Goal: Communication & Community: Answer question/provide support

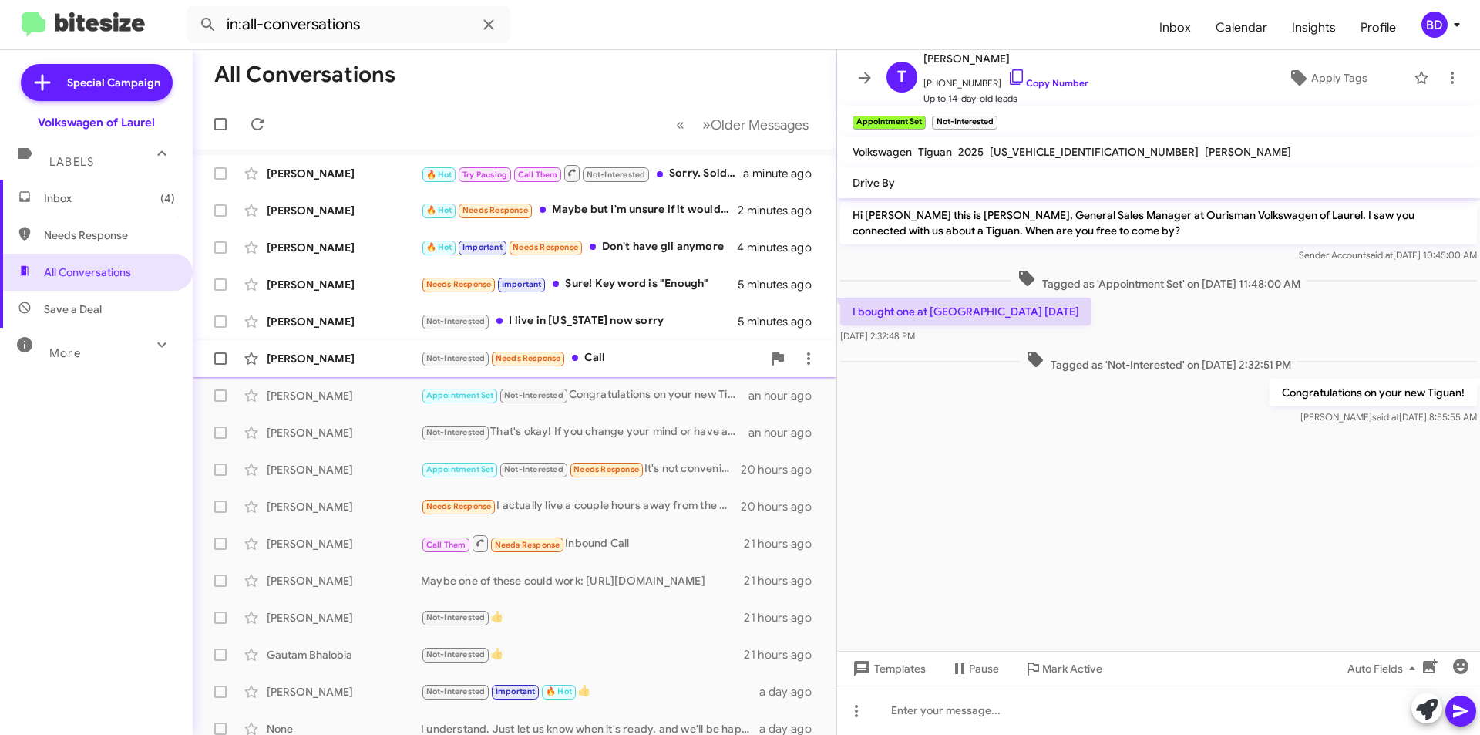
click at [658, 348] on div "[PERSON_NAME] Not-Interested Needs Response Call 6 minutes ago" at bounding box center [514, 358] width 619 height 31
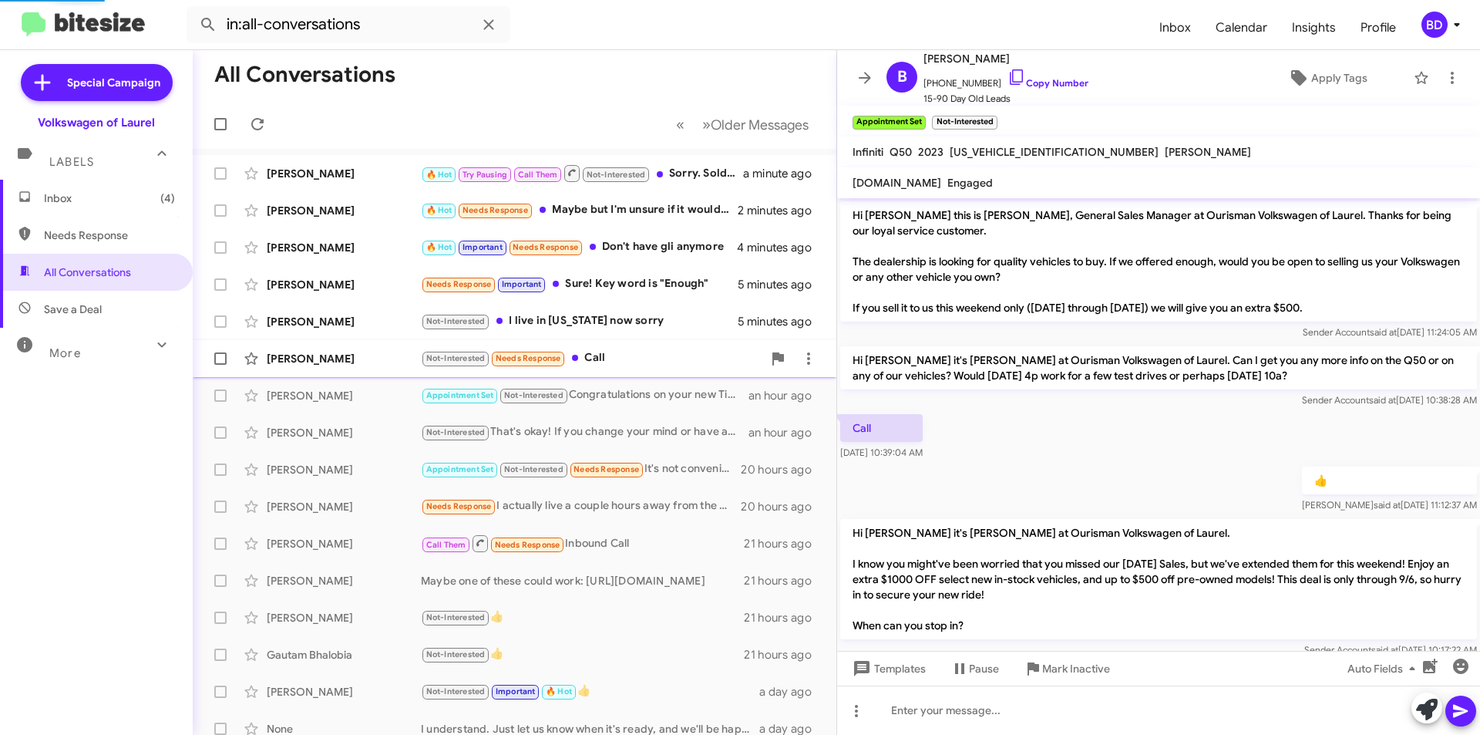
scroll to position [395, 0]
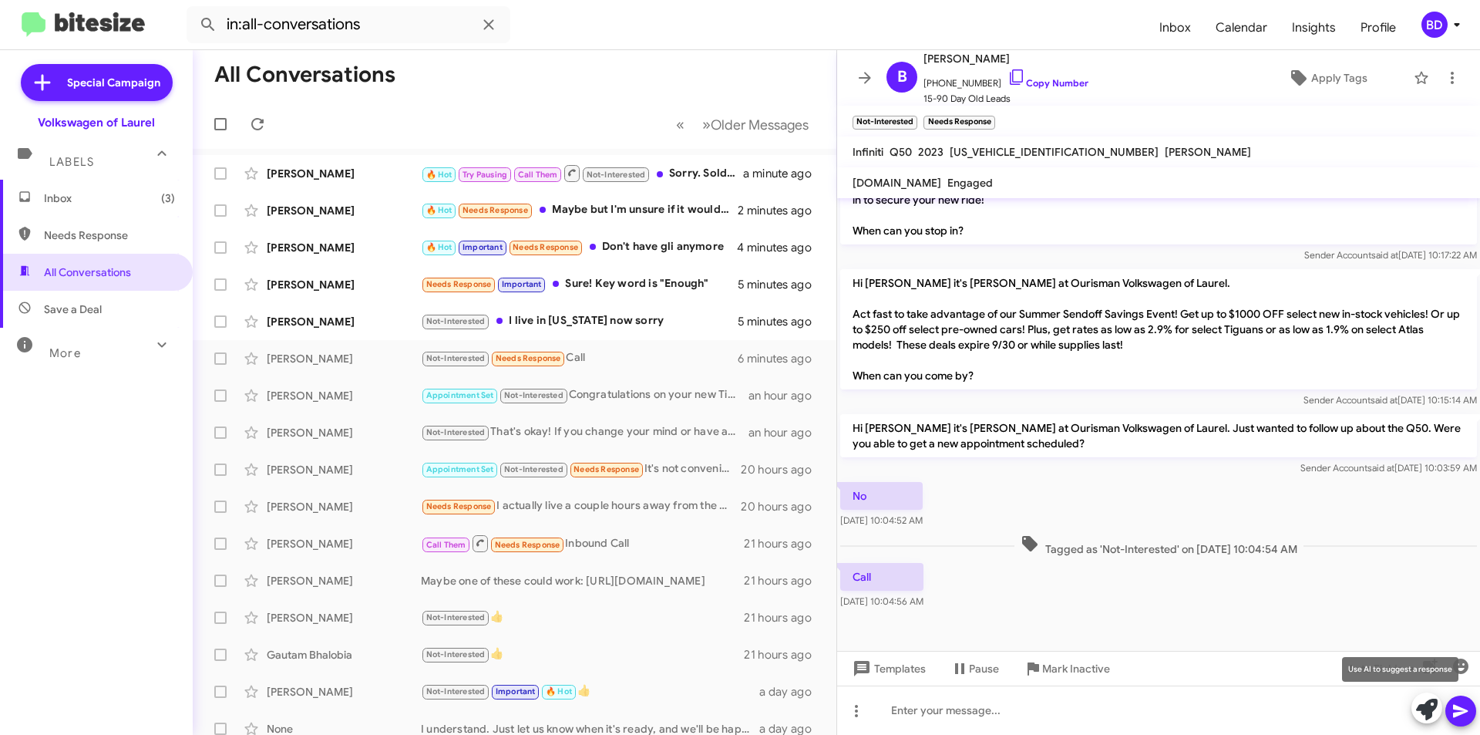
click at [1422, 709] on icon at bounding box center [1427, 709] width 22 height 22
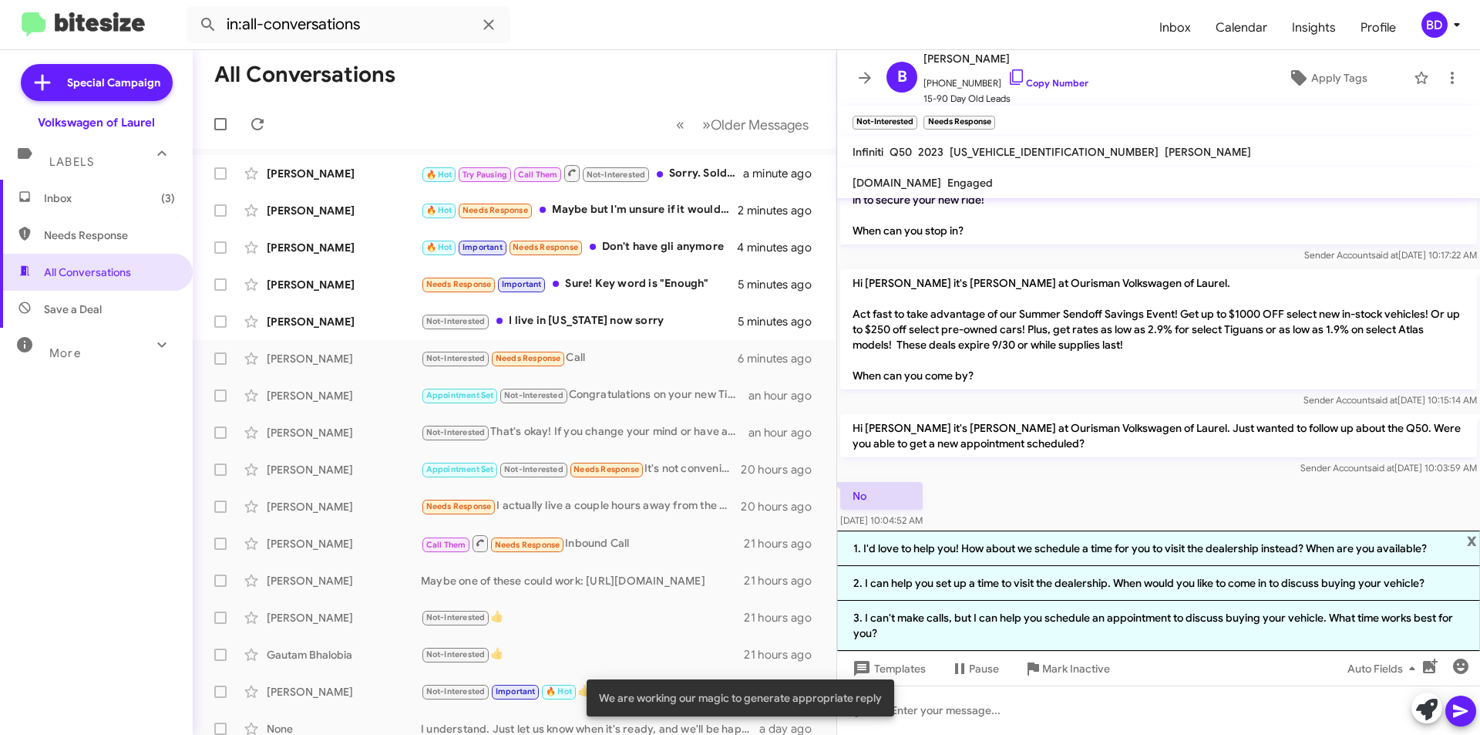
click at [997, 547] on li "1. I'd love to help you! How about we schedule a time for you to visit the deal…" at bounding box center [1158, 547] width 643 height 35
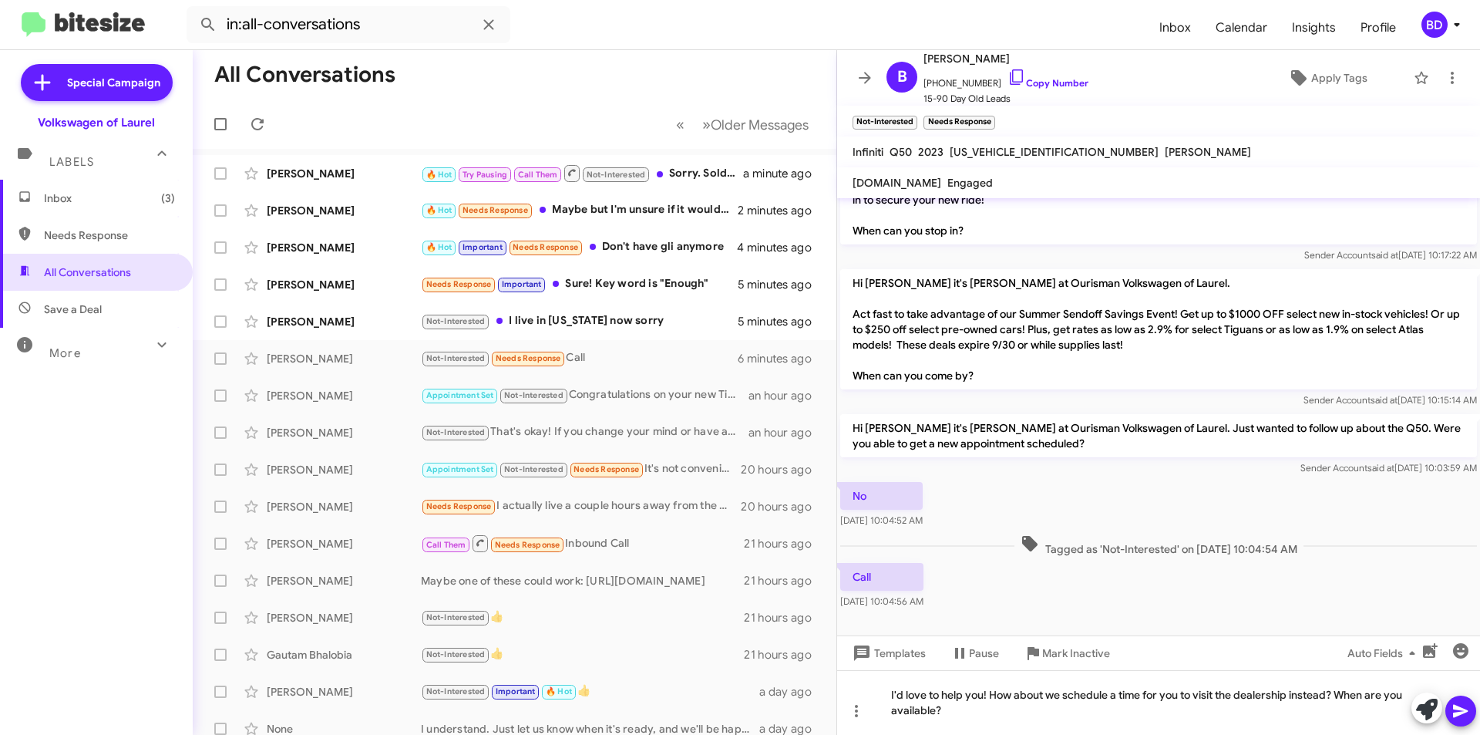
click at [1461, 713] on icon at bounding box center [1460, 711] width 15 height 13
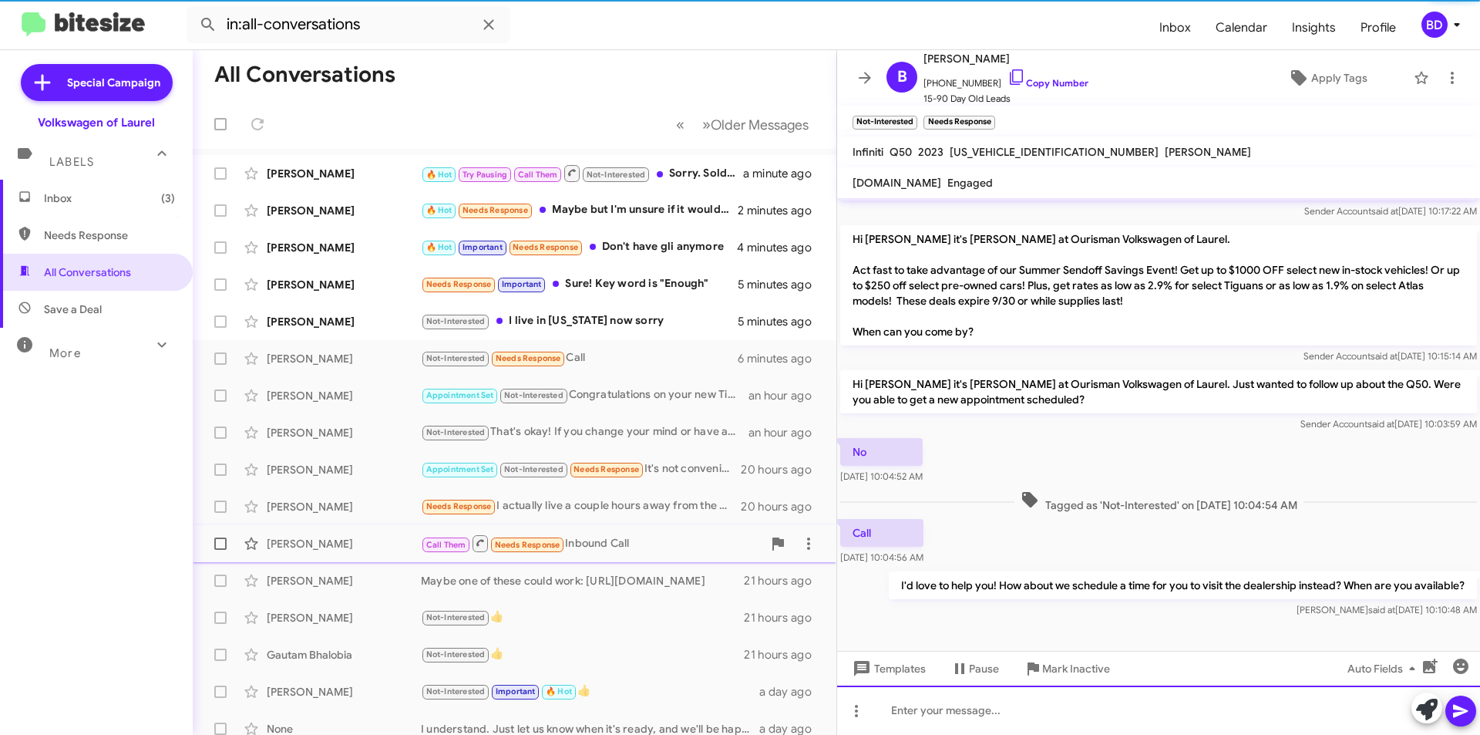
scroll to position [451, 0]
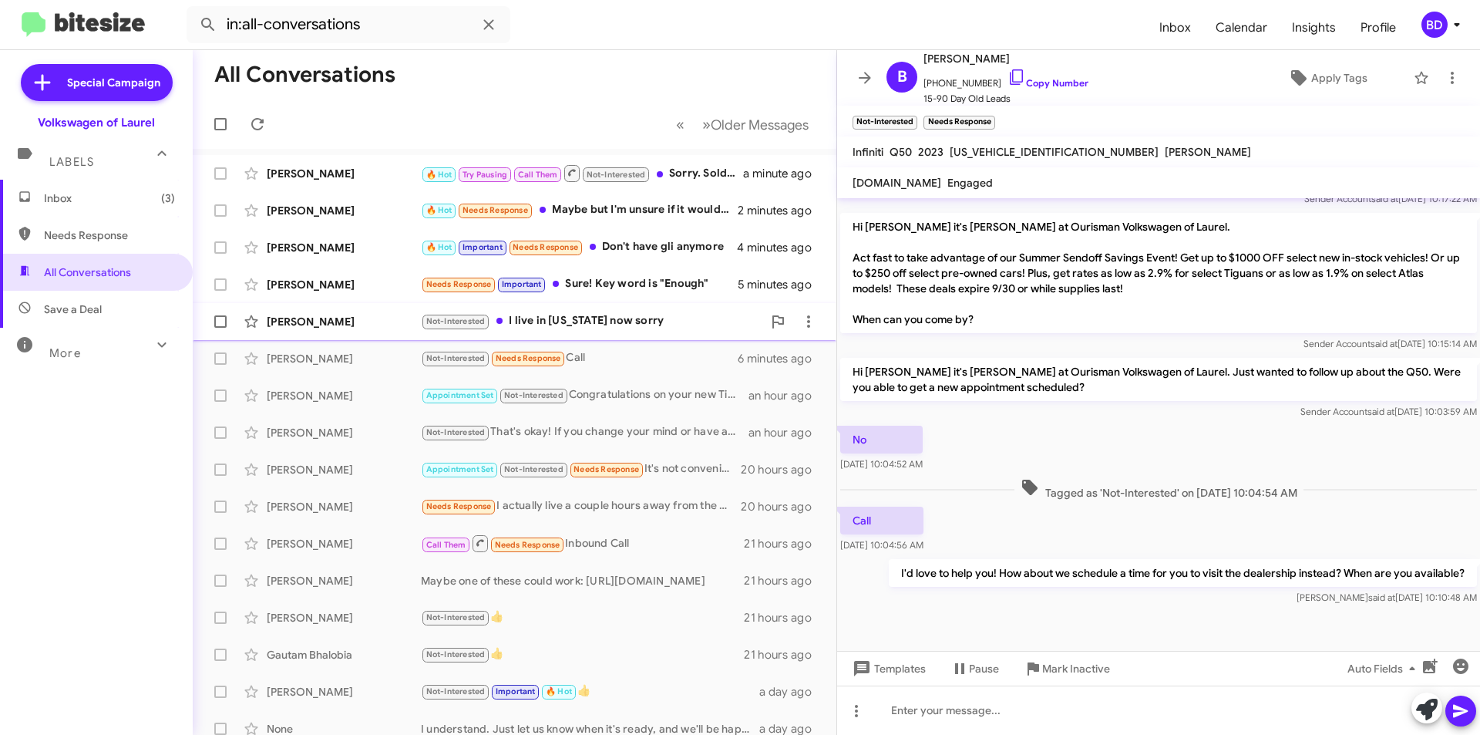
click at [617, 324] on div "Not-Interested I live in Mississippi now sorry" at bounding box center [591, 321] width 341 height 18
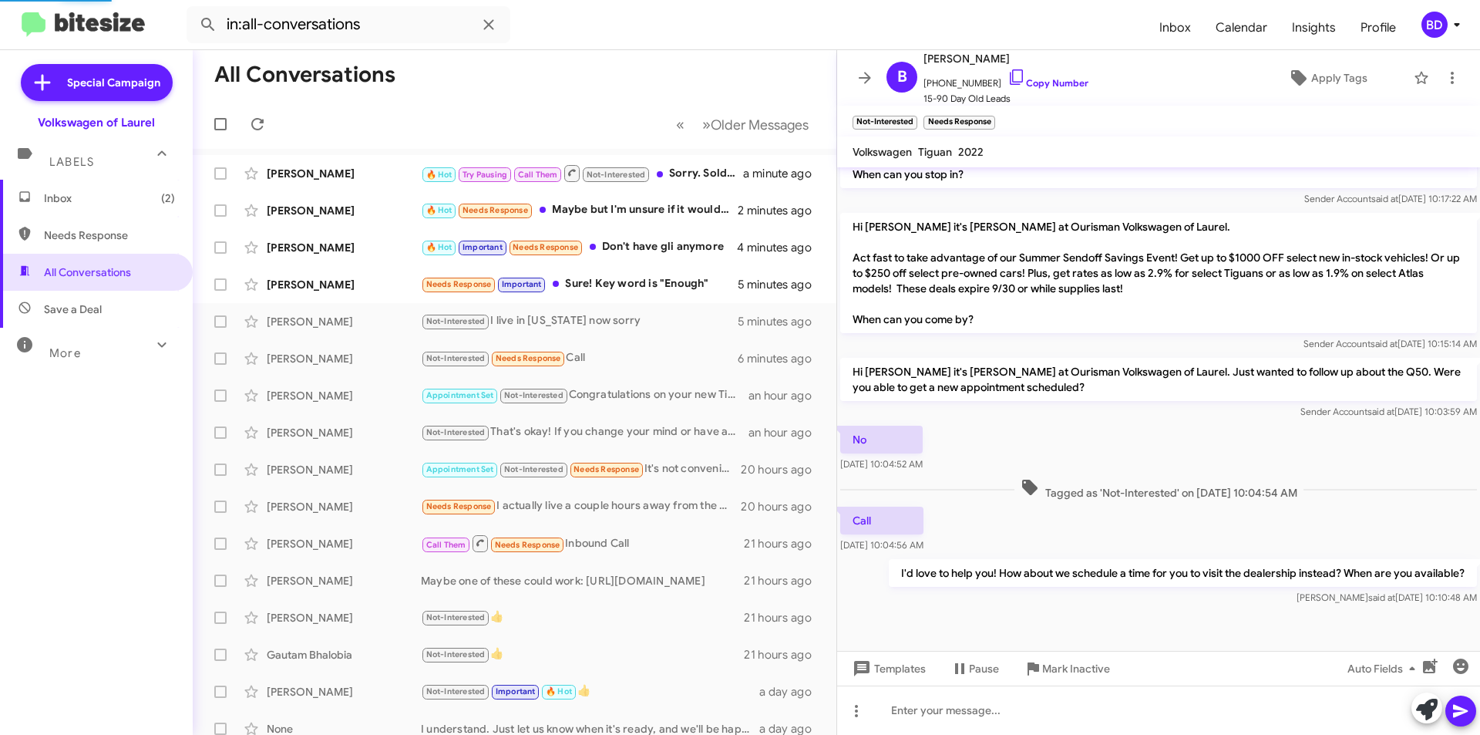
scroll to position [251, 0]
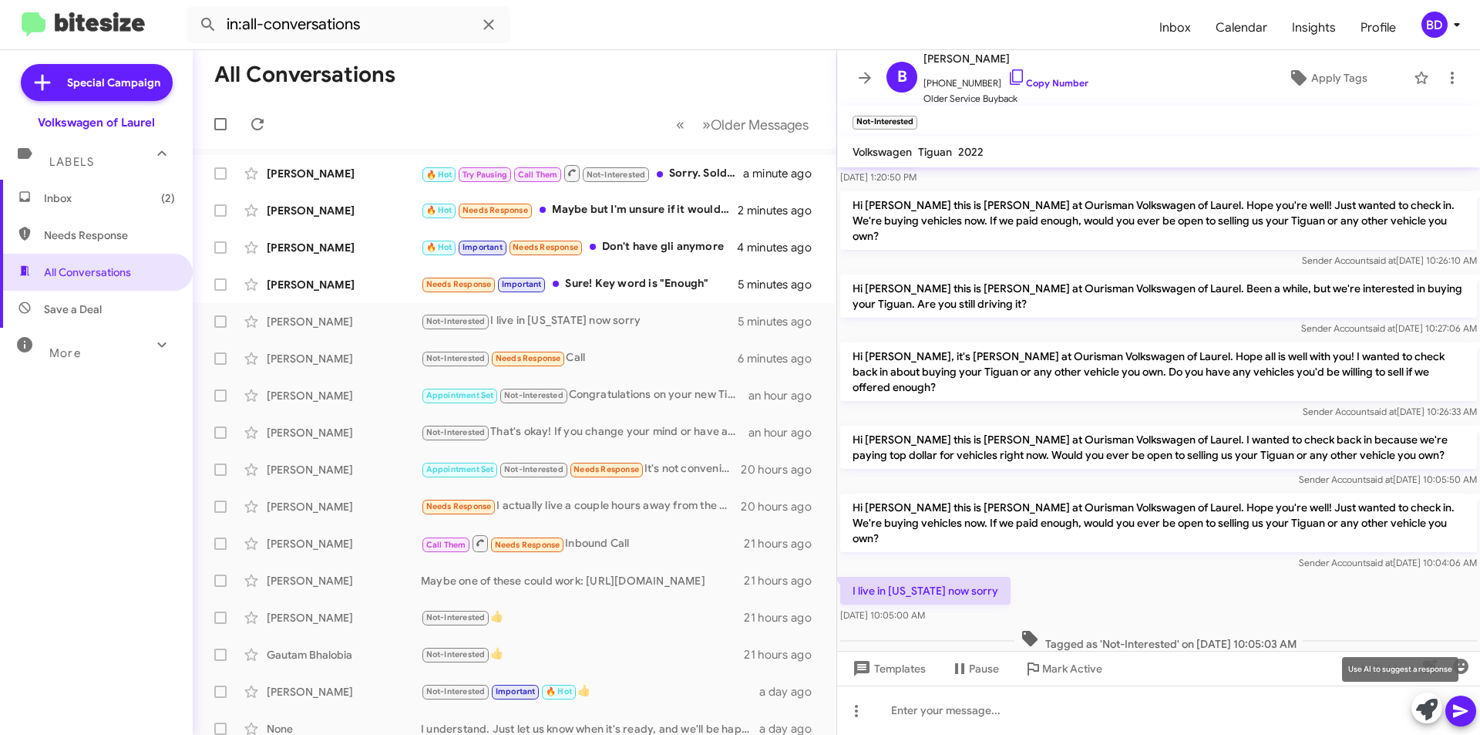
click at [1429, 709] on icon at bounding box center [1427, 709] width 22 height 22
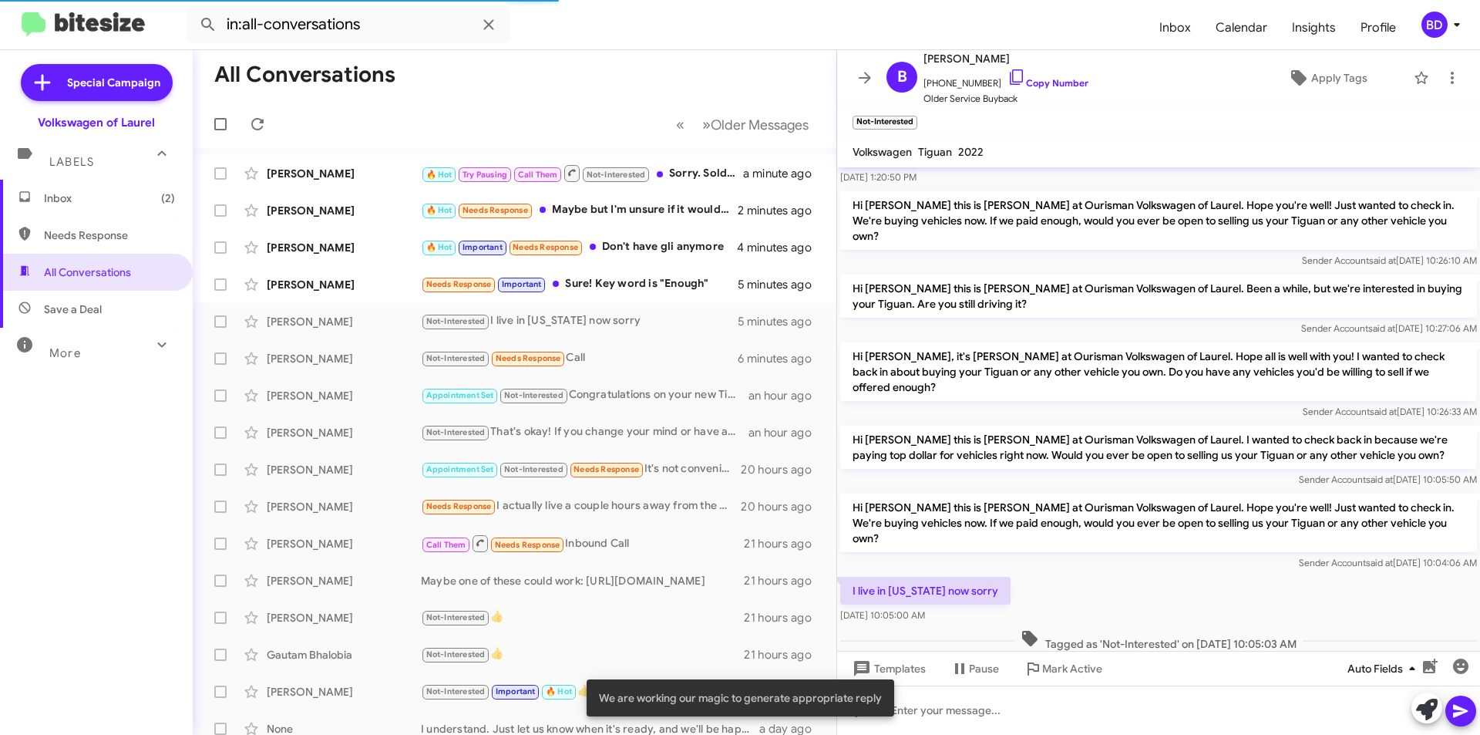
scroll to position [402, 0]
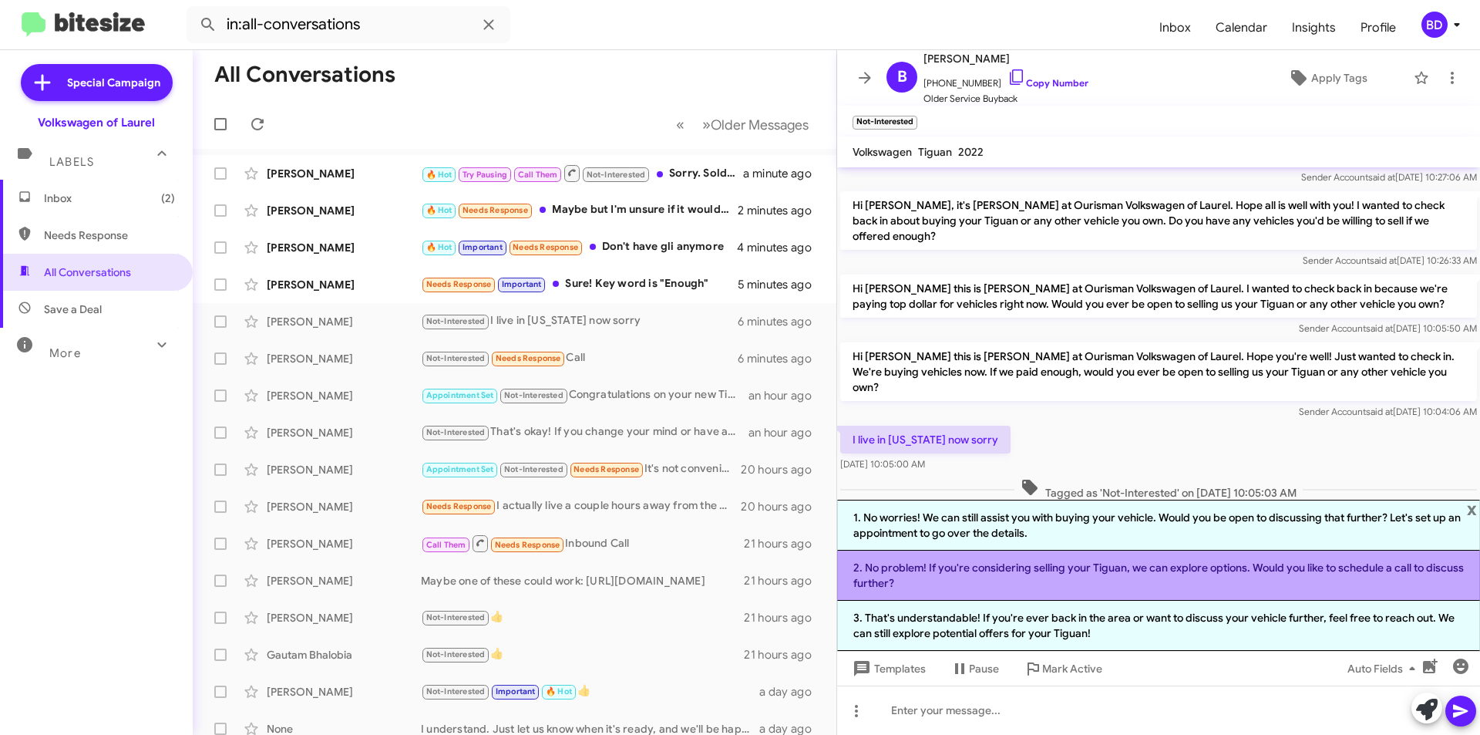
click at [1020, 580] on li "2. No problem! If you're considering selling your Tiguan, we can explore option…" at bounding box center [1158, 575] width 643 height 50
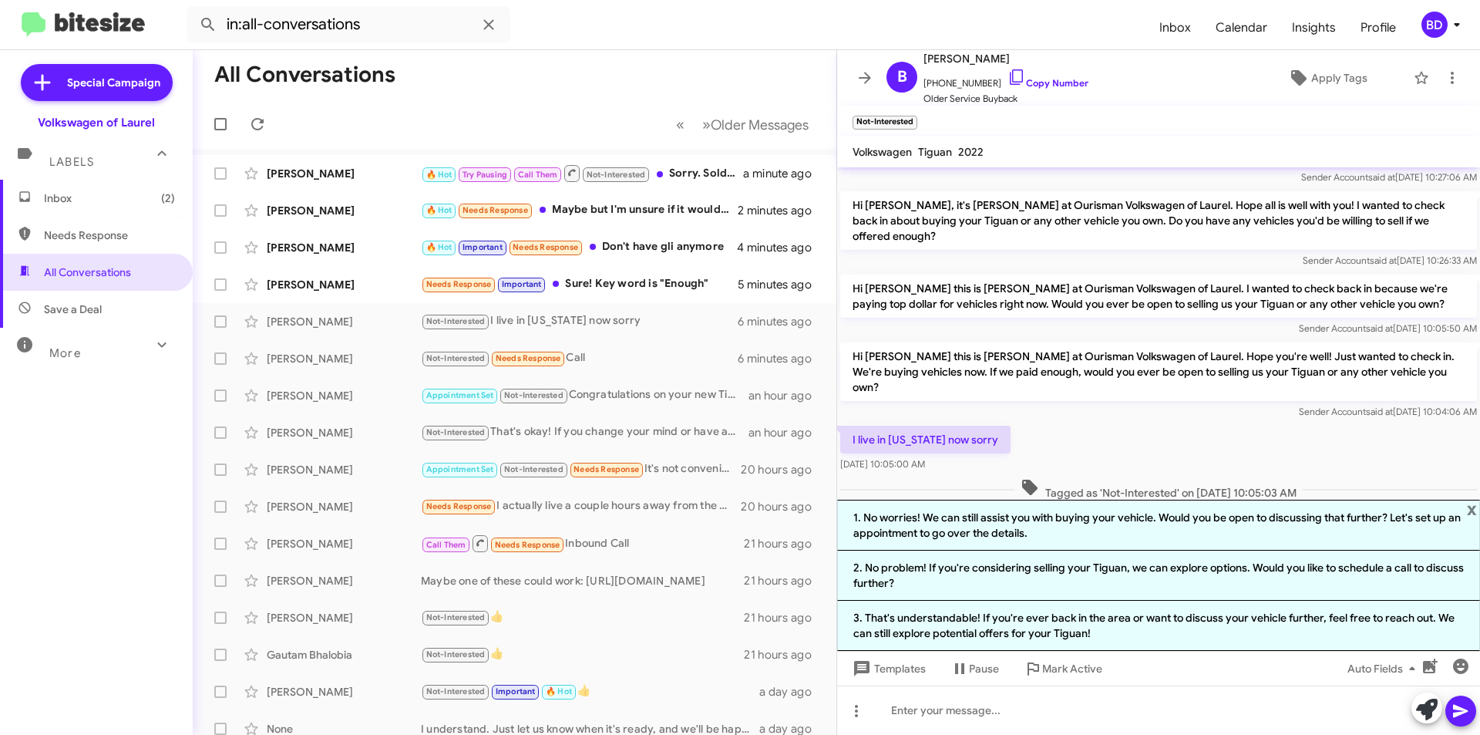
scroll to position [266, 0]
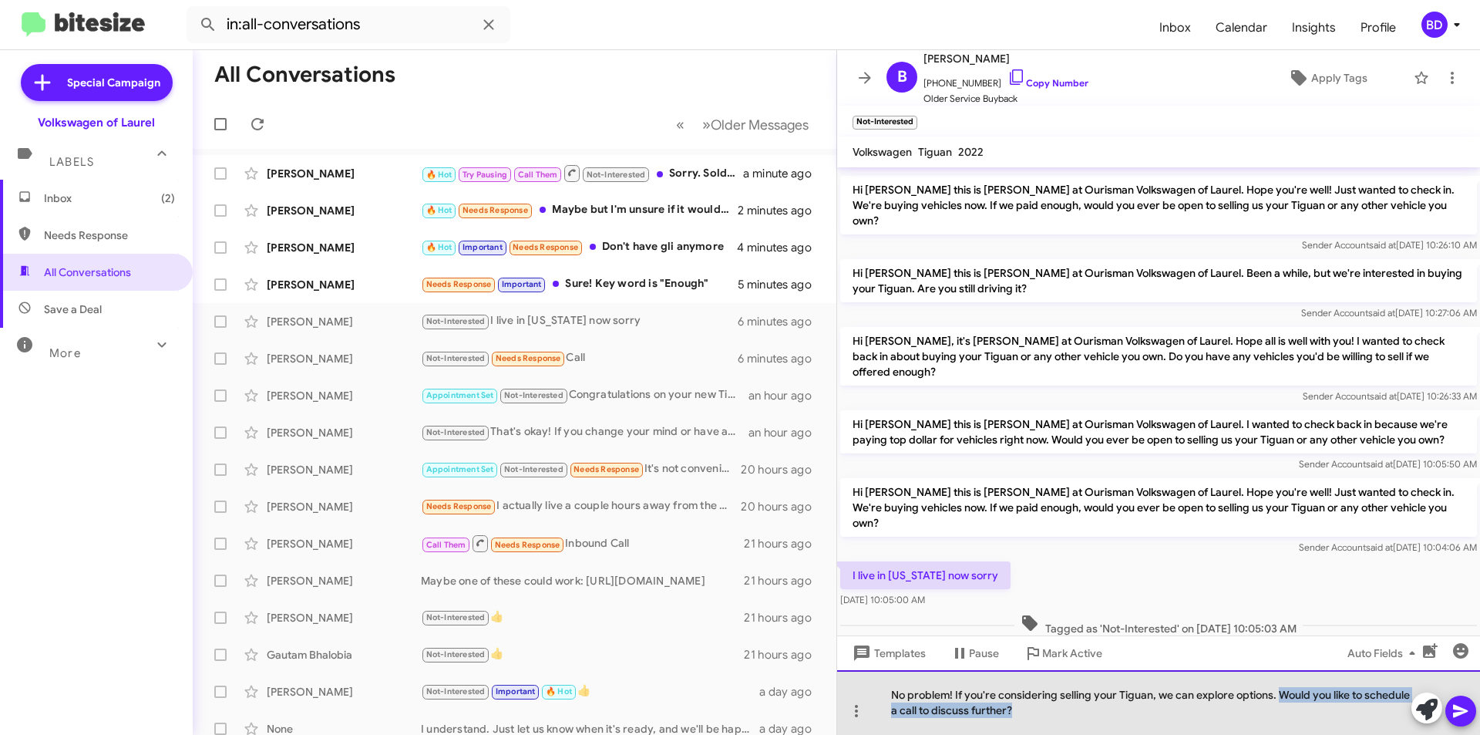
drag, startPoint x: 1278, startPoint y: 693, endPoint x: 1293, endPoint y: 710, distance: 22.4
click at [1293, 710] on div "No problem! If you're considering selling your Tiguan, we can explore options. …" at bounding box center [1158, 702] width 643 height 65
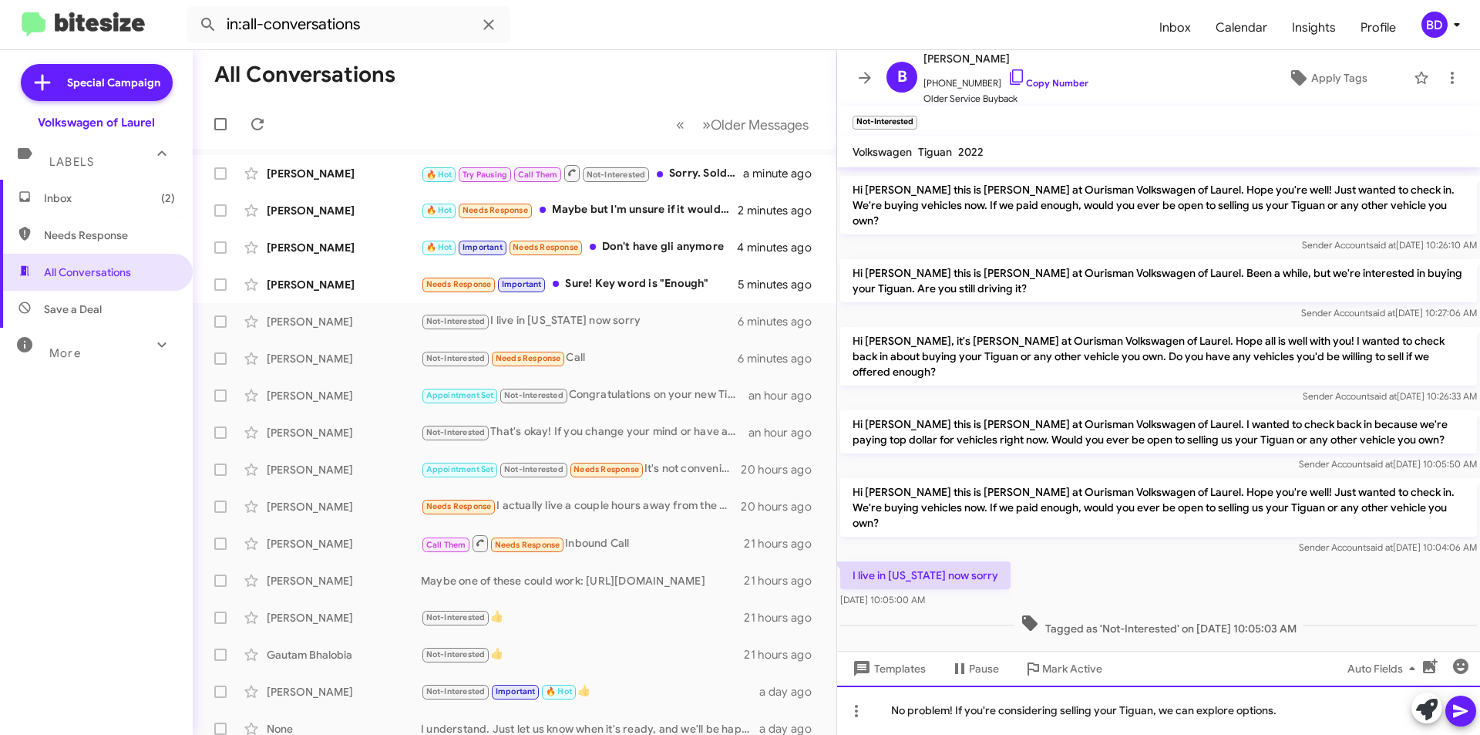
scroll to position [251, 0]
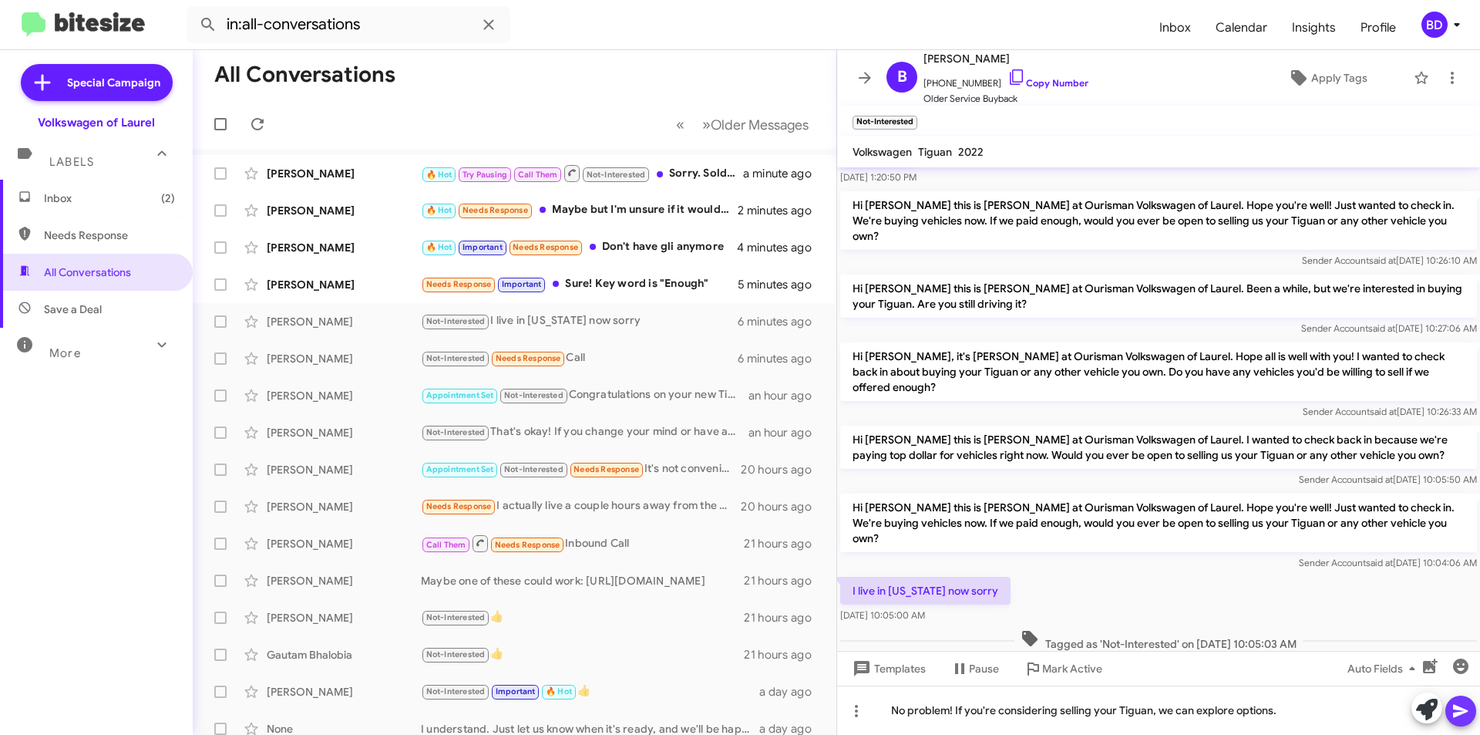
click at [1464, 709] on icon at bounding box center [1460, 711] width 15 height 13
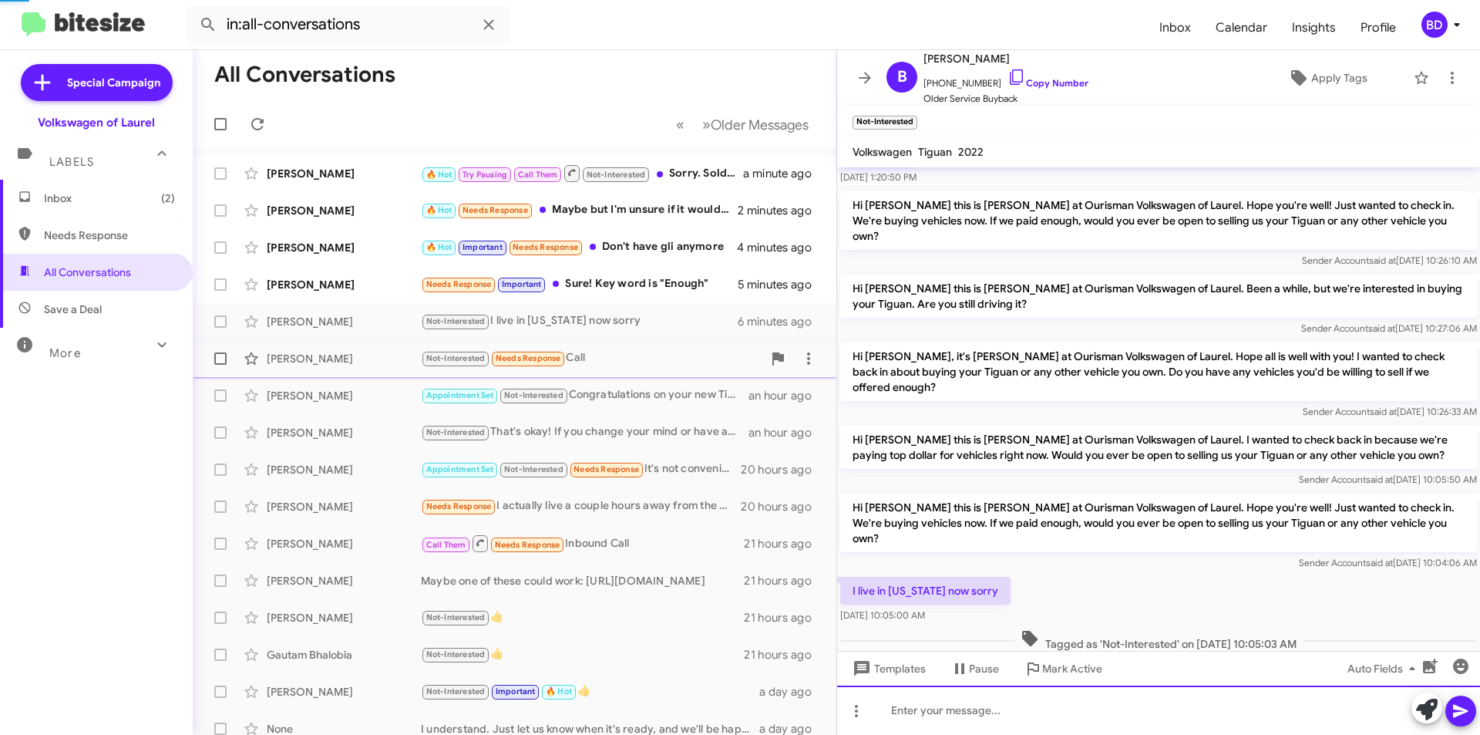
scroll to position [0, 0]
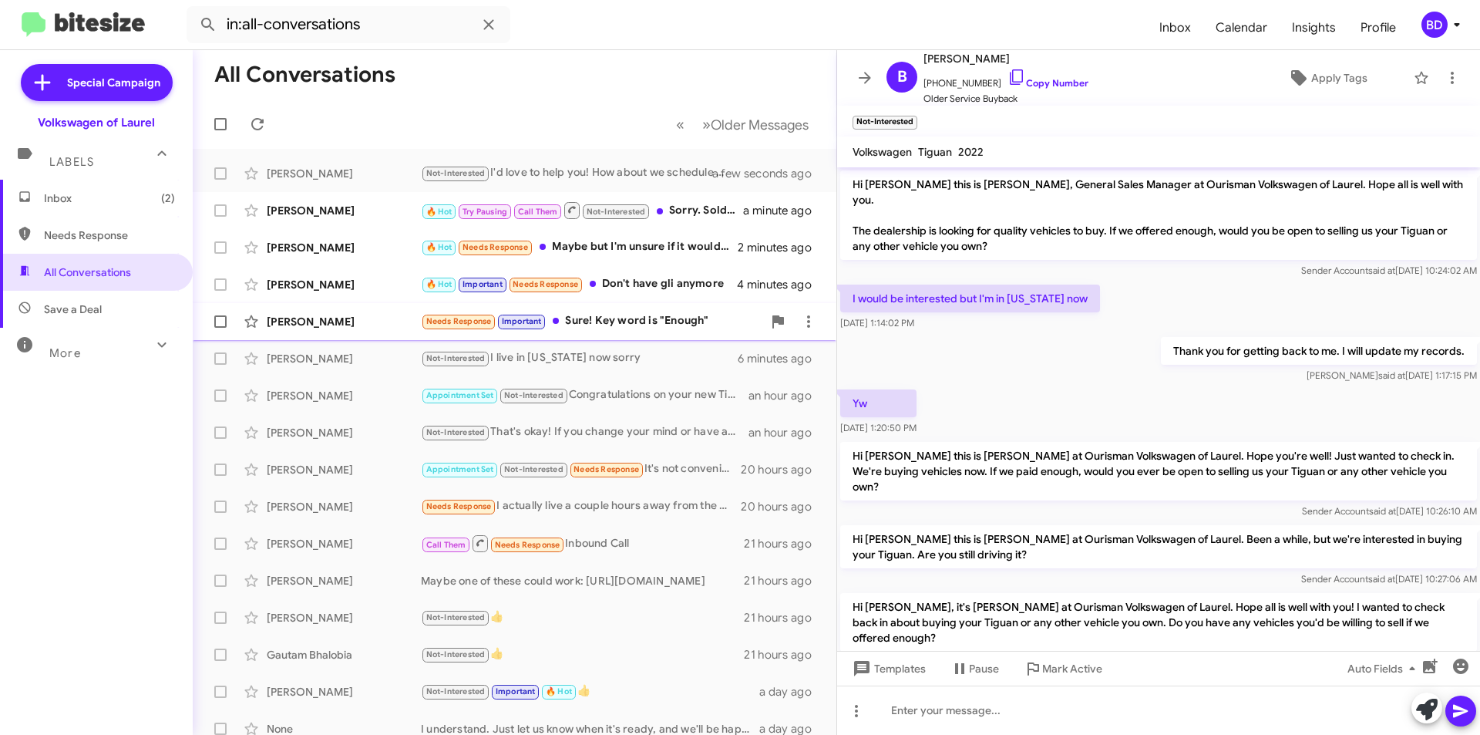
click at [637, 315] on div "Needs Response Important Sure! Key word is "Enough"" at bounding box center [591, 321] width 341 height 18
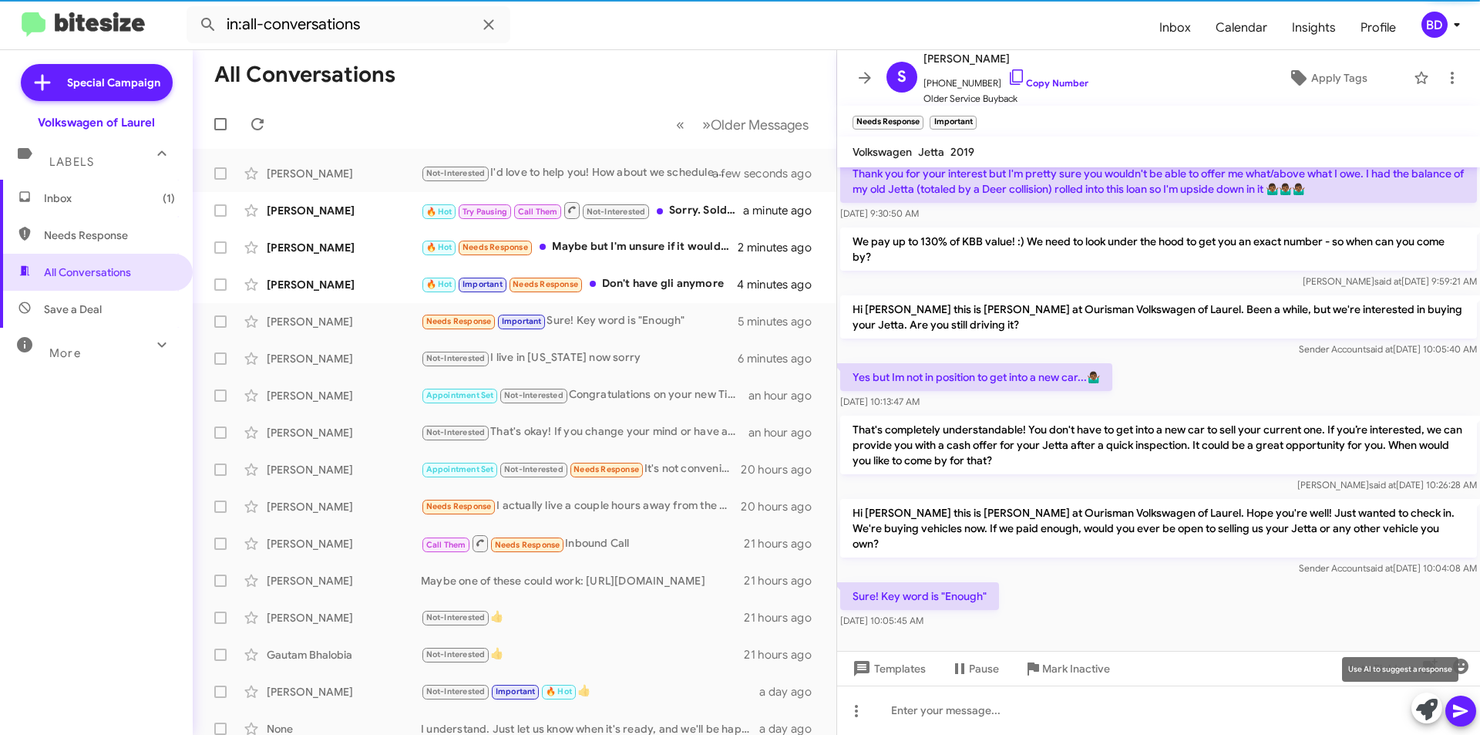
click at [1418, 711] on icon at bounding box center [1427, 709] width 22 height 22
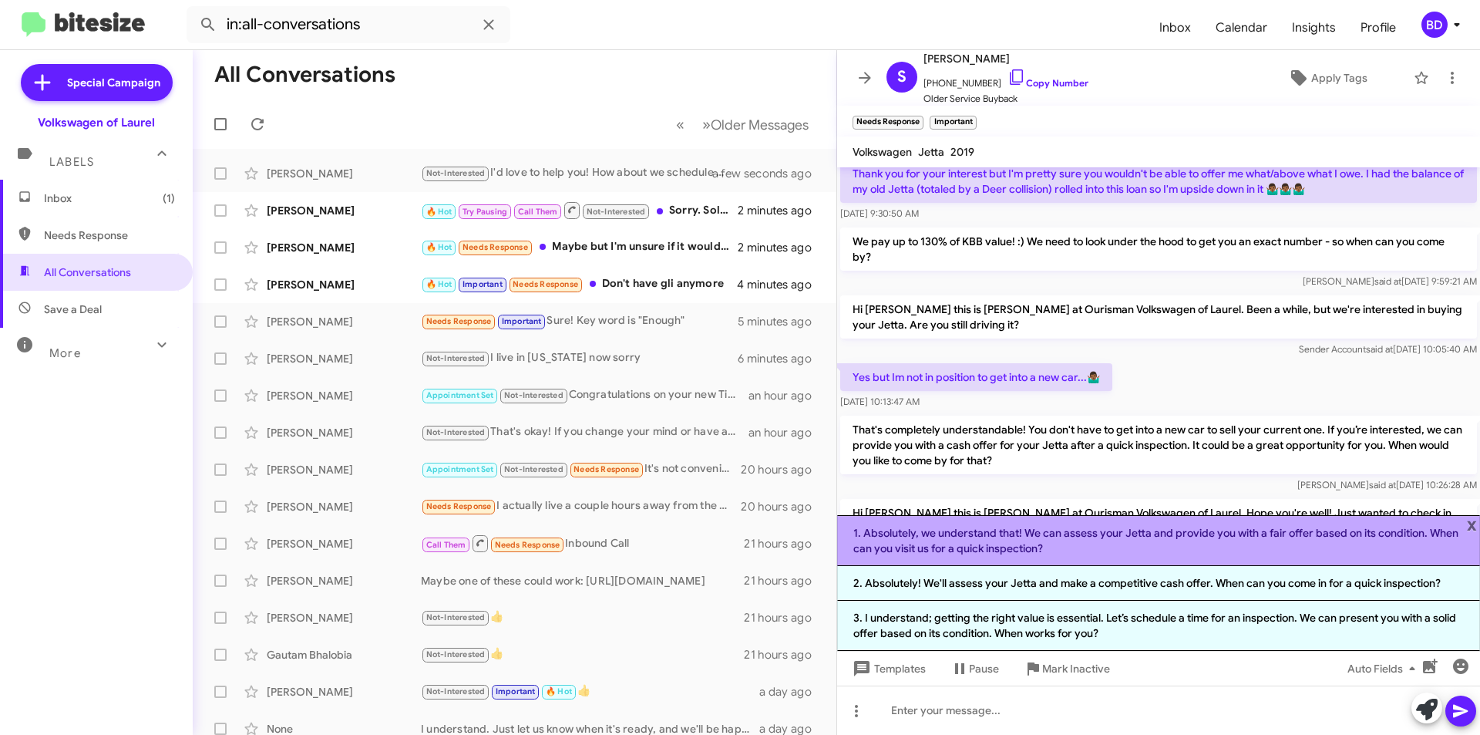
click at [1143, 538] on li "1. Absolutely, we understand that! We can assess your Jetta and provide you wit…" at bounding box center [1158, 540] width 643 height 51
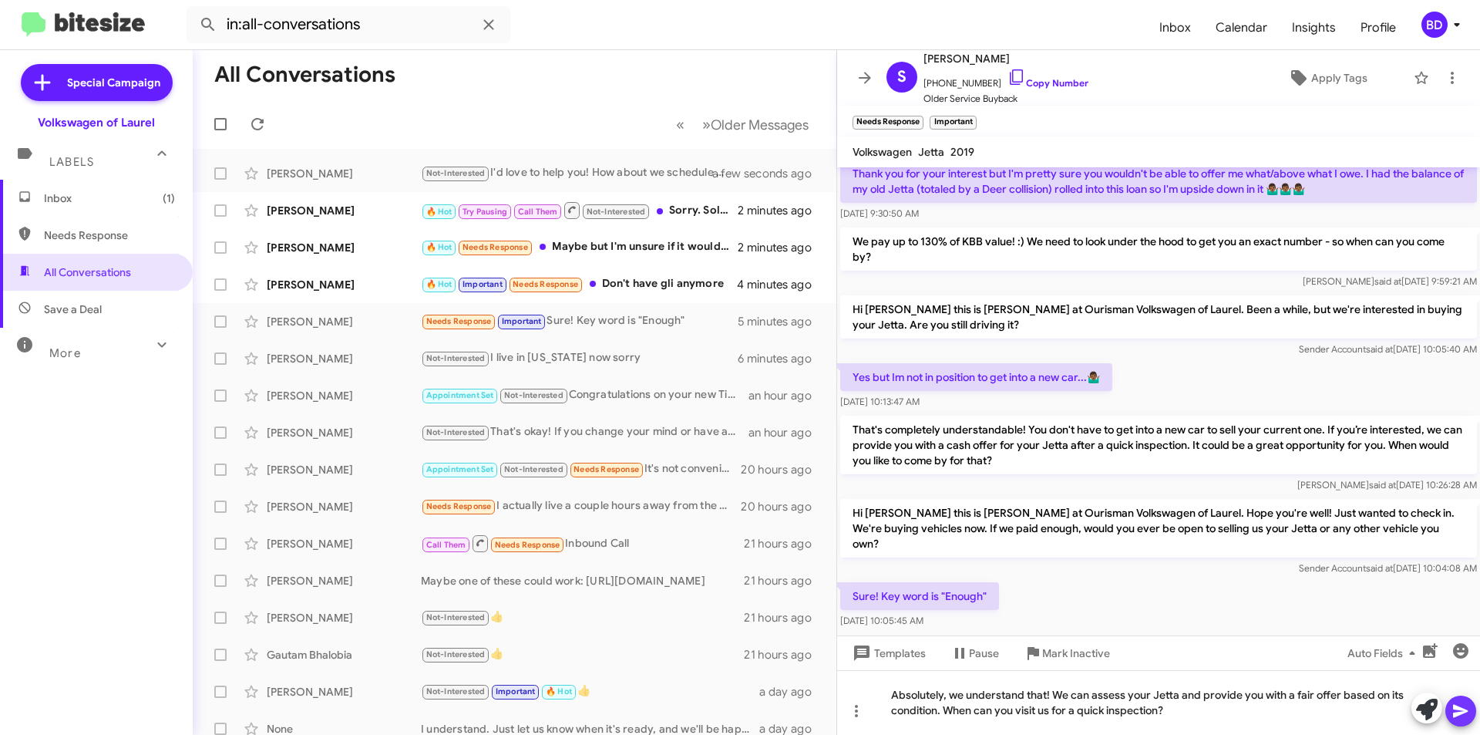
click at [1467, 709] on icon at bounding box center [1460, 710] width 18 height 18
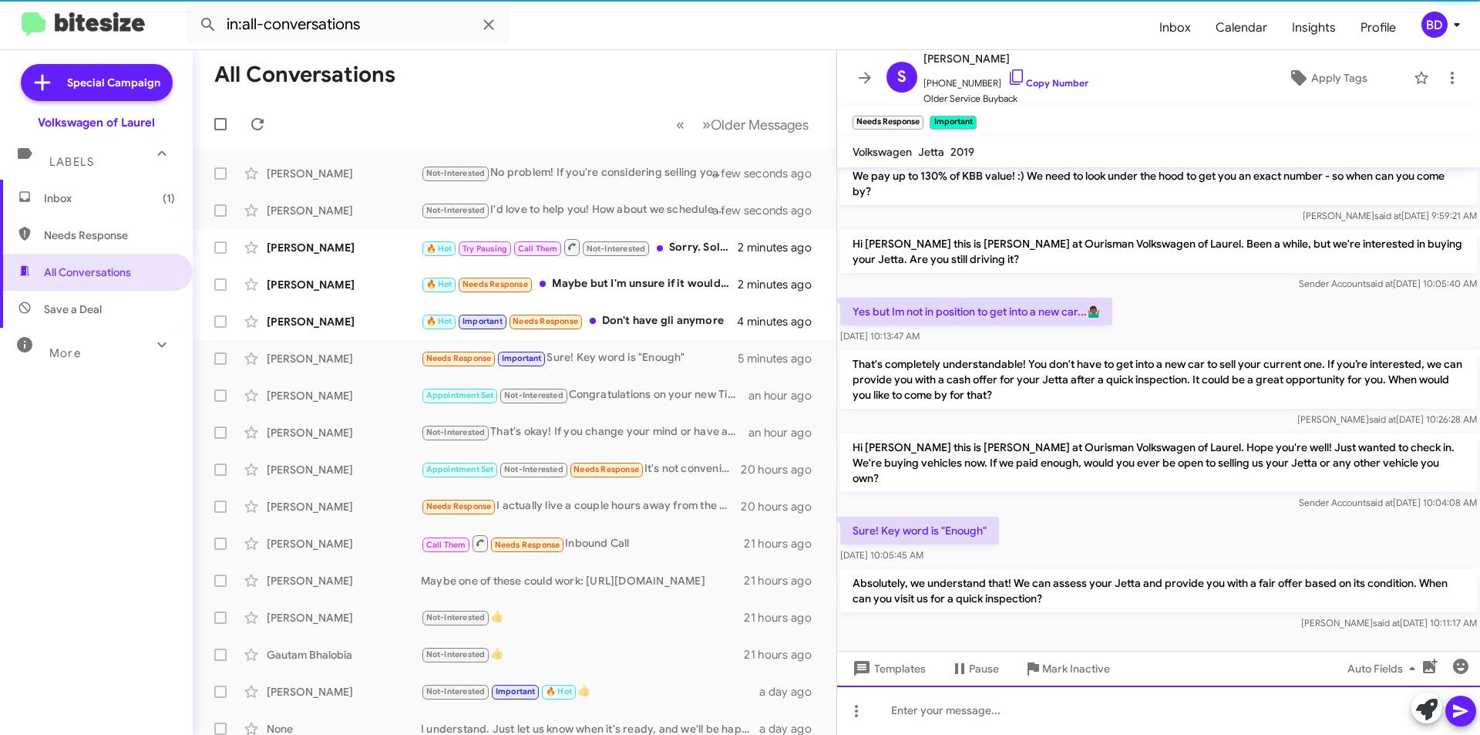
scroll to position [341, 0]
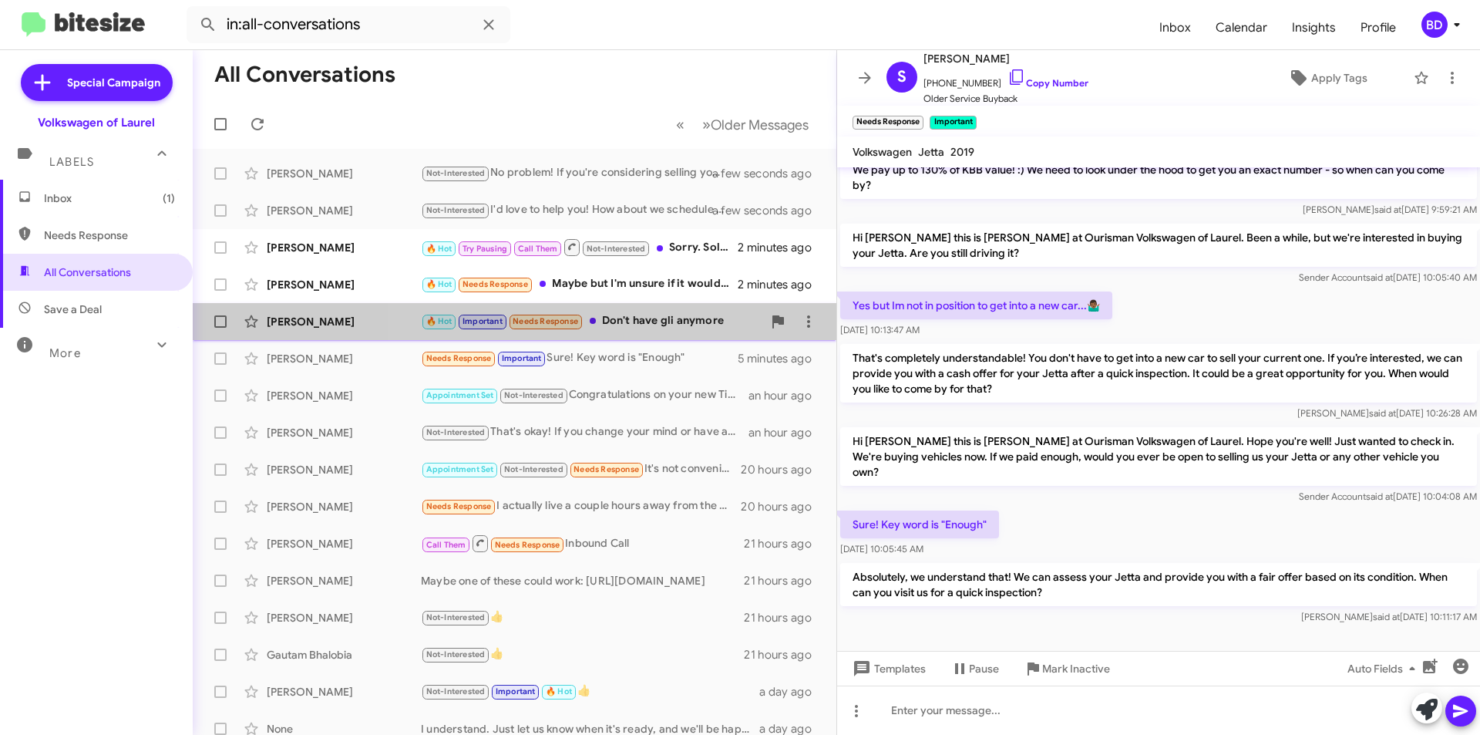
click at [638, 320] on div "🔥 Hot Important Needs Response Don't have gli anymore" at bounding box center [591, 321] width 341 height 18
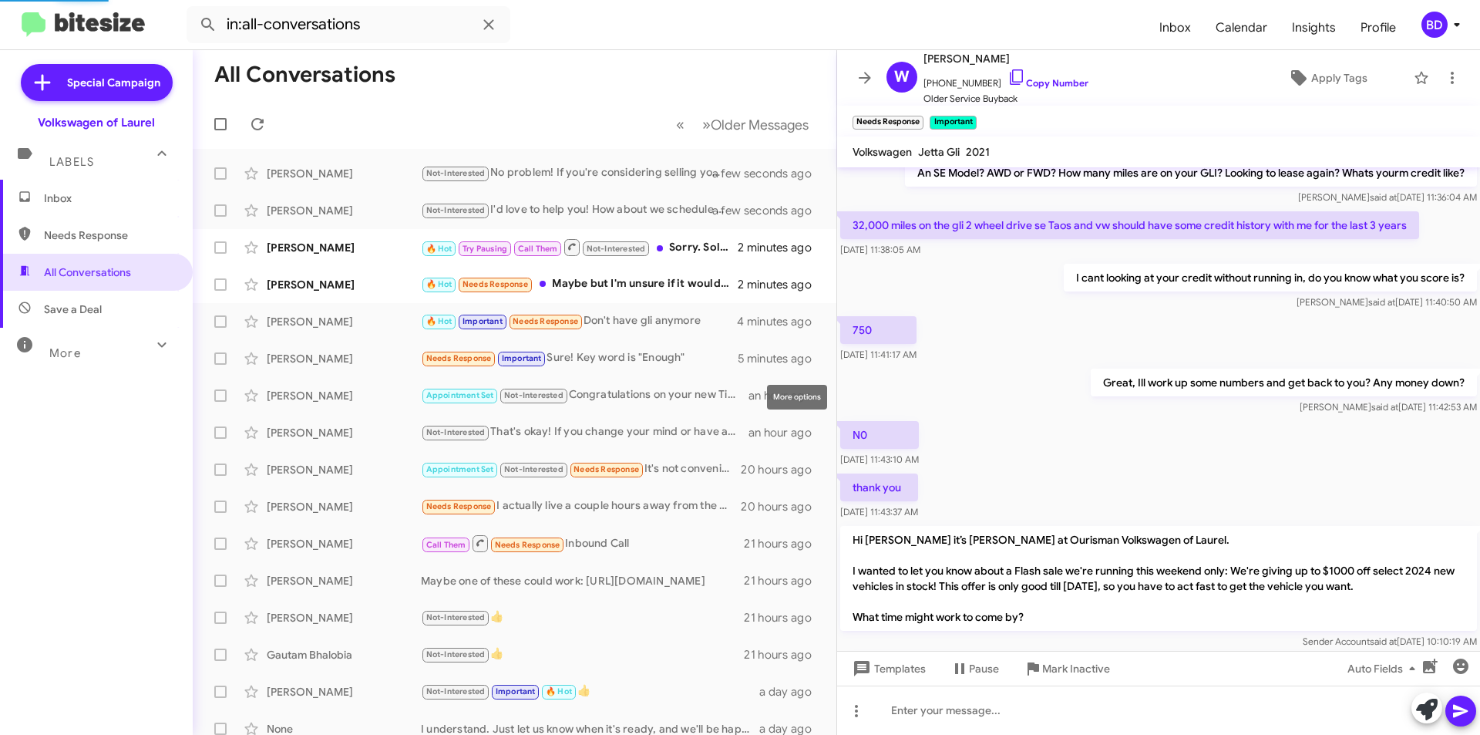
scroll to position [1074, 0]
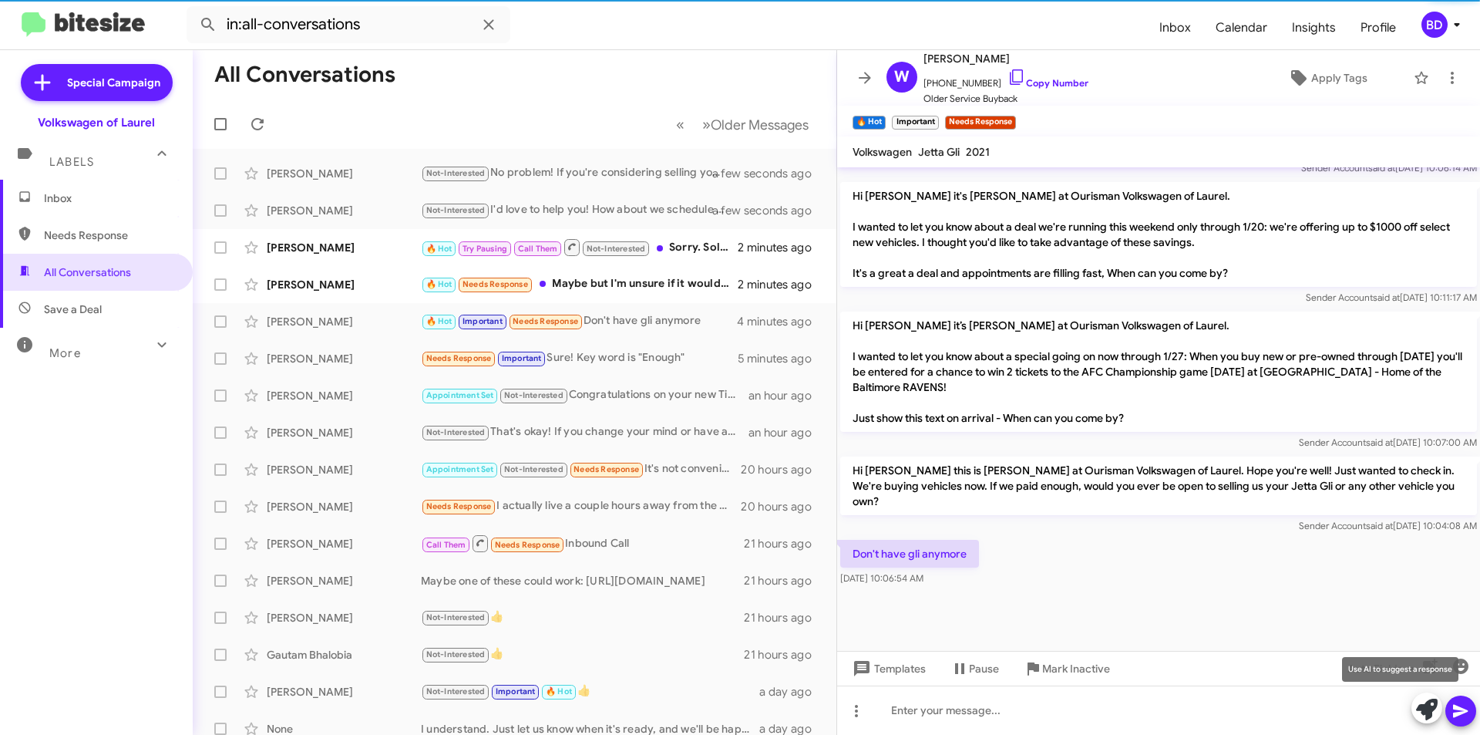
click at [1428, 705] on icon at bounding box center [1427, 709] width 22 height 22
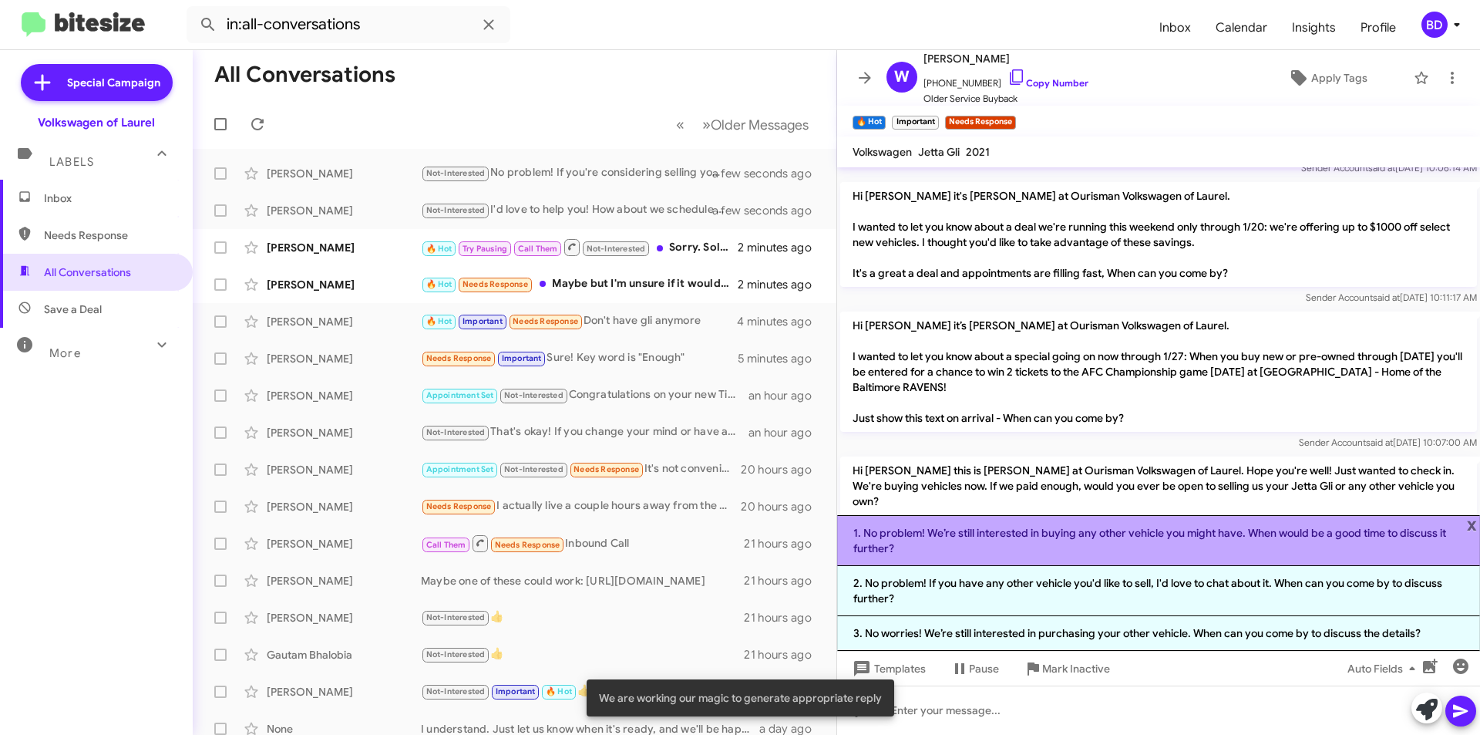
click at [1053, 540] on li "1. No problem! We’re still interested in buying any other vehicle you might hav…" at bounding box center [1158, 540] width 643 height 51
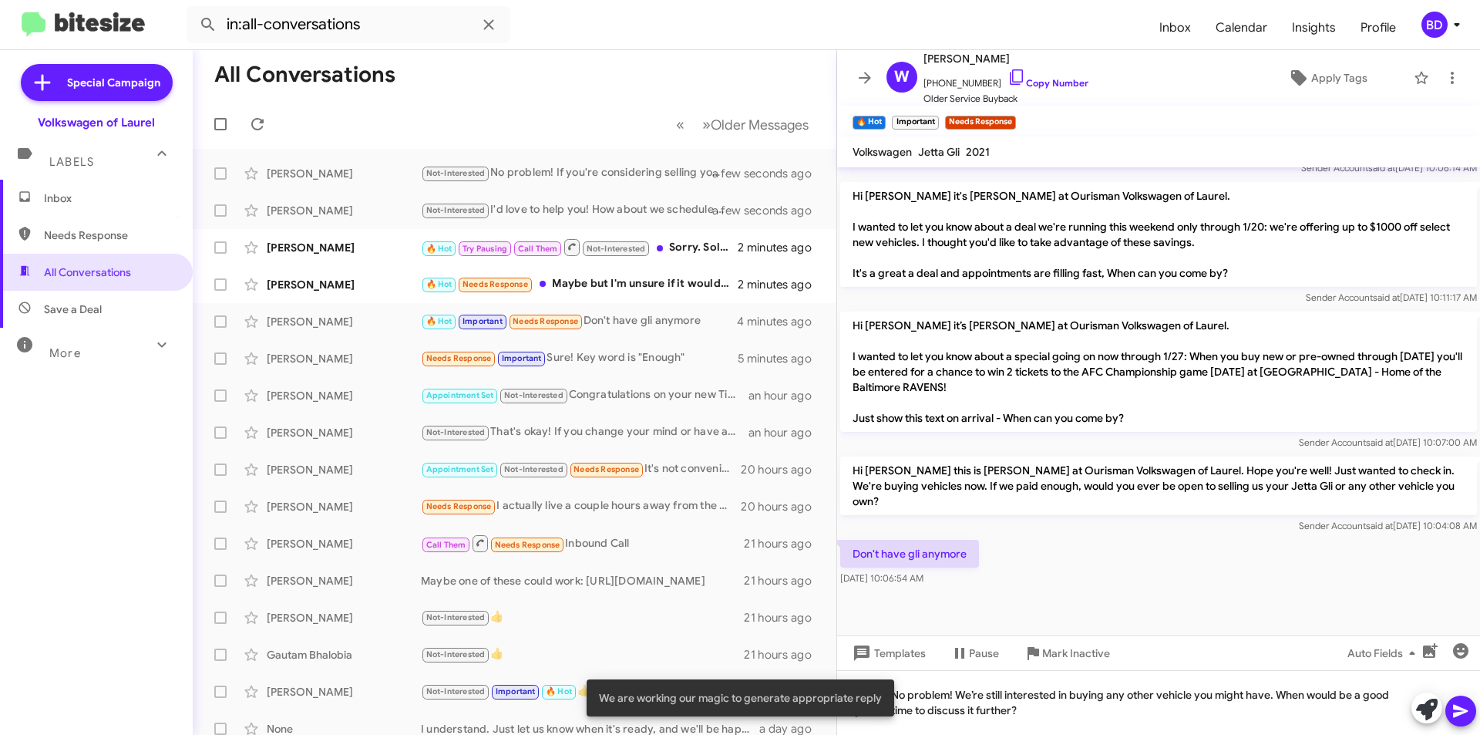
click at [1462, 711] on icon at bounding box center [1460, 711] width 15 height 13
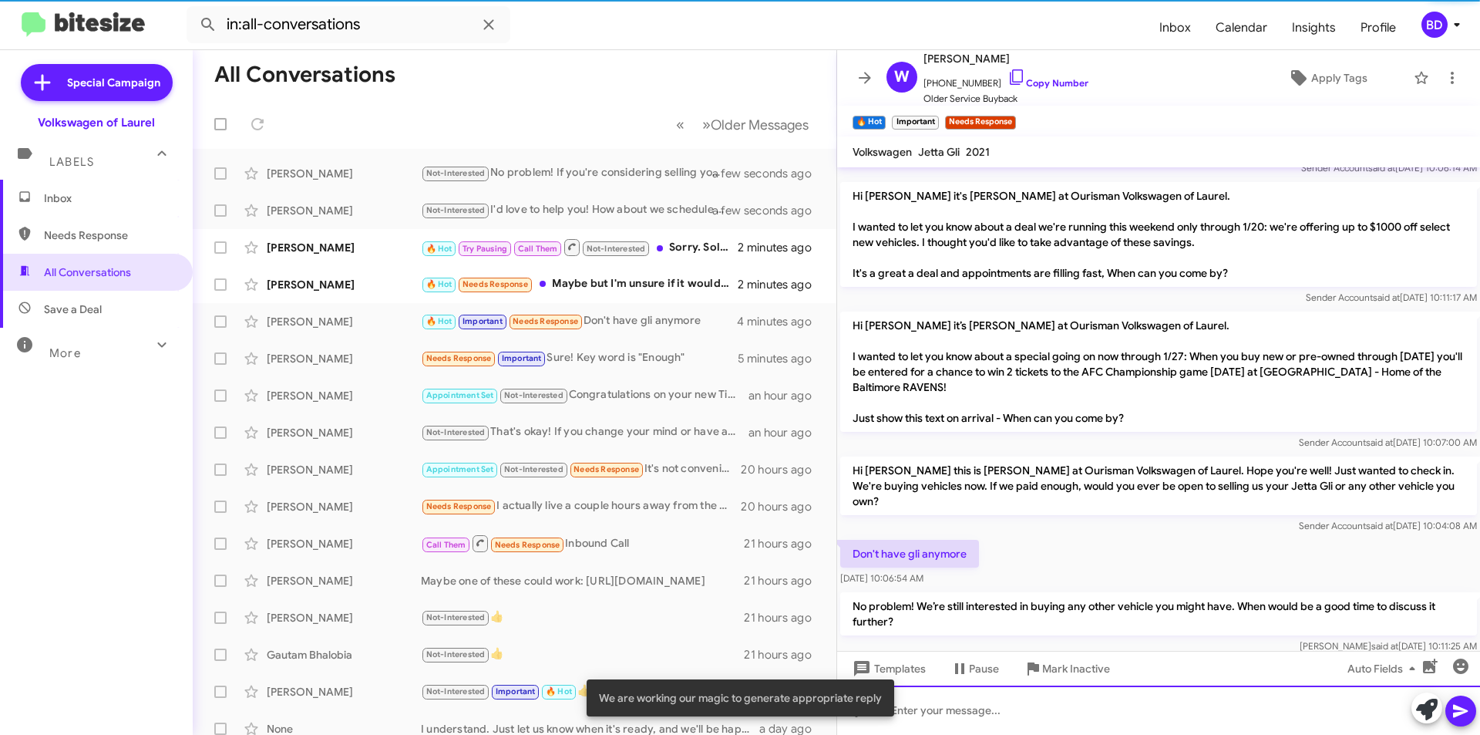
scroll to position [0, 0]
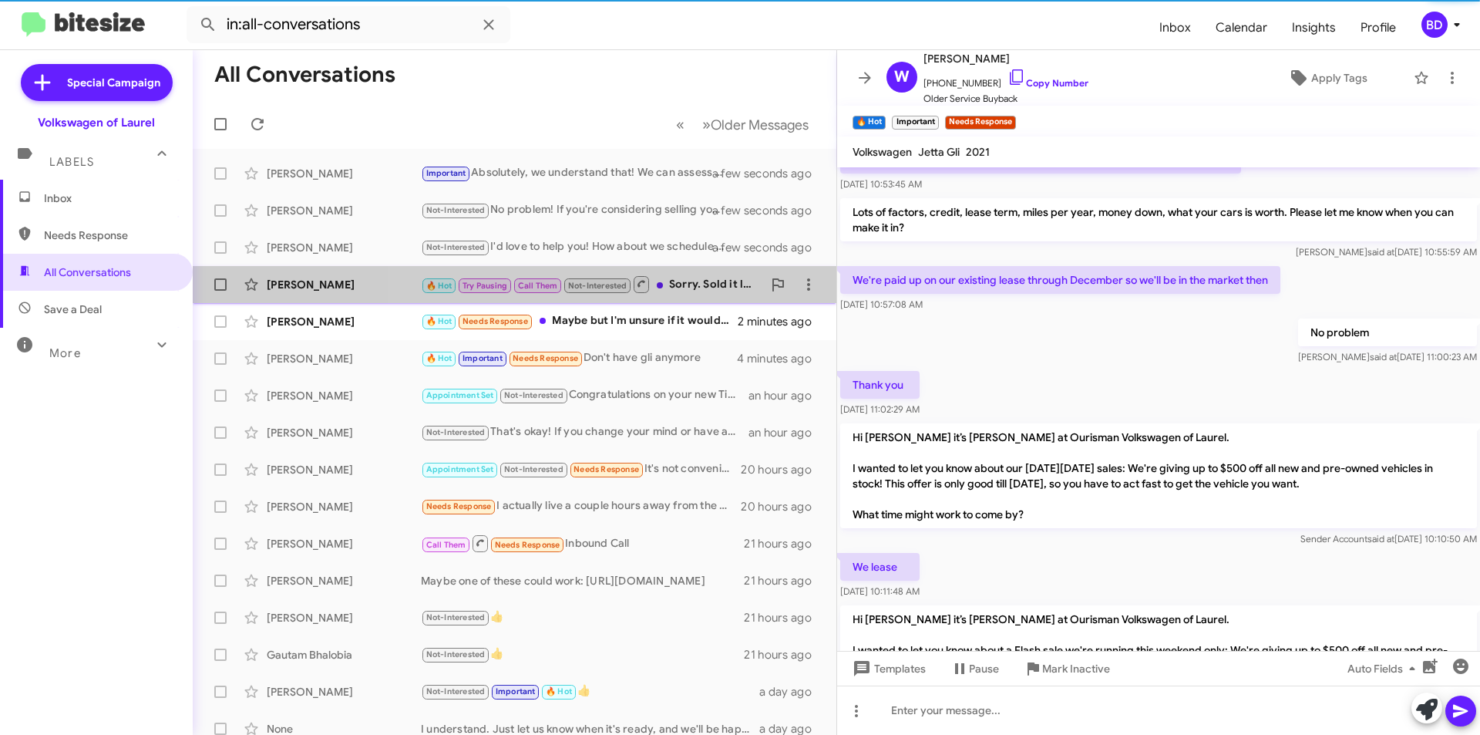
click at [644, 285] on icon at bounding box center [641, 284] width 8 height 8
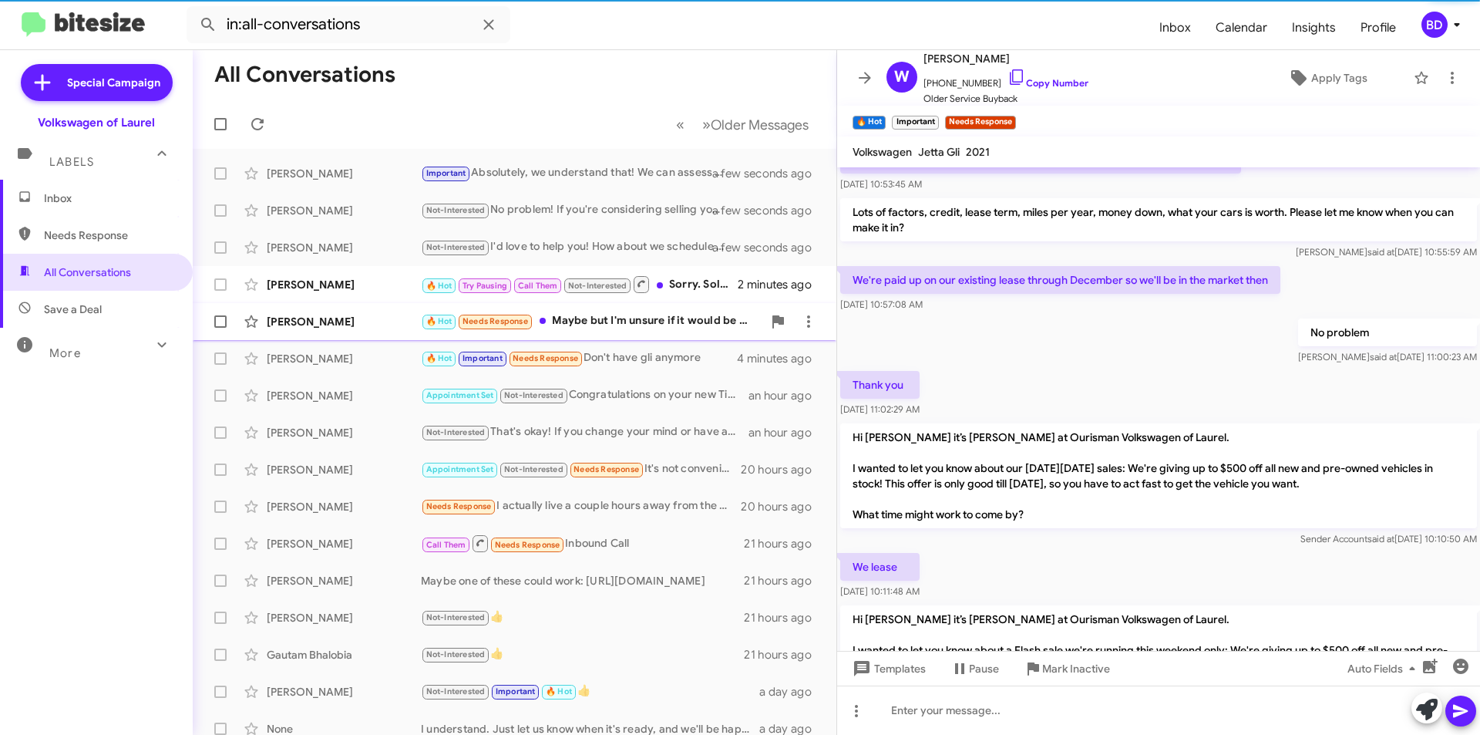
scroll to position [69, 0]
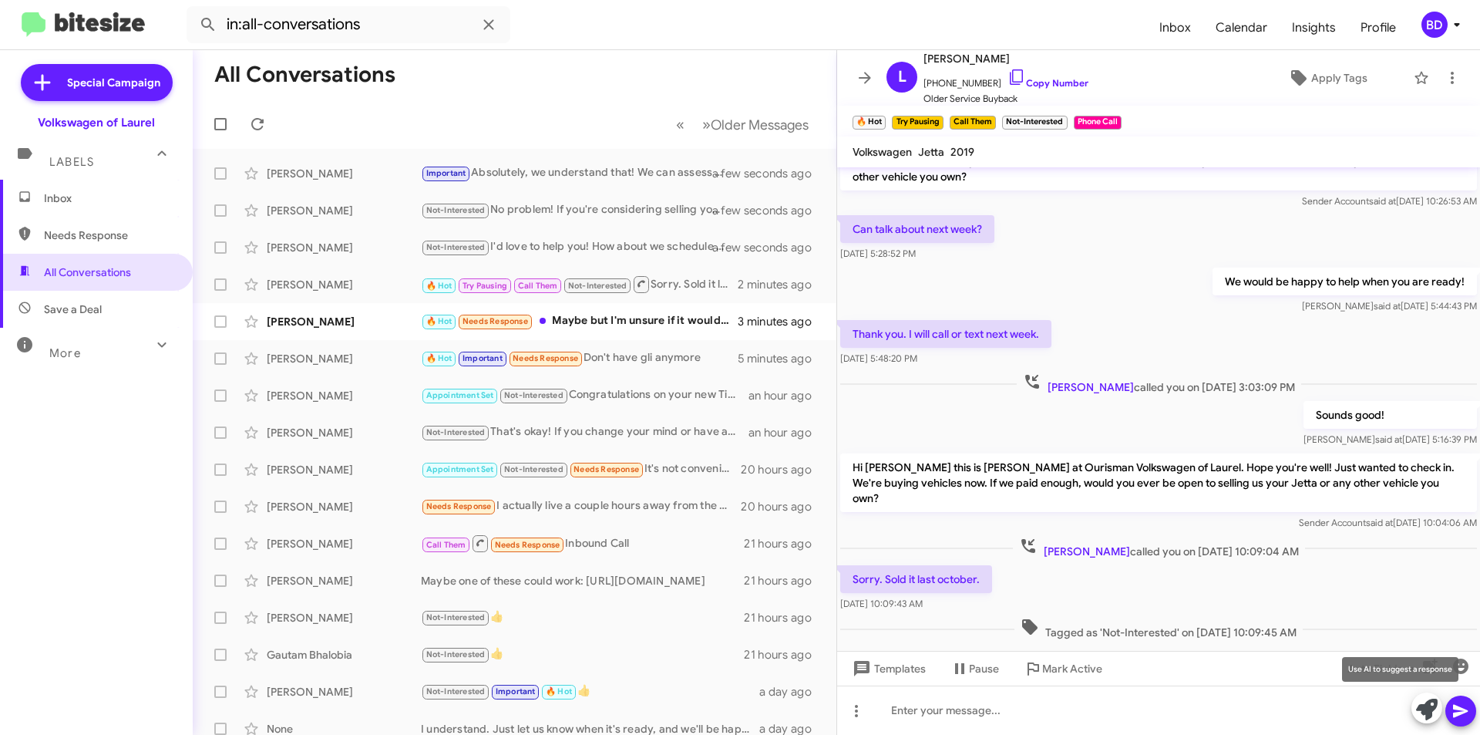
click at [1425, 708] on icon at bounding box center [1427, 709] width 22 height 22
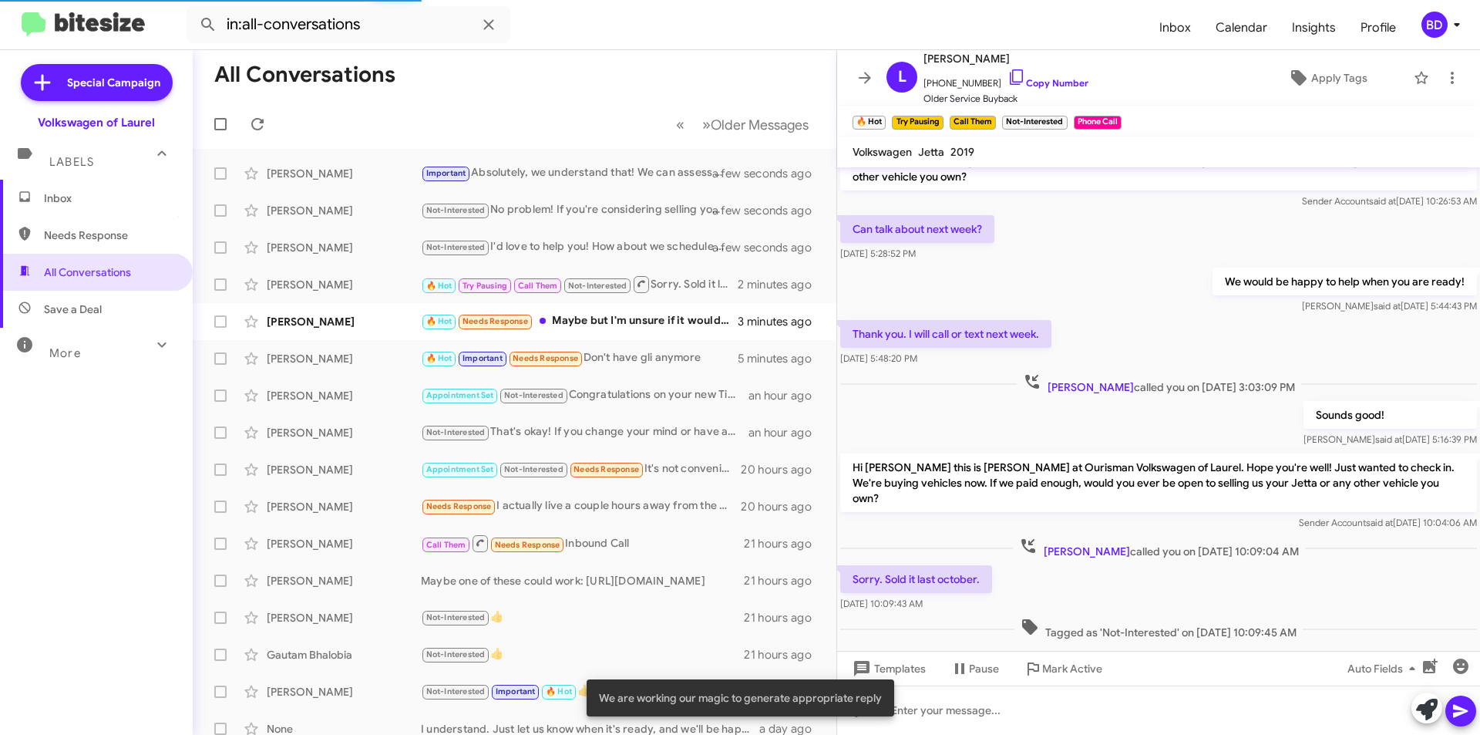
scroll to position [77, 0]
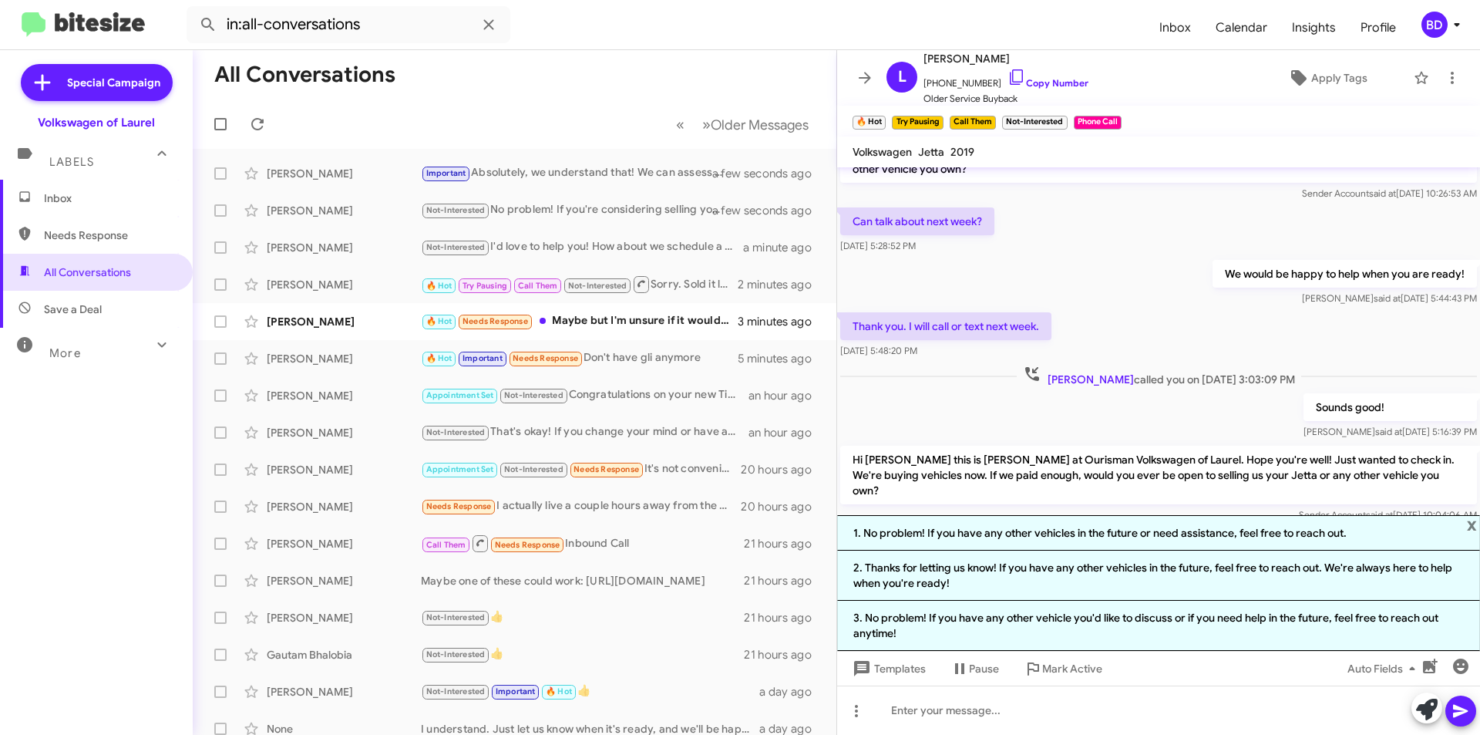
drag, startPoint x: 1080, startPoint y: 533, endPoint x: 1092, endPoint y: 531, distance: 12.4
click at [1085, 531] on li "1. No problem! If you have any other vehicles in the future or need assistance,…" at bounding box center [1158, 532] width 643 height 35
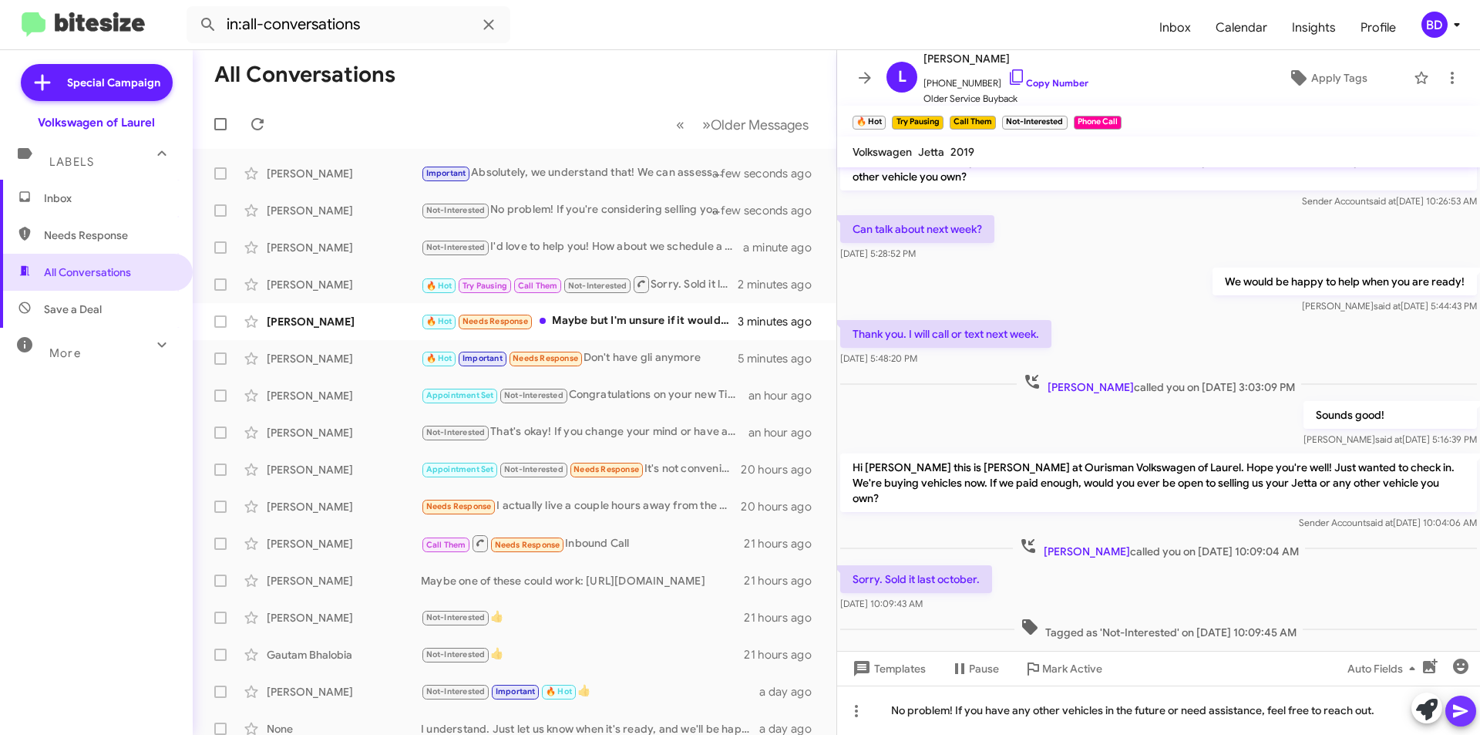
click at [1463, 710] on icon at bounding box center [1460, 711] width 15 height 13
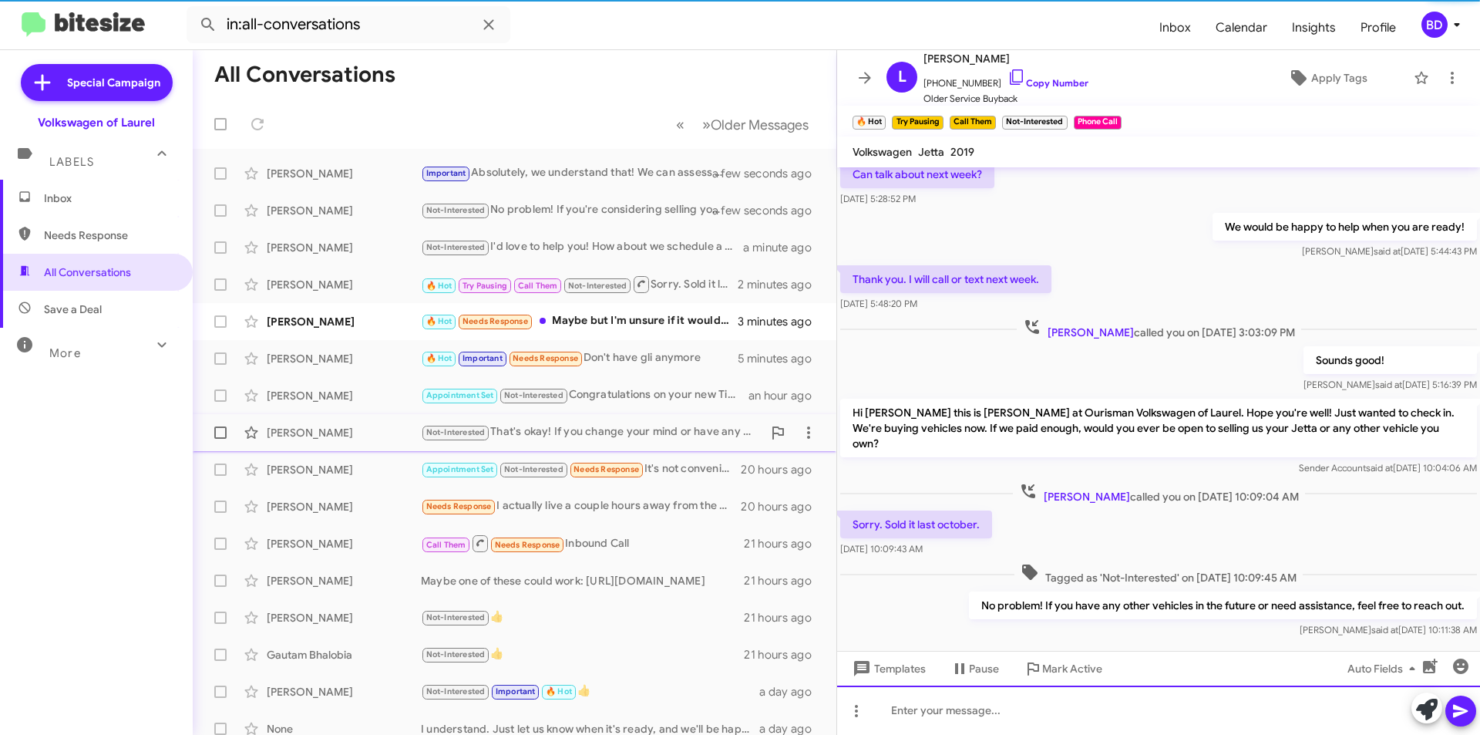
scroll to position [126, 0]
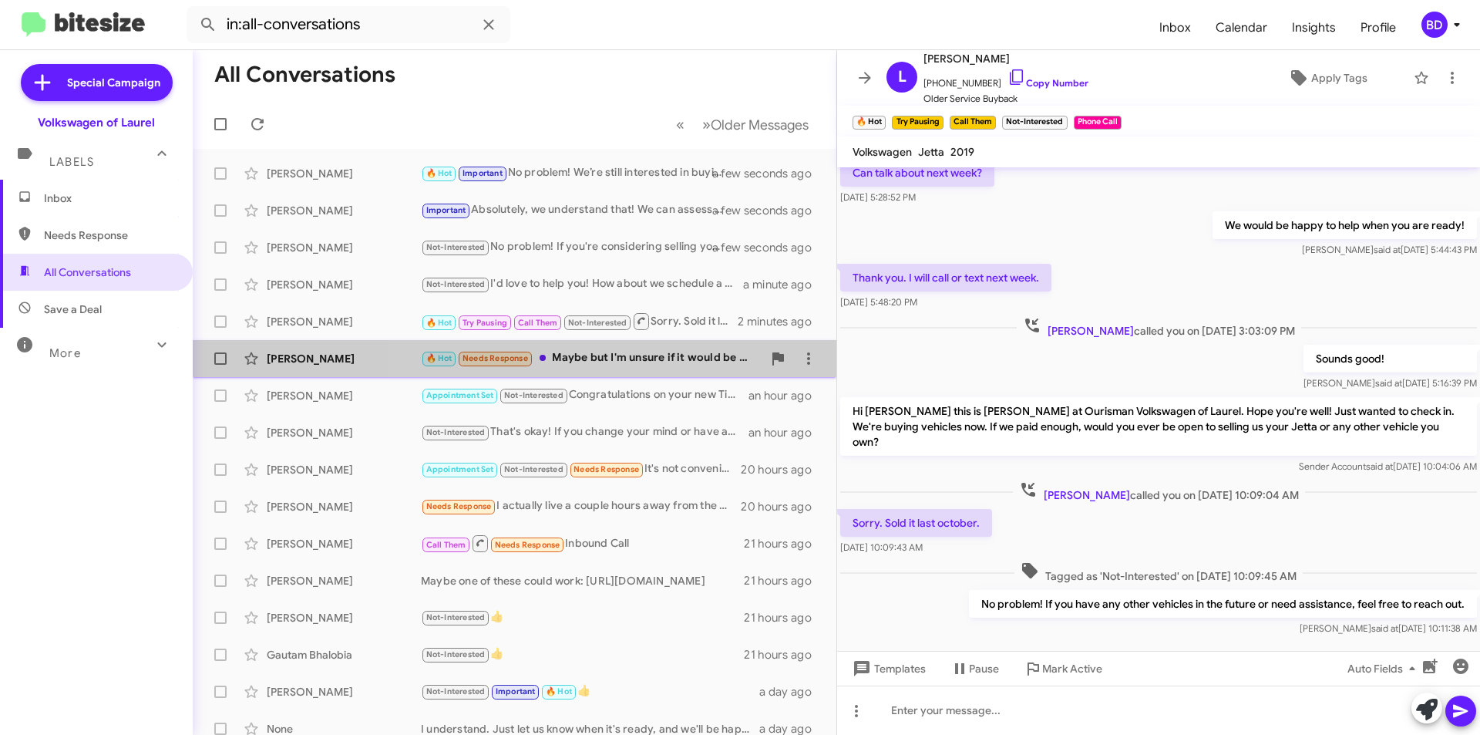
click at [658, 361] on div "🔥 Hot Needs Response Maybe but I'm unsure if it would be worth it. Relative to …" at bounding box center [591, 358] width 341 height 18
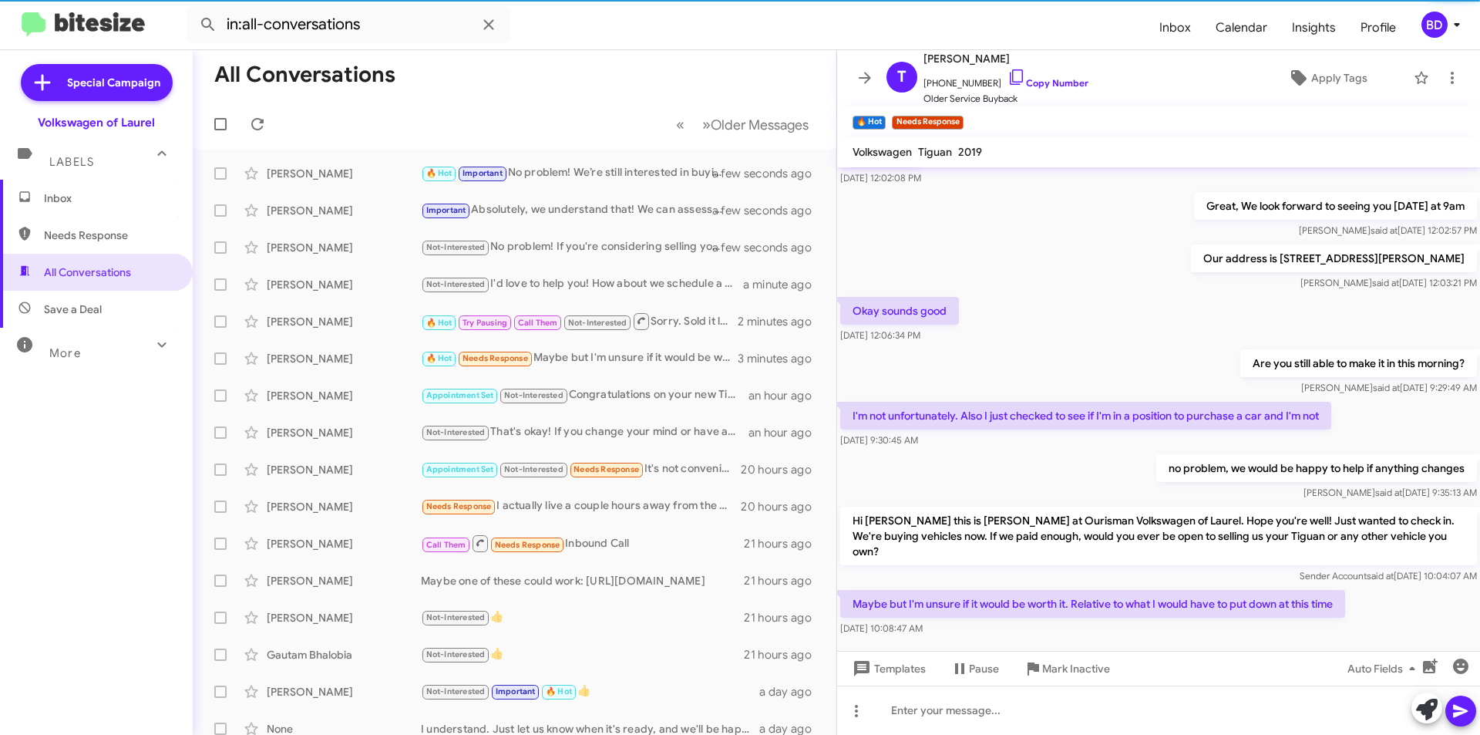
scroll to position [540, 0]
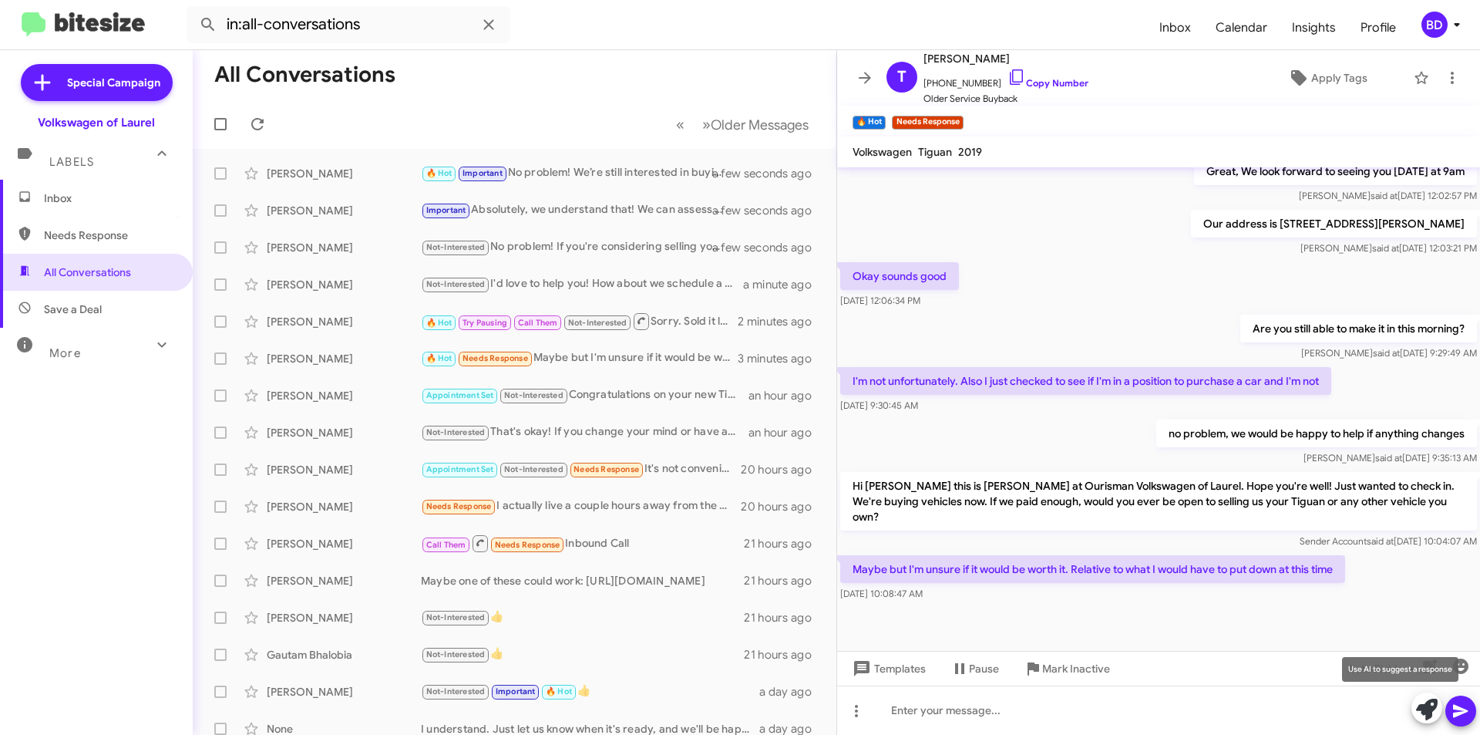
click at [1428, 703] on icon at bounding box center [1427, 709] width 22 height 22
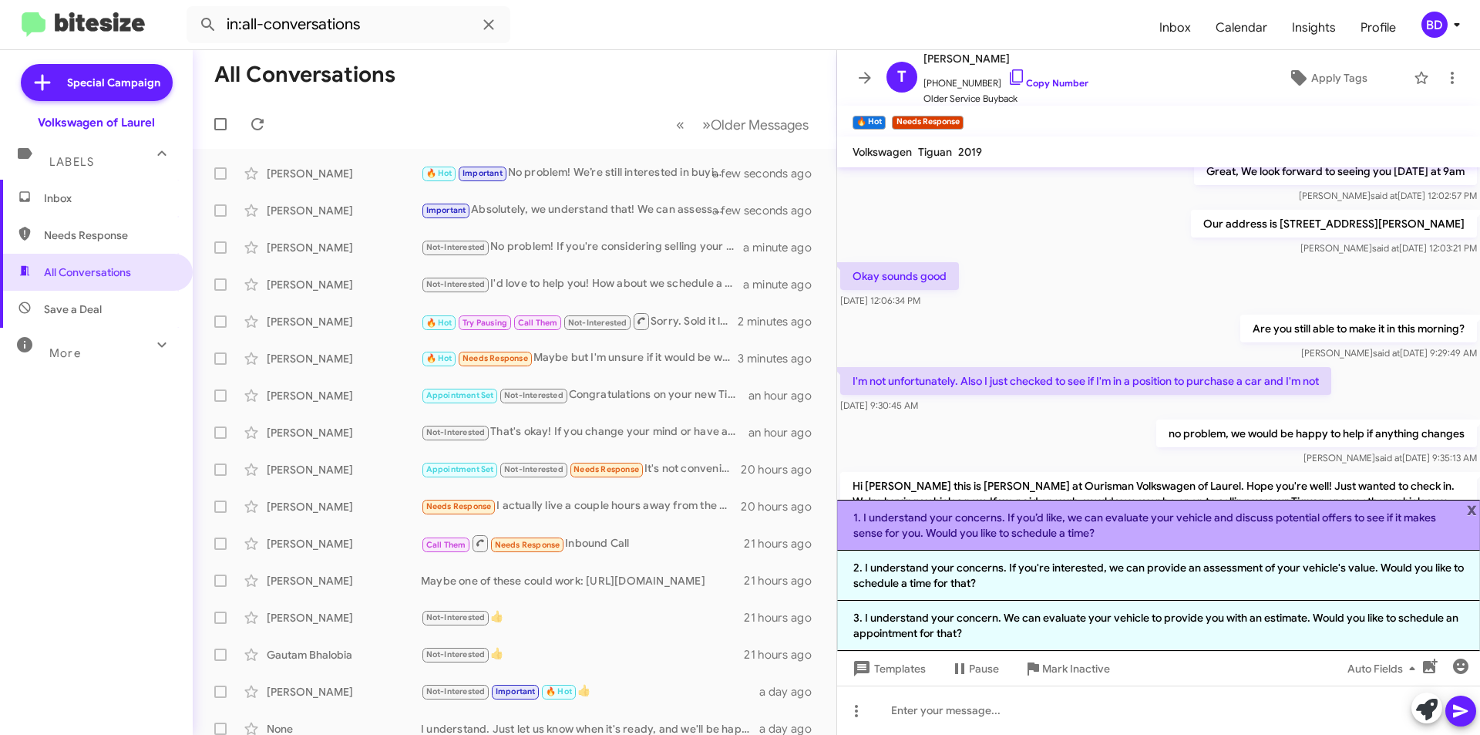
click at [1156, 526] on li "1. I understand your concerns. If you’d like, we can evaluate your vehicle and …" at bounding box center [1158, 524] width 643 height 51
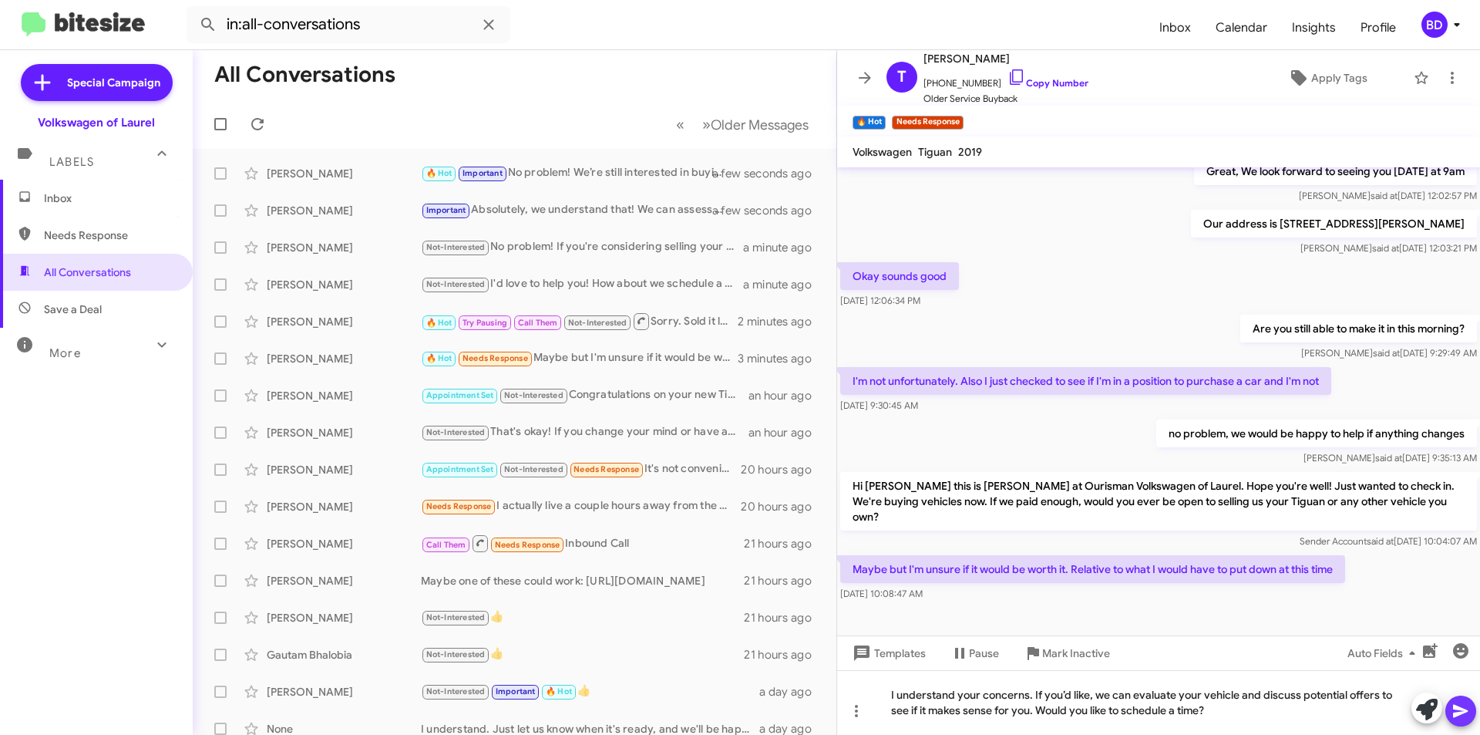
click at [1461, 714] on icon at bounding box center [1460, 711] width 15 height 13
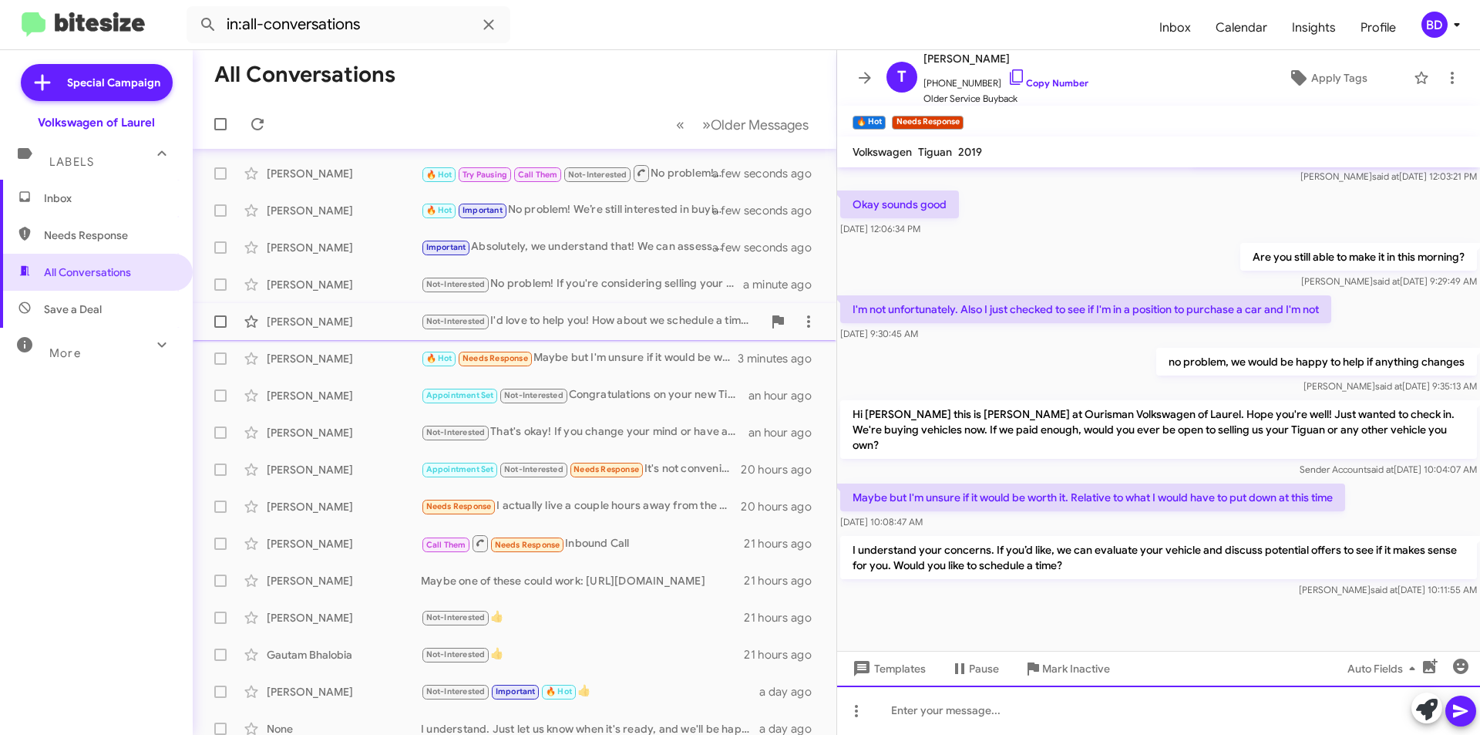
scroll to position [0, 0]
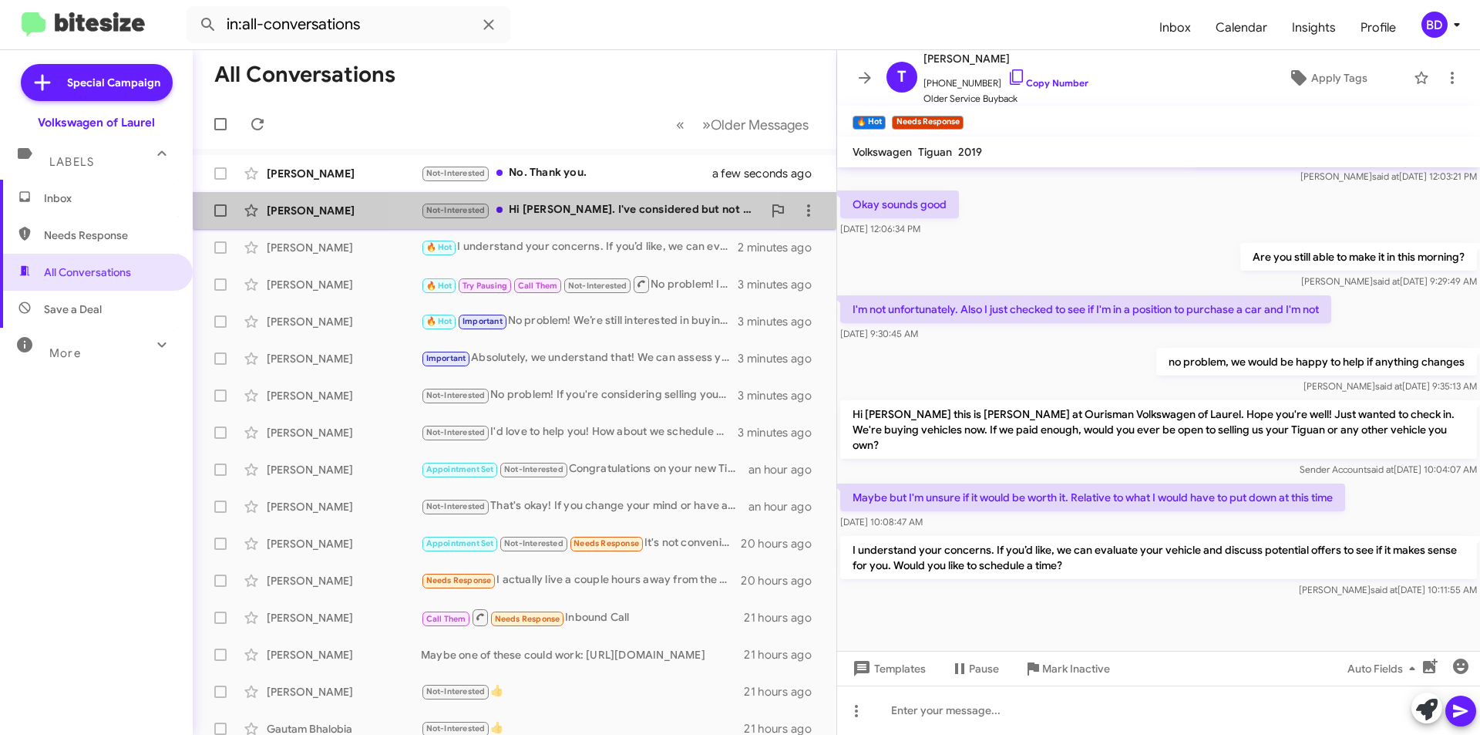
click at [577, 215] on div "Not-Interested Hi Hung. I've considered but not heavily." at bounding box center [591, 210] width 341 height 18
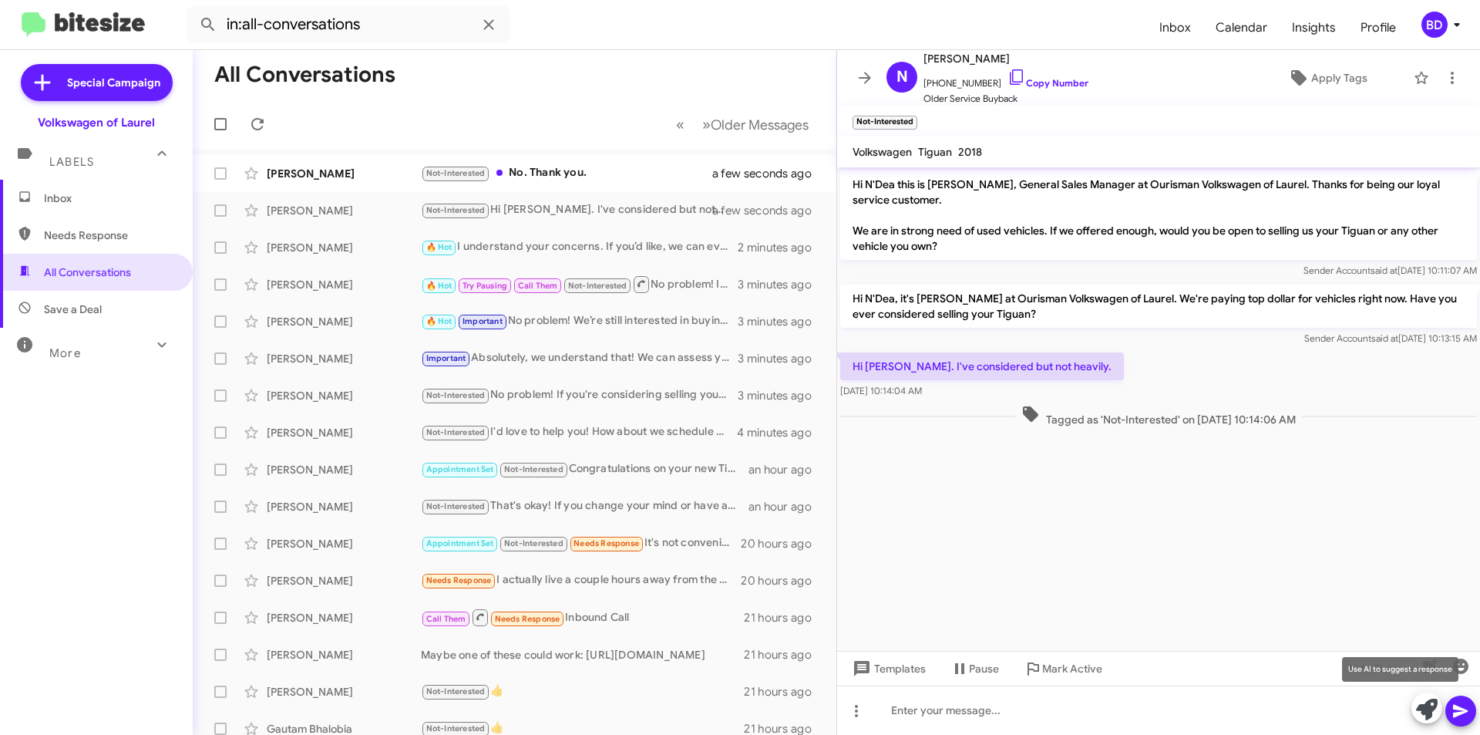
click at [1433, 708] on icon at bounding box center [1427, 709] width 22 height 22
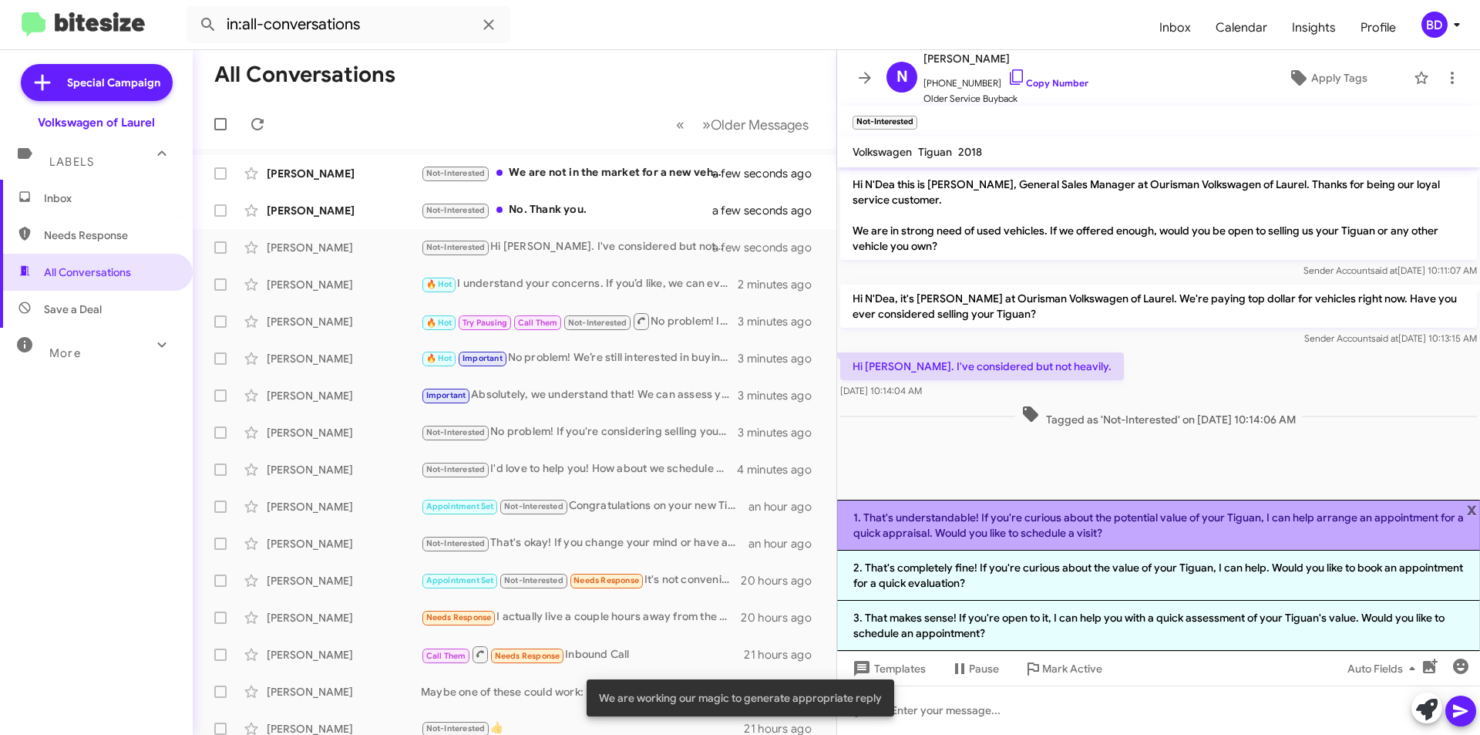
click at [1160, 526] on li "1. That's understandable! If you're curious about the potential value of your T…" at bounding box center [1158, 524] width 643 height 51
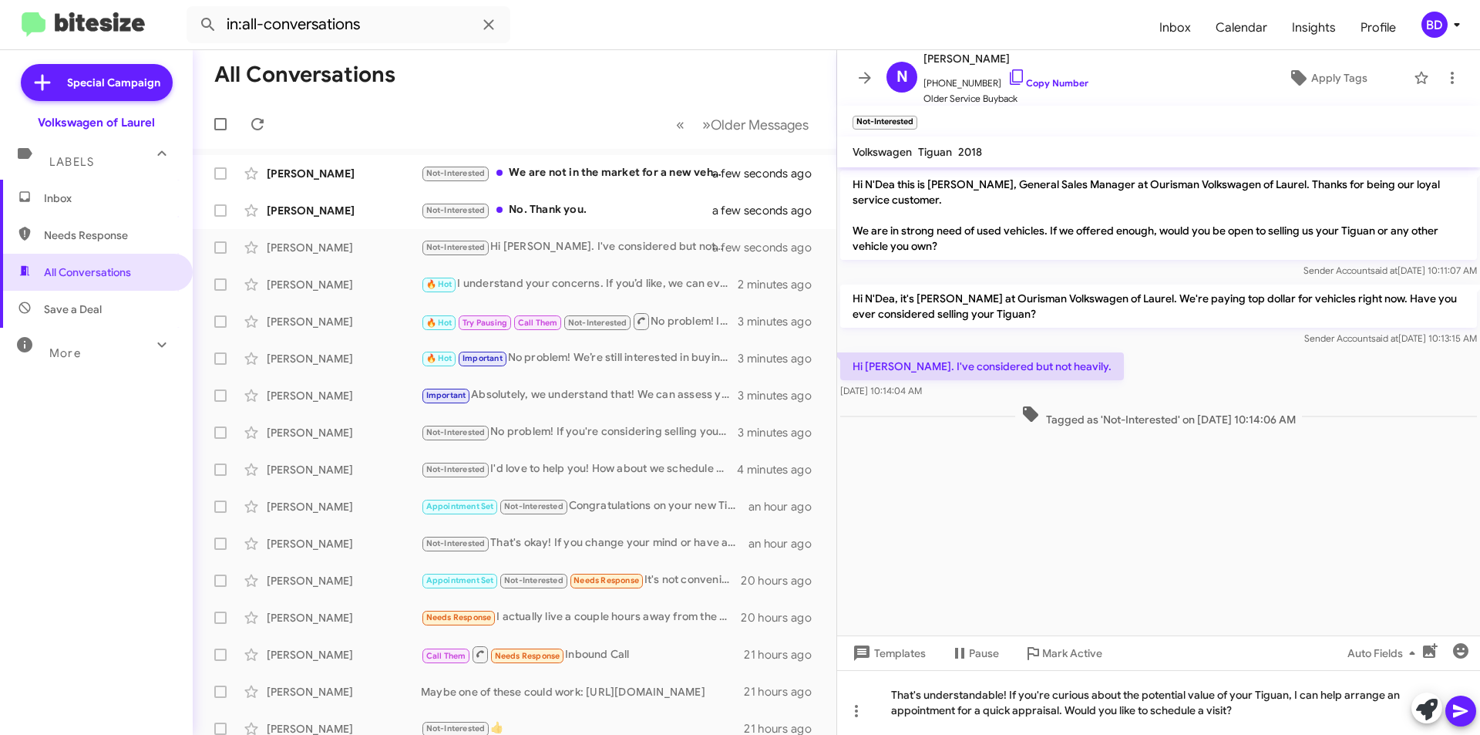
click at [1460, 714] on icon at bounding box center [1460, 711] width 15 height 13
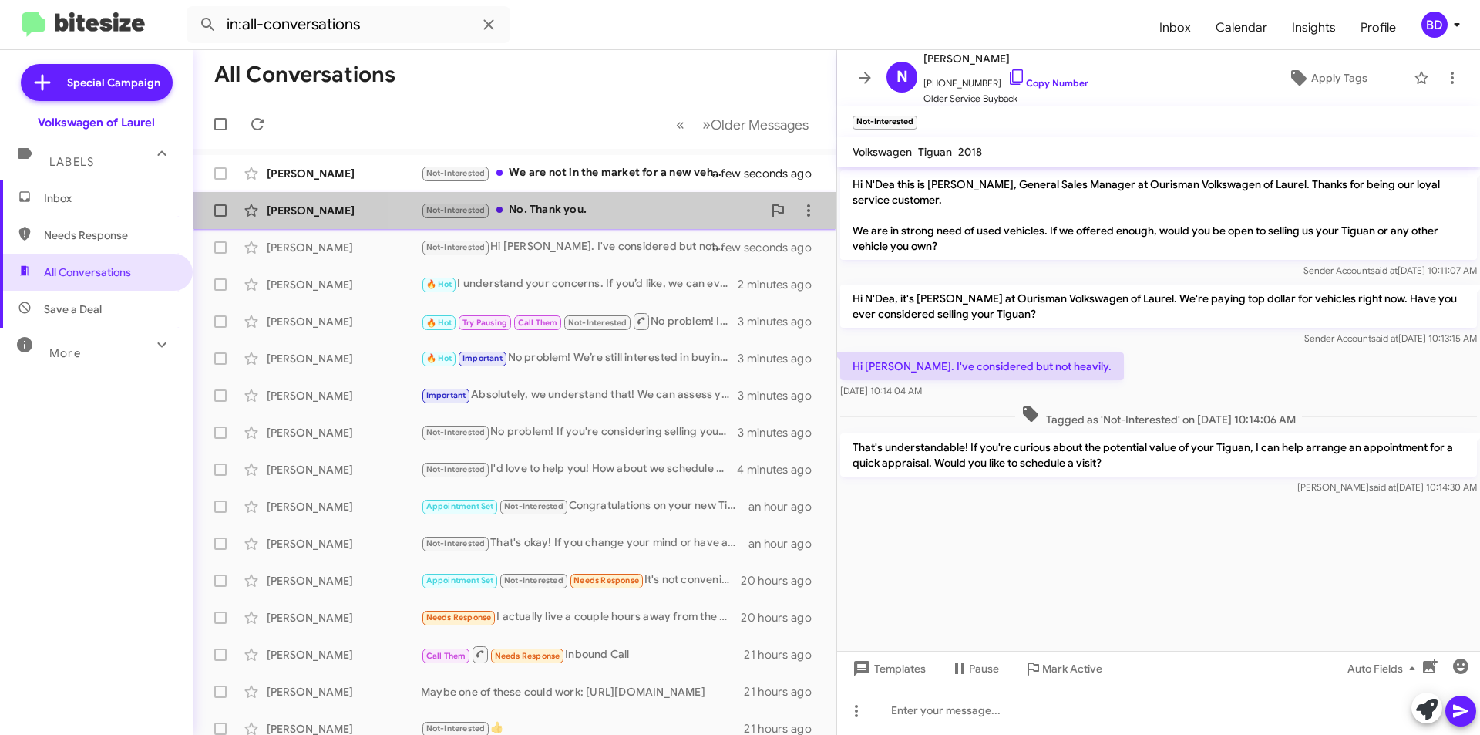
click at [559, 217] on div "Not-Interested No. Thank you." at bounding box center [591, 210] width 341 height 18
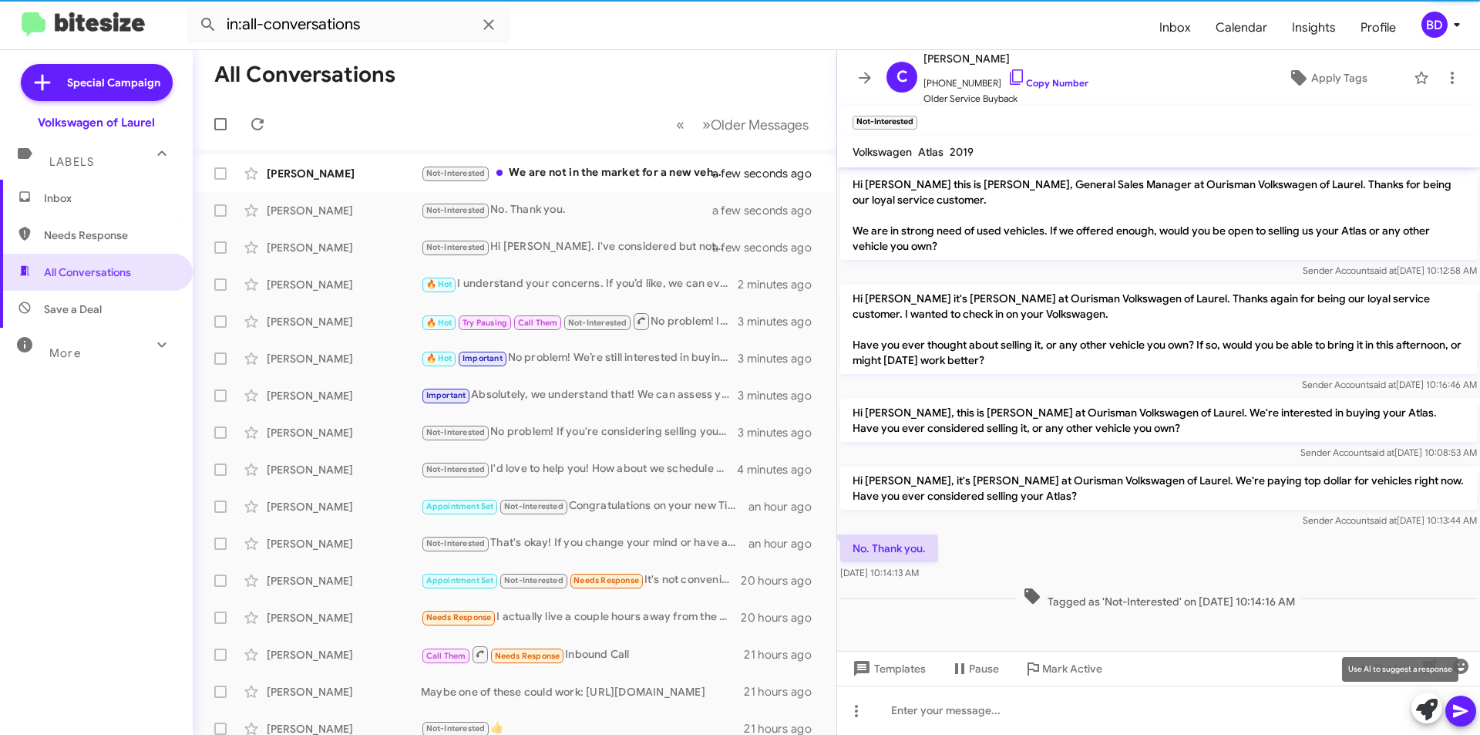
click at [1427, 714] on icon at bounding box center [1427, 709] width 22 height 22
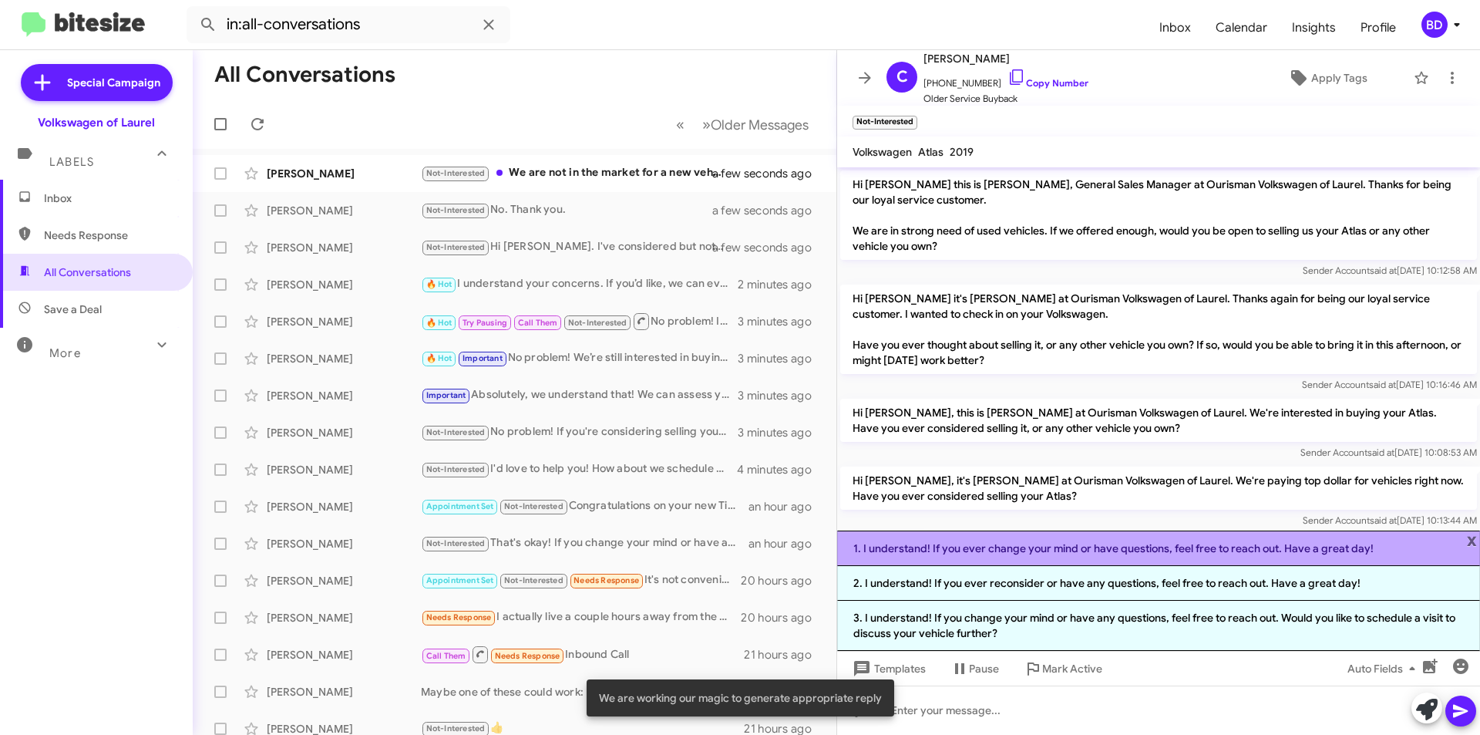
click at [1094, 540] on li "1. I understand! If you ever change your mind or have questions, feel free to r…" at bounding box center [1158, 547] width 643 height 35
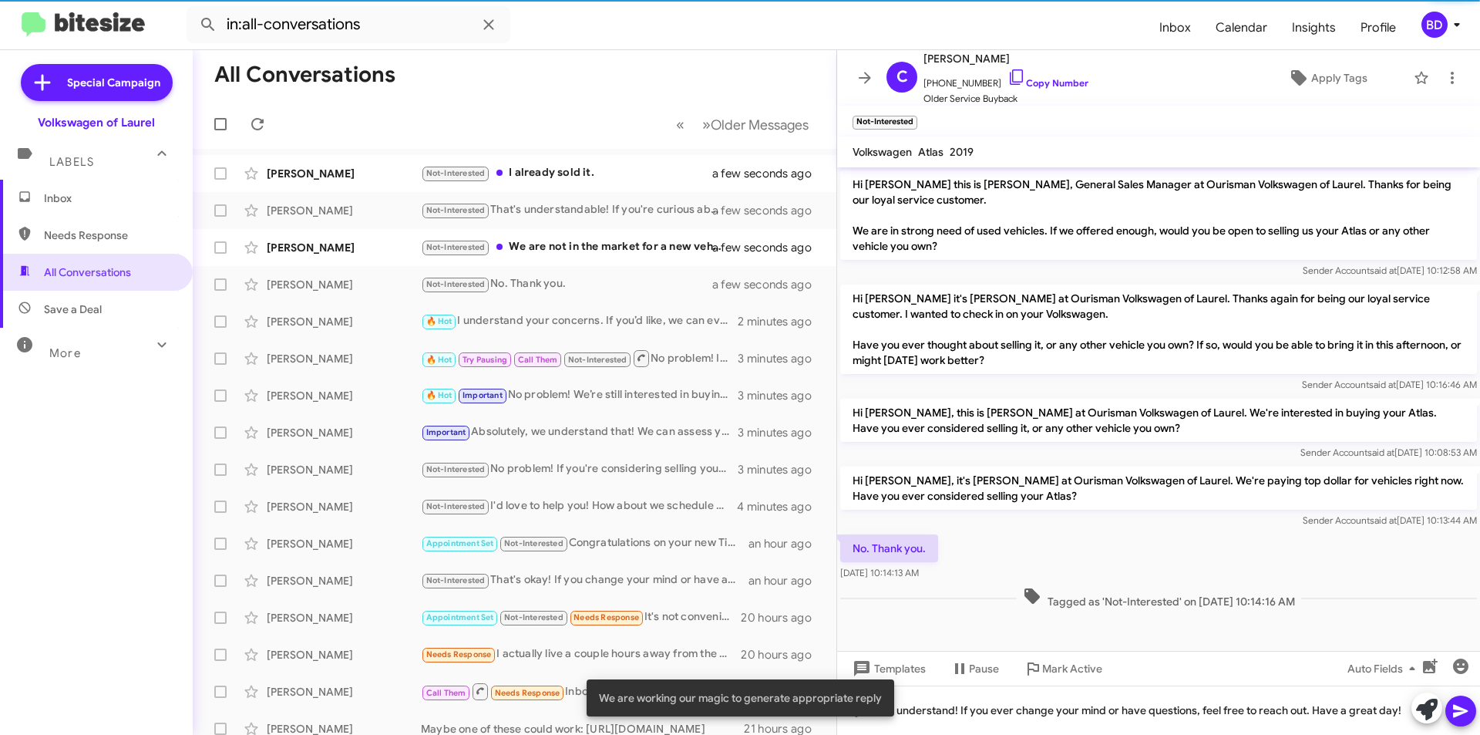
click at [1459, 713] on icon at bounding box center [1460, 711] width 15 height 13
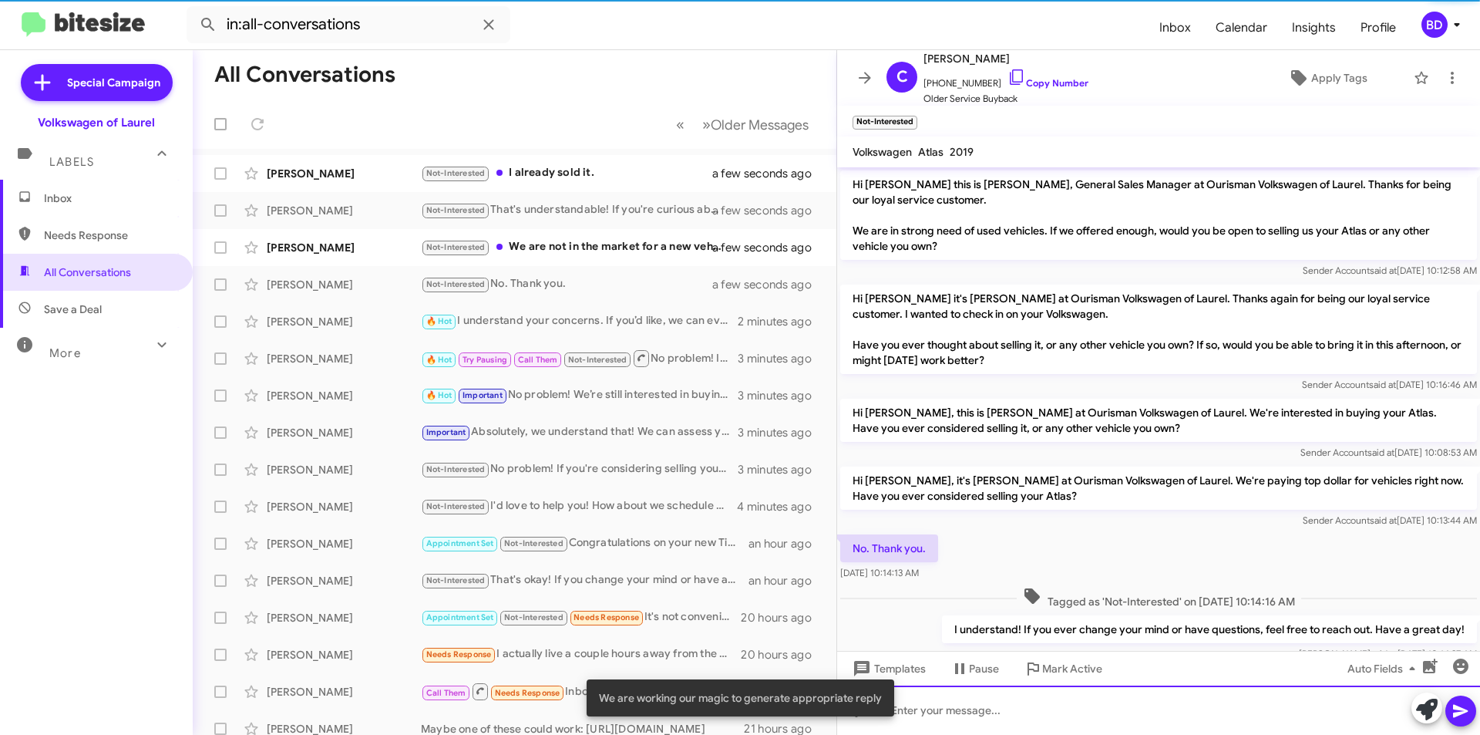
scroll to position [41, 0]
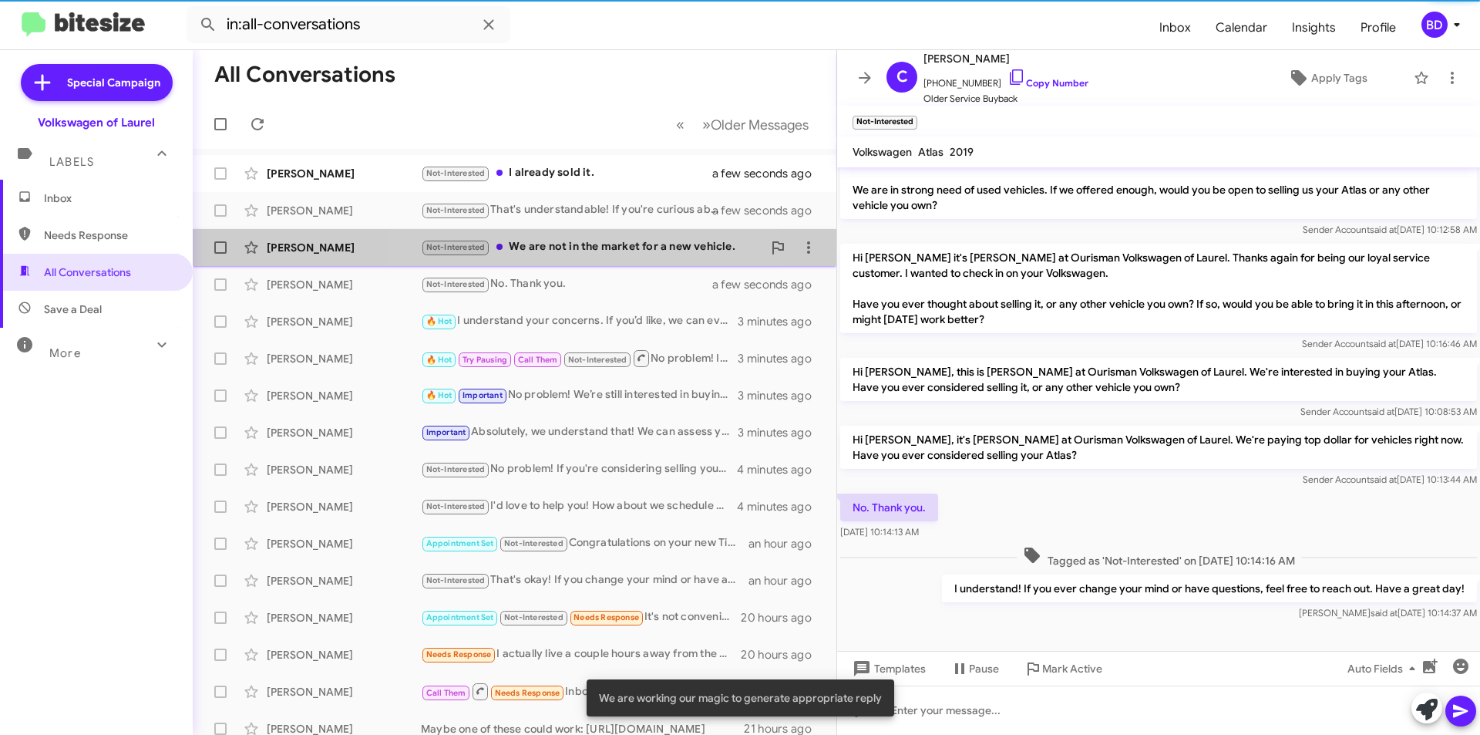
click at [601, 246] on div "Not-Interested We are not in the market for a new vehicle." at bounding box center [591, 247] width 341 height 18
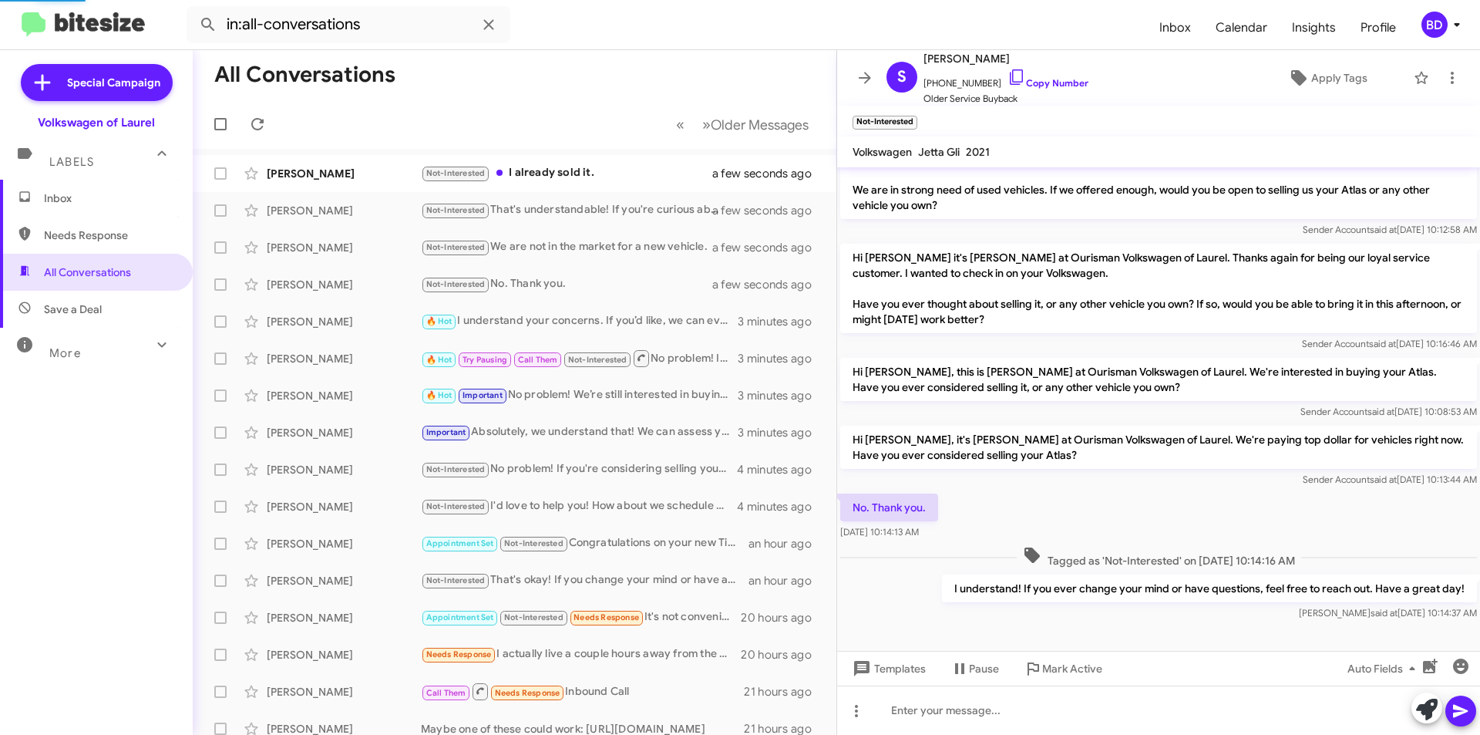
scroll to position [143, 0]
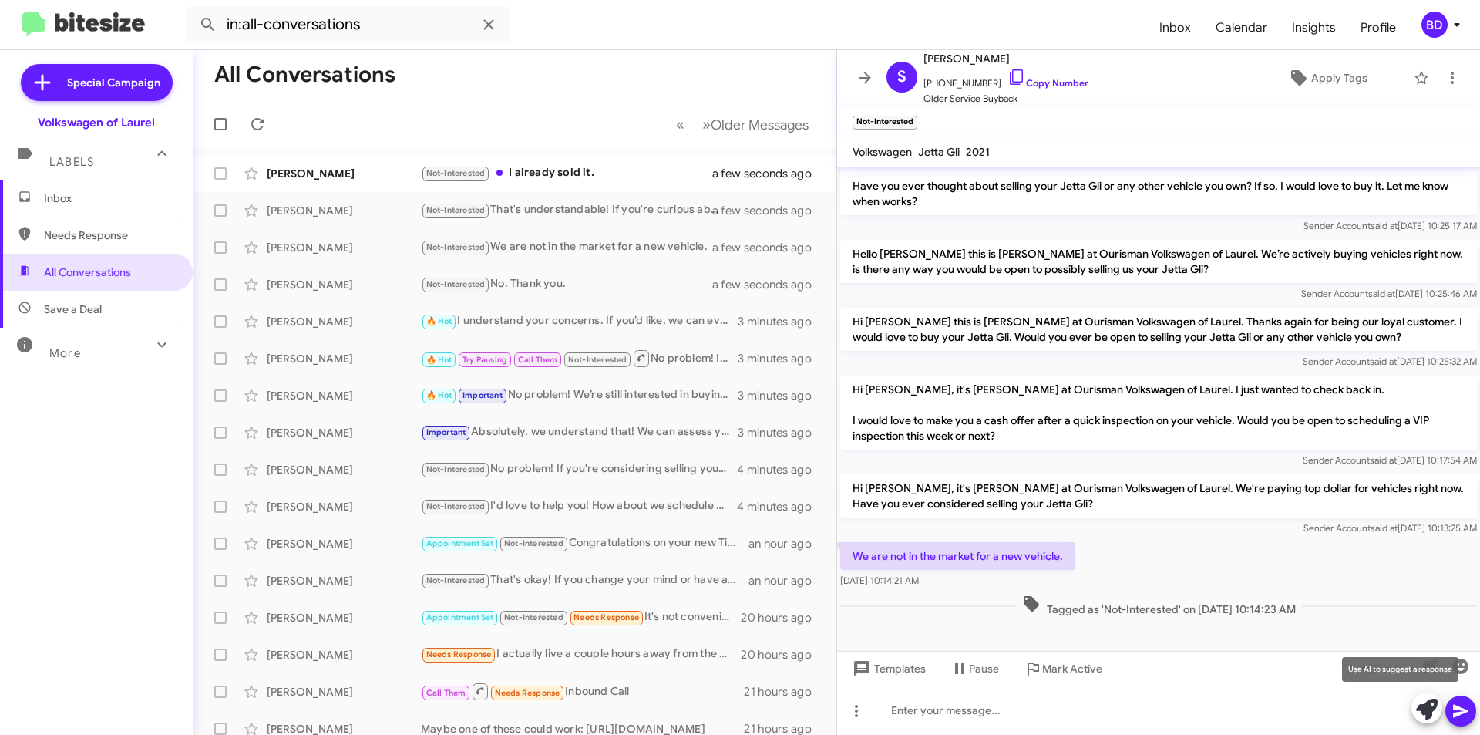
click at [1428, 709] on icon at bounding box center [1427, 709] width 22 height 22
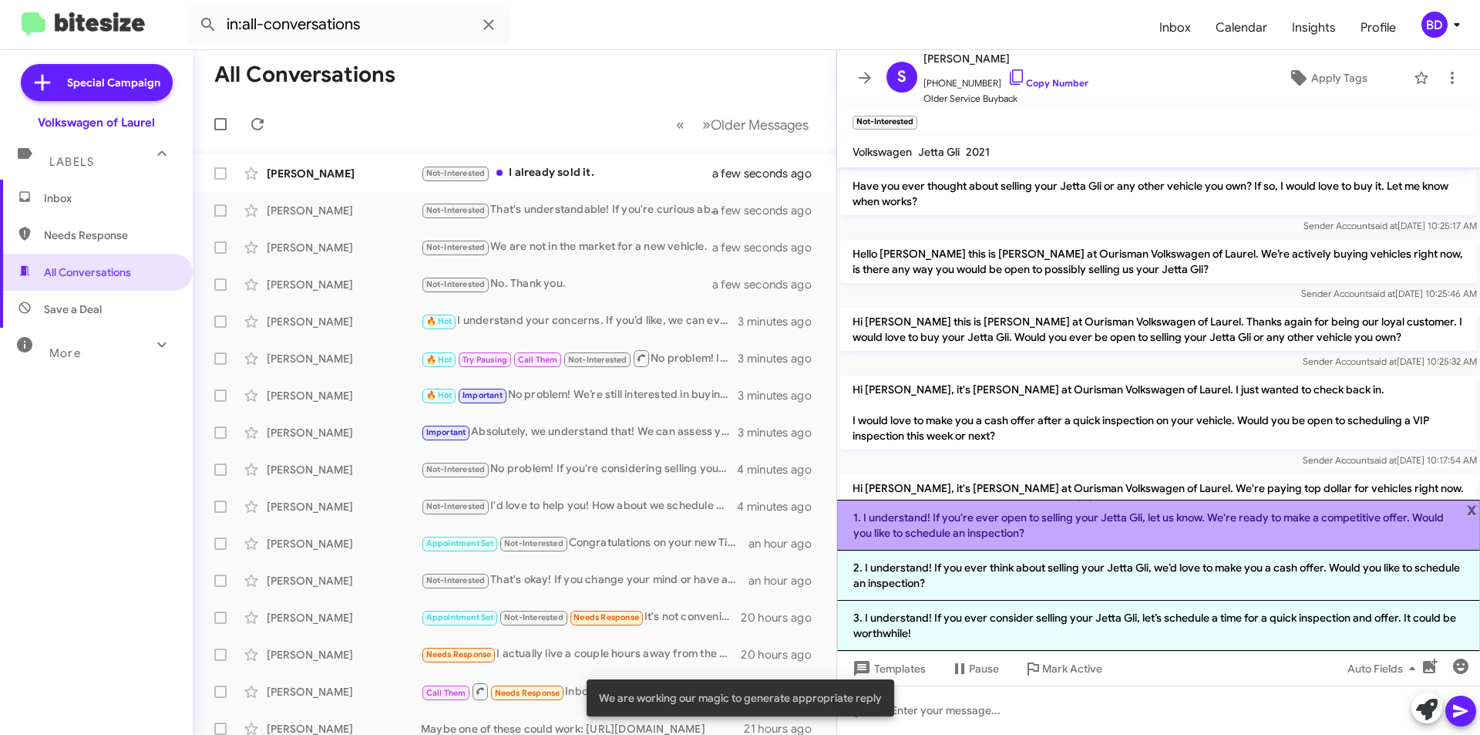
click at [1047, 526] on li "1. I understand! If you're ever open to selling your Jetta Gli, let us know. We…" at bounding box center [1158, 524] width 643 height 51
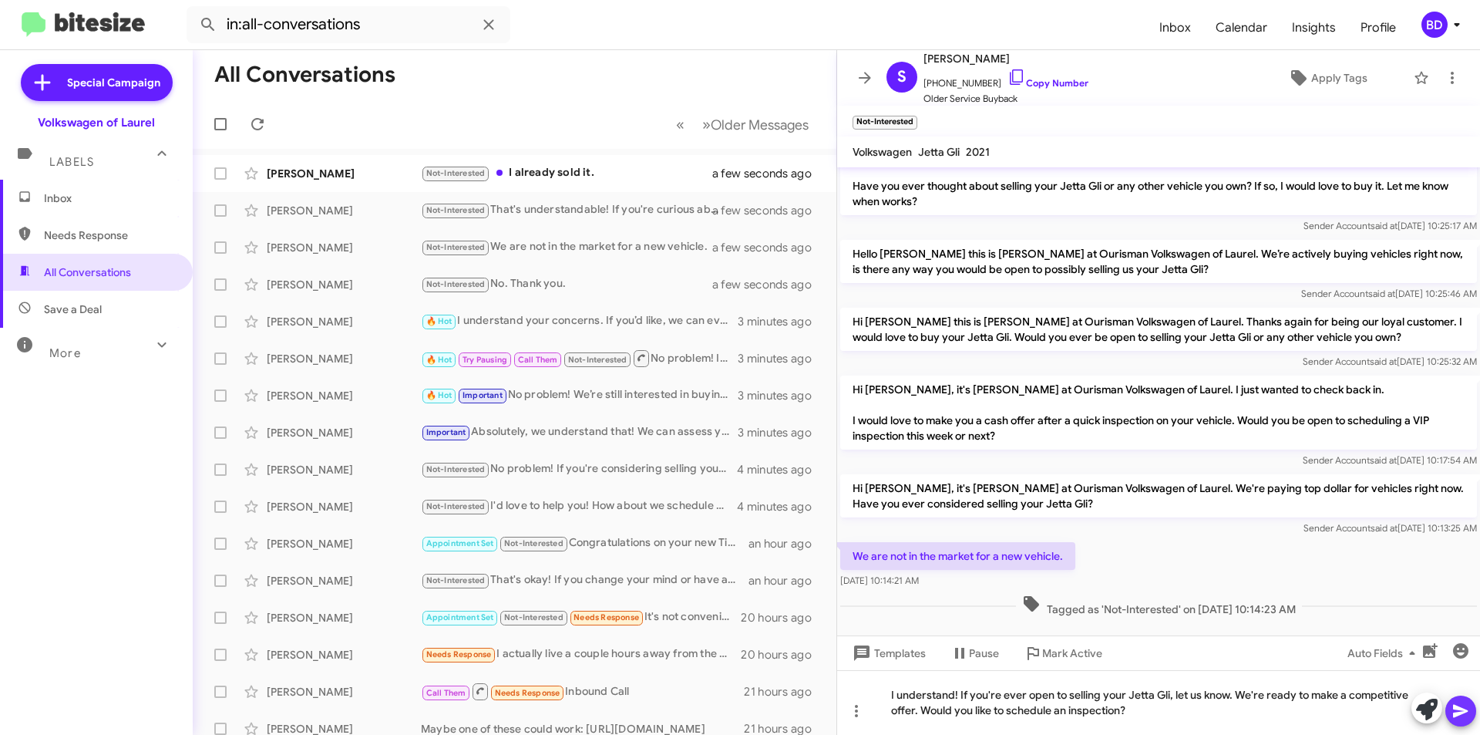
click at [1470, 712] on button at bounding box center [1460, 710] width 31 height 31
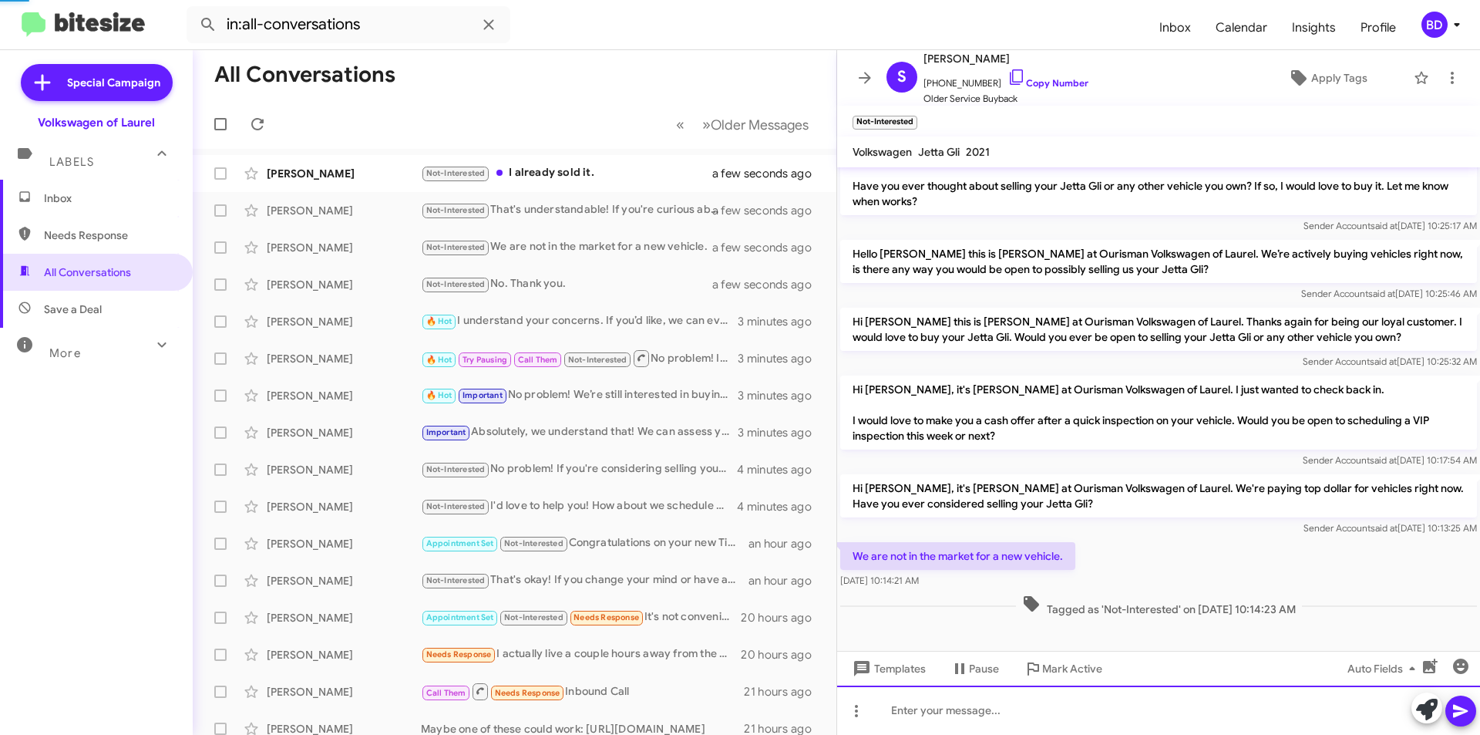
scroll to position [0, 0]
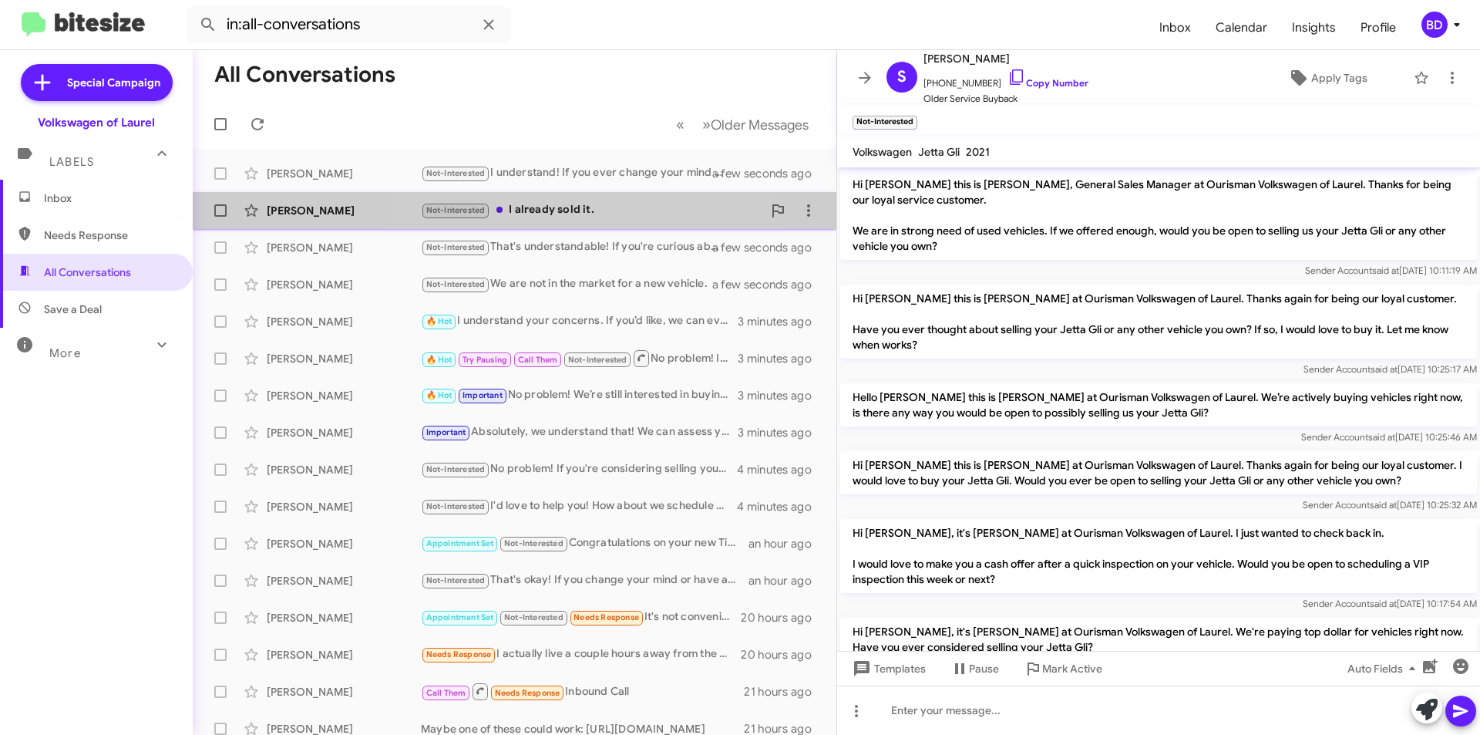
click at [574, 217] on div "Not-Interested I already sold it." at bounding box center [591, 210] width 341 height 18
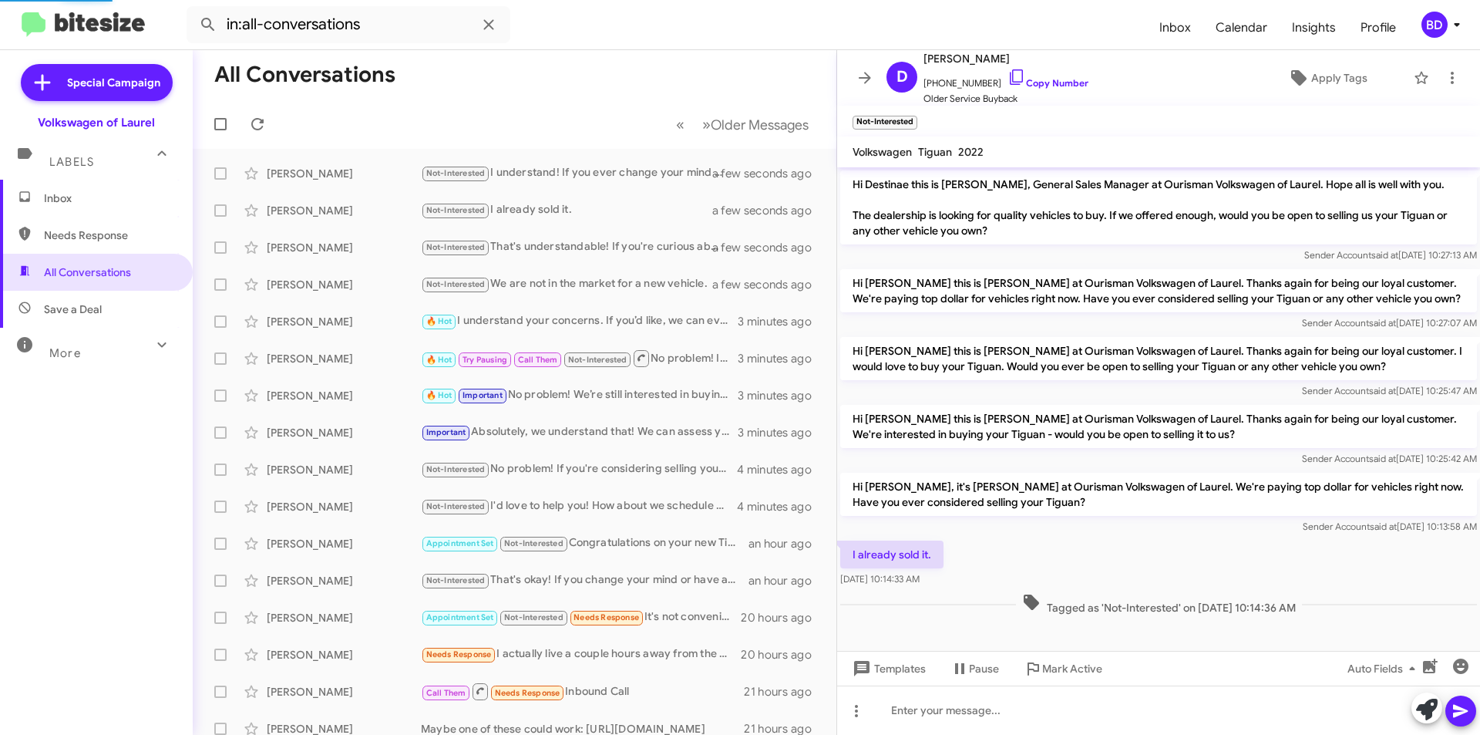
scroll to position [25, 0]
click at [1423, 711] on icon at bounding box center [1427, 709] width 22 height 22
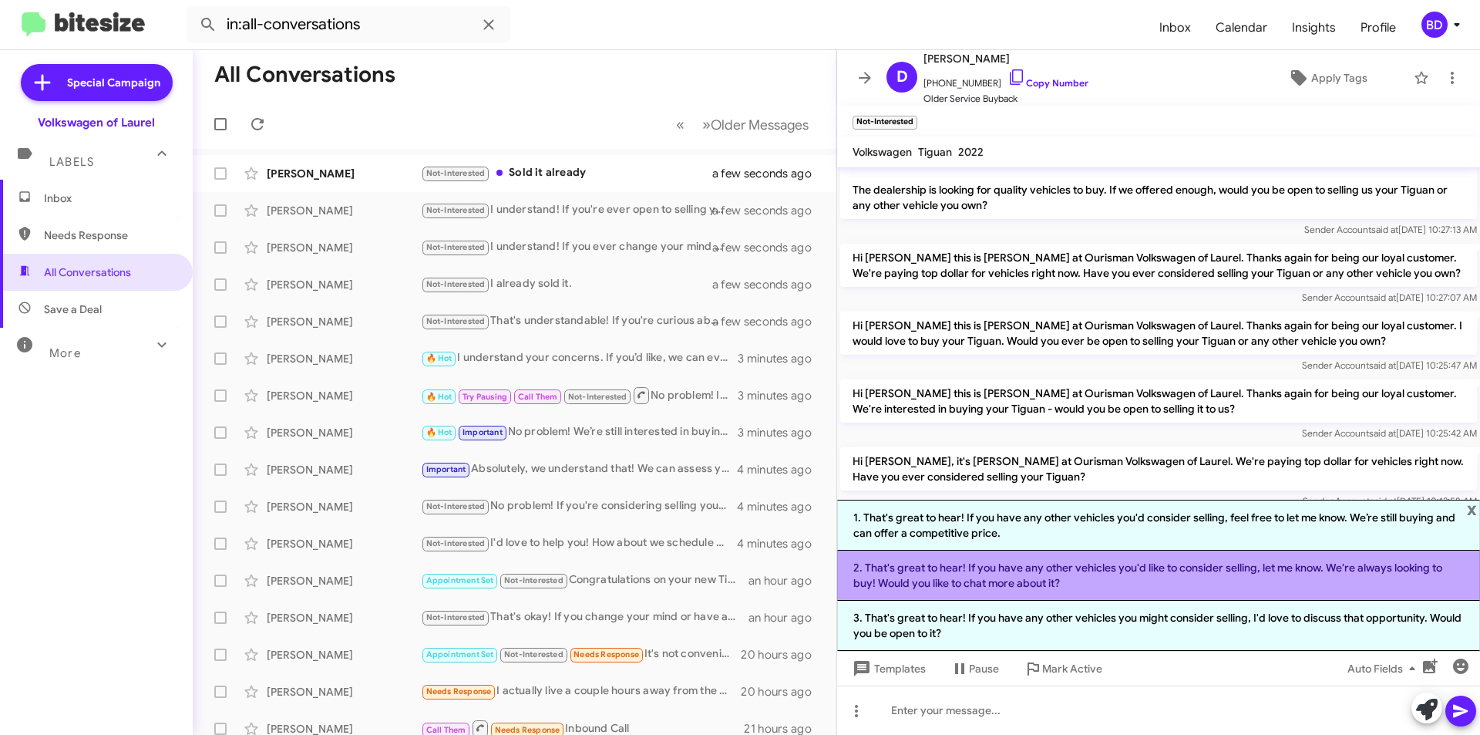
click at [957, 576] on li "2. That's great to hear! If you have any other vehicles you'd like to consider …" at bounding box center [1158, 575] width 643 height 50
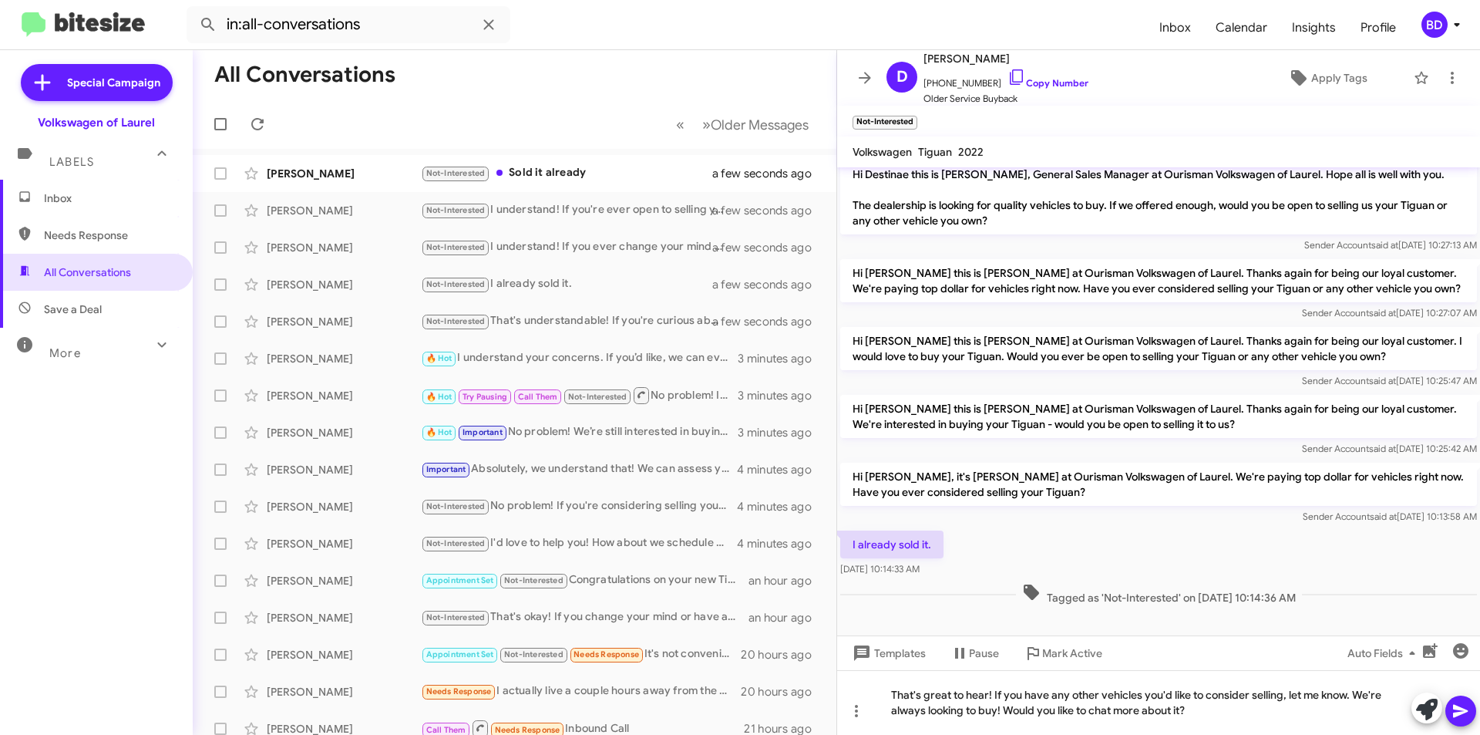
click at [1459, 712] on icon at bounding box center [1460, 711] width 15 height 13
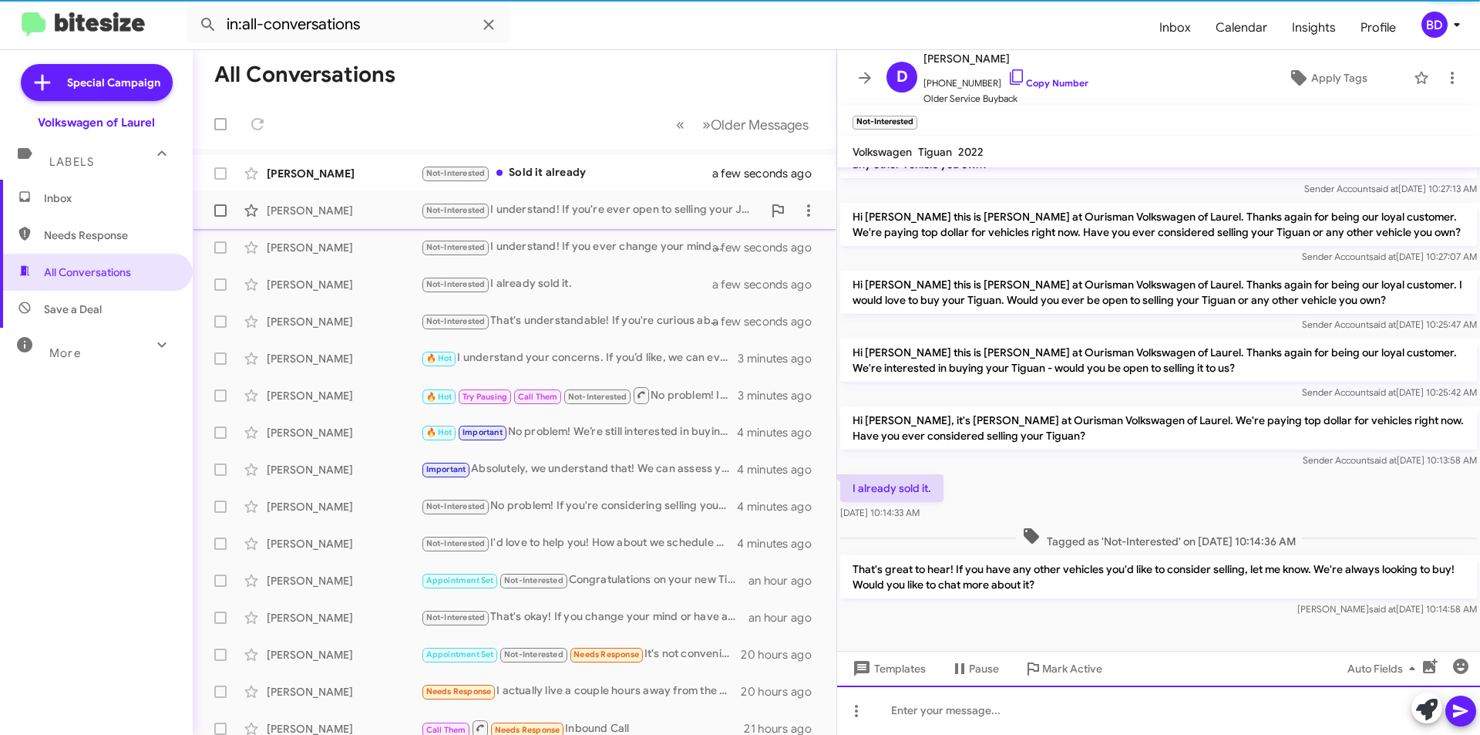
scroll to position [97, 0]
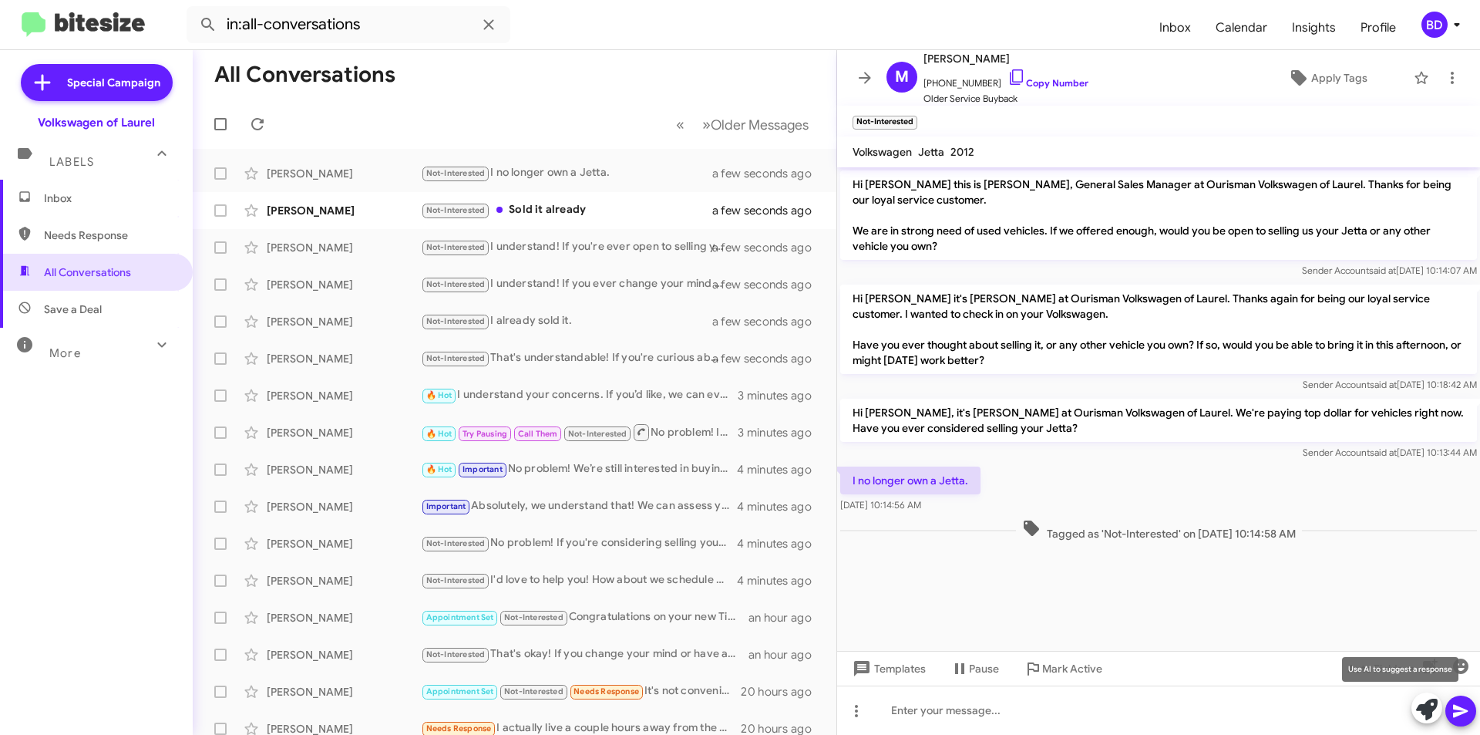
click at [1425, 706] on icon at bounding box center [1427, 709] width 22 height 22
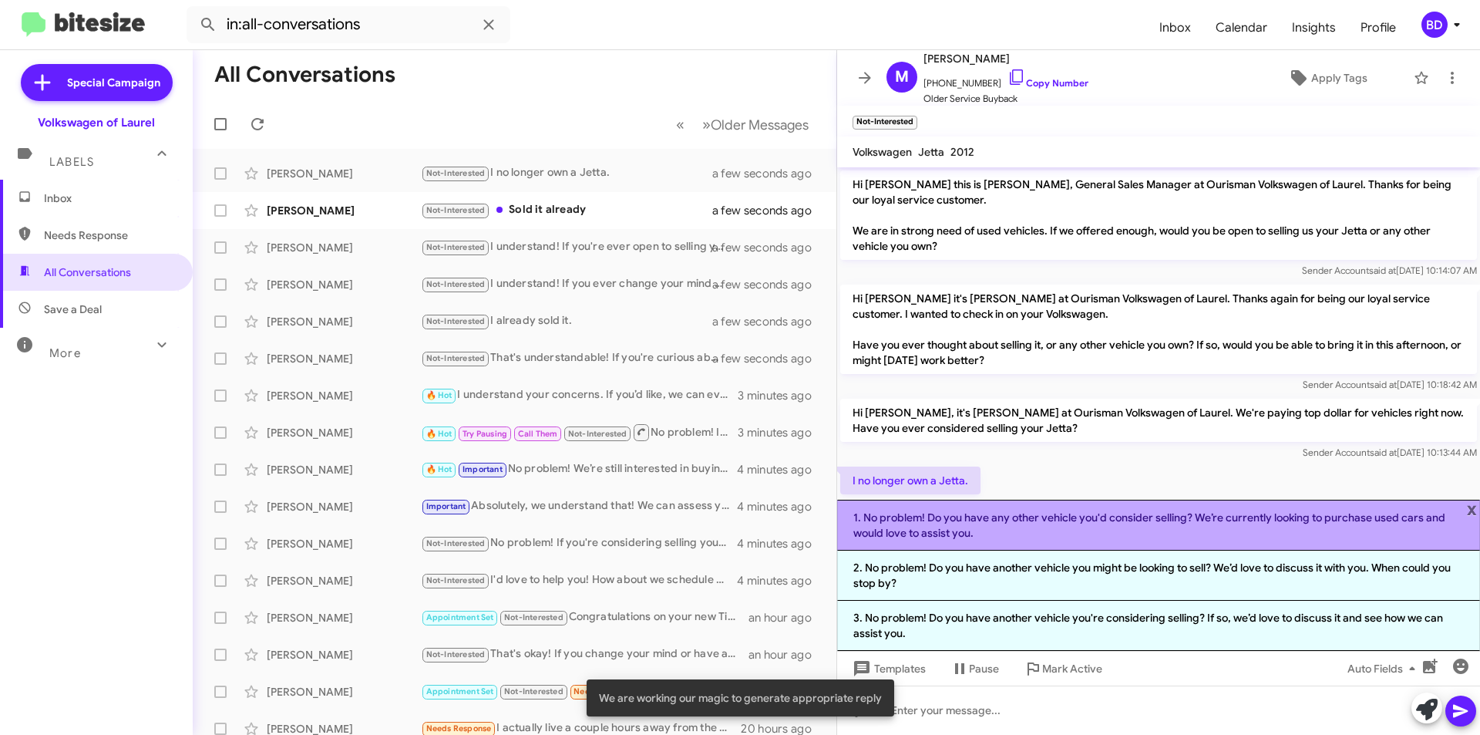
click at [997, 519] on li "1. No problem! Do you have any other vehicle you'd consider selling? We’re curr…" at bounding box center [1158, 524] width 643 height 51
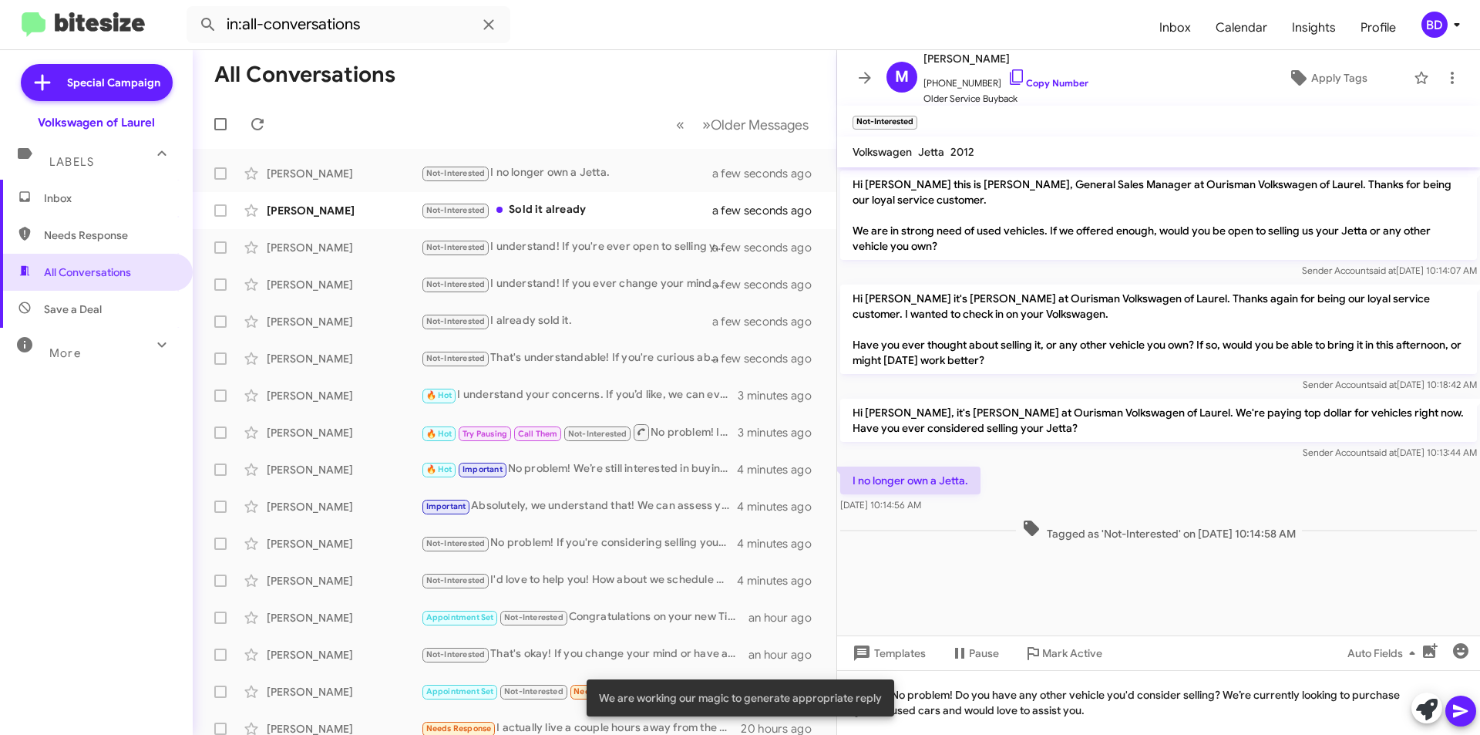
click at [1462, 713] on icon at bounding box center [1460, 711] width 15 height 13
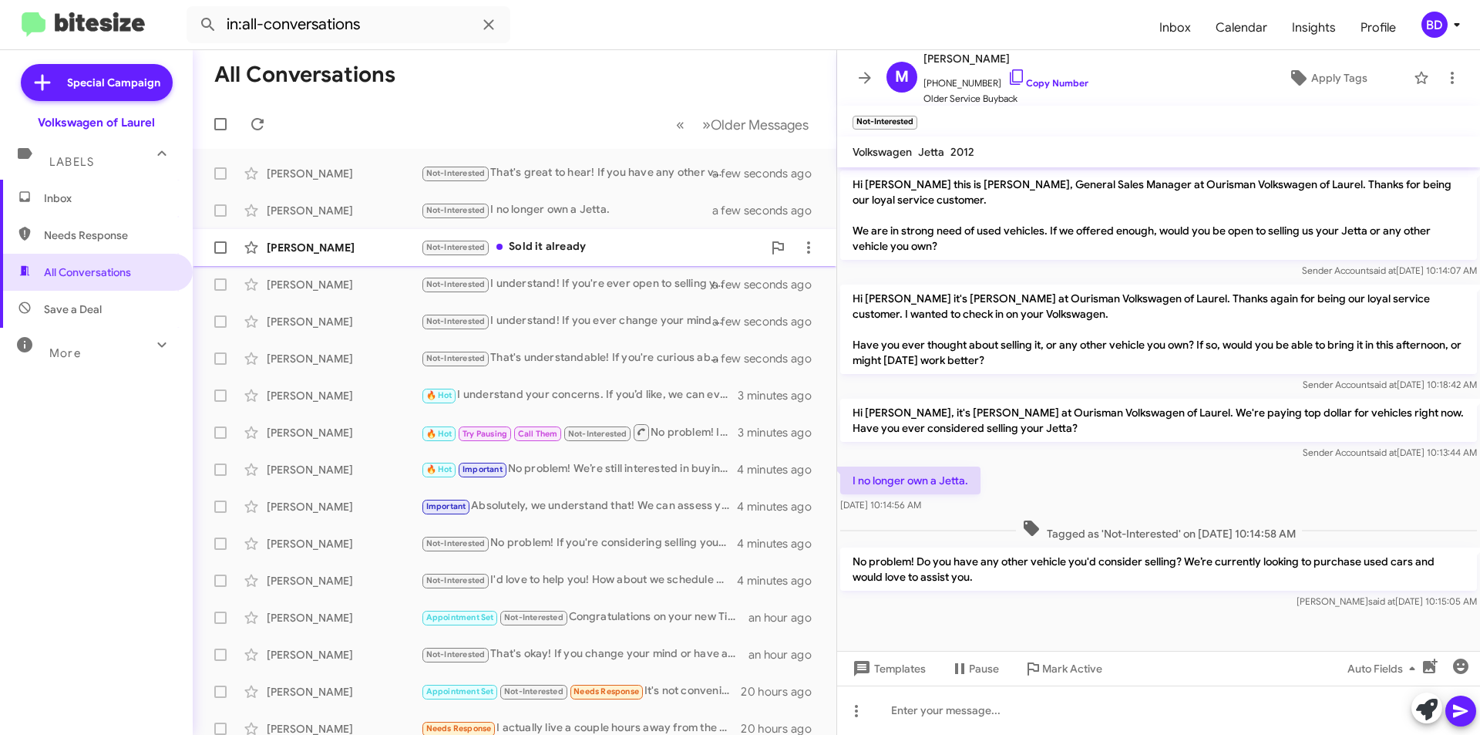
drag, startPoint x: 557, startPoint y: 247, endPoint x: 579, endPoint y: 256, distance: 23.2
click at [558, 247] on div "Not-Interested Sold it already" at bounding box center [591, 247] width 341 height 18
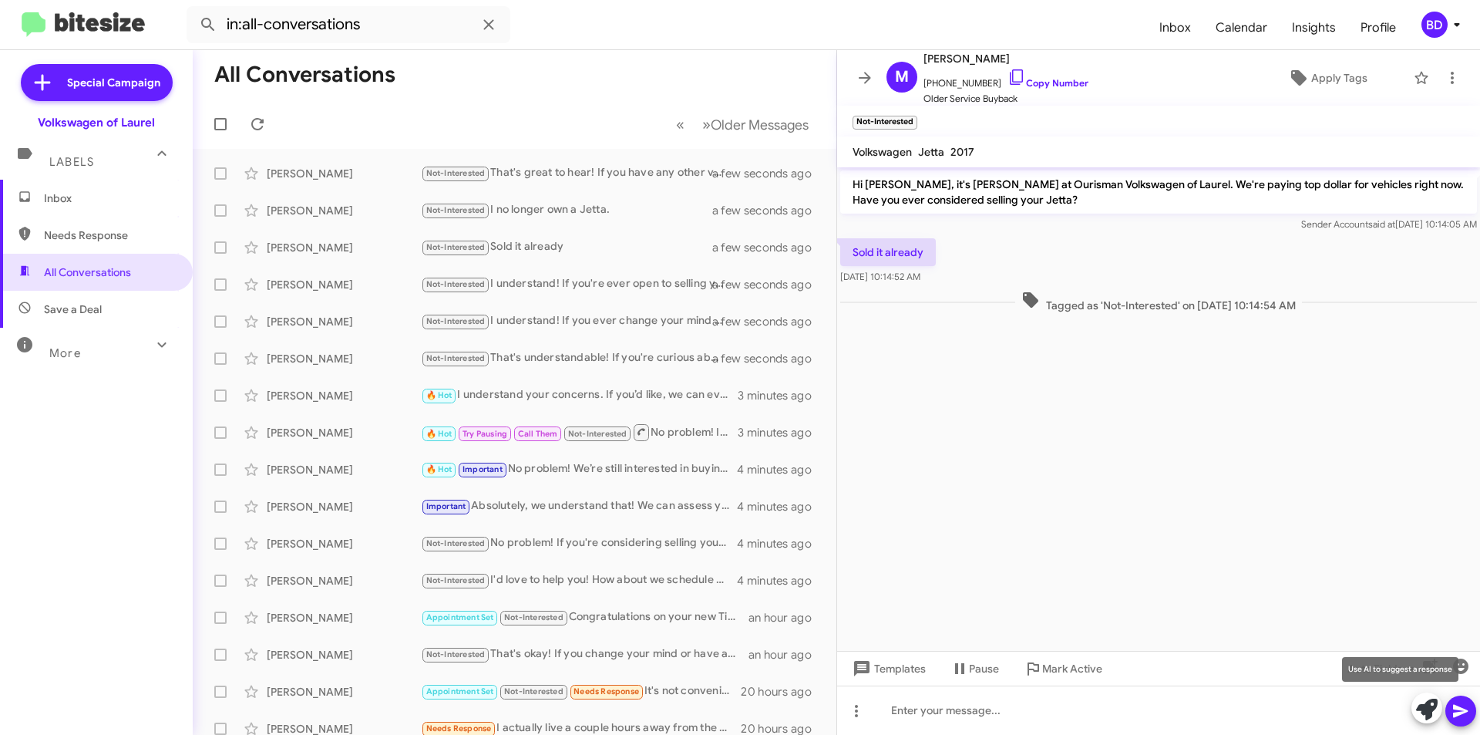
click at [1434, 718] on icon at bounding box center [1427, 709] width 22 height 22
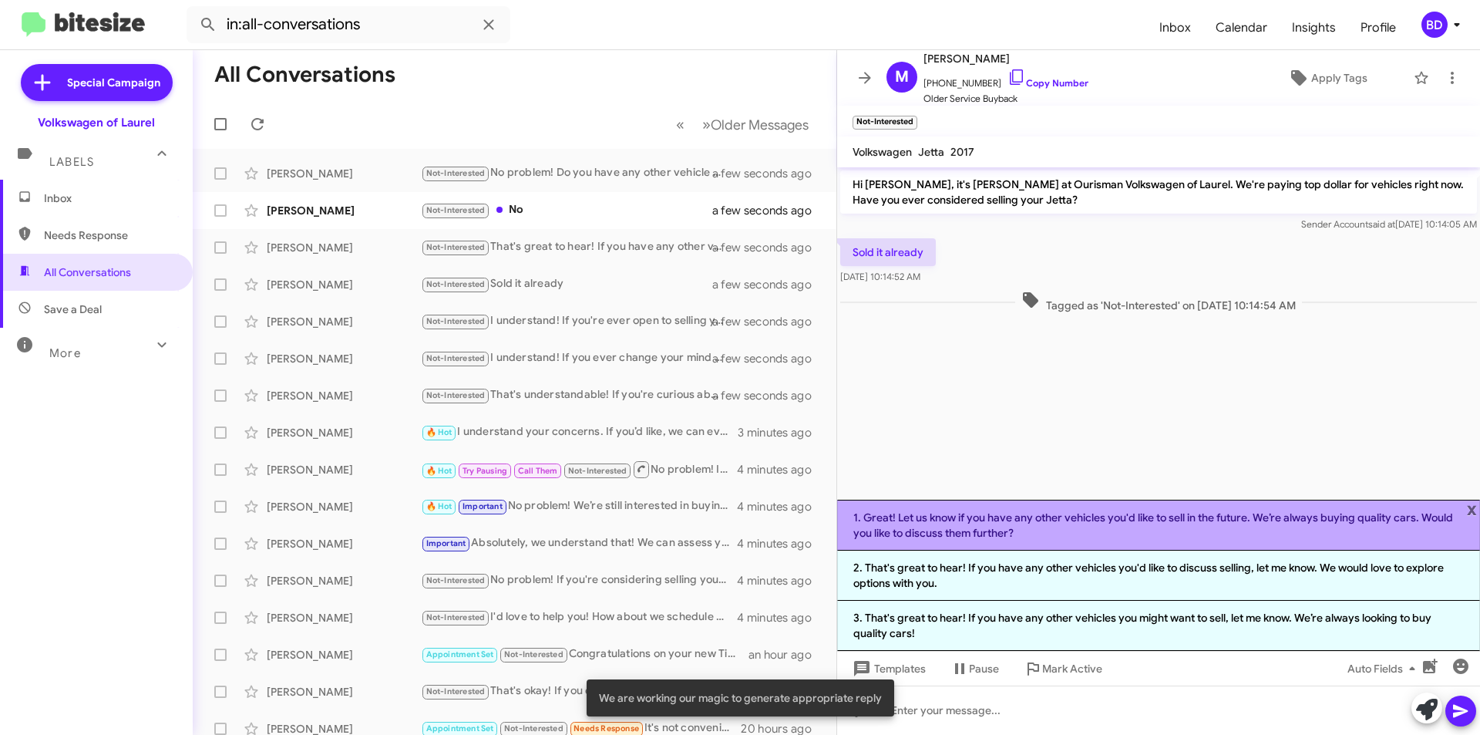
click at [972, 526] on li "1. Great! Let us know if you have any other vehicles you'd like to sell in the …" at bounding box center [1158, 524] width 643 height 51
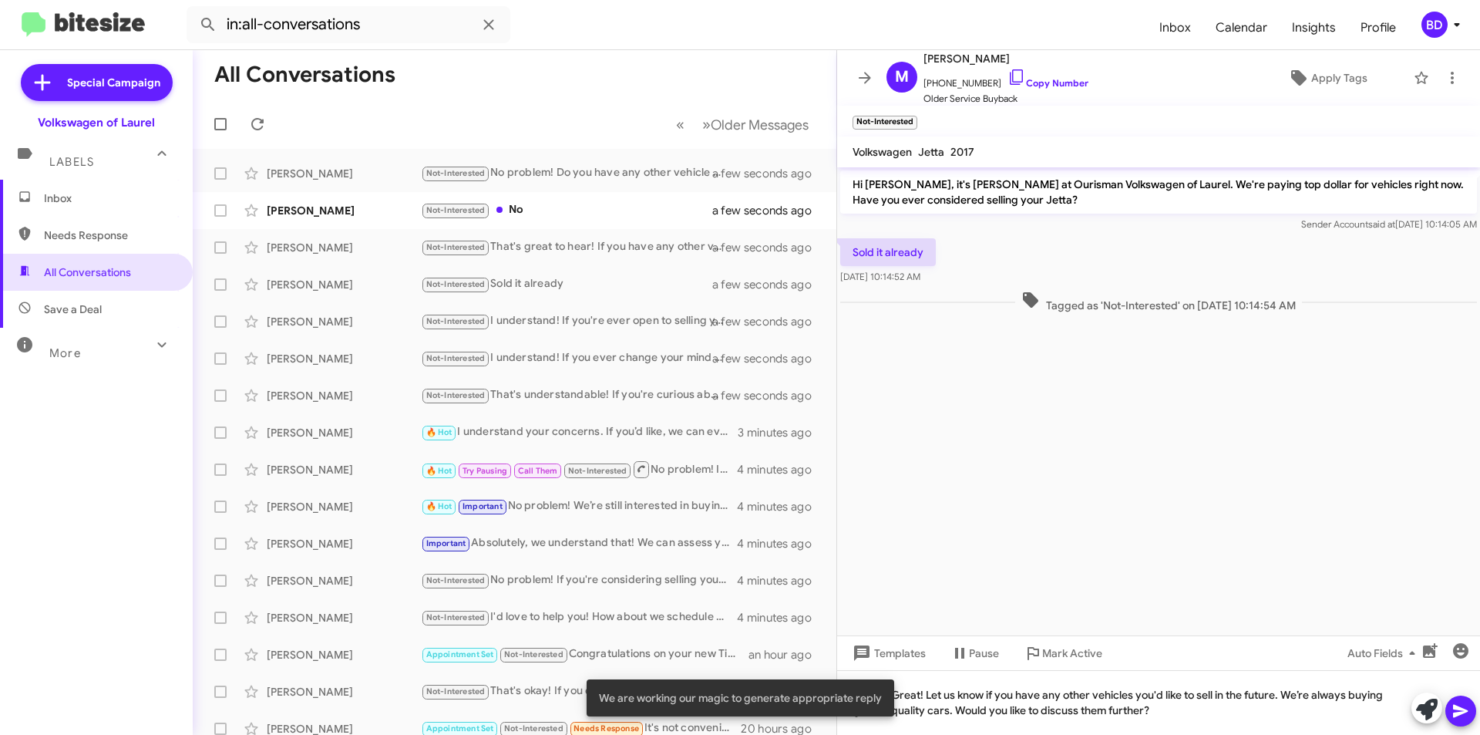
click at [1465, 713] on icon at bounding box center [1460, 710] width 18 height 18
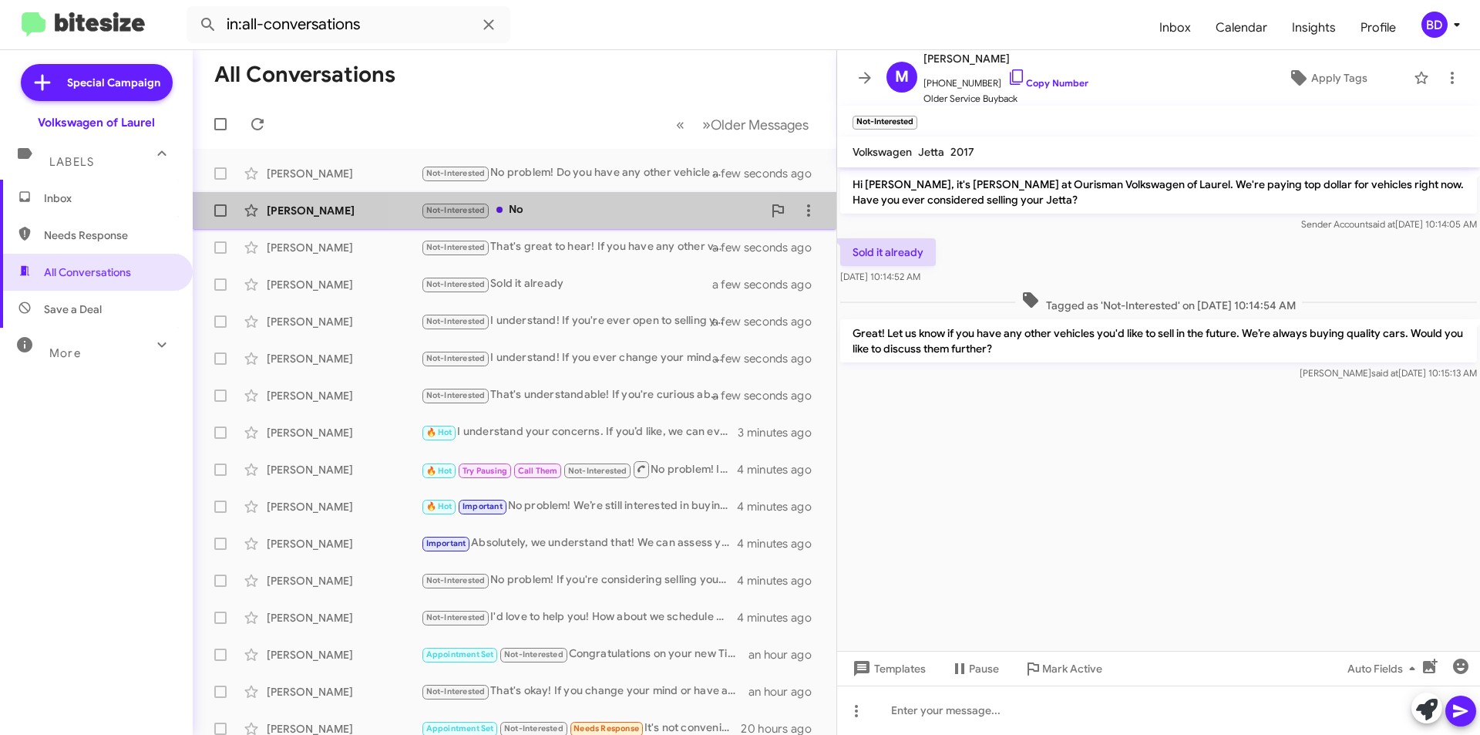
click at [580, 215] on div "Not-Interested No" at bounding box center [591, 210] width 341 height 18
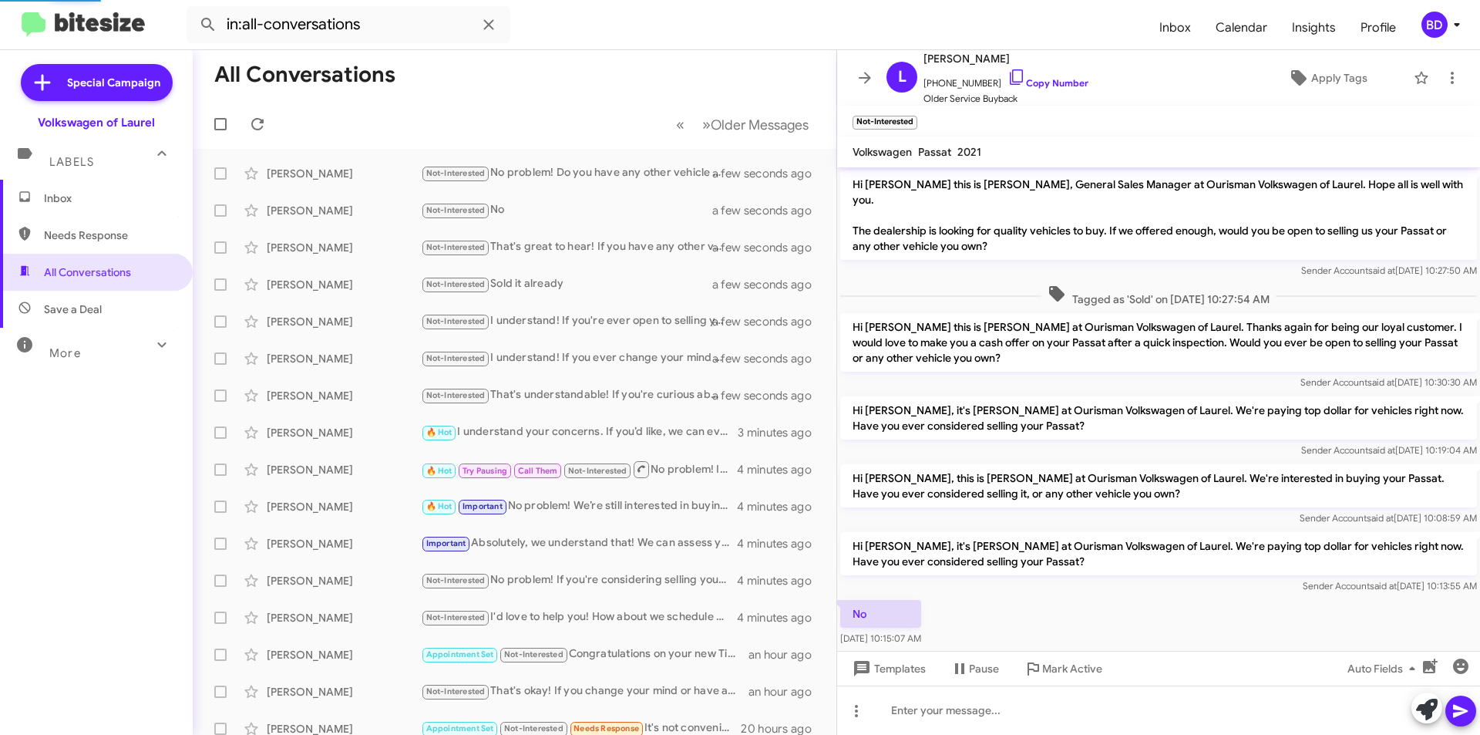
scroll to position [42, 0]
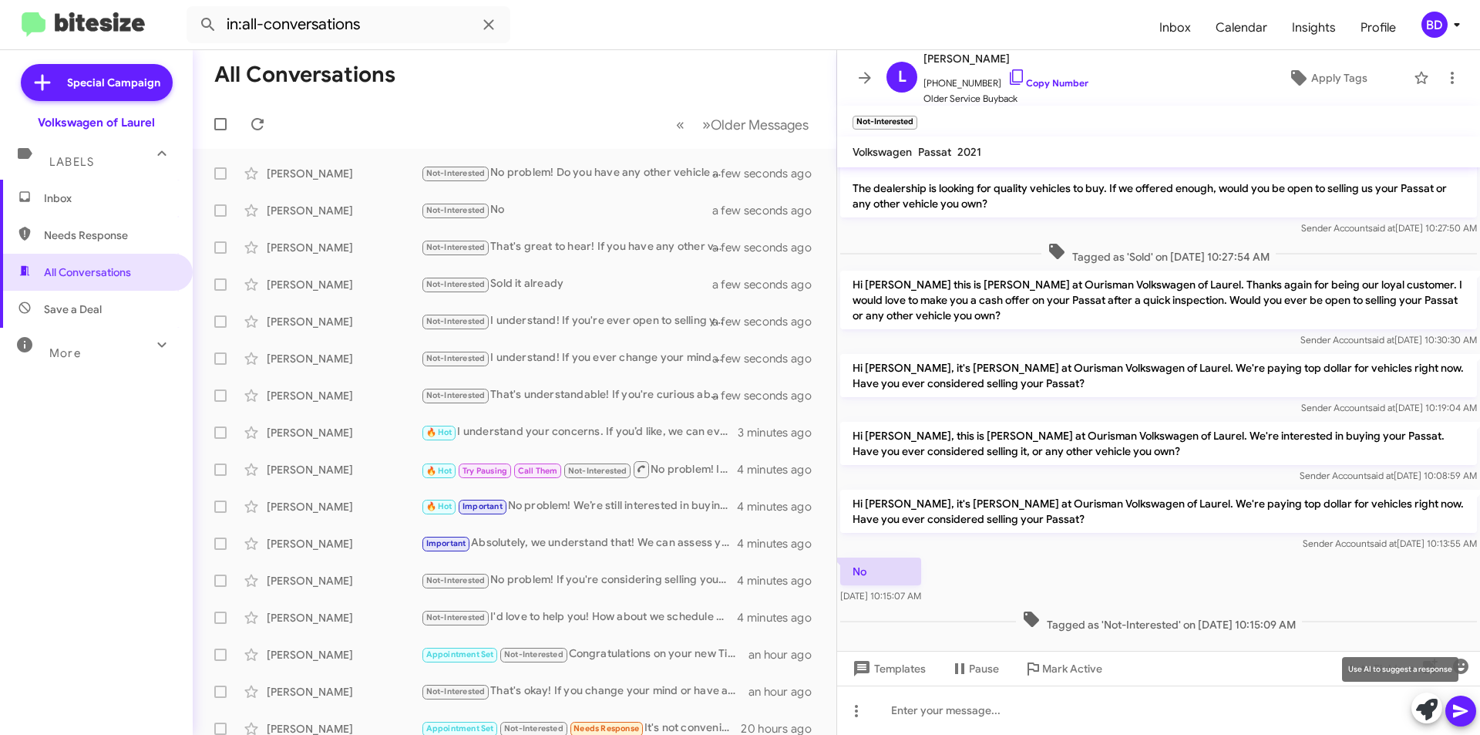
click at [1418, 713] on icon at bounding box center [1427, 709] width 22 height 22
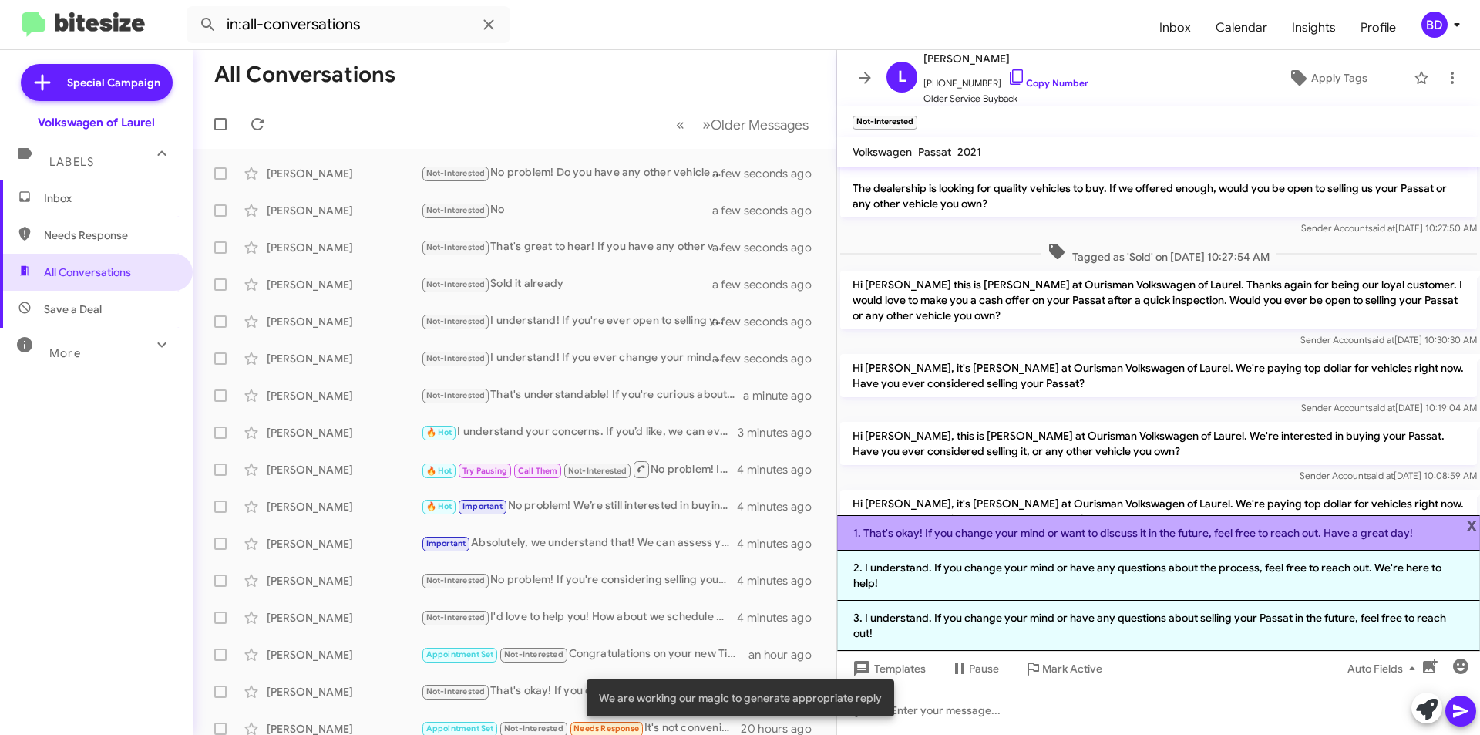
click at [1056, 536] on li "1. That's okay! If you change your mind or want to discuss it in the future, fe…" at bounding box center [1158, 532] width 643 height 35
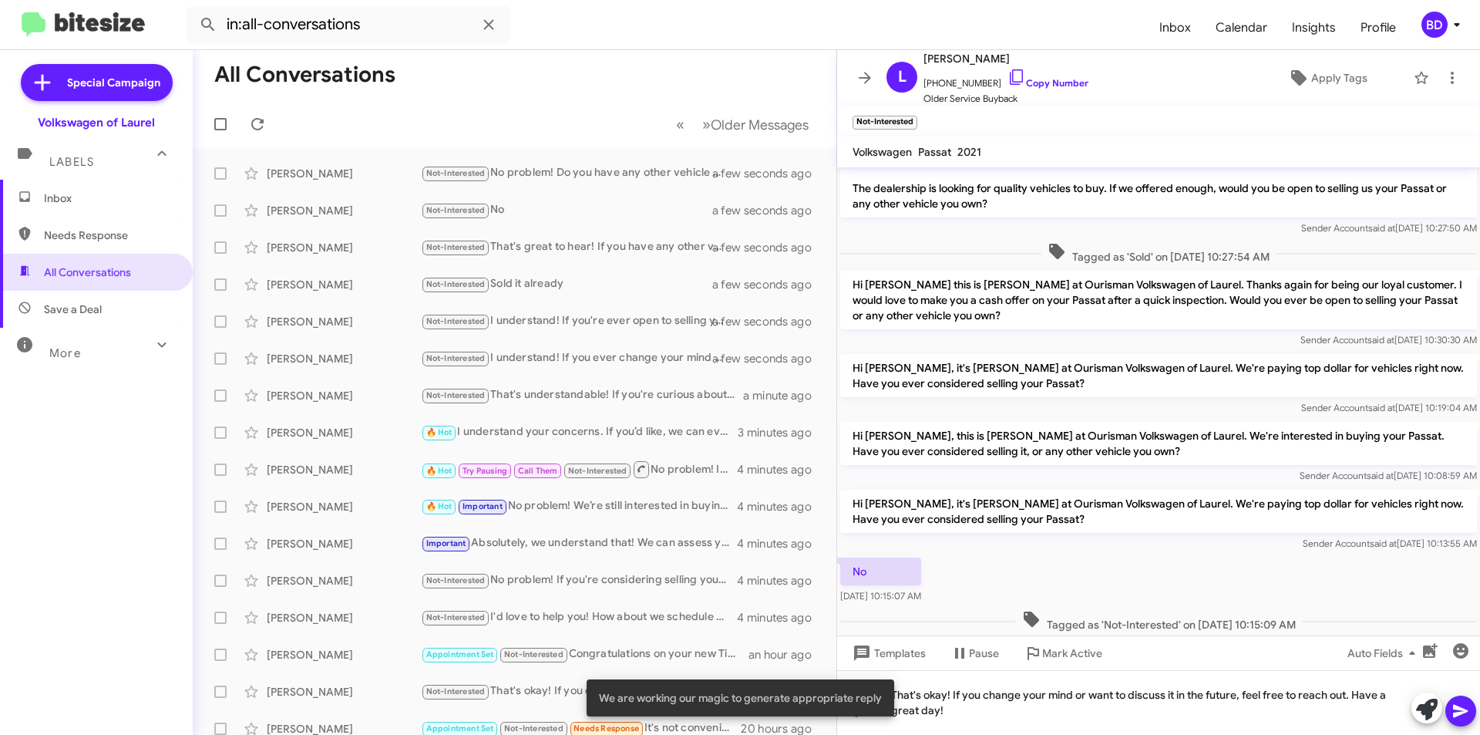
click at [1458, 711] on icon at bounding box center [1460, 710] width 18 height 18
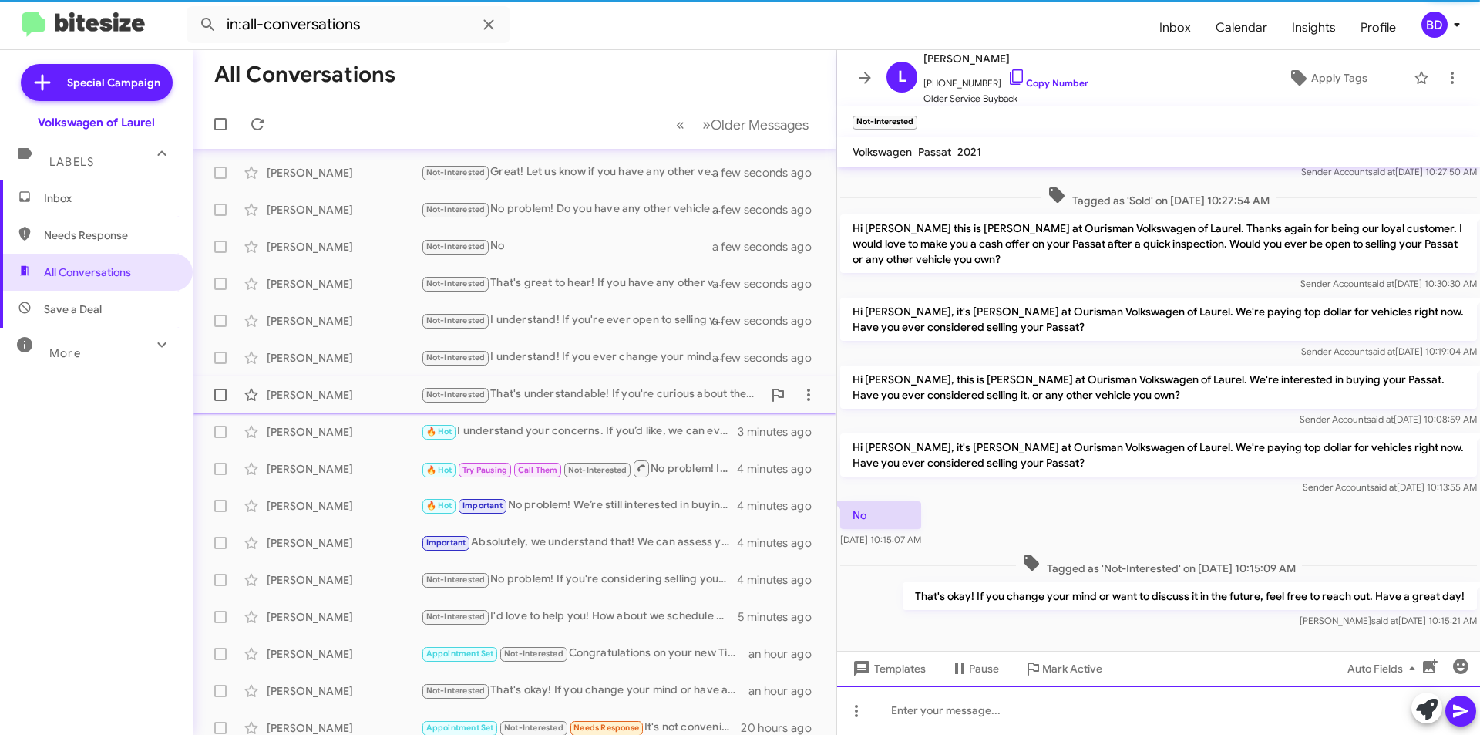
scroll to position [0, 0]
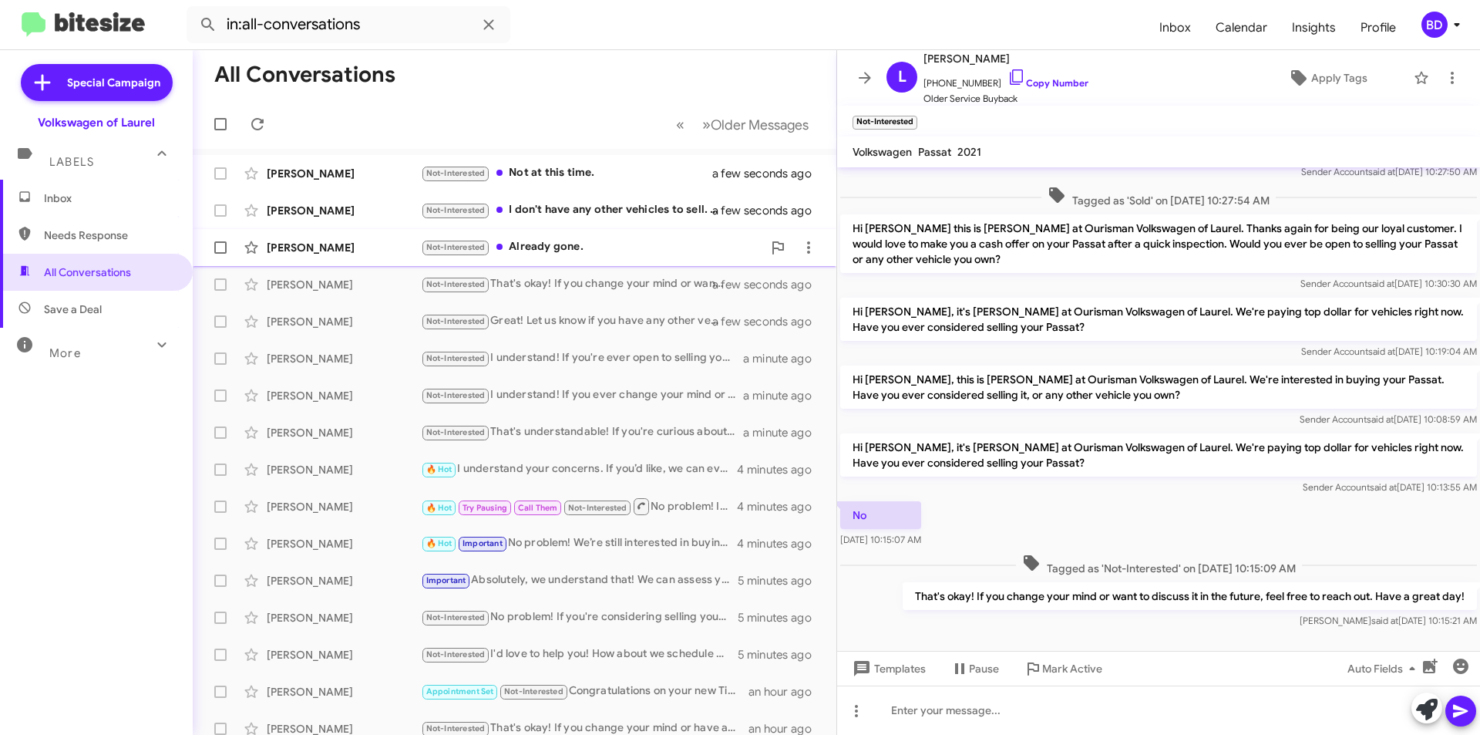
click at [612, 247] on div "Not-Interested Already gone." at bounding box center [591, 247] width 341 height 18
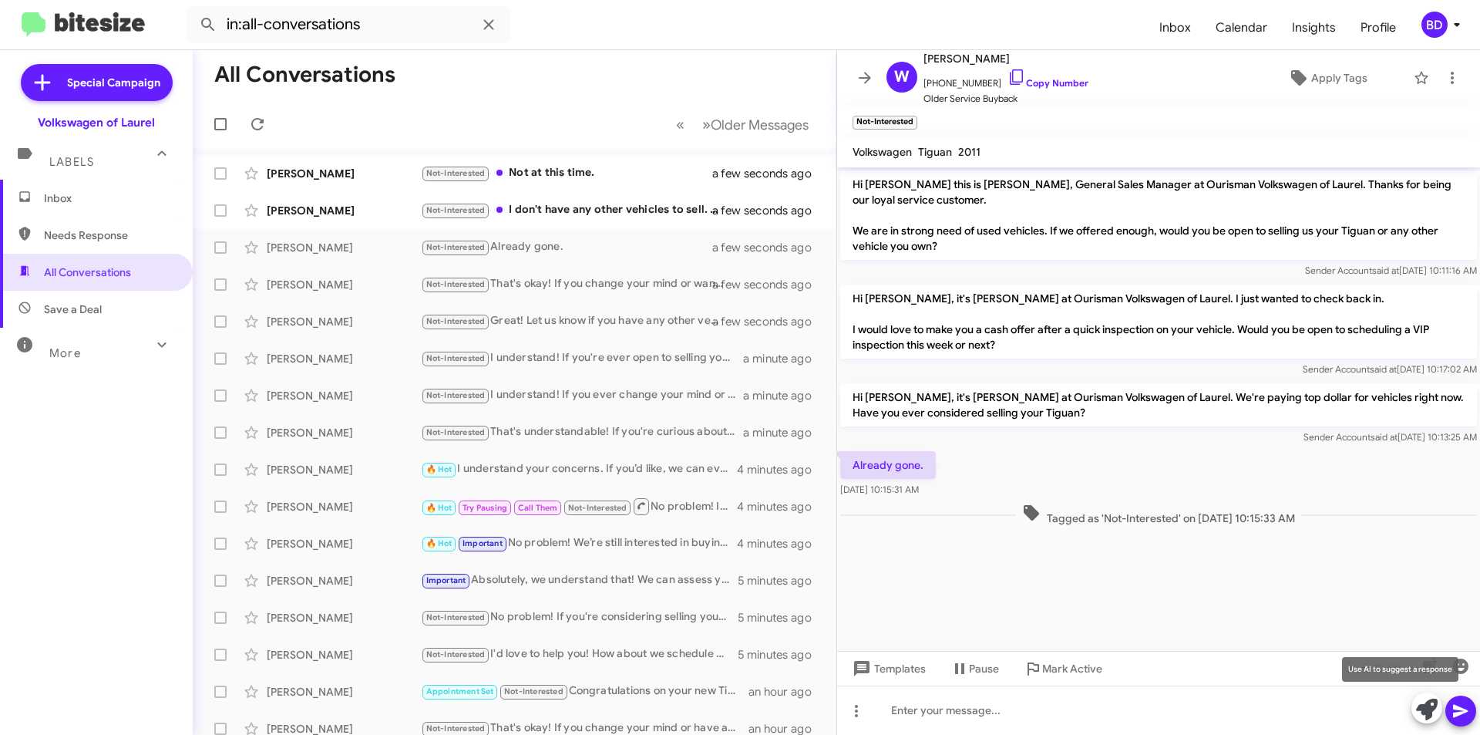
click at [1436, 711] on icon at bounding box center [1427, 709] width 22 height 22
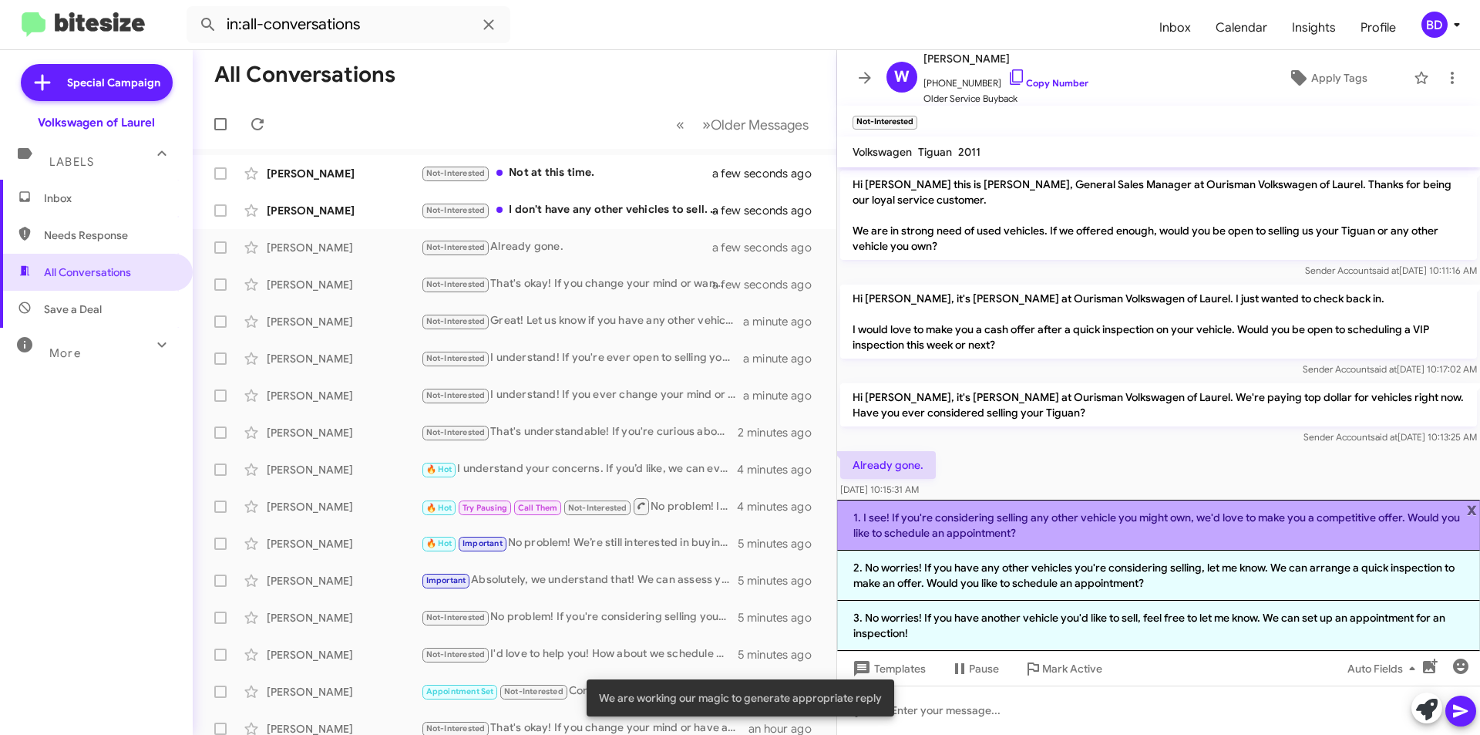
click at [1071, 529] on li "1. I see! If you're considering selling any other vehicle you might own, we'd l…" at bounding box center [1158, 524] width 643 height 51
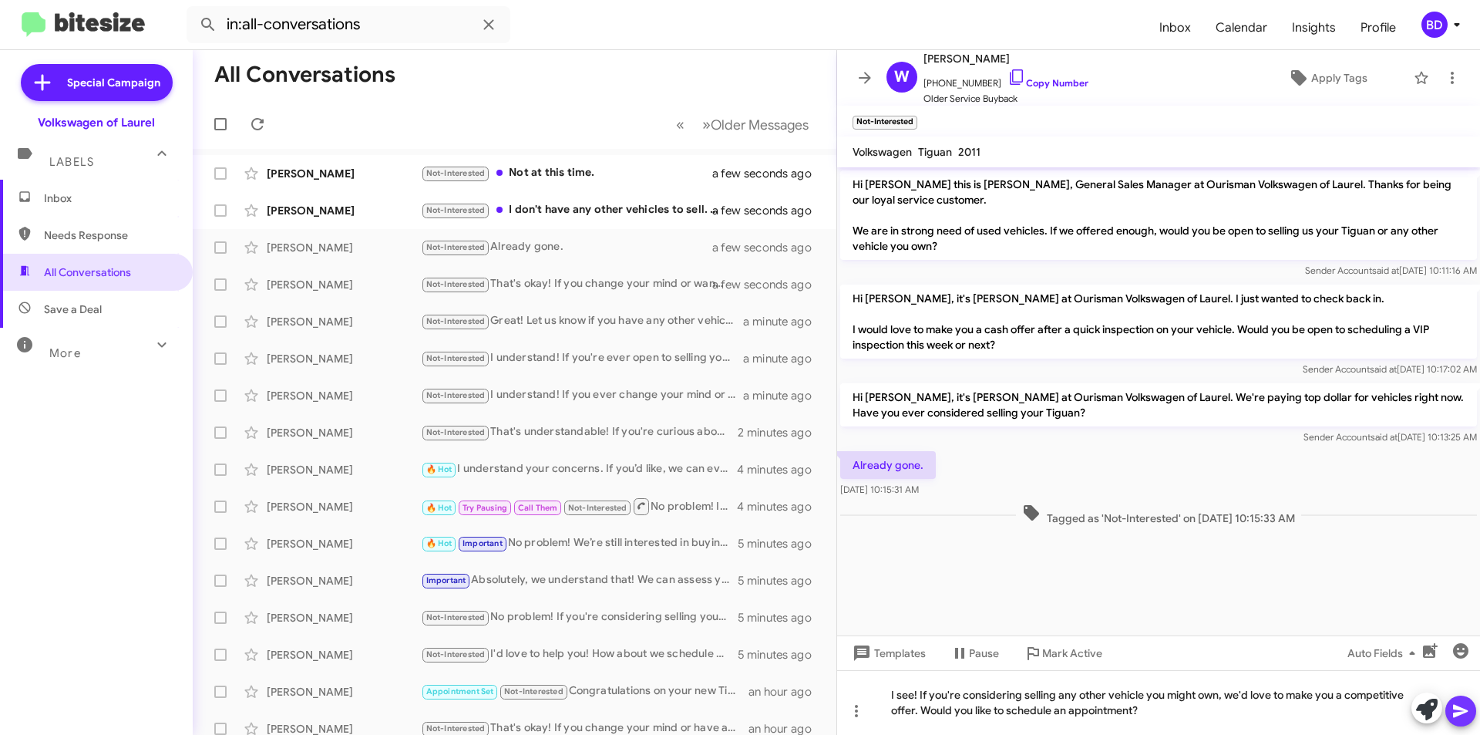
click at [1453, 717] on icon at bounding box center [1460, 710] width 18 height 18
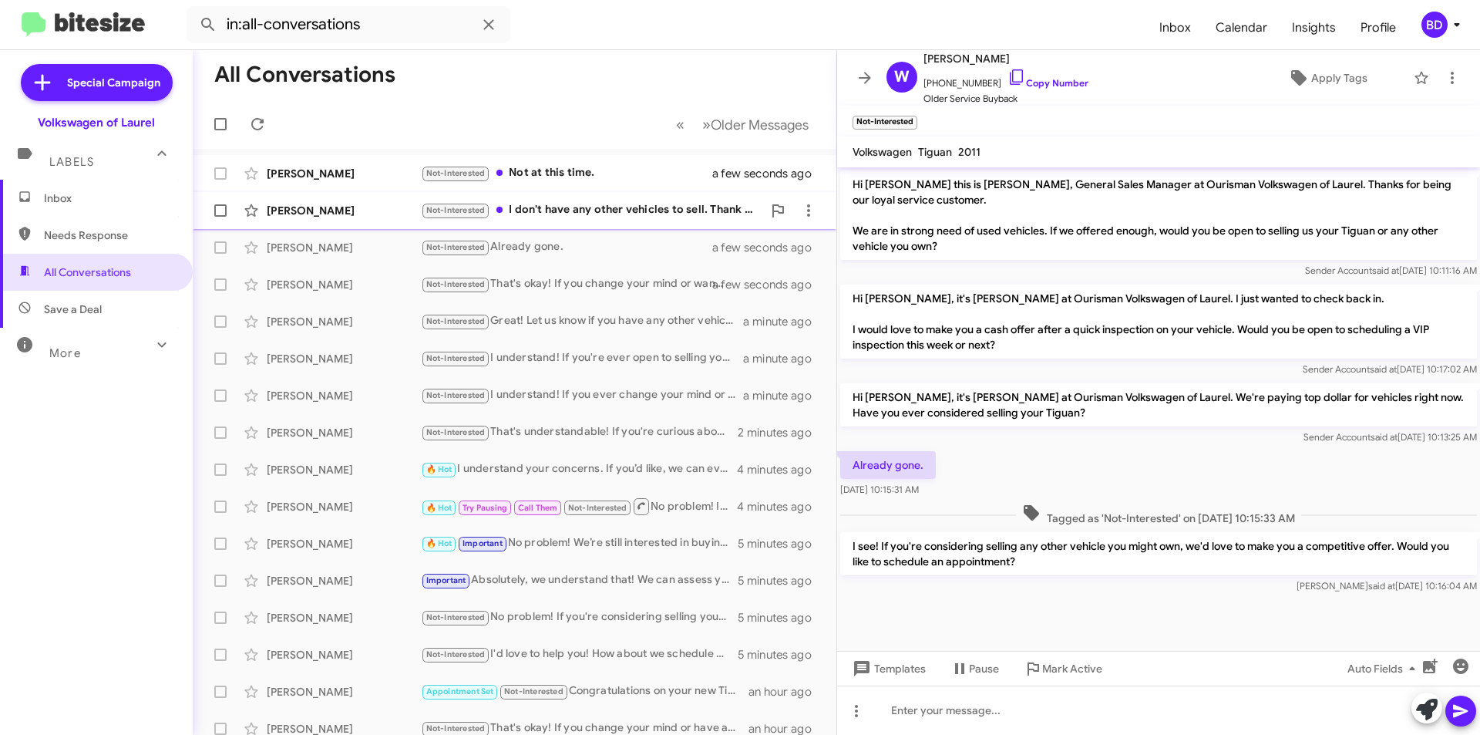
click at [577, 202] on div "Not-Interested I don't have any other vehicles to sell. Thank you" at bounding box center [591, 210] width 341 height 18
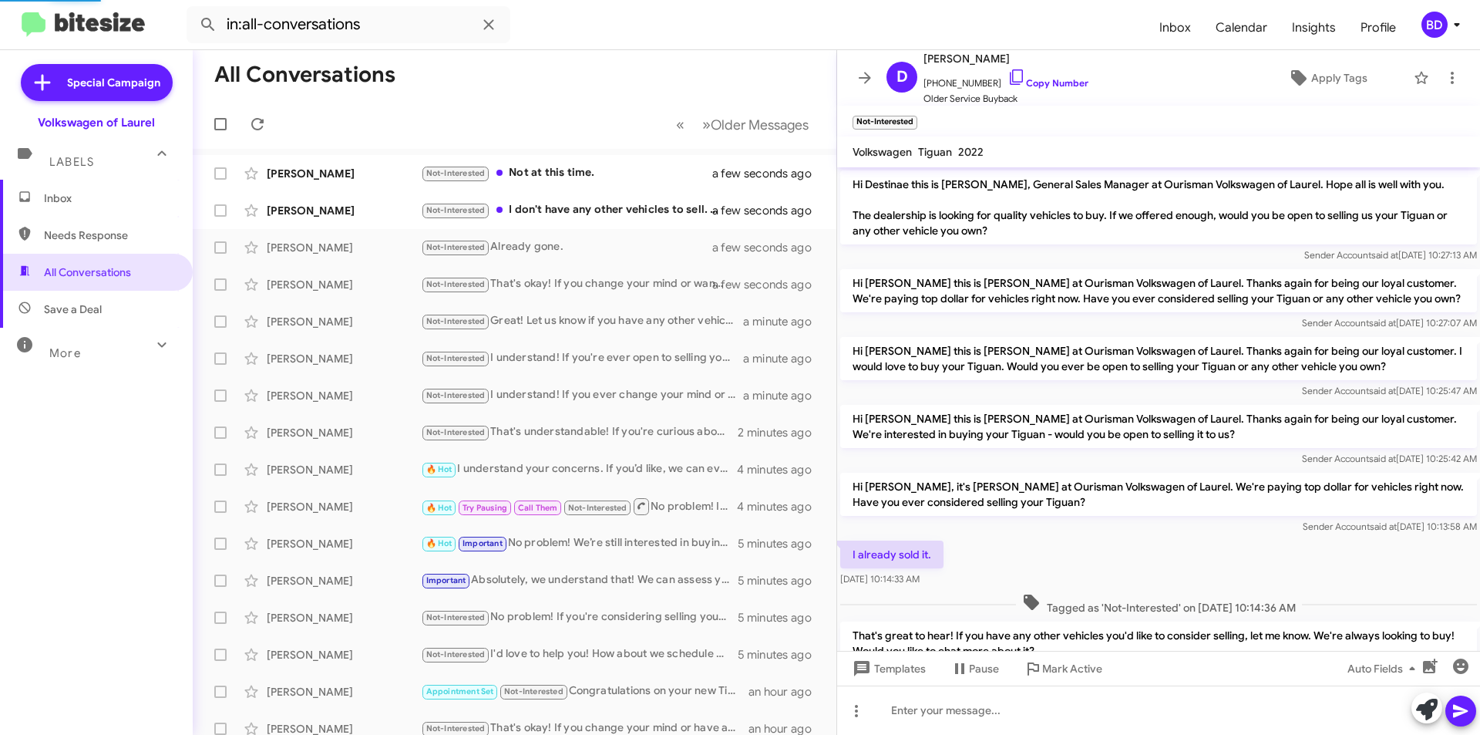
scroll to position [153, 0]
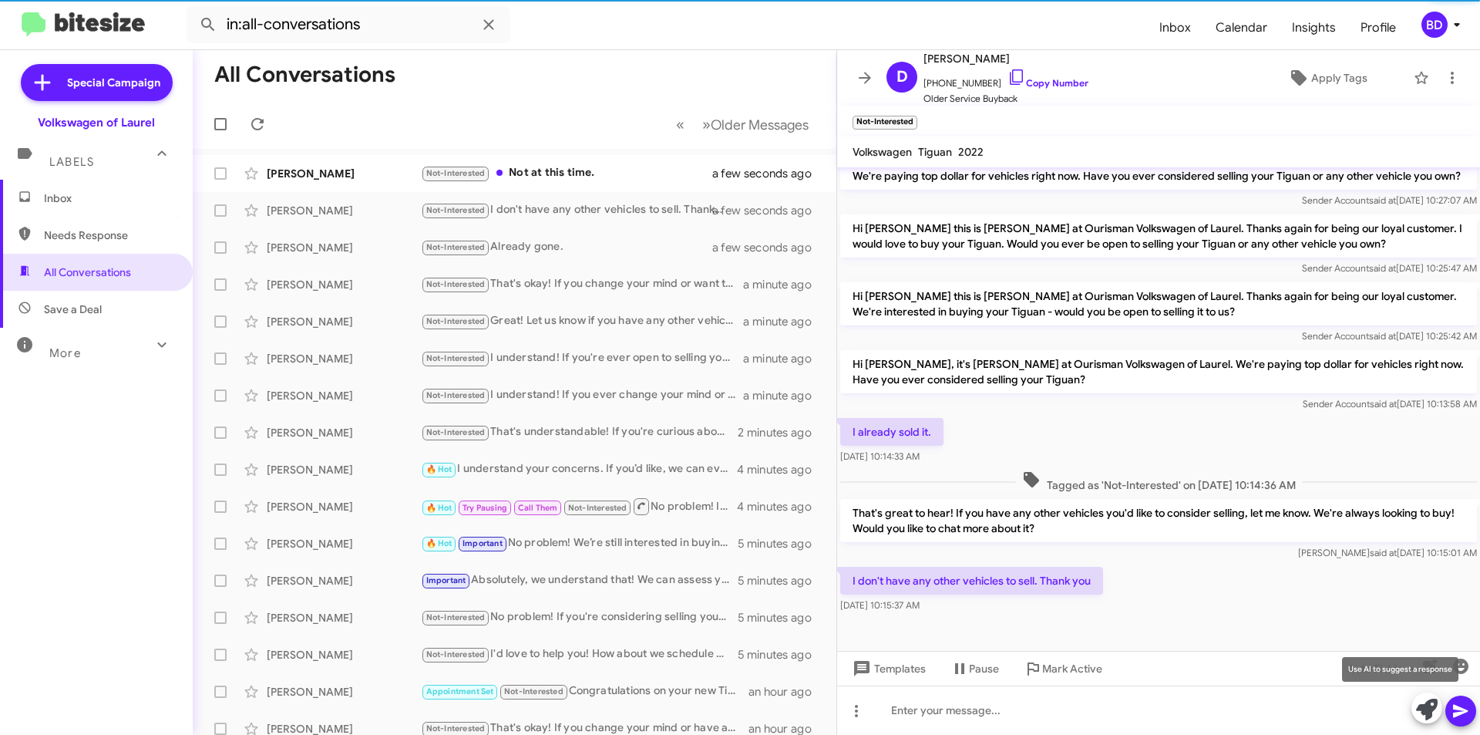
click at [1433, 708] on icon at bounding box center [1427, 709] width 22 height 22
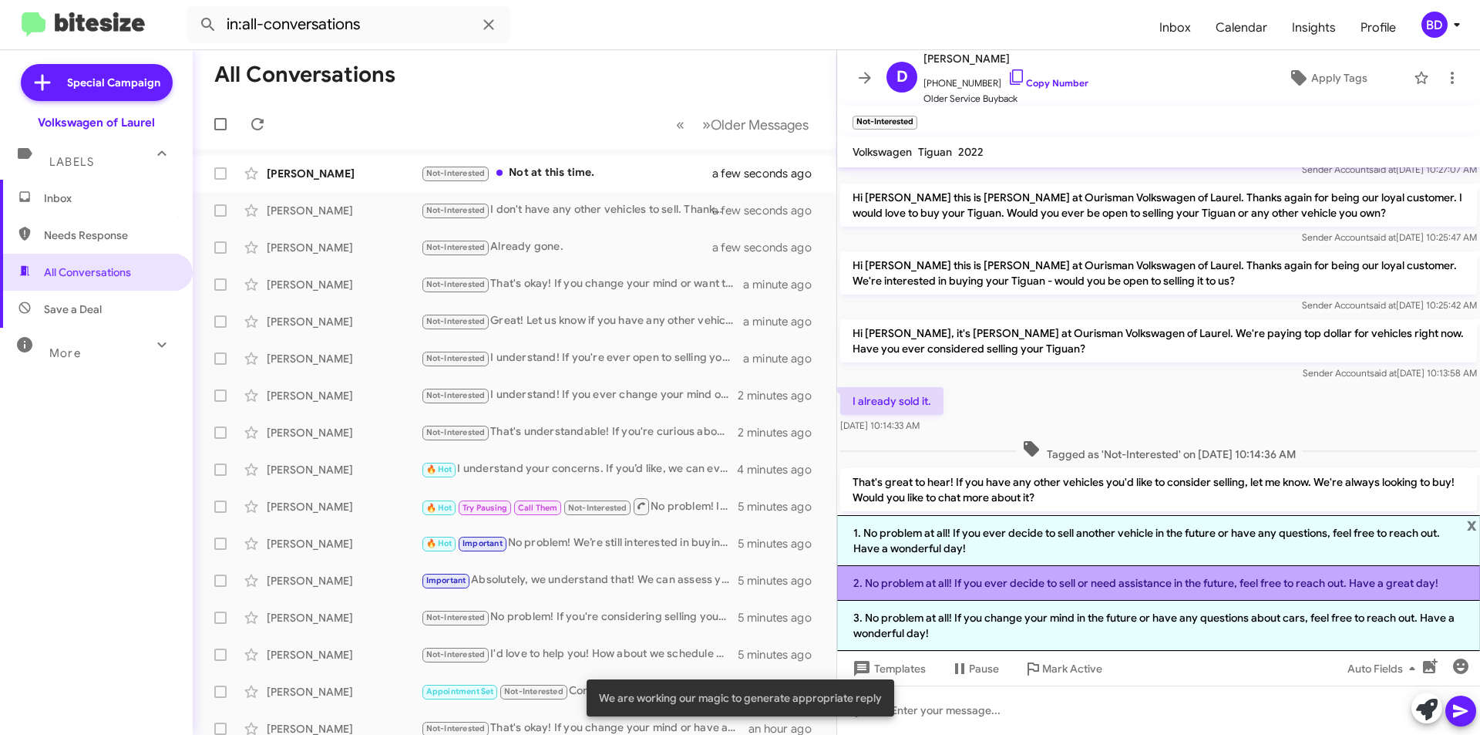
click at [1047, 587] on li "2. No problem at all! If you ever decide to sell or need assistance in the futu…" at bounding box center [1158, 583] width 643 height 35
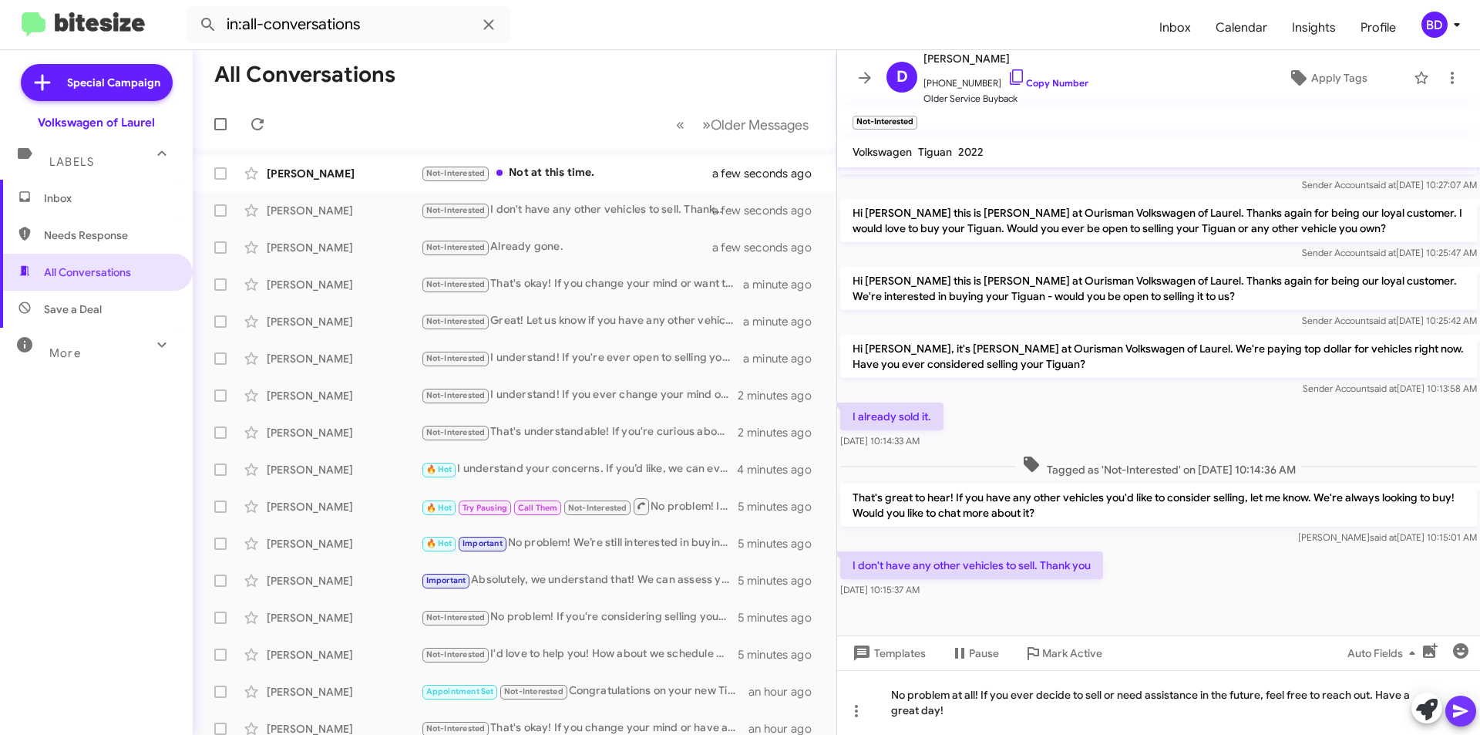
click at [1461, 712] on icon at bounding box center [1460, 711] width 15 height 13
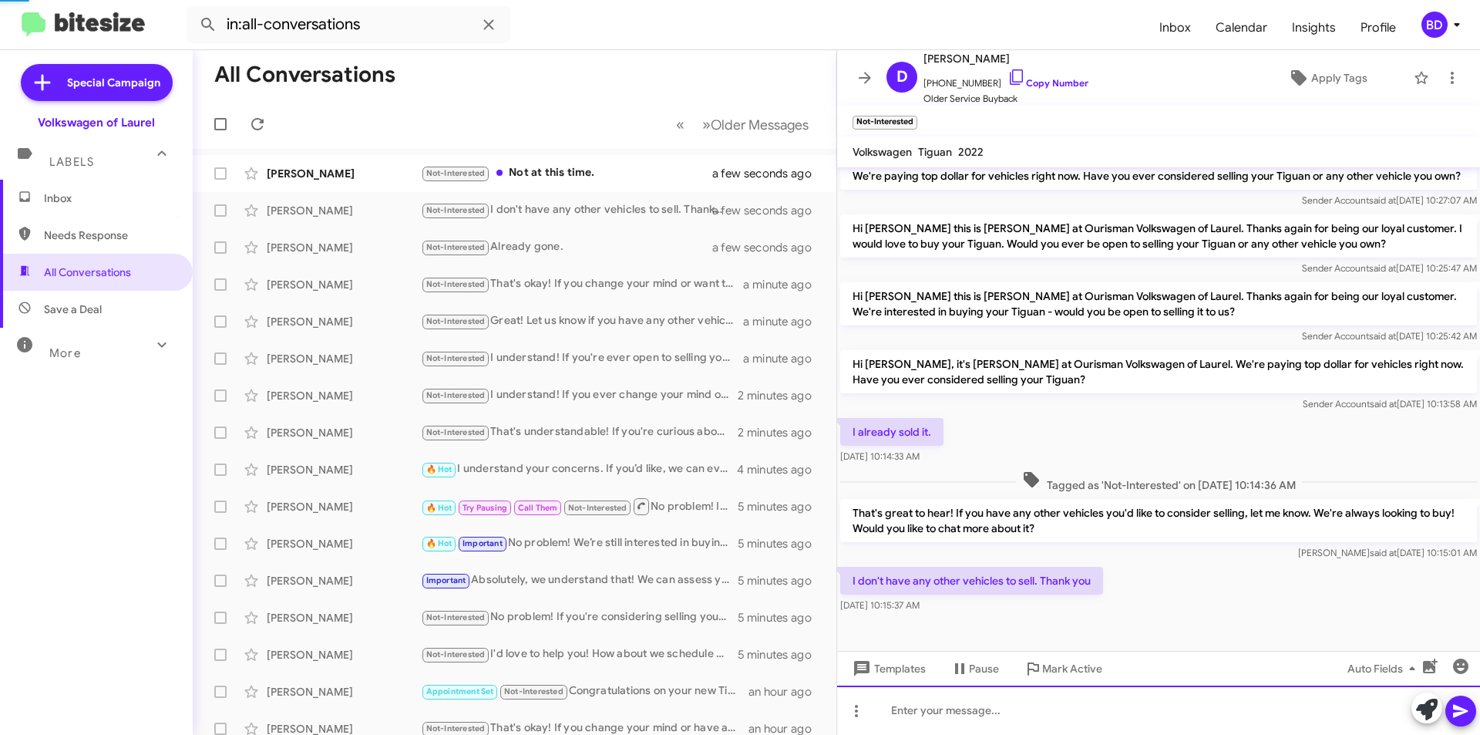
scroll to position [0, 0]
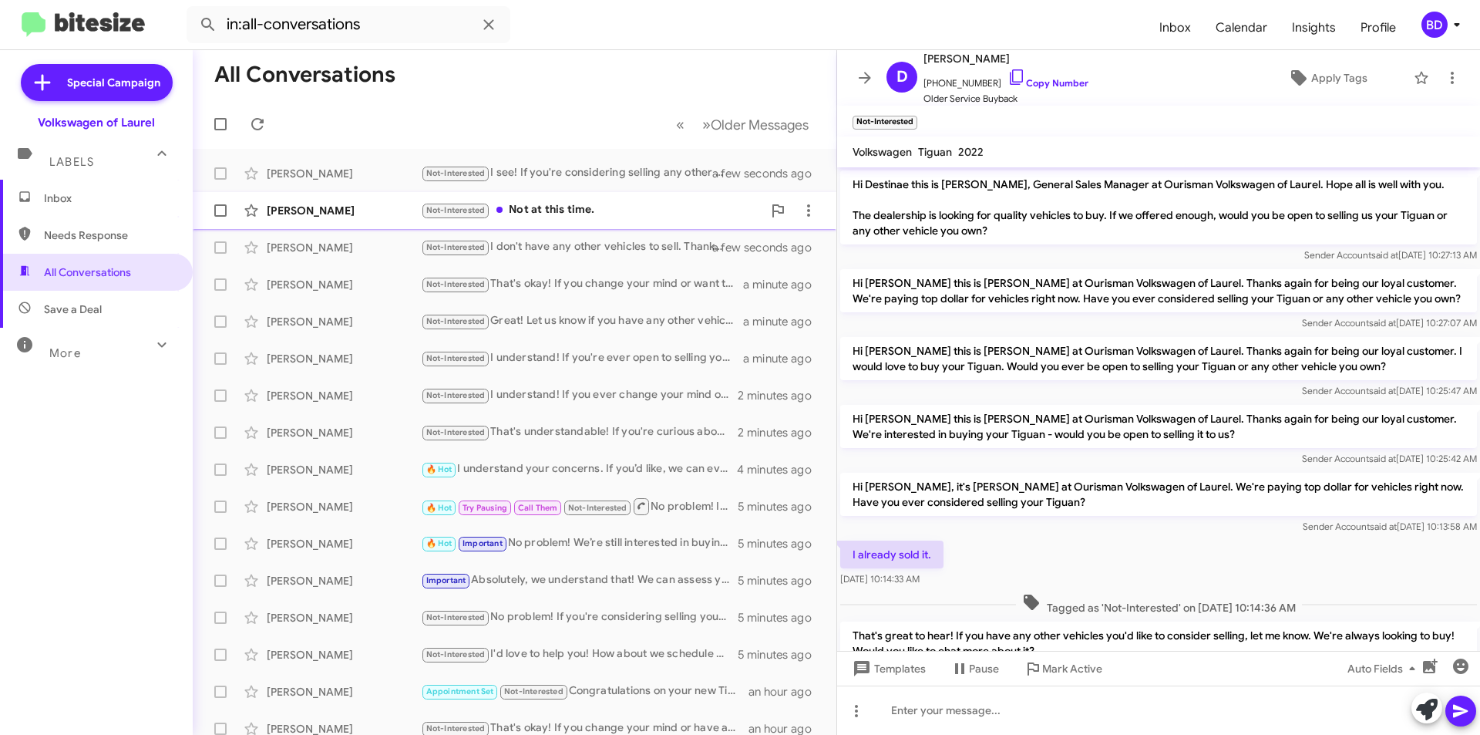
click at [598, 211] on div "Not-Interested Not at this time." at bounding box center [591, 210] width 341 height 18
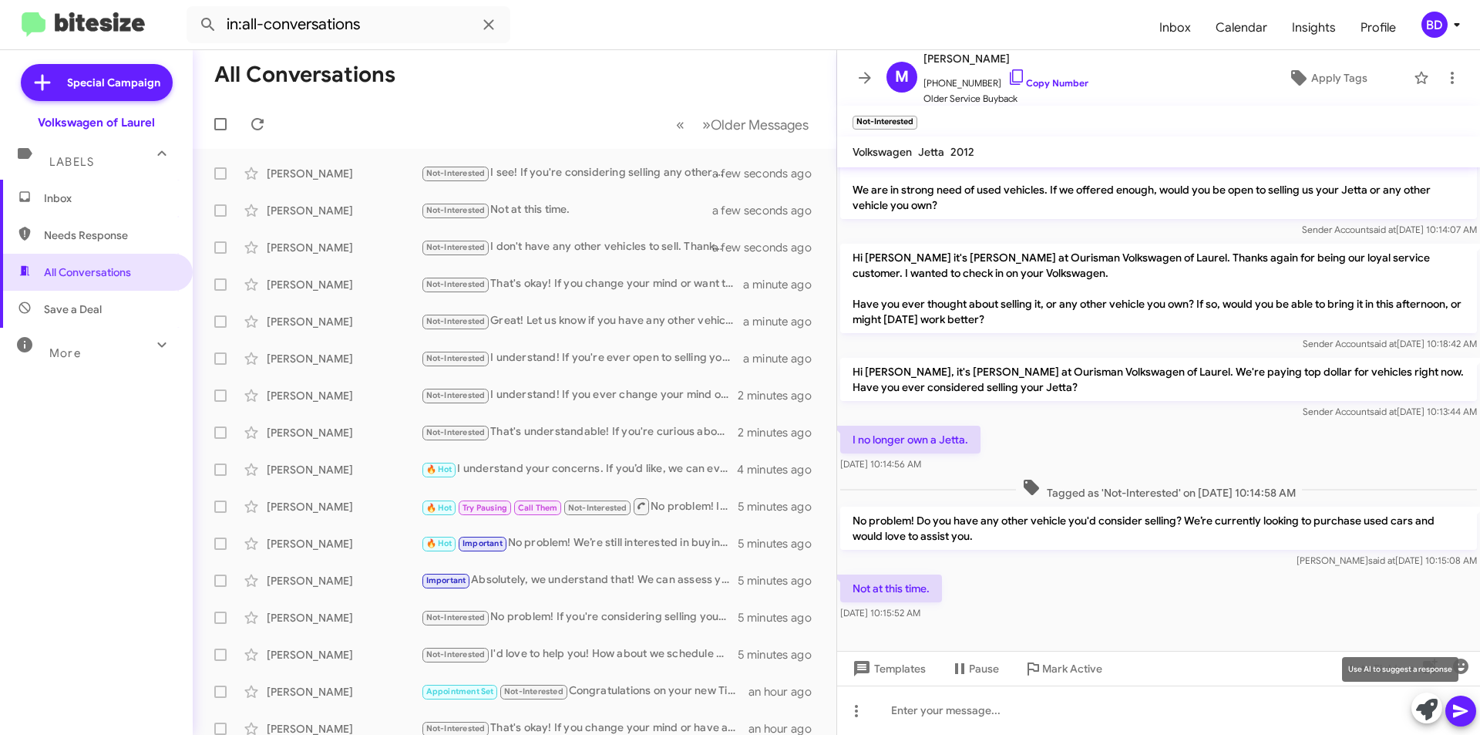
click at [1431, 709] on icon at bounding box center [1427, 709] width 22 height 22
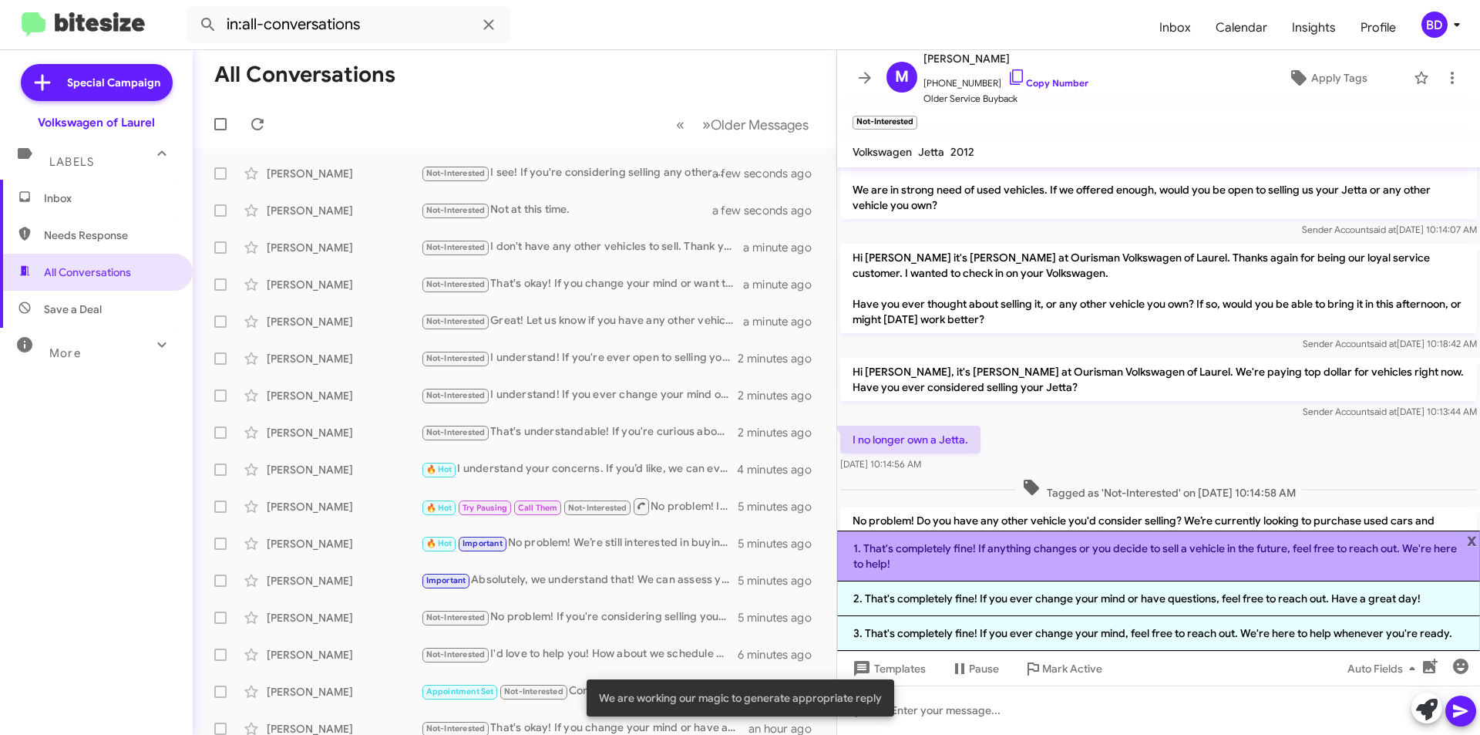
click at [976, 553] on li "1. That's completely fine! If anything changes or you decide to sell a vehicle …" at bounding box center [1158, 555] width 643 height 51
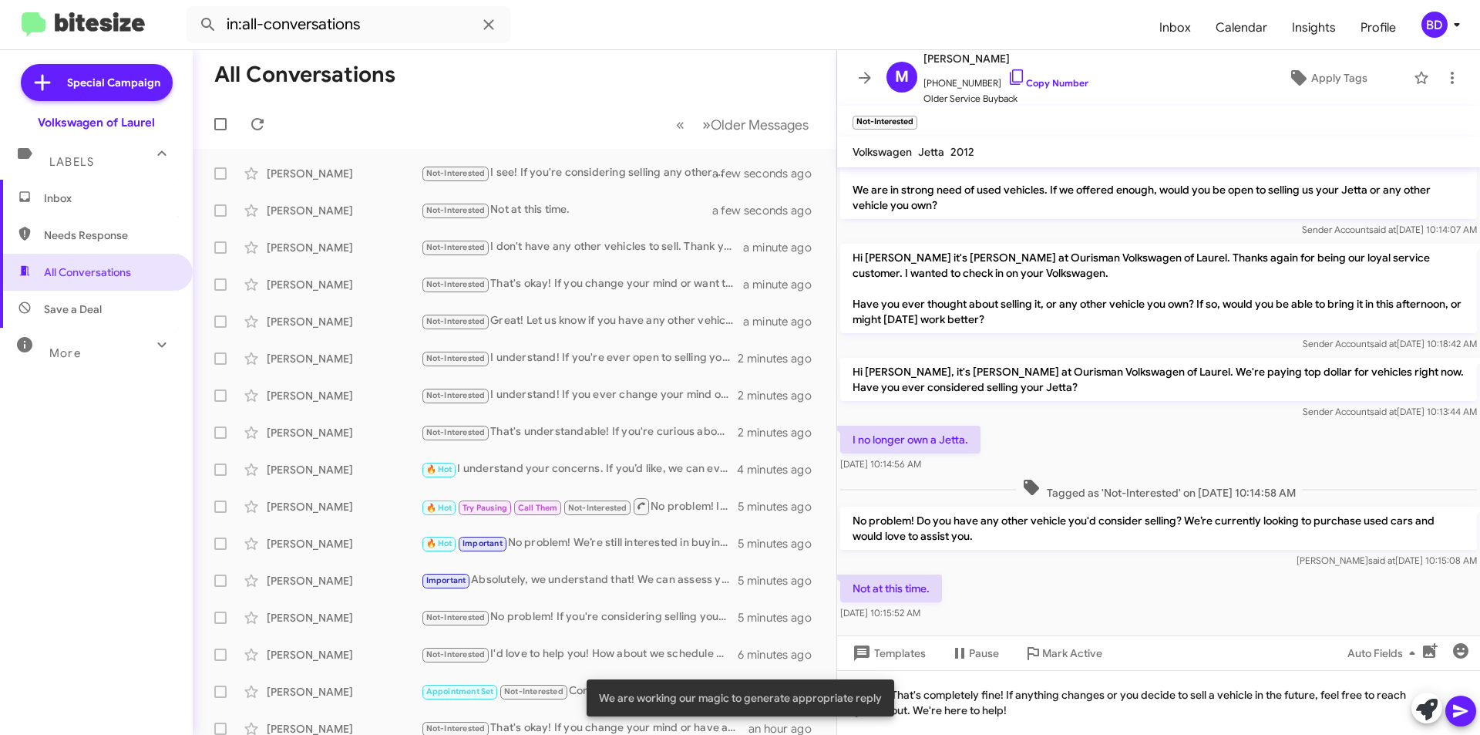
click at [1463, 711] on icon at bounding box center [1460, 710] width 18 height 18
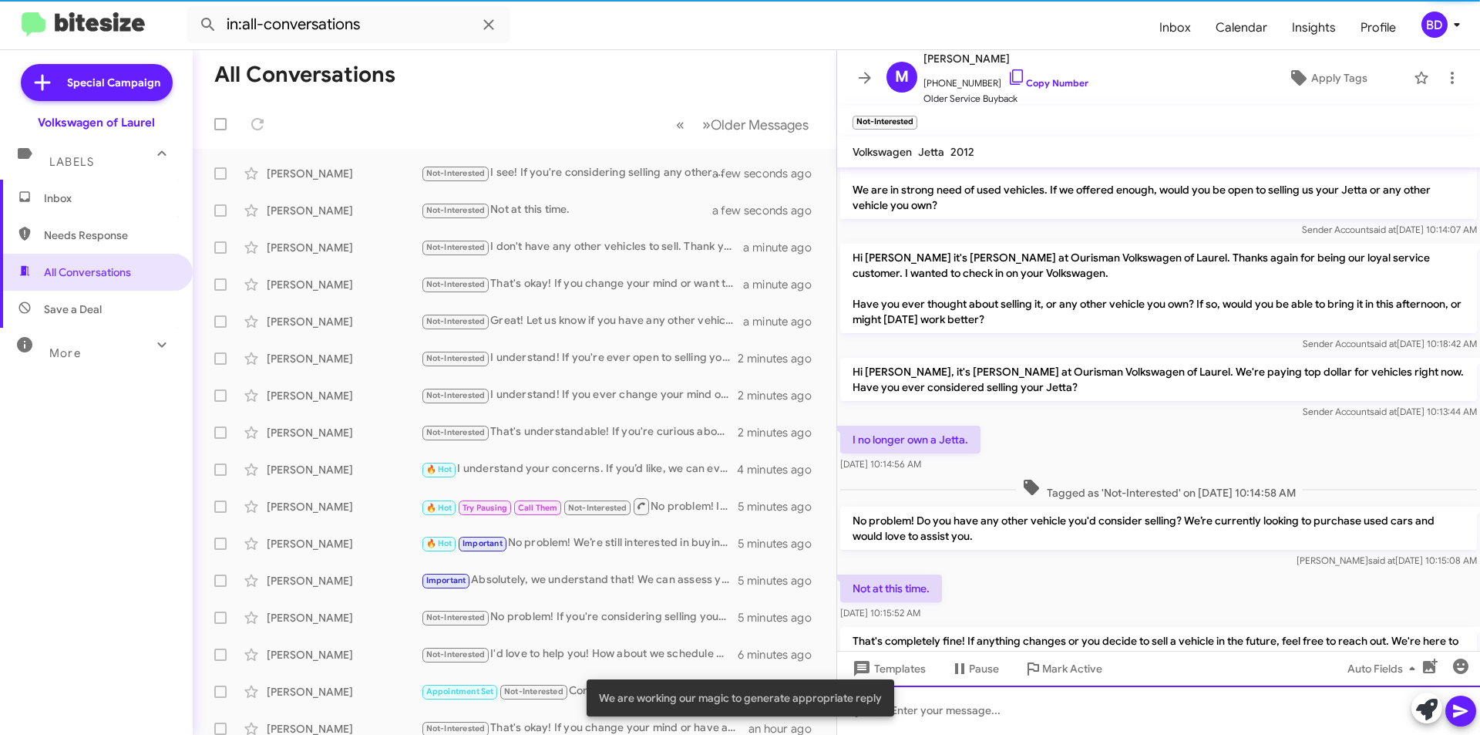
scroll to position [113, 0]
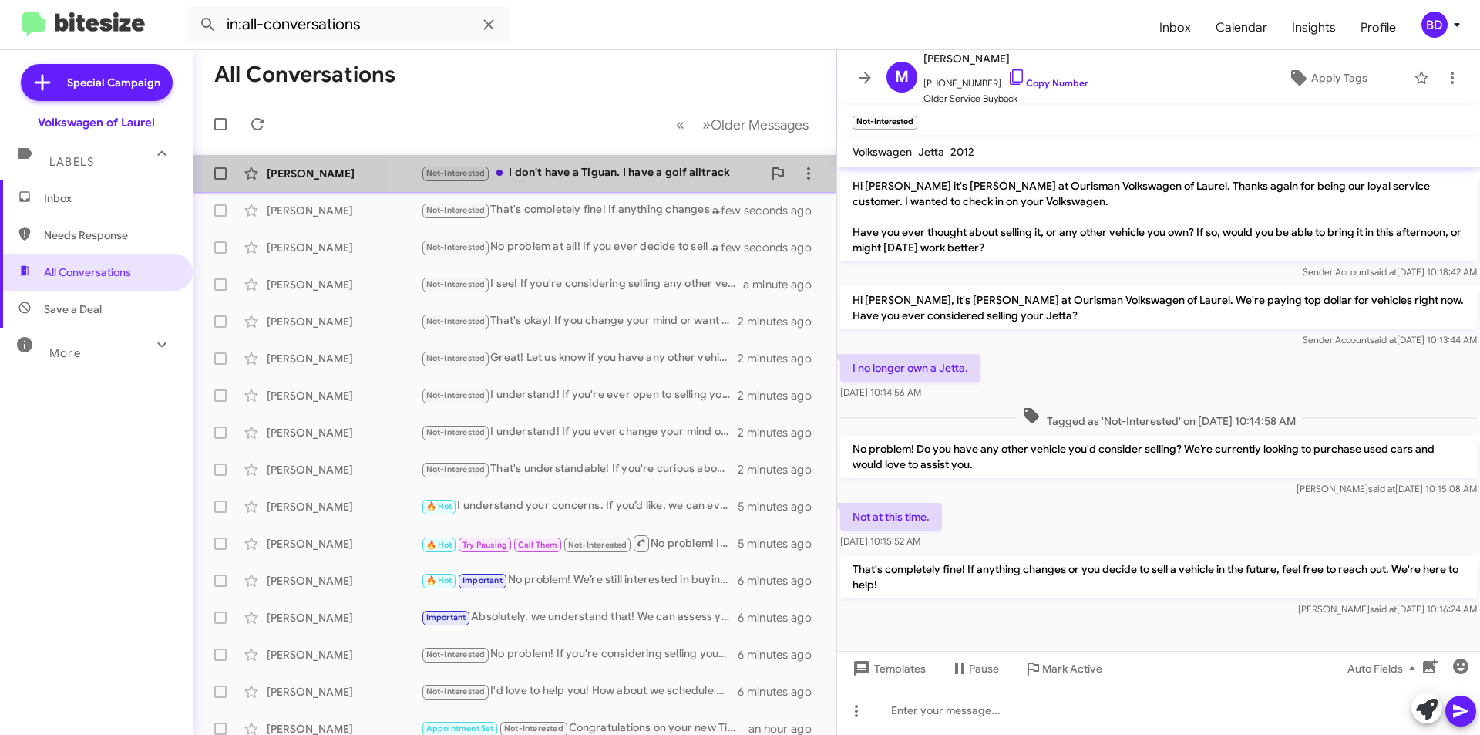
click at [643, 177] on div "Not-Interested I don't have a Tiguan. I have a golf alltrack" at bounding box center [591, 173] width 341 height 18
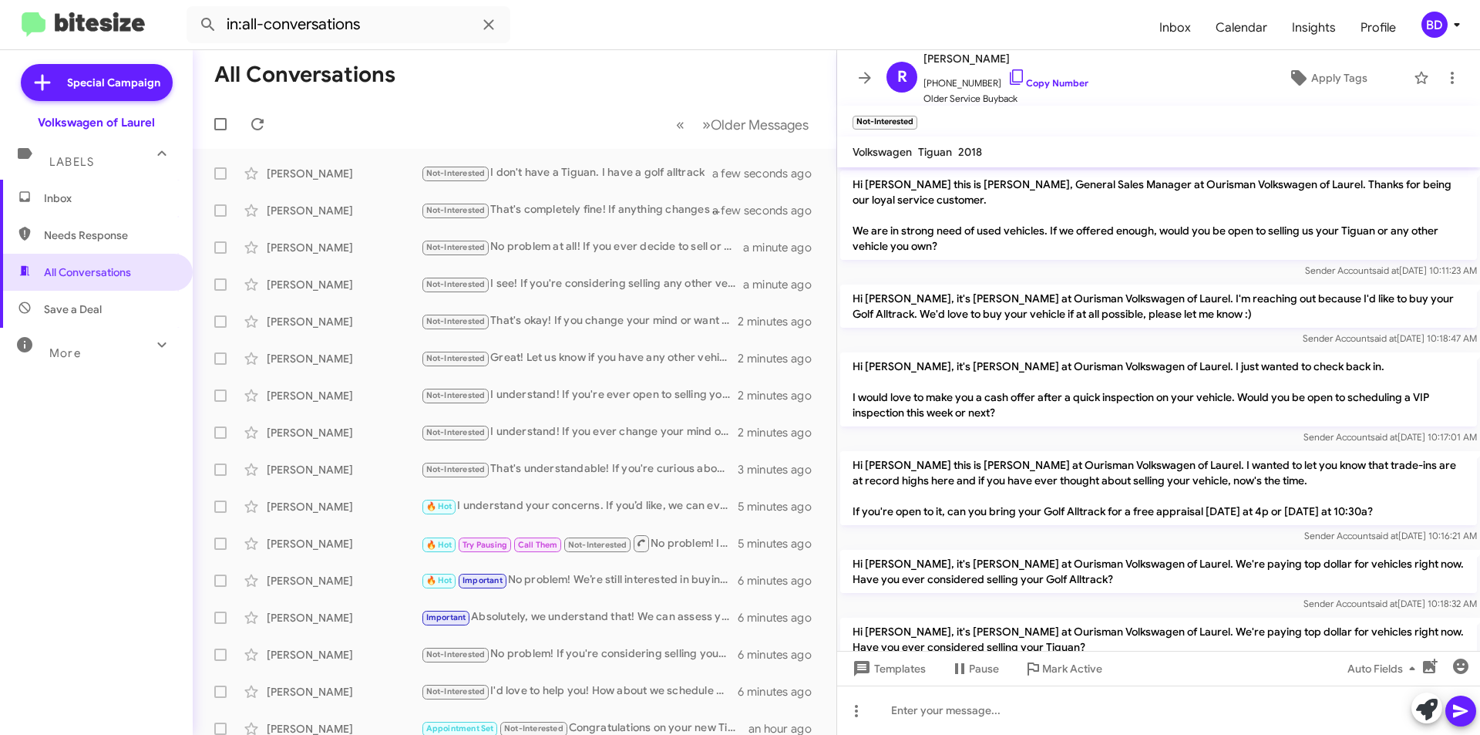
scroll to position [200, 0]
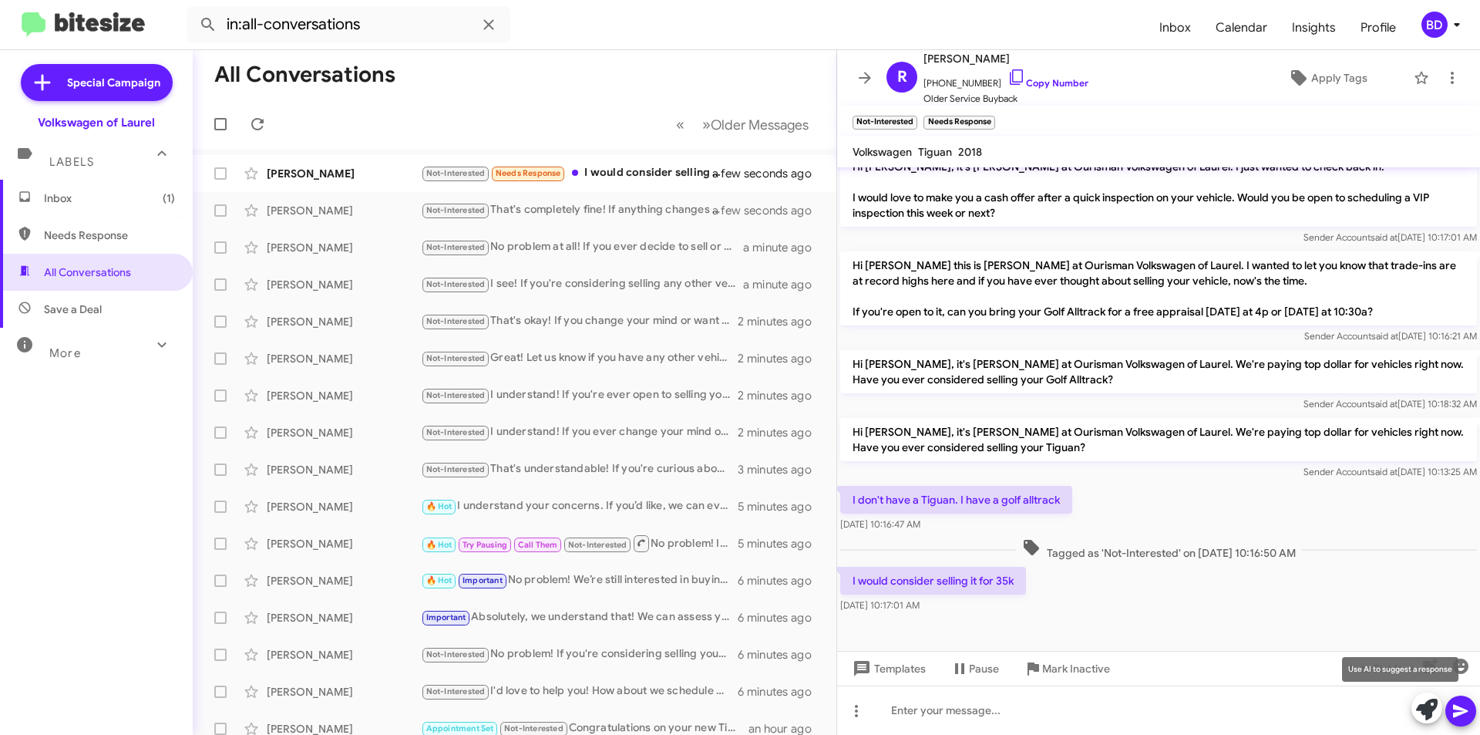
click at [1424, 705] on icon at bounding box center [1427, 709] width 22 height 22
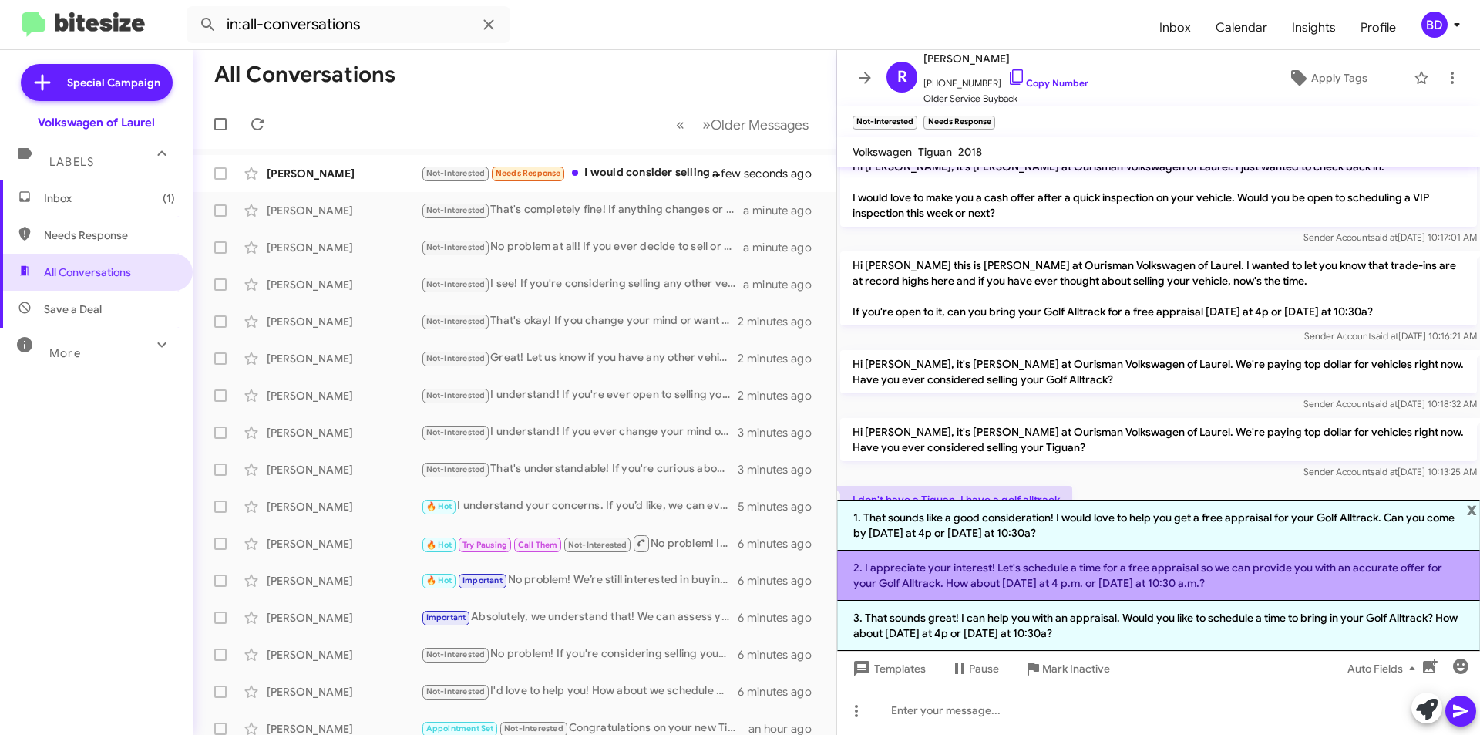
click at [1050, 577] on li "2. I appreciate your interest! Let's schedule a time for a free appraisal so we…" at bounding box center [1158, 575] width 643 height 50
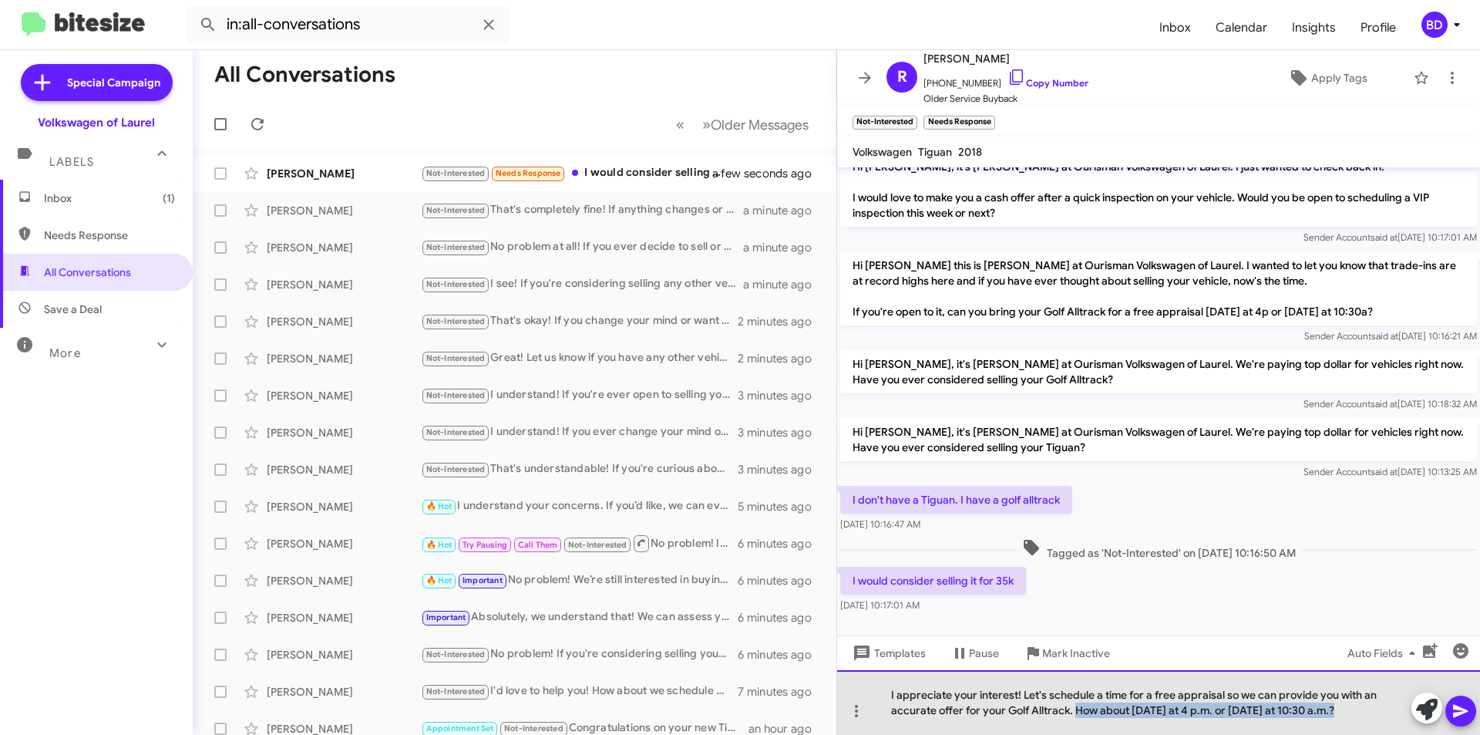
drag, startPoint x: 1338, startPoint y: 711, endPoint x: 1075, endPoint y: 715, distance: 262.9
click at [1075, 715] on div "I appreciate your interest! Let's schedule a time for a free appraisal so we ca…" at bounding box center [1158, 702] width 643 height 65
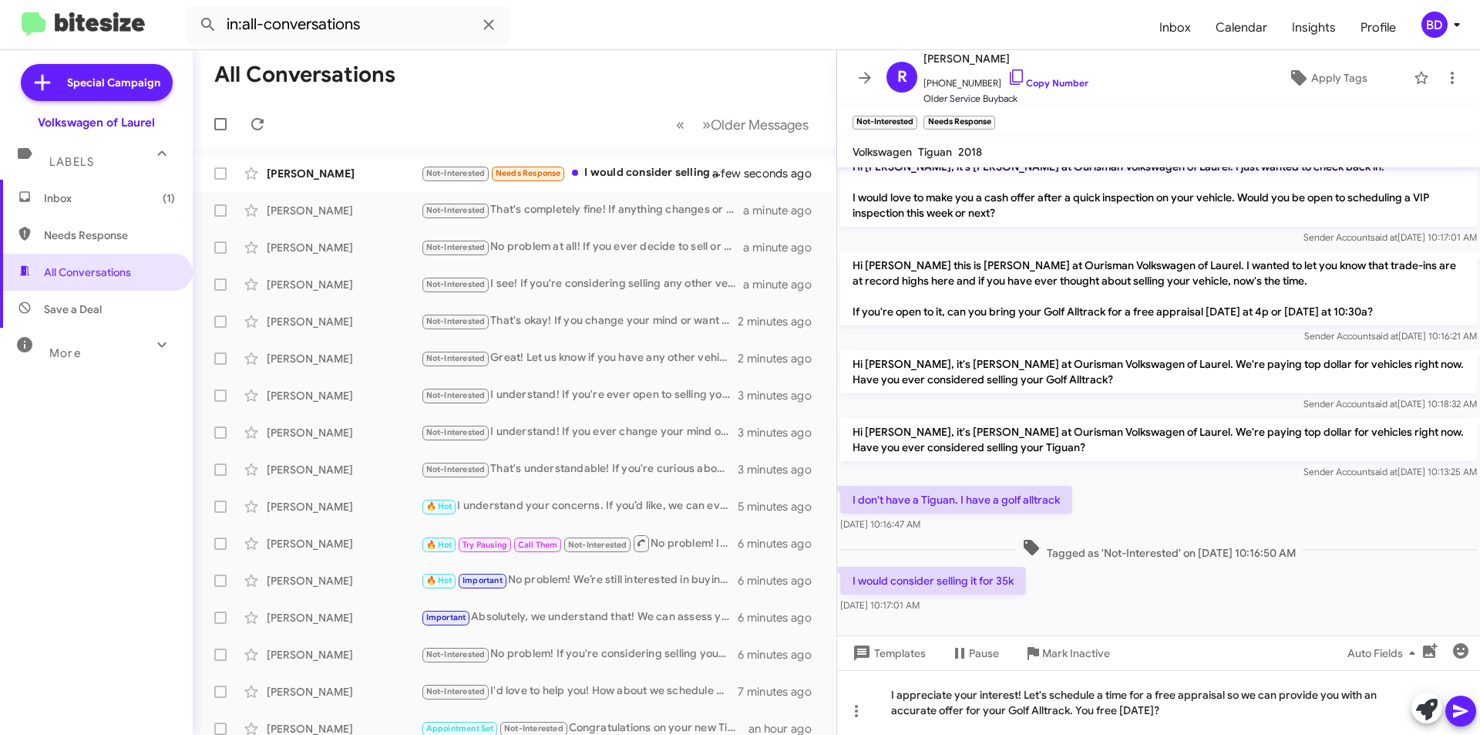
click at [1465, 710] on icon at bounding box center [1460, 711] width 15 height 13
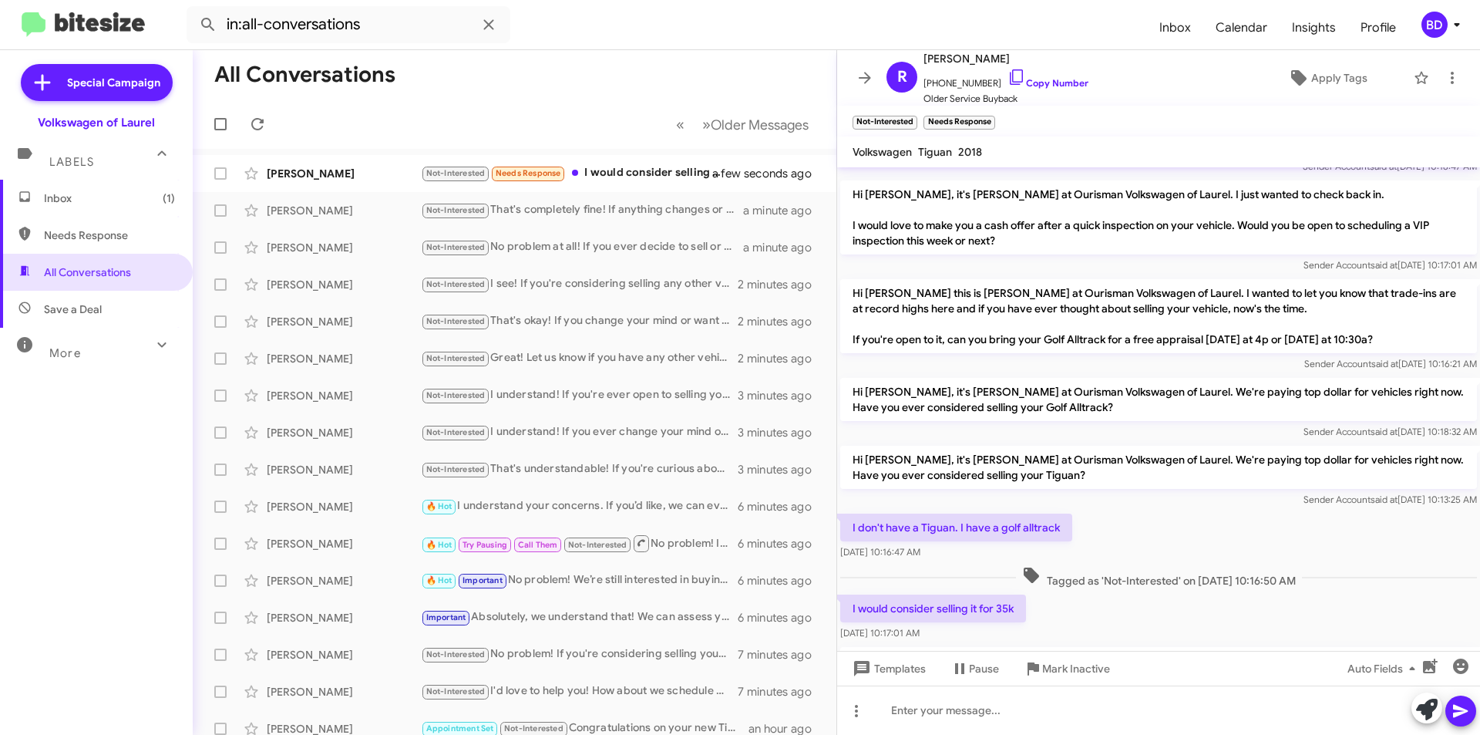
scroll to position [271, 0]
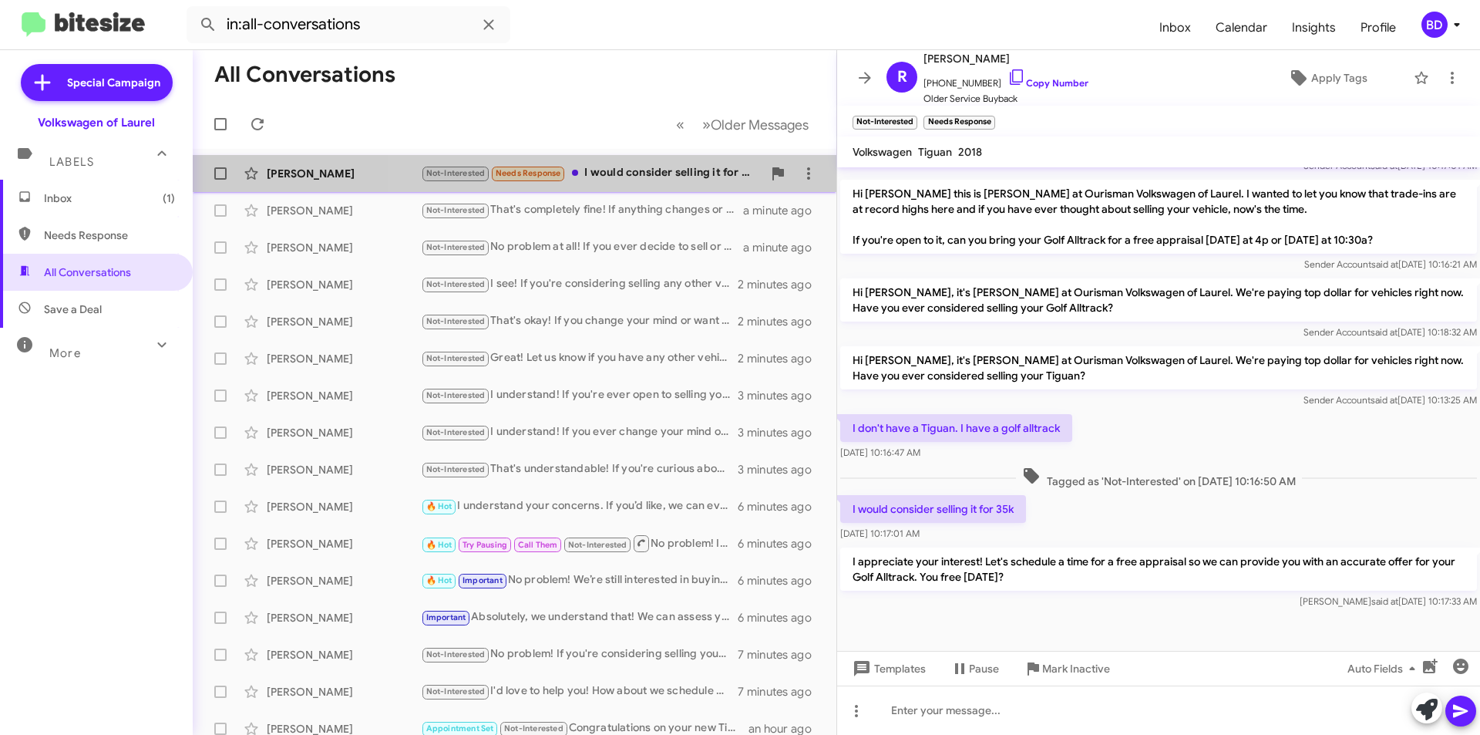
click at [631, 170] on div "Not-Interested Needs Response I would consider selling it for 35k" at bounding box center [591, 173] width 341 height 18
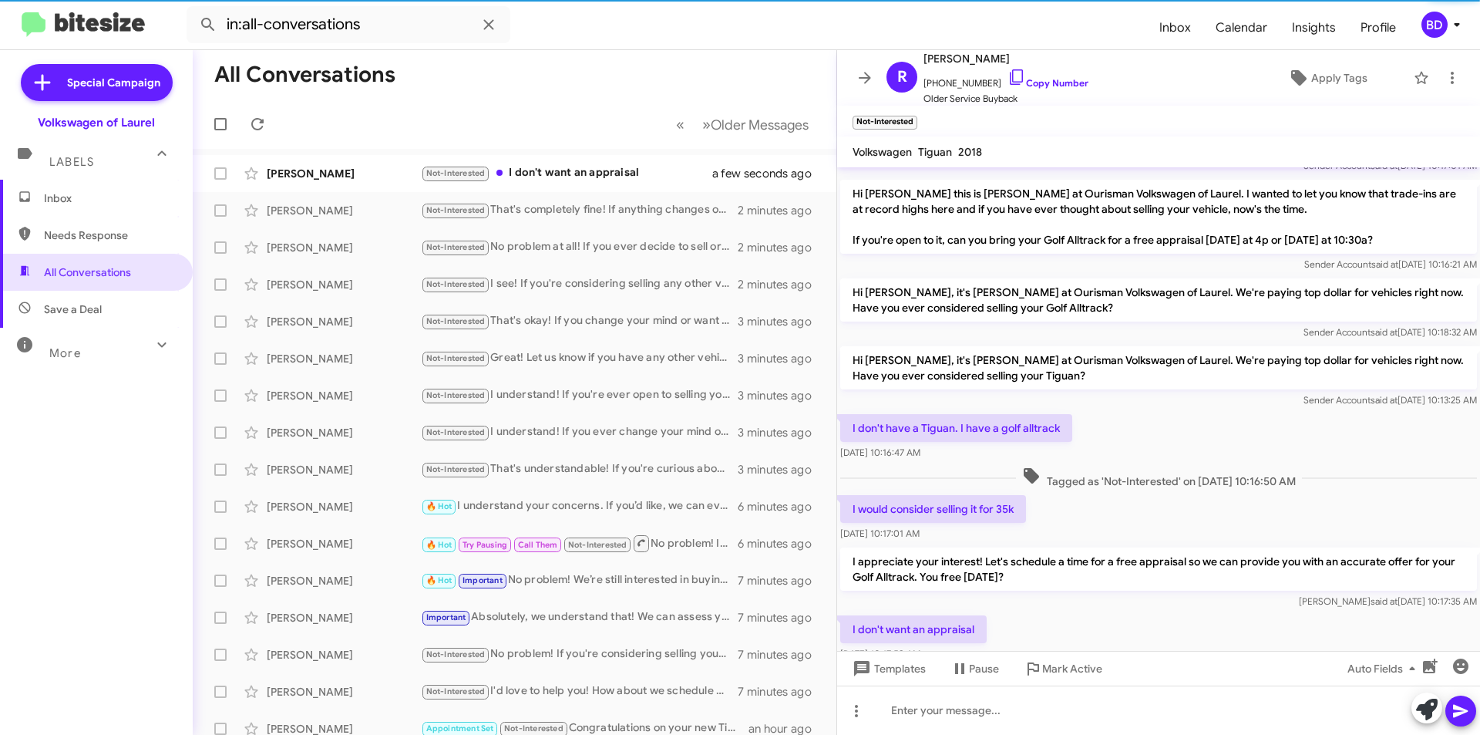
scroll to position [0, 0]
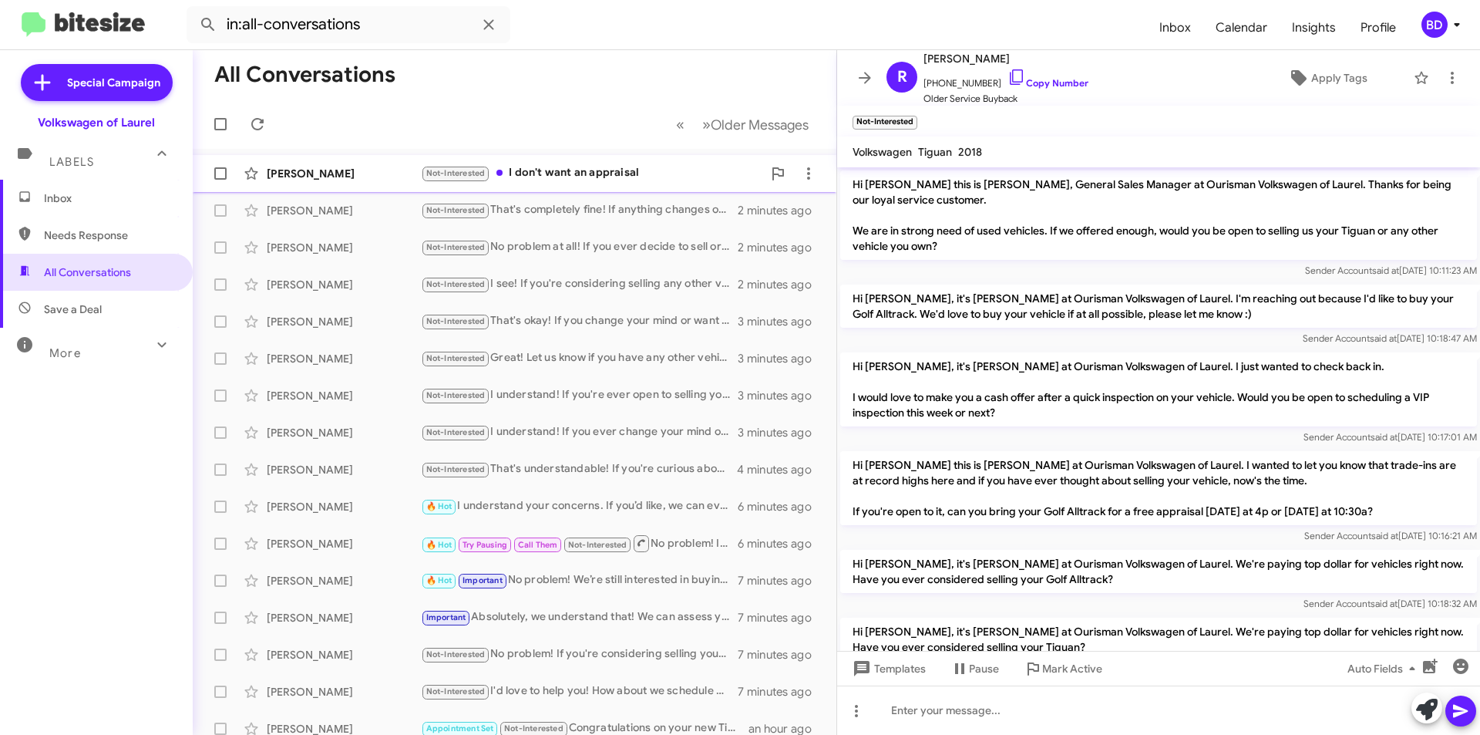
click at [631, 172] on div "Not-Interested I don't want an appraisal" at bounding box center [591, 173] width 341 height 18
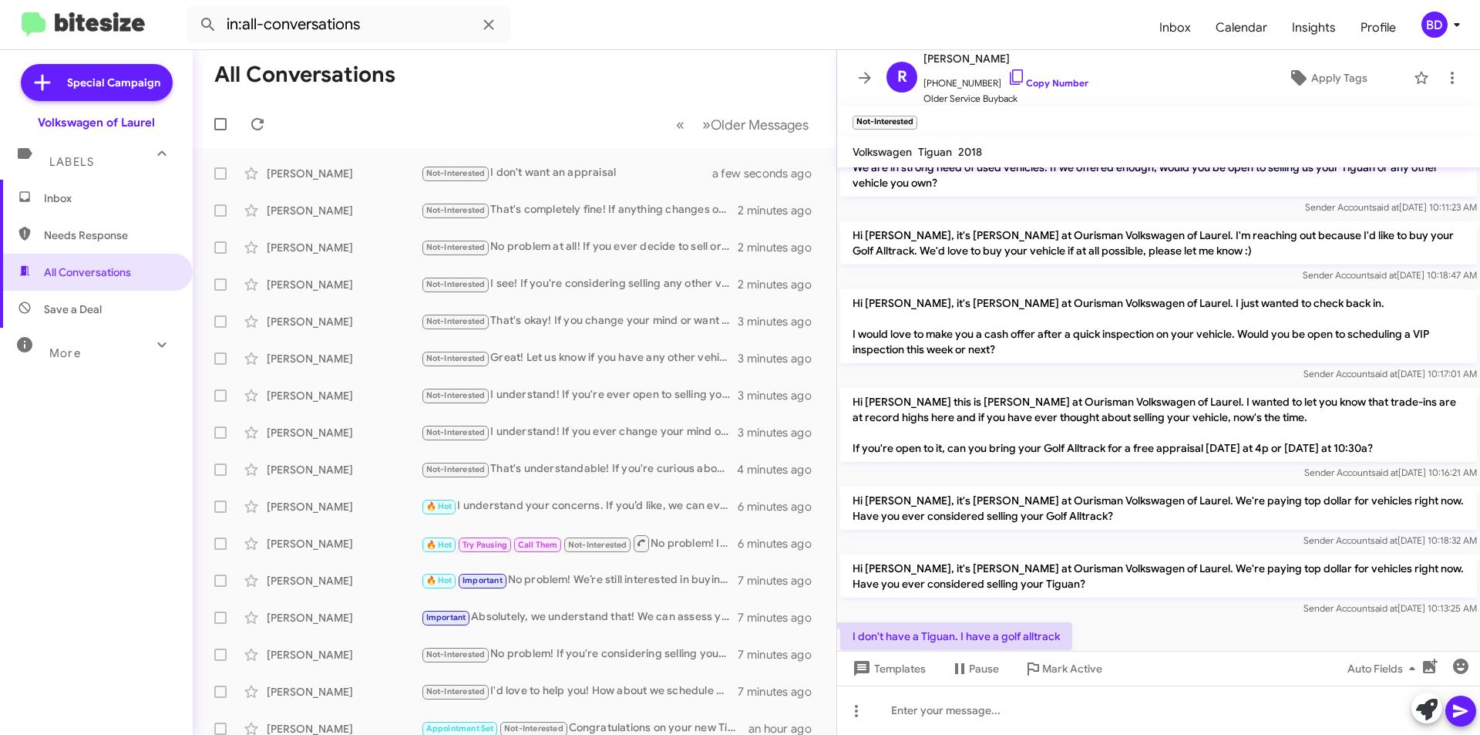
scroll to position [328, 0]
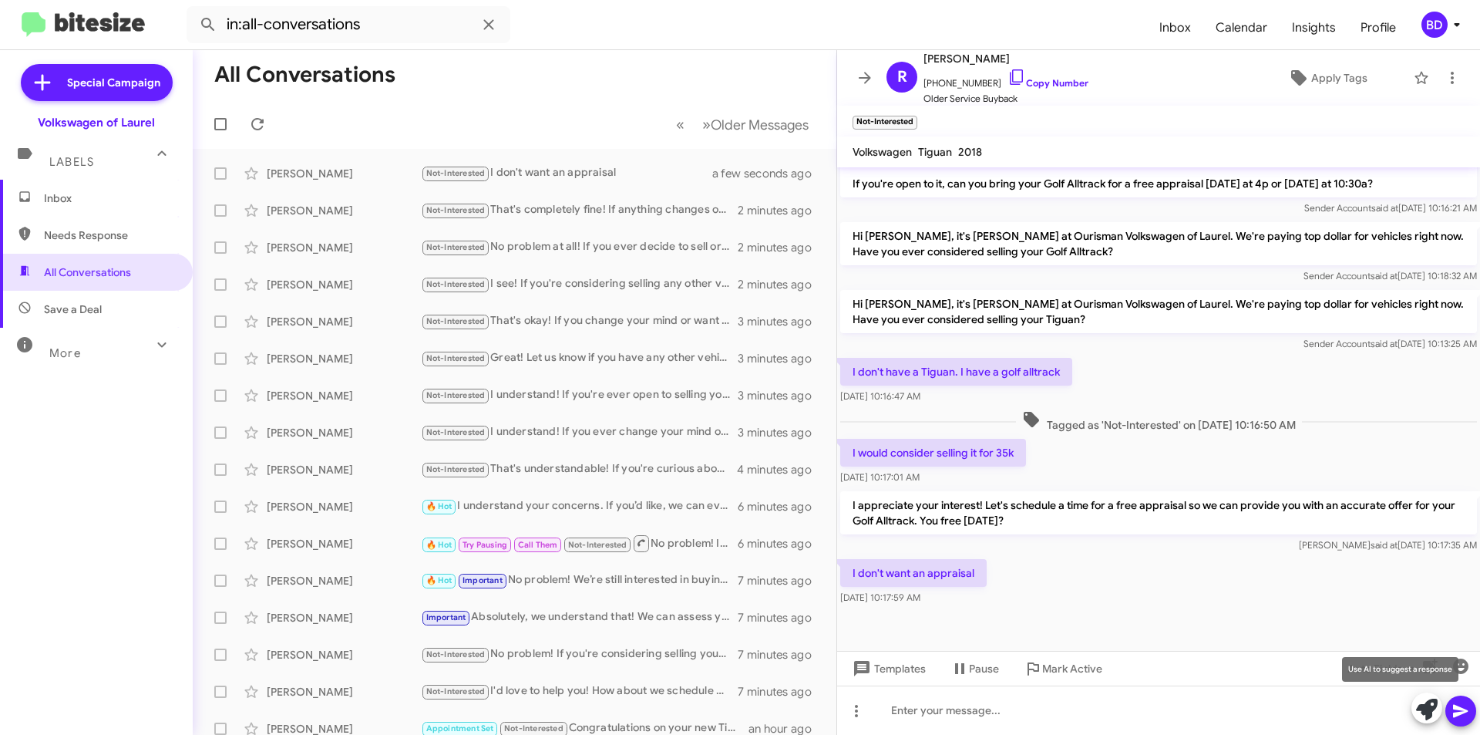
click at [1422, 708] on icon at bounding box center [1427, 709] width 22 height 22
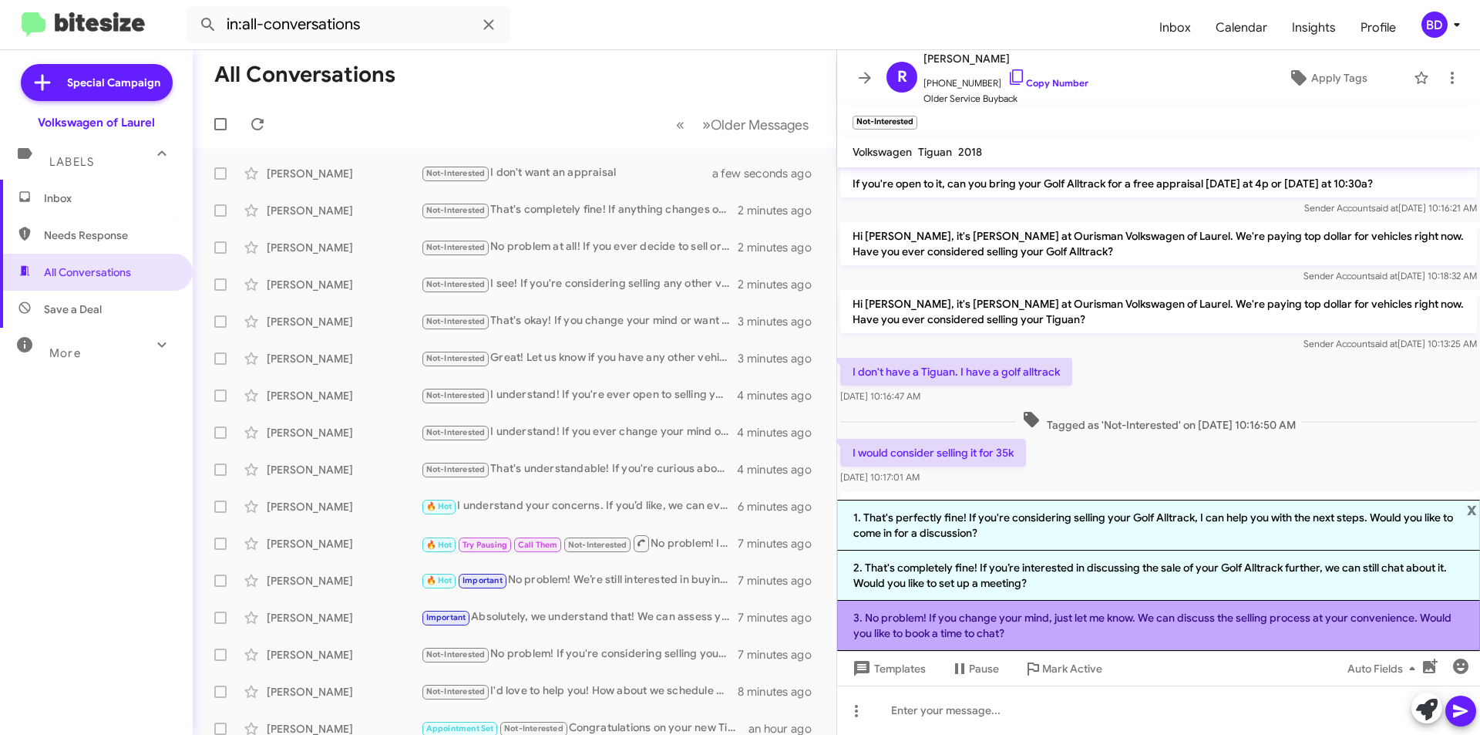
click at [1052, 624] on li "3. No problem! If you change your mind, just let me know. We can discuss the se…" at bounding box center [1158, 625] width 643 height 50
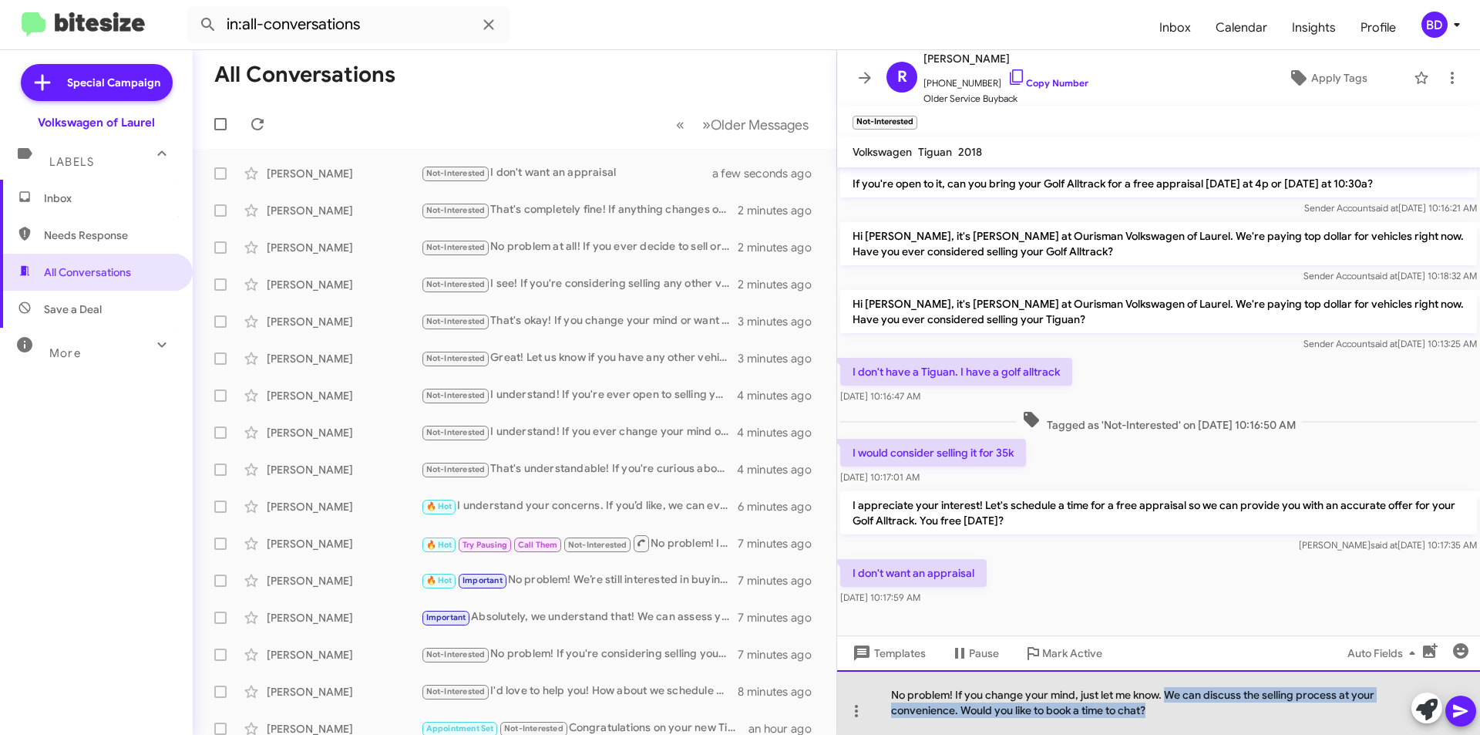
drag, startPoint x: 1166, startPoint y: 694, endPoint x: 1176, endPoint y: 713, distance: 21.7
click at [1176, 713] on div "No problem! If you change your mind, just let me know. We can discuss the selli…" at bounding box center [1158, 702] width 643 height 65
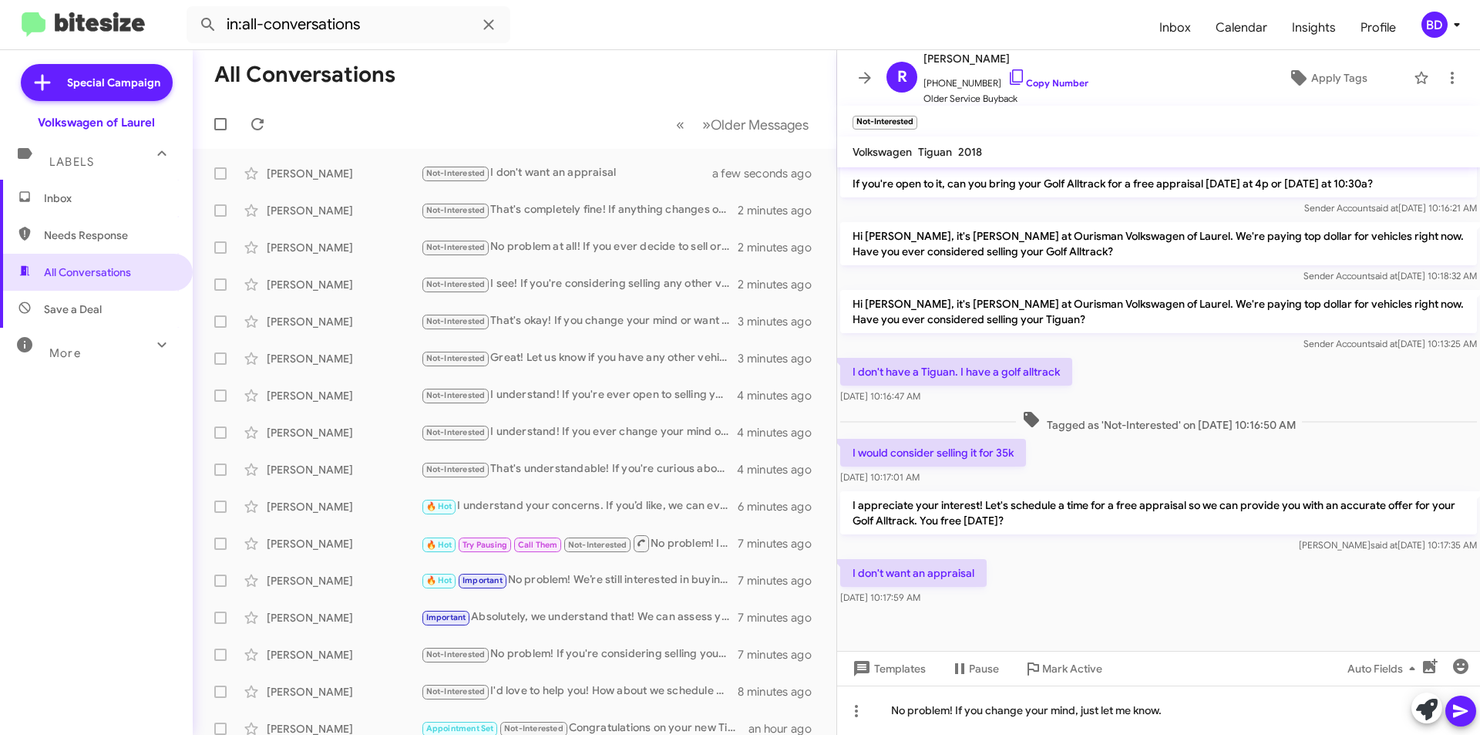
click at [1462, 706] on icon at bounding box center [1460, 710] width 18 height 18
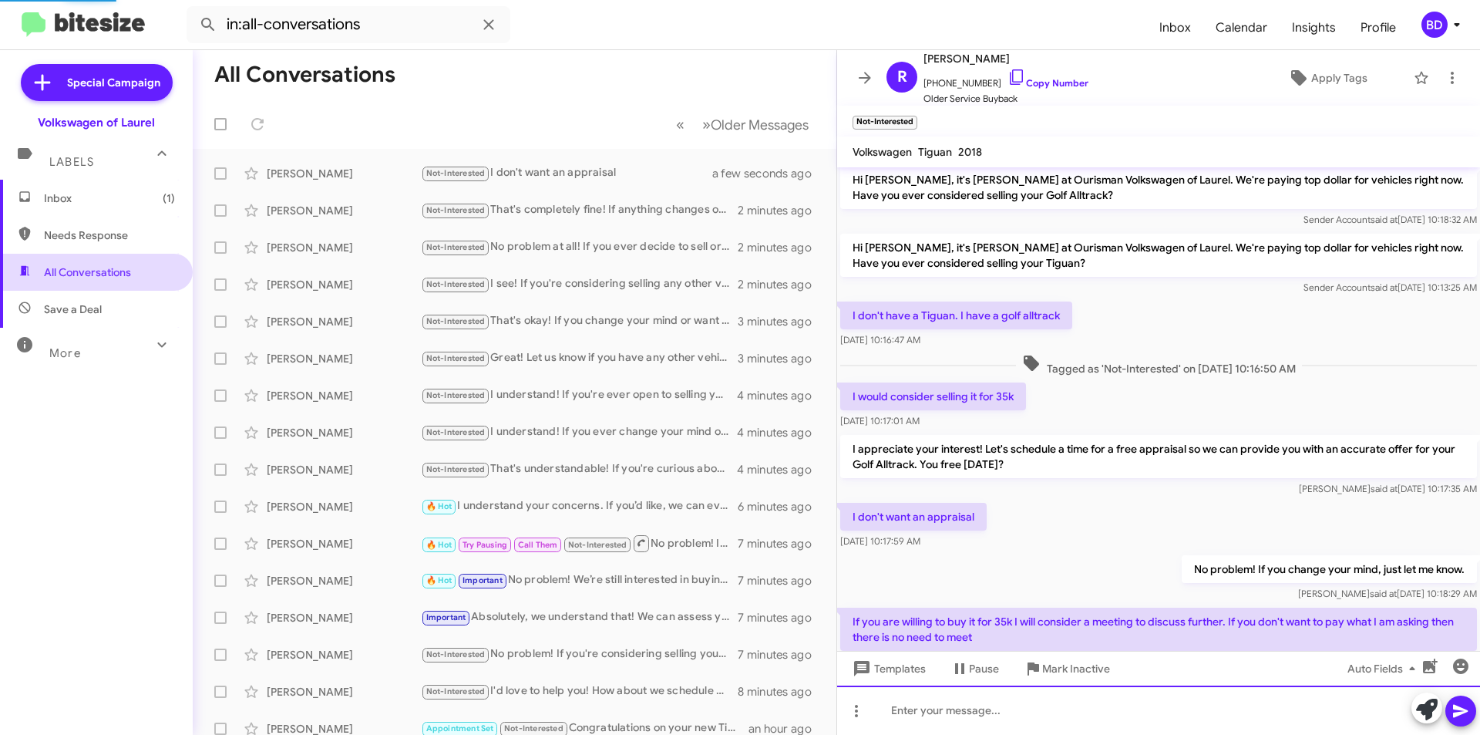
scroll to position [0, 0]
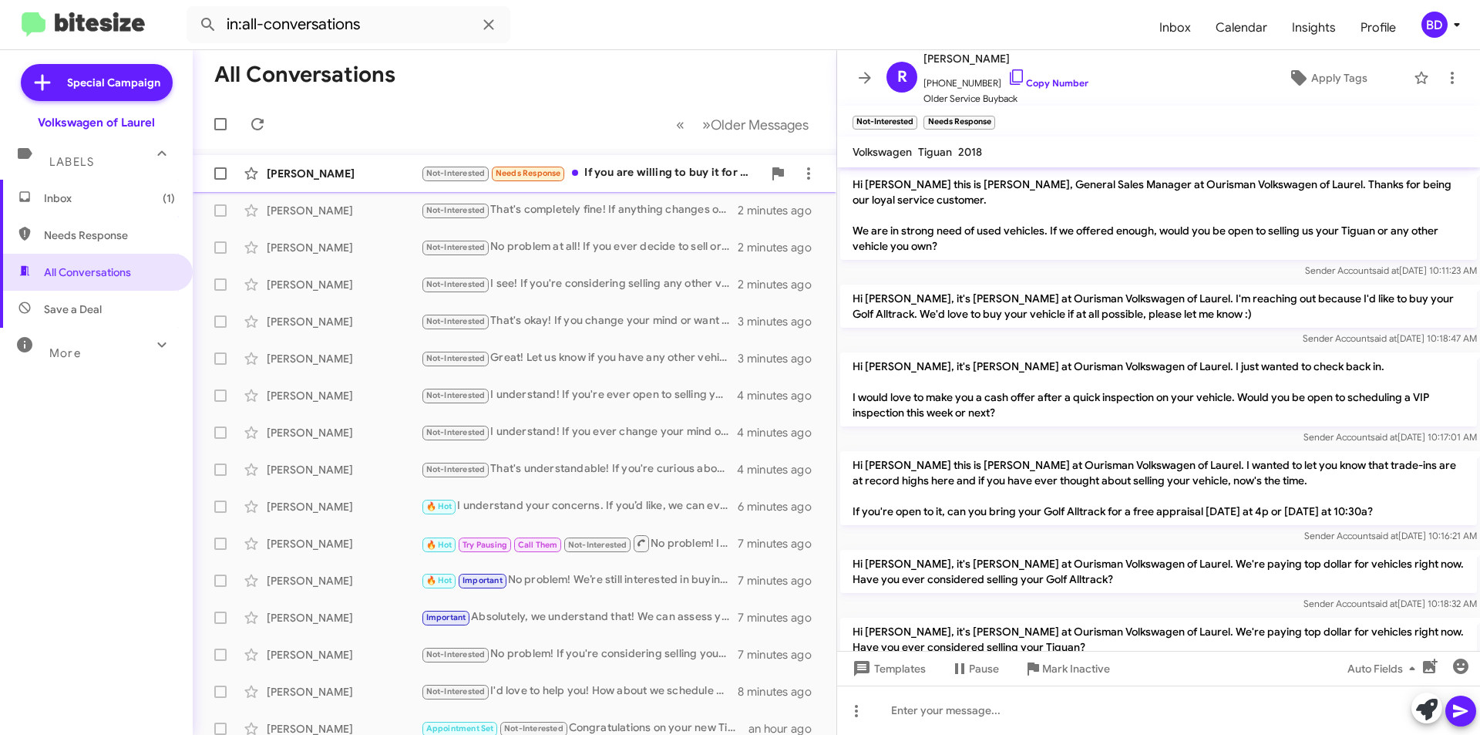
click at [637, 174] on div "Not-Interested Needs Response If you are willing to buy it for 35k I will consi…" at bounding box center [591, 173] width 341 height 18
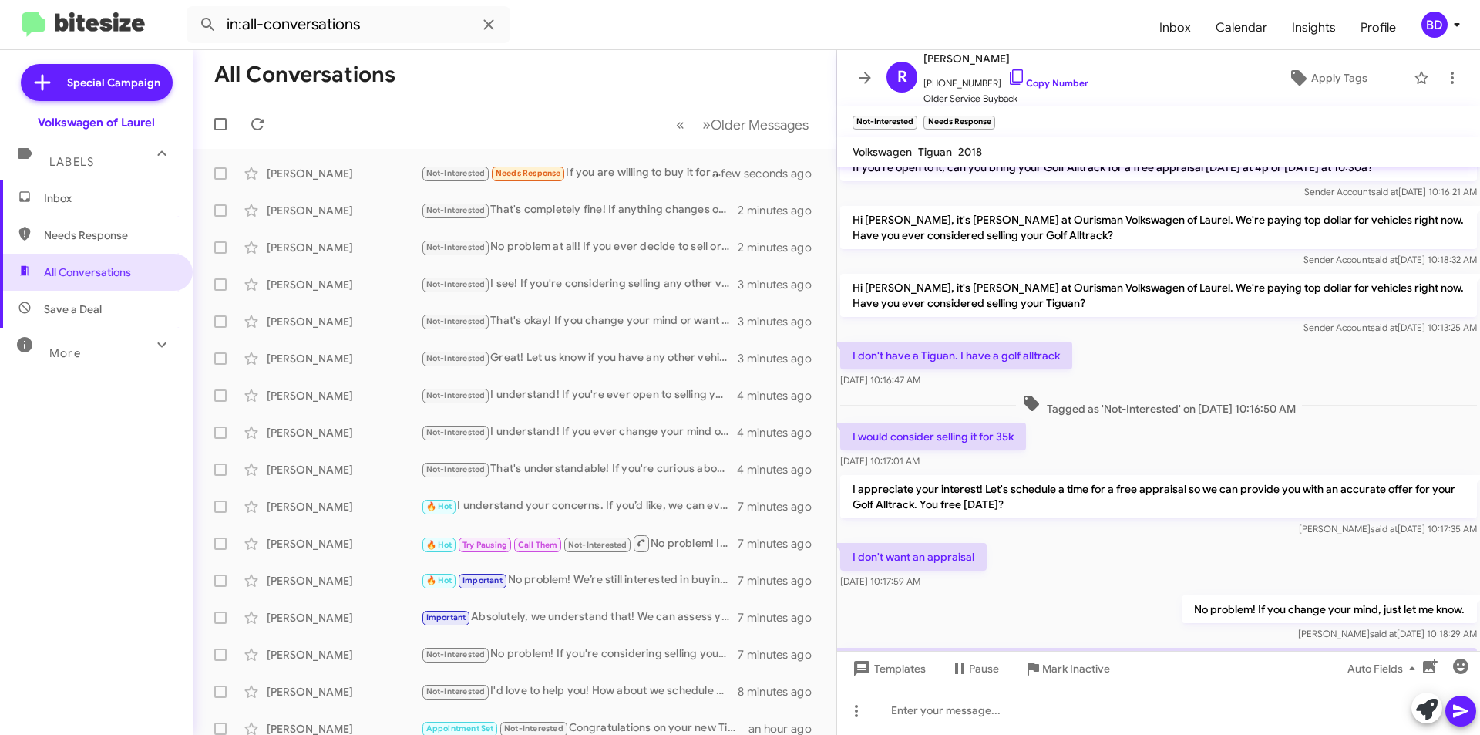
scroll to position [456, 0]
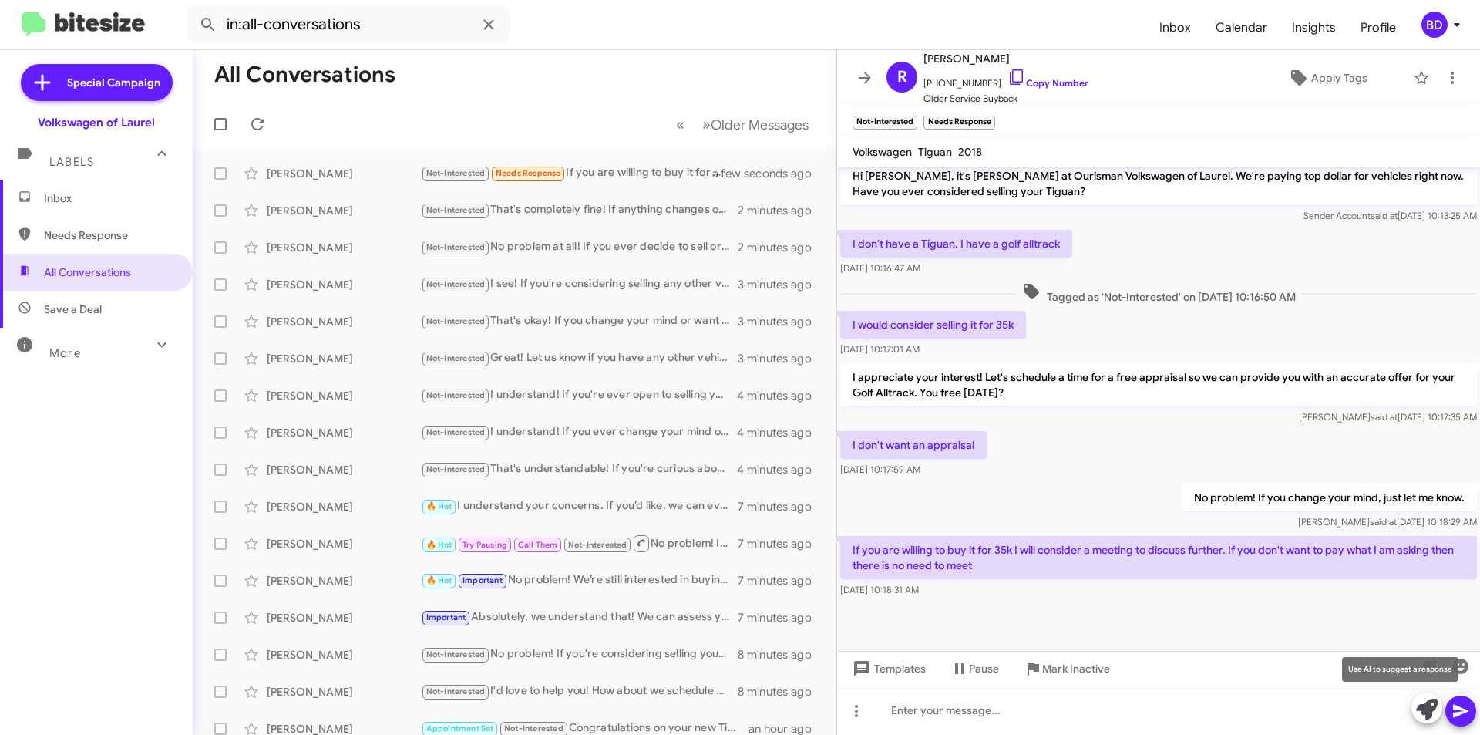
click at [1425, 709] on icon at bounding box center [1427, 709] width 22 height 22
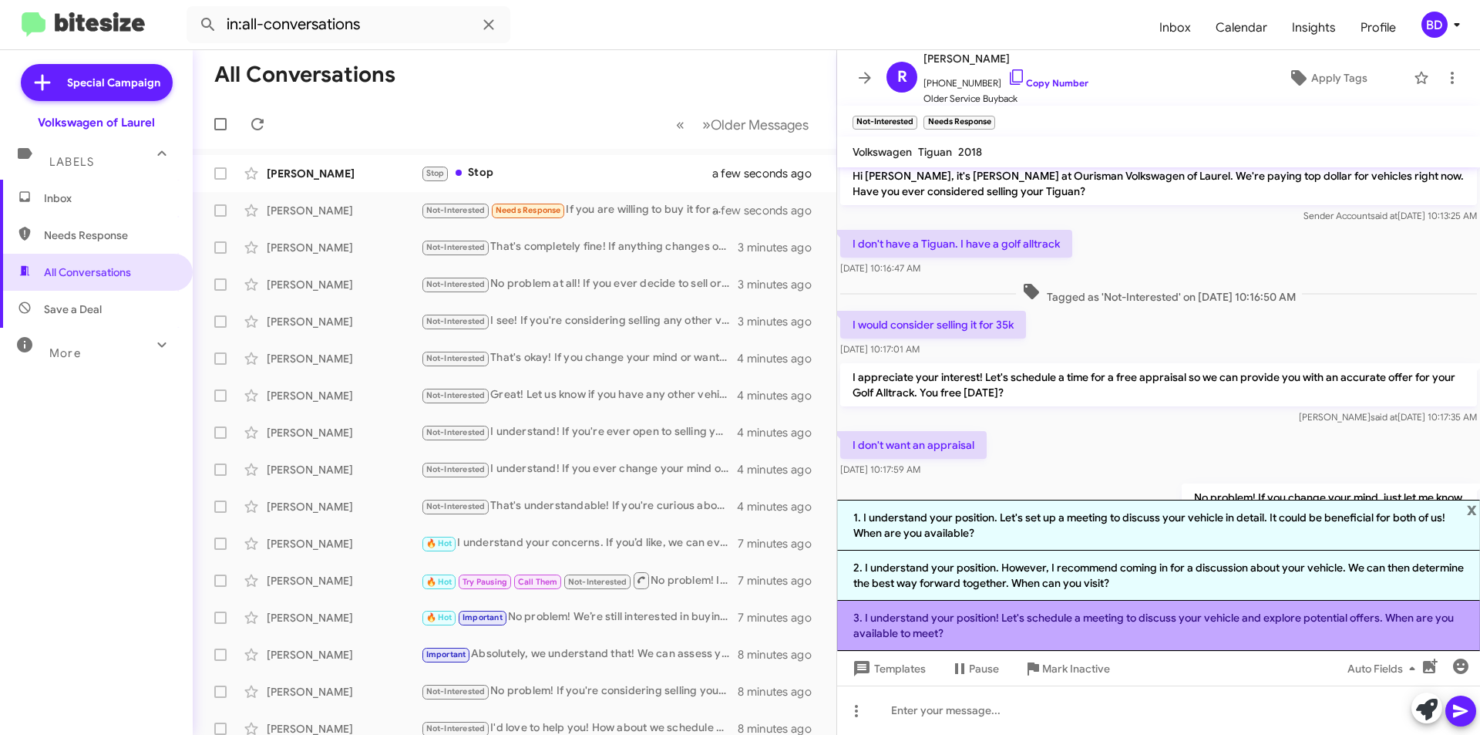
click at [1027, 620] on li "3. I understand your position! Let's schedule a meeting to discuss your vehicle…" at bounding box center [1158, 625] width 643 height 50
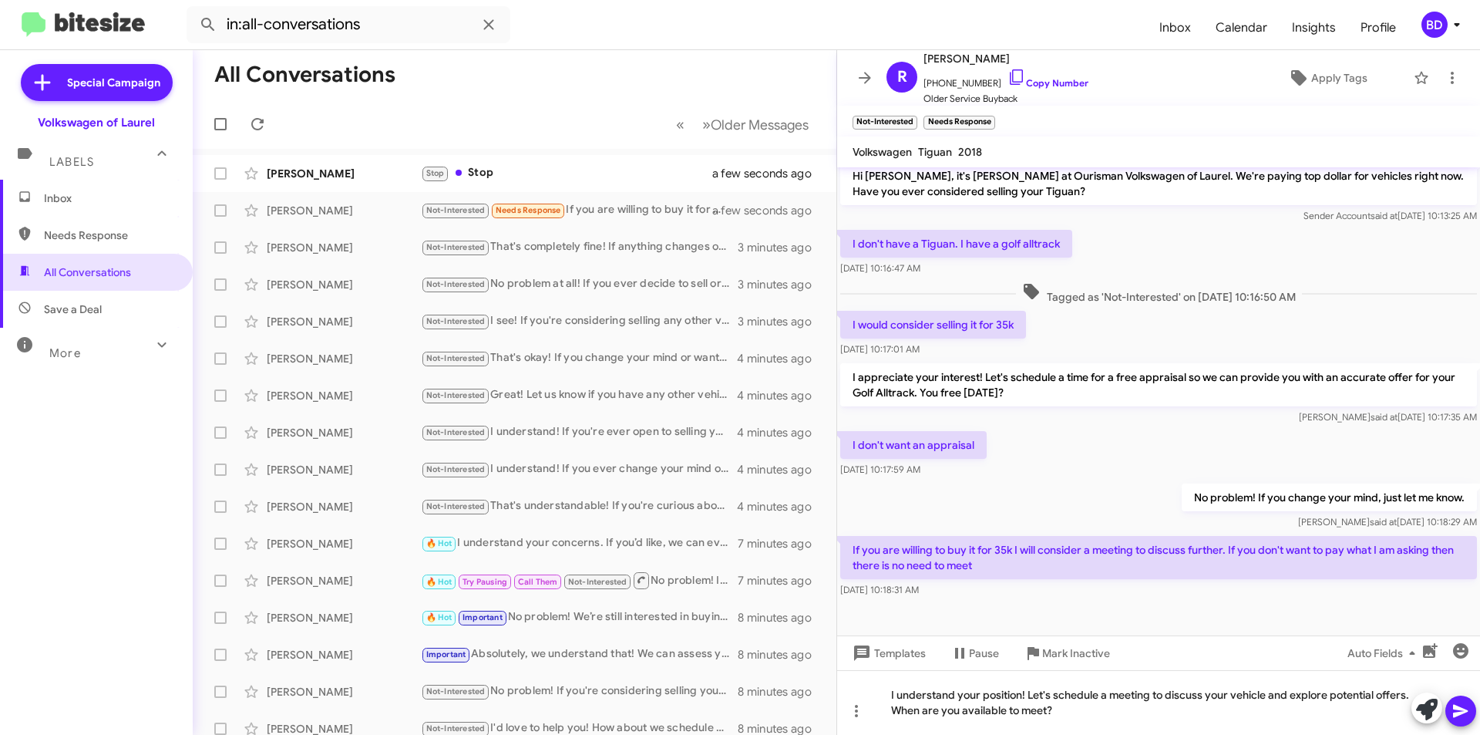
click at [1458, 707] on icon at bounding box center [1460, 711] width 15 height 13
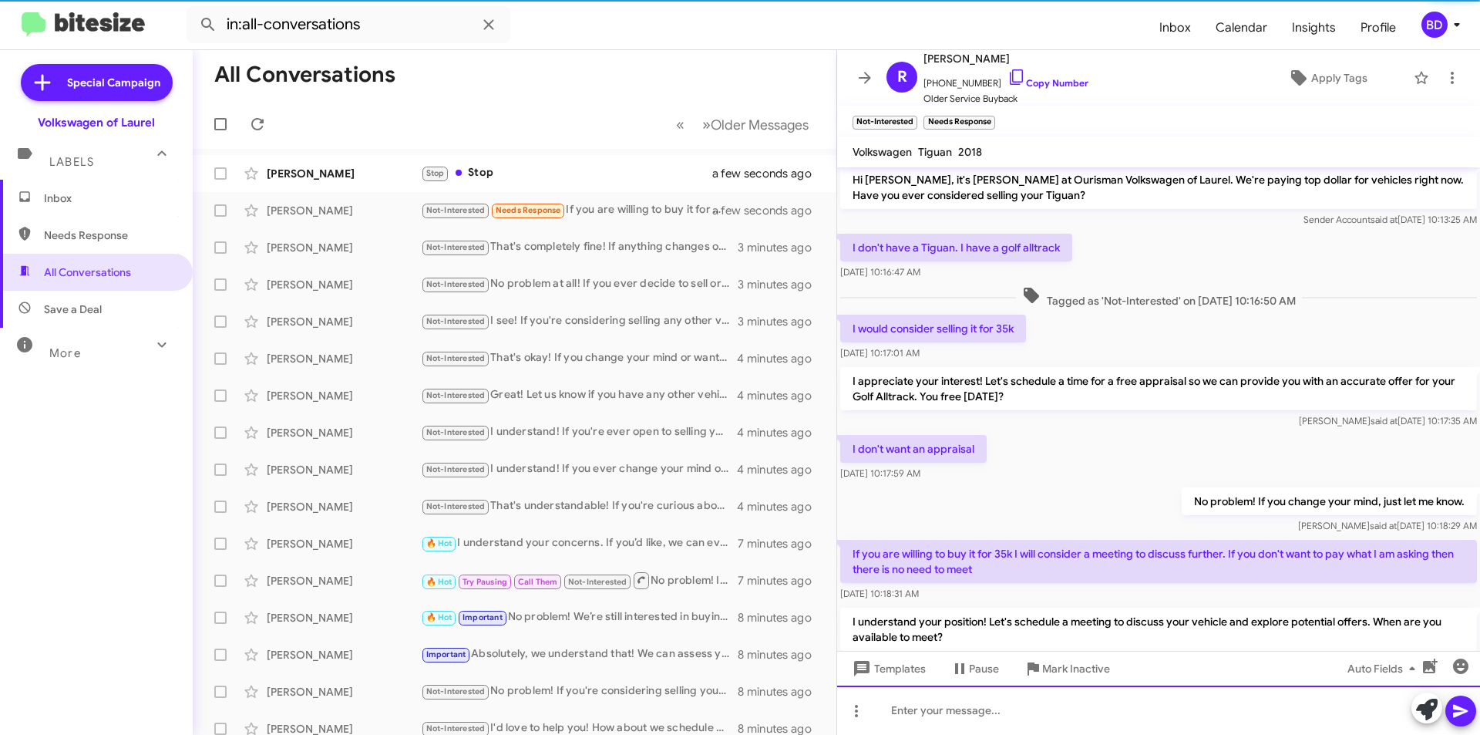
scroll to position [527, 0]
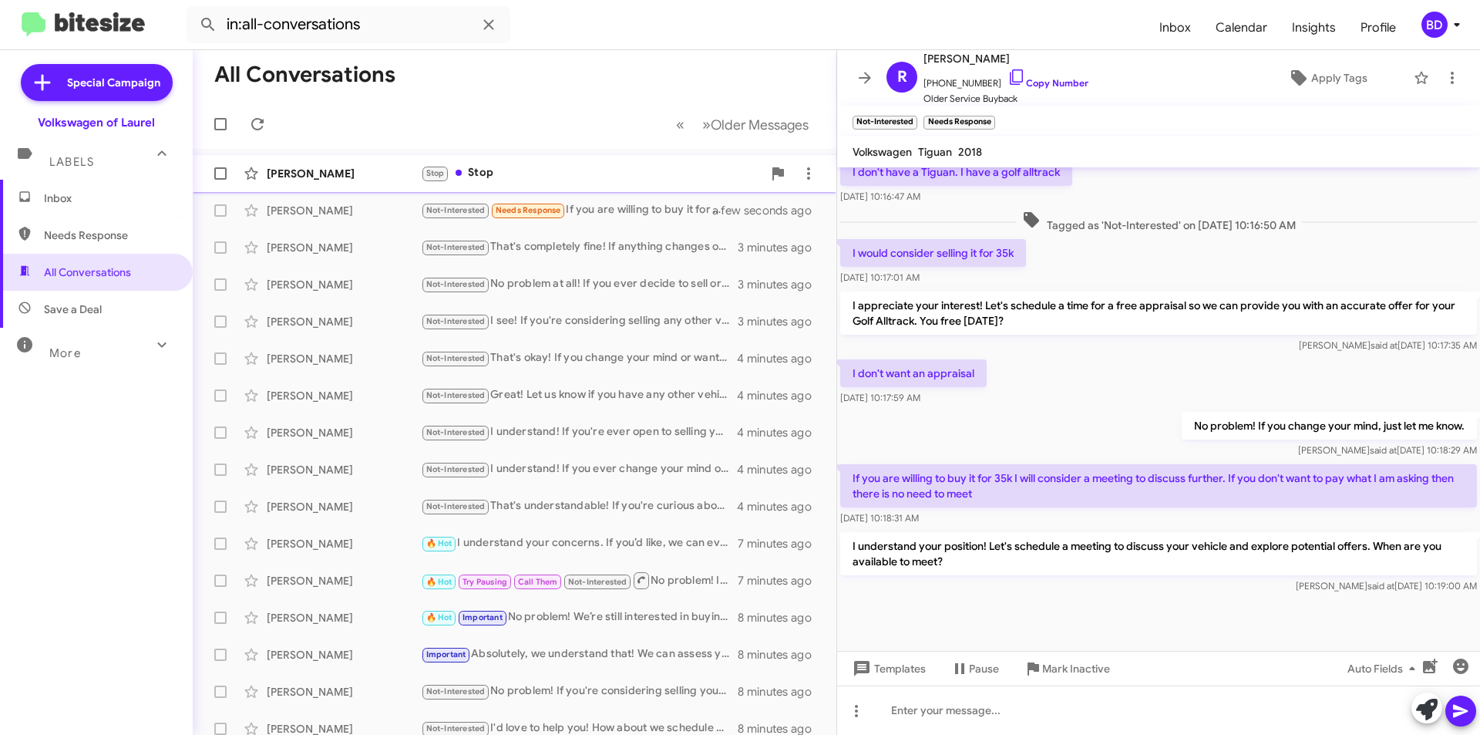
click at [536, 174] on div "Stop Stop" at bounding box center [591, 173] width 341 height 18
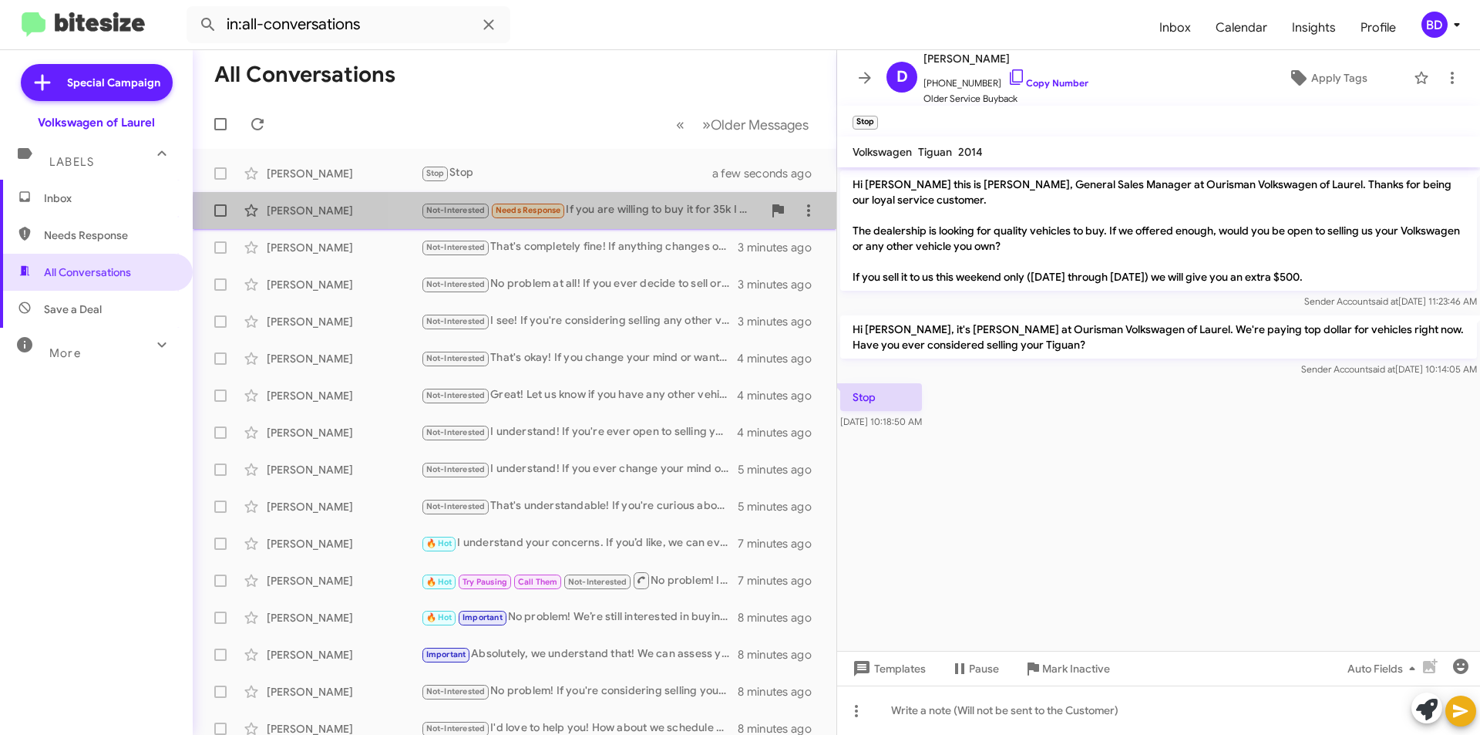
click at [606, 217] on div "Ryan Lowcher Not-Interested Needs Response If you are willing to buy it for 35k…" at bounding box center [514, 210] width 619 height 31
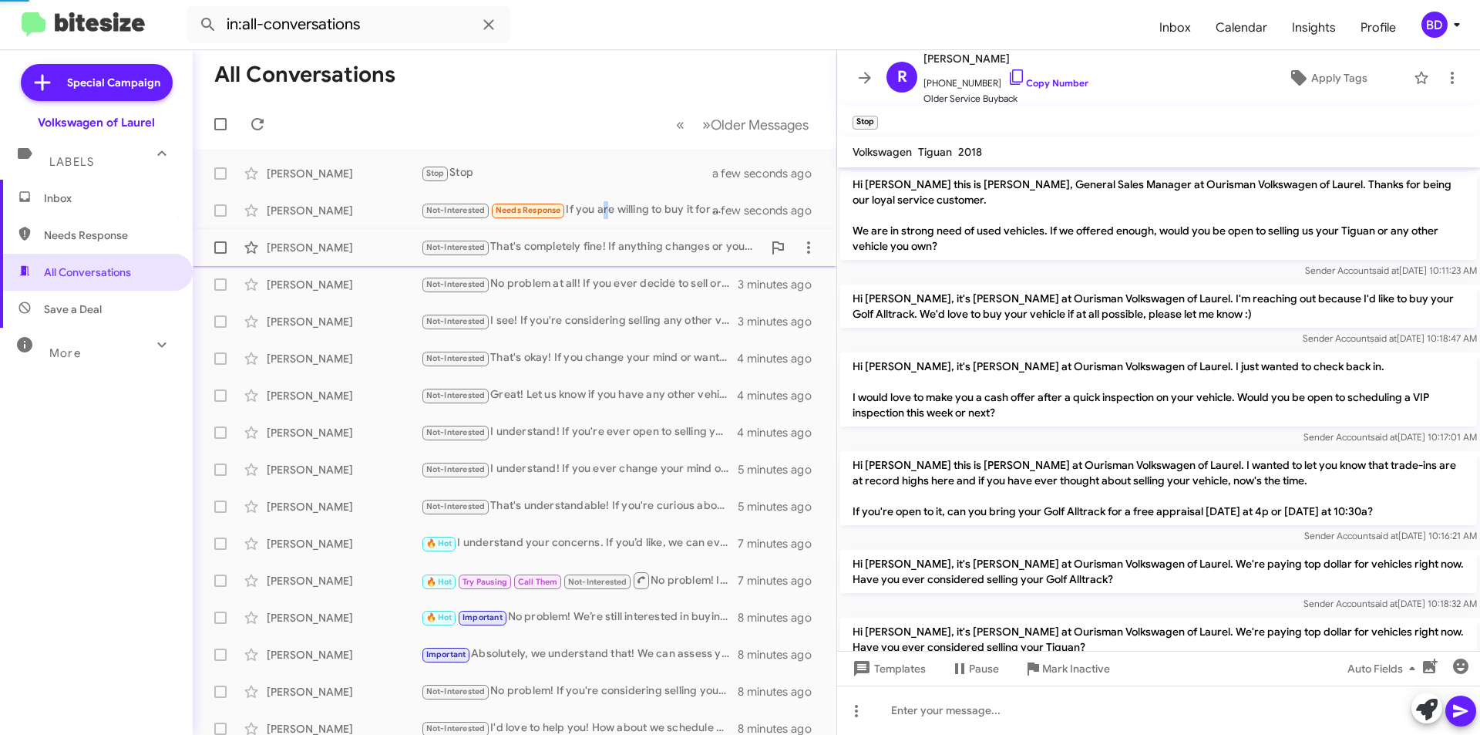
scroll to position [527, 0]
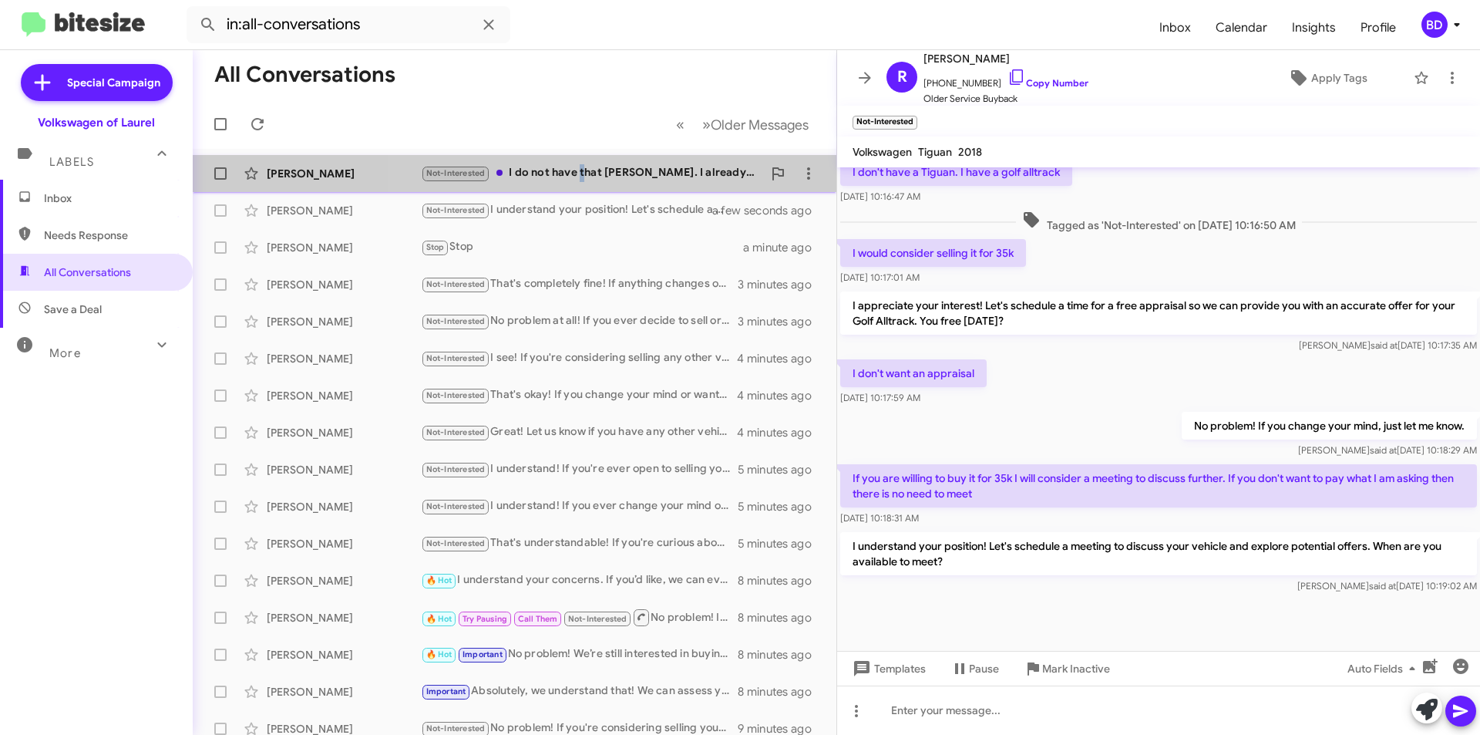
click at [582, 173] on div "Not-Interested I do not have that Jetta. I already sold it last year" at bounding box center [591, 173] width 341 height 18
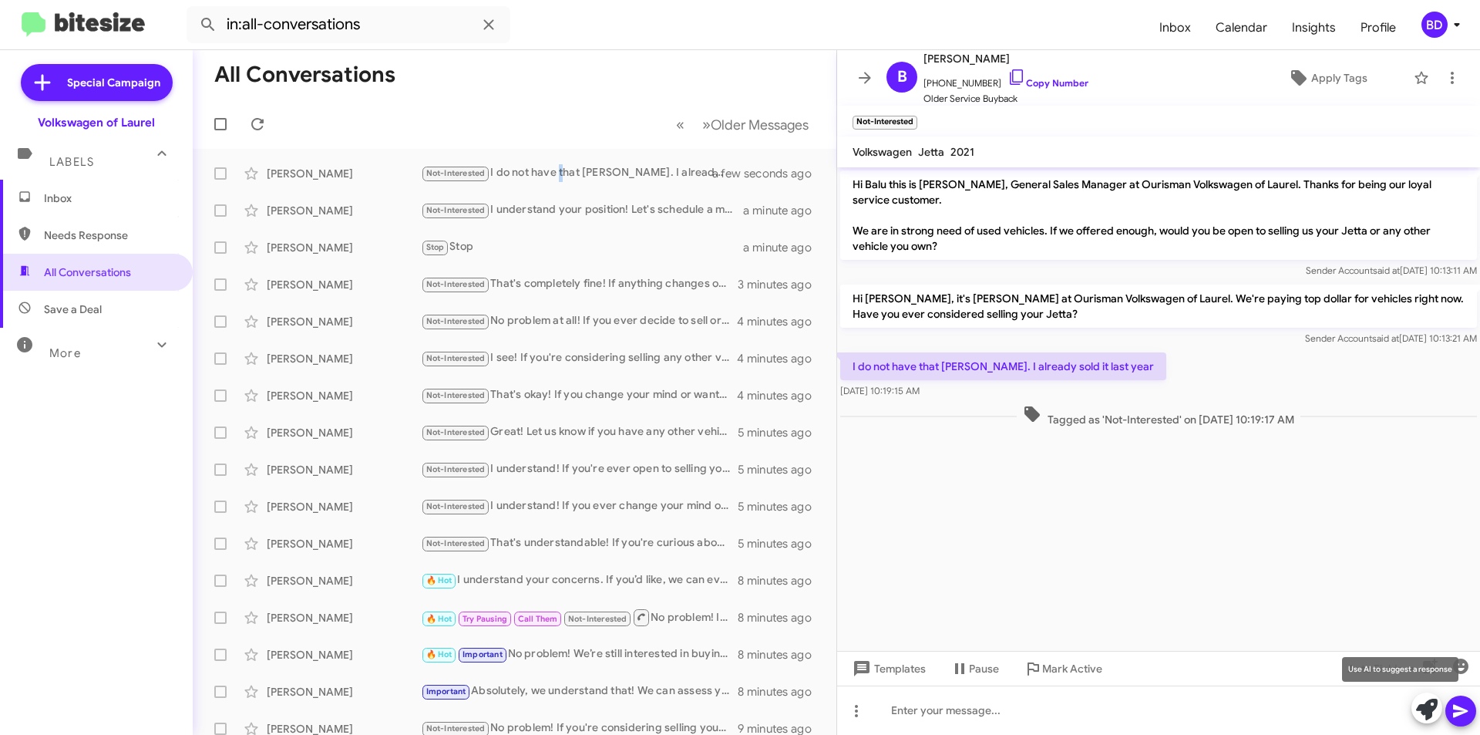
click at [1431, 713] on icon at bounding box center [1427, 709] width 22 height 22
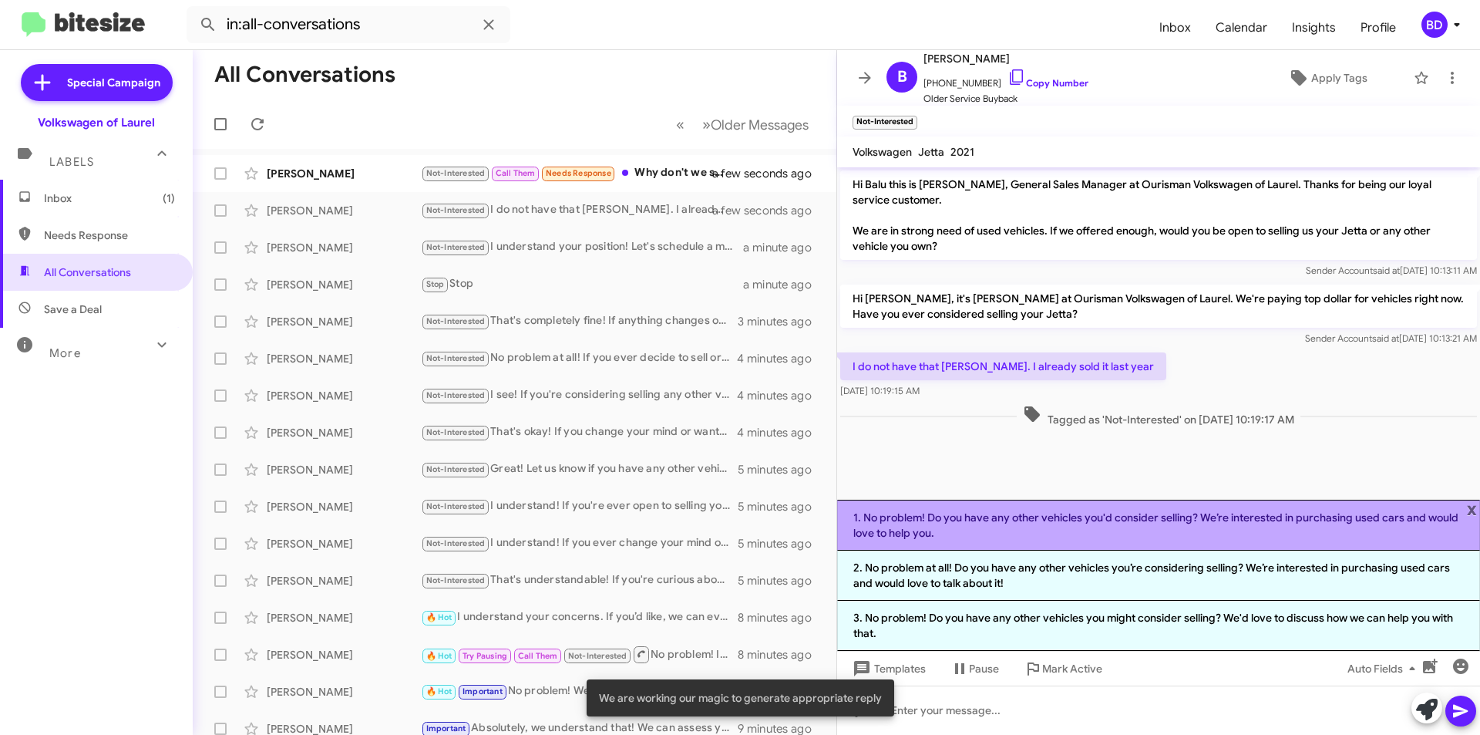
click at [1068, 526] on li "1. No problem! Do you have any other vehicles you'd consider selling? We’re int…" at bounding box center [1158, 524] width 643 height 51
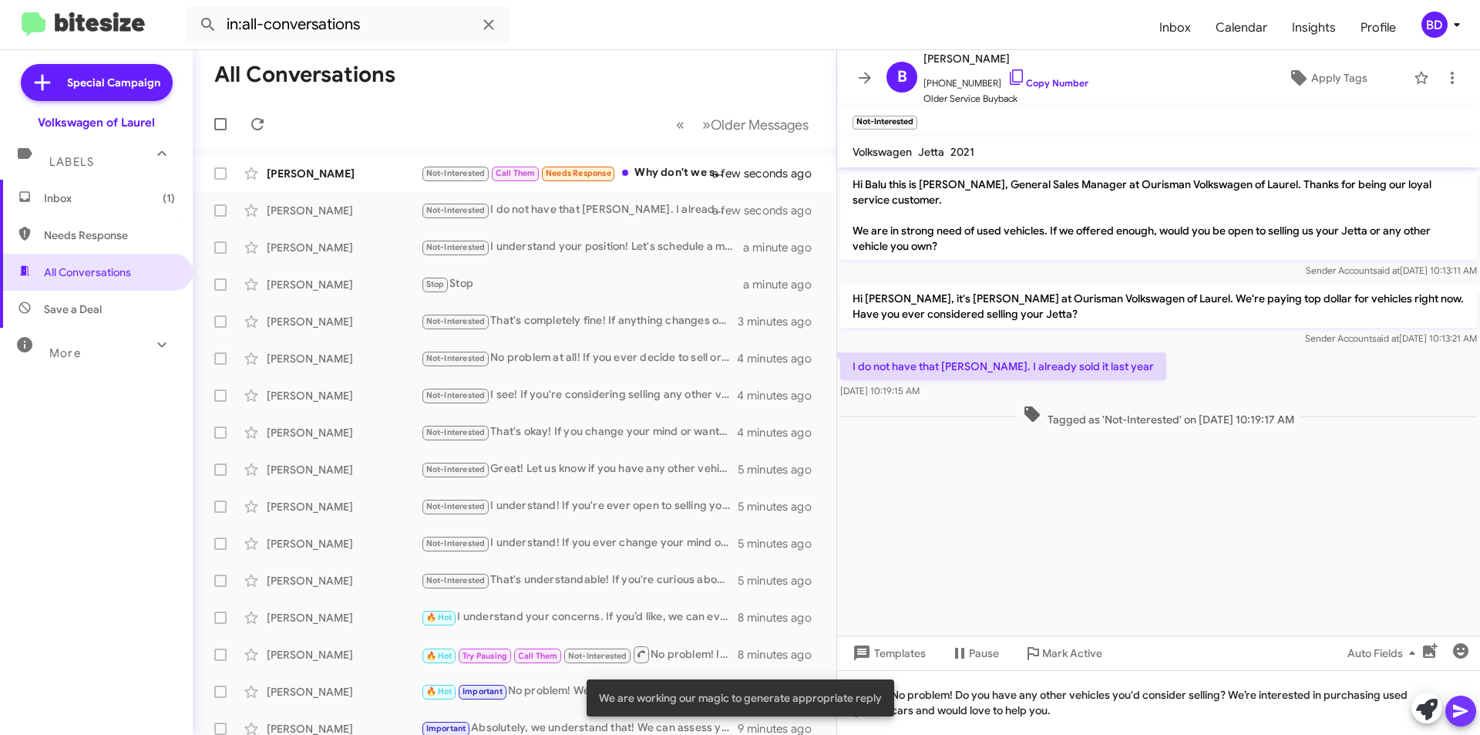
click at [1465, 710] on icon at bounding box center [1460, 711] width 15 height 13
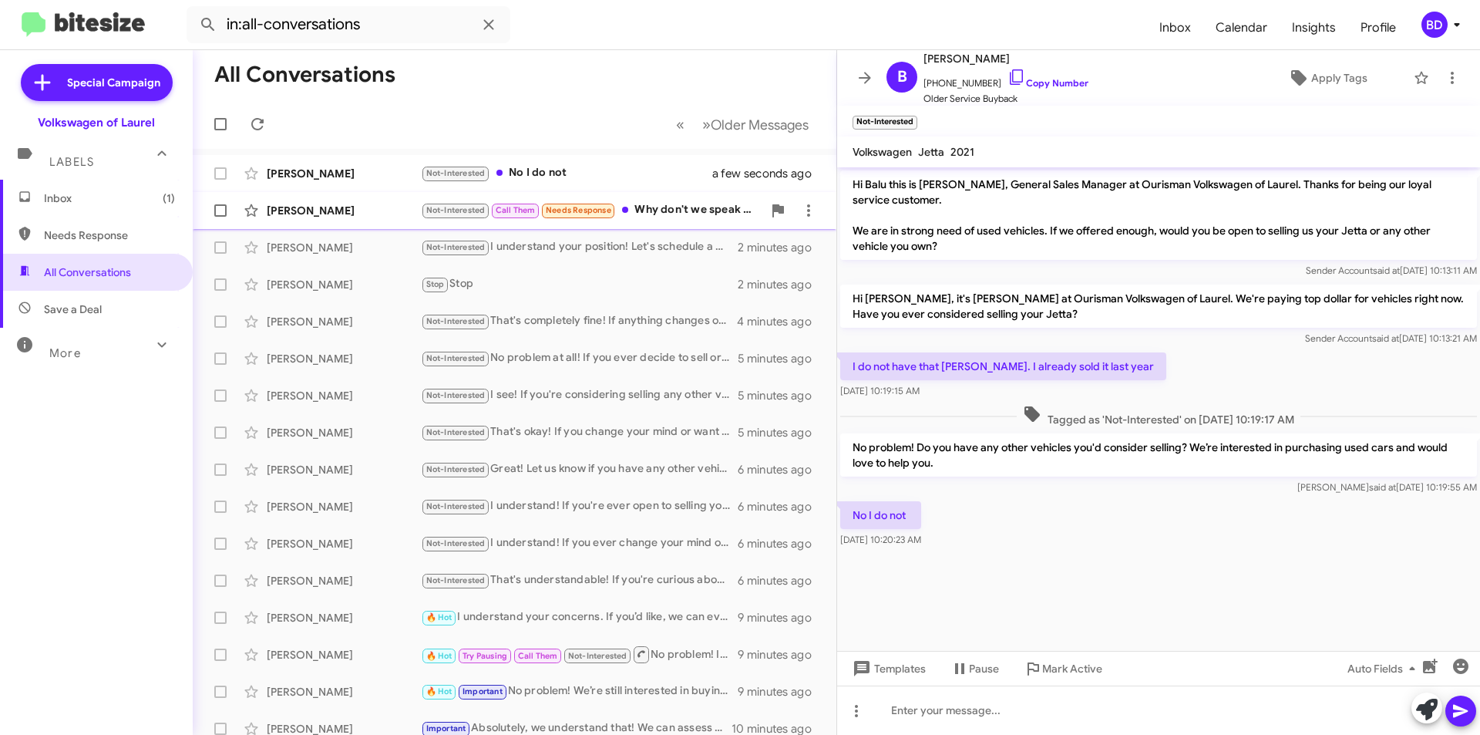
click at [668, 210] on div "Not-Interested Call Them Needs Response Why don't we speak first?And then we ca…" at bounding box center [591, 210] width 341 height 18
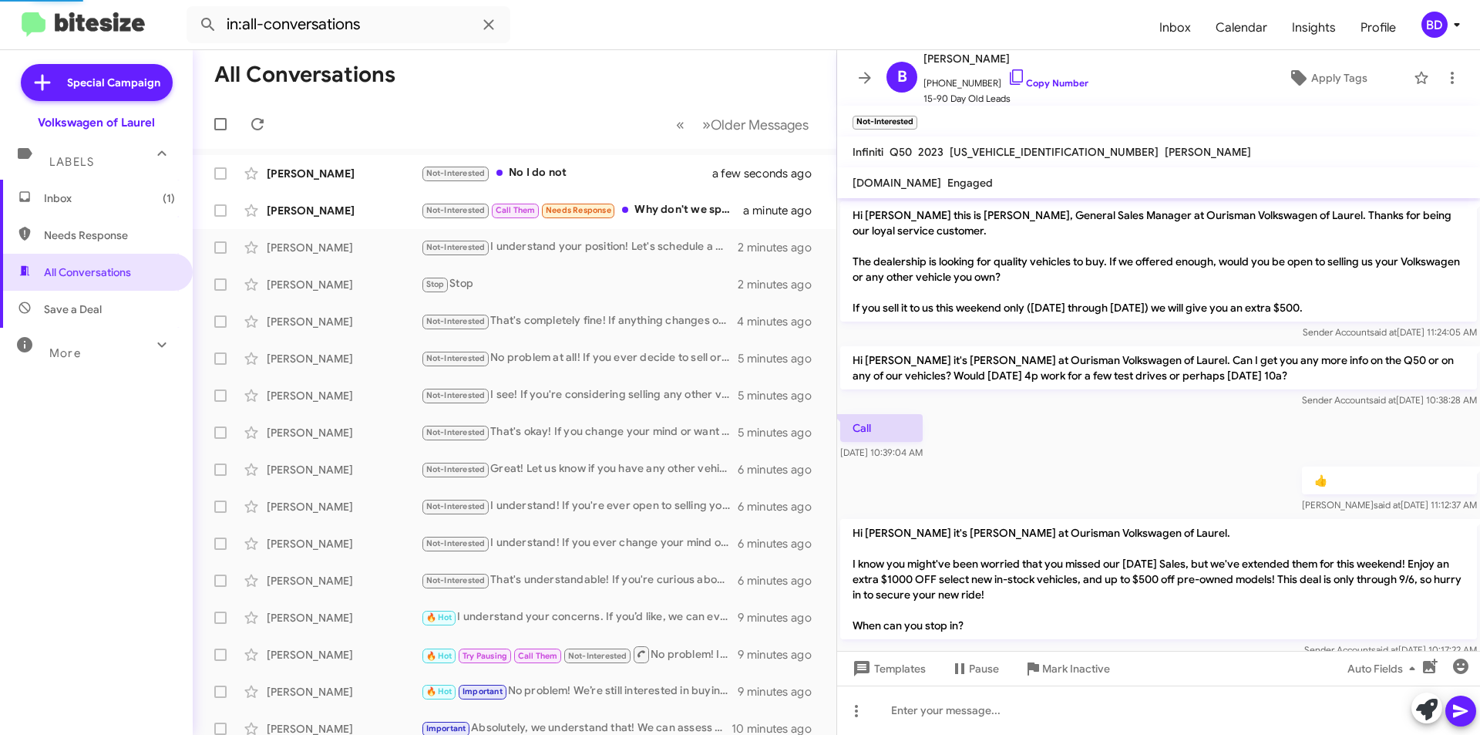
scroll to position [538, 0]
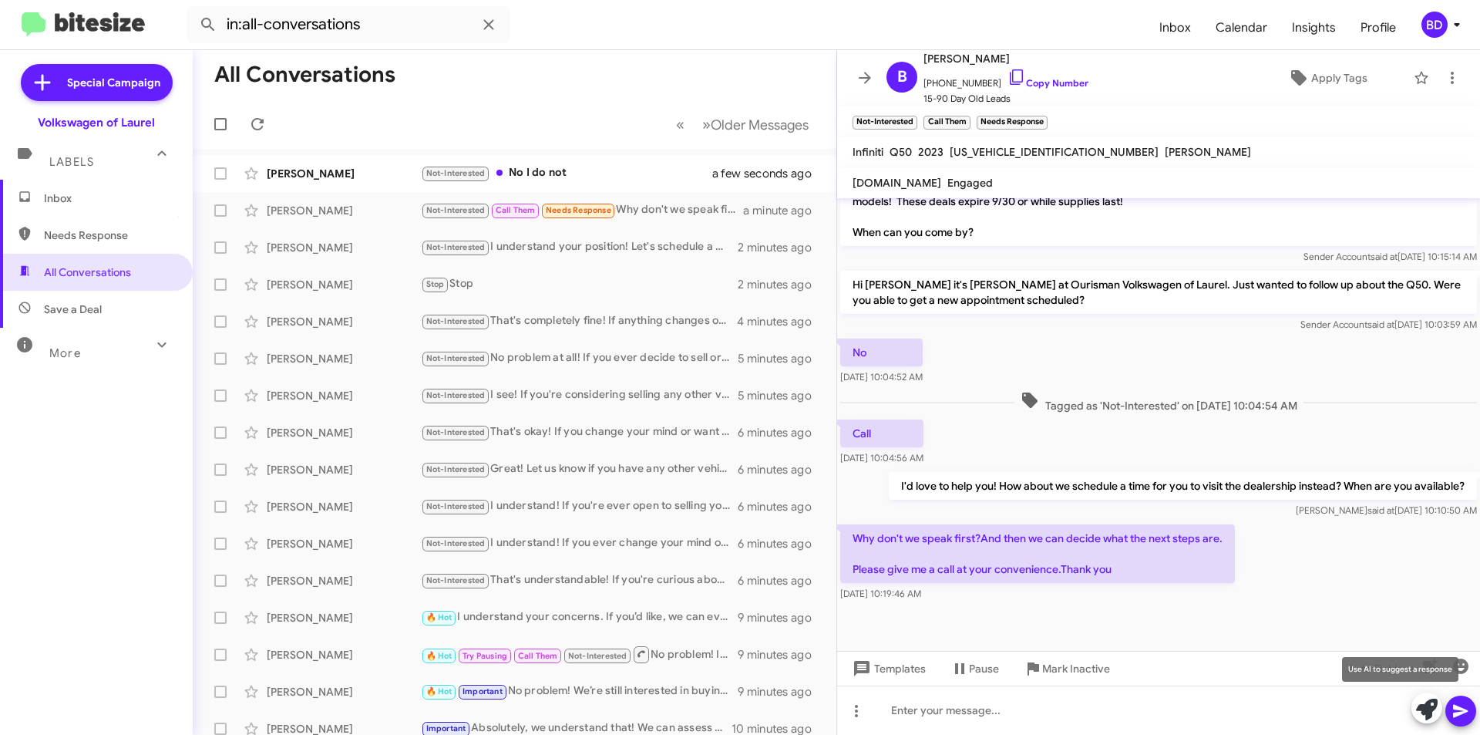
click at [1425, 708] on icon at bounding box center [1427, 709] width 22 height 22
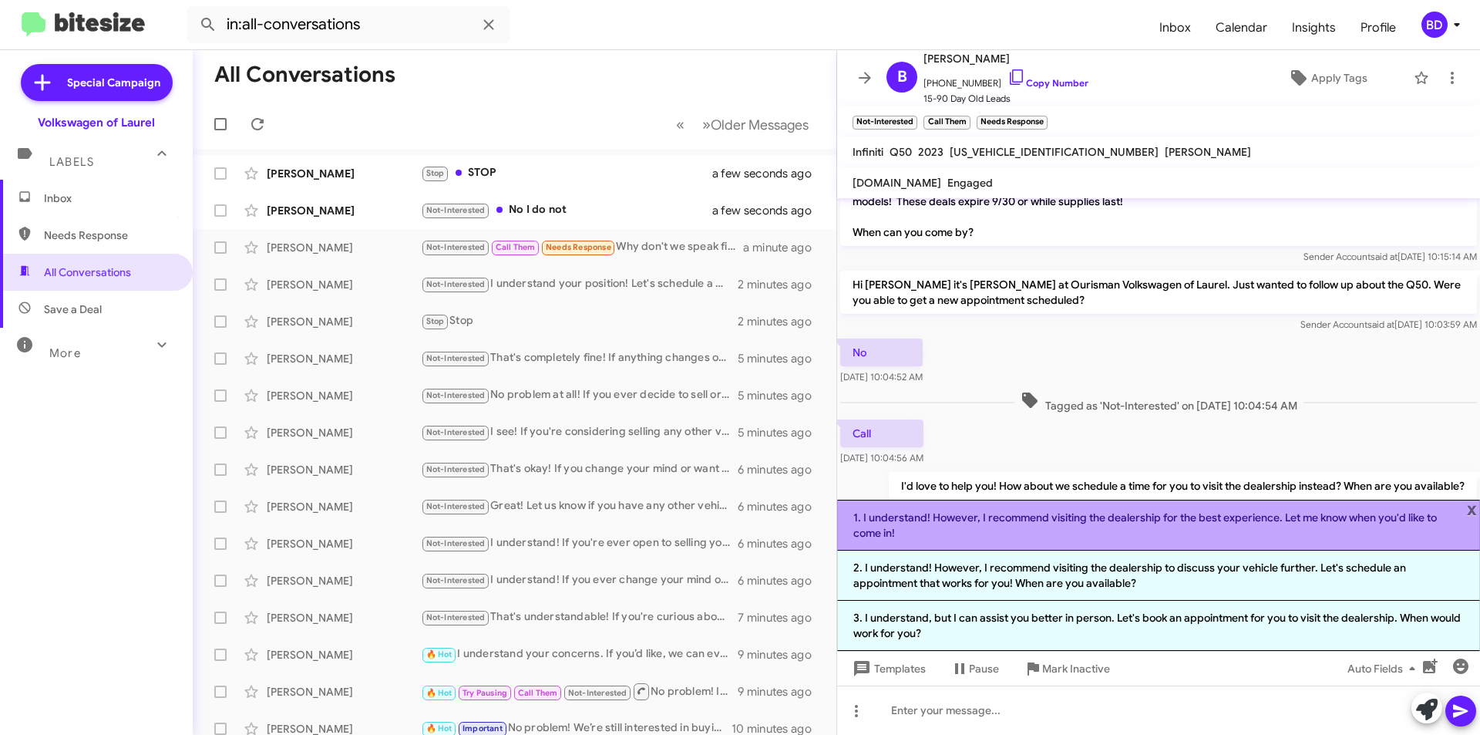
click at [1146, 516] on li "1. I understand! However, I recommend visiting the dealership for the best expe…" at bounding box center [1158, 524] width 643 height 51
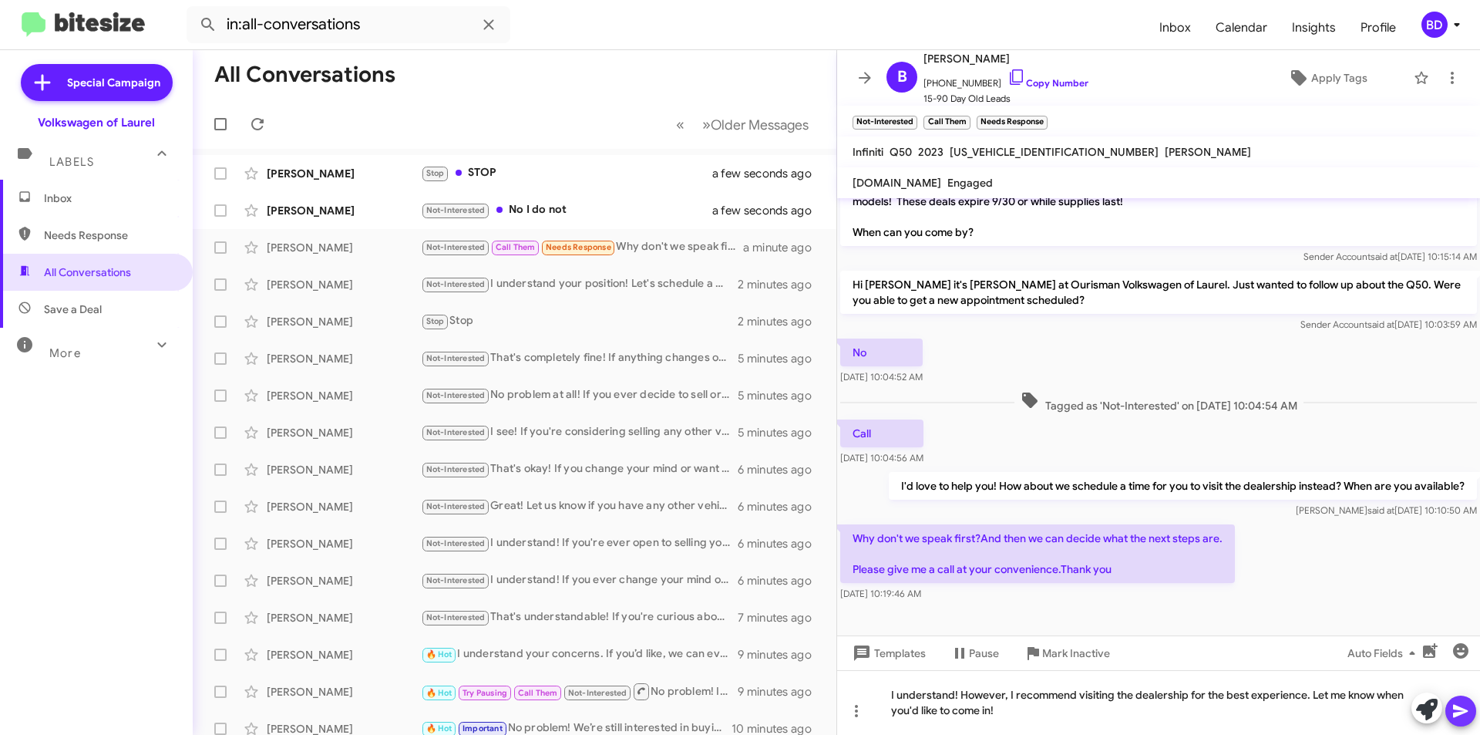
click at [1458, 707] on icon at bounding box center [1460, 711] width 15 height 13
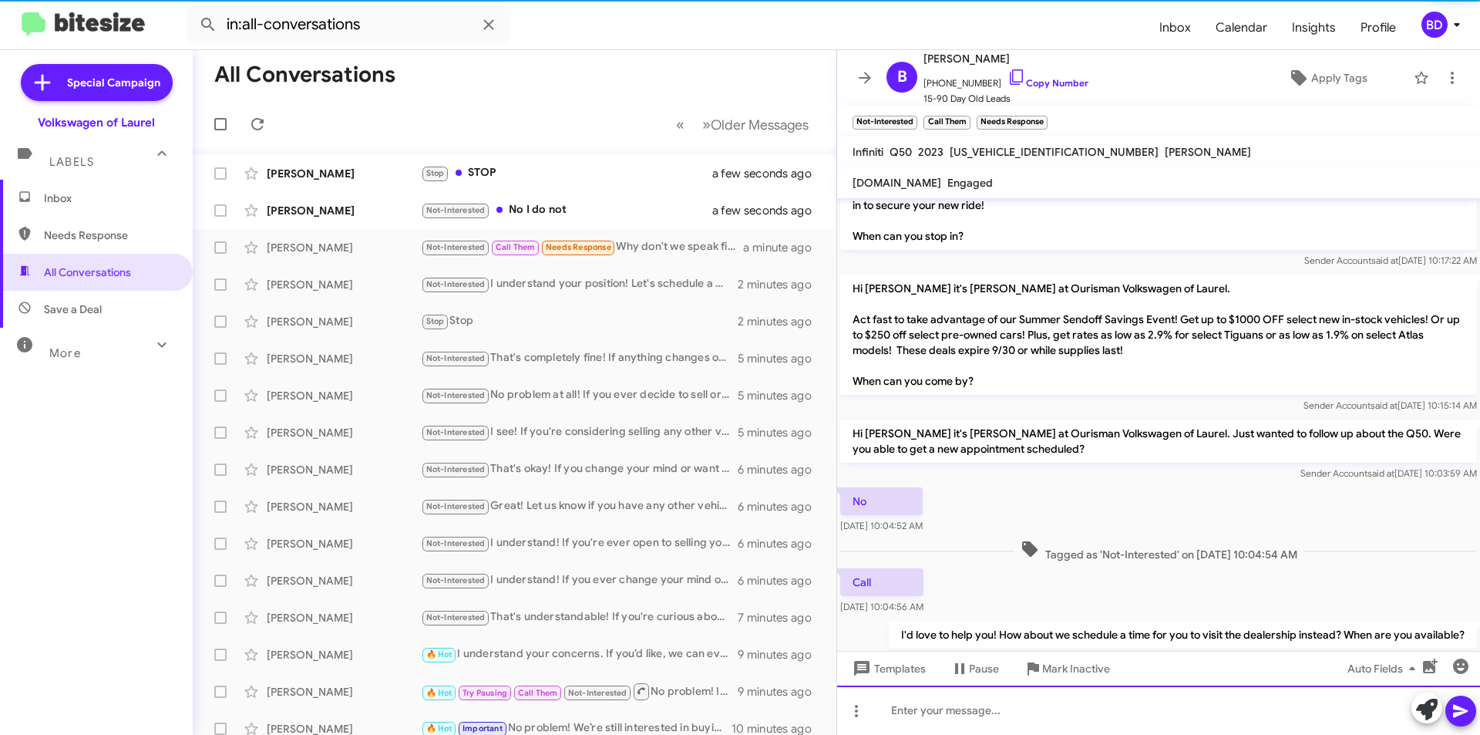
scroll to position [610, 0]
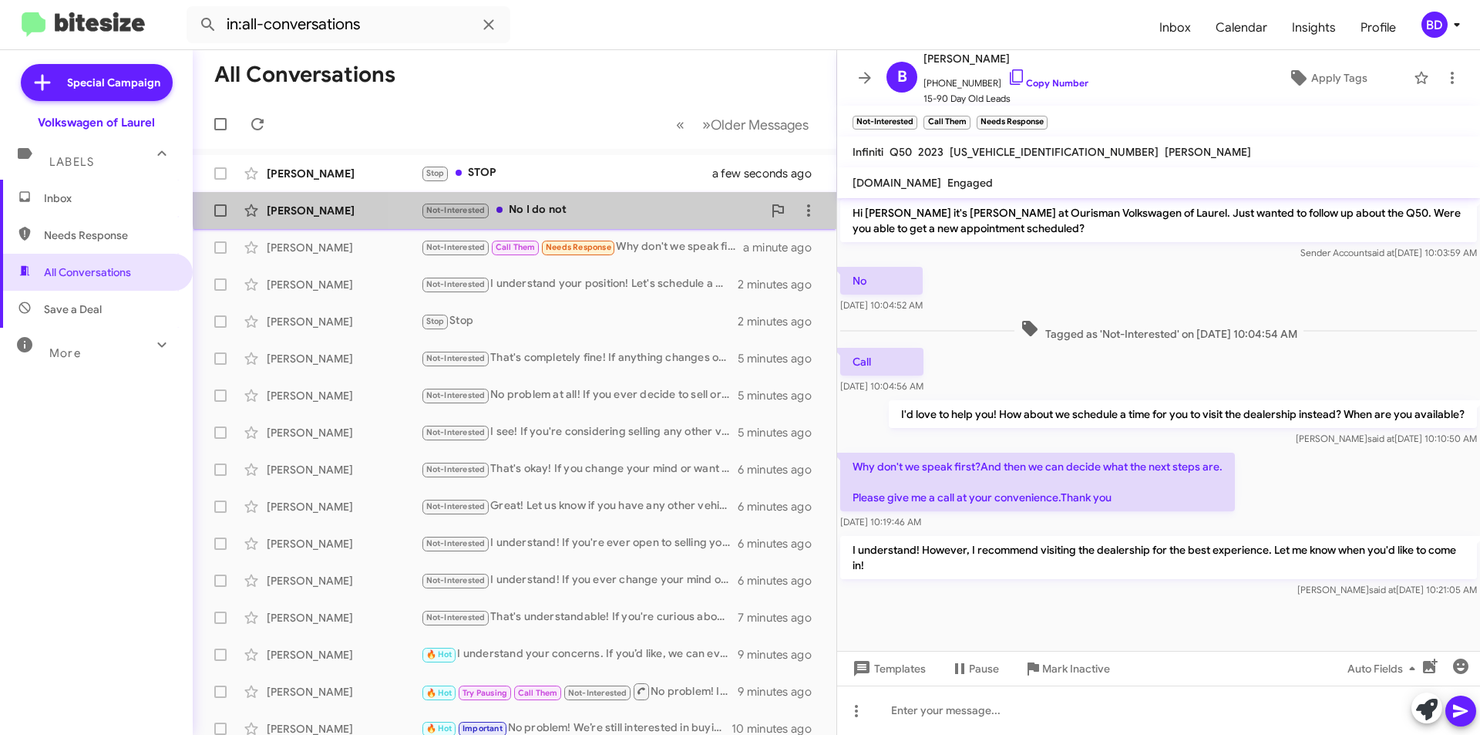
click at [604, 200] on div "Balu Wagle Not-Interested No I do not a few seconds ago" at bounding box center [514, 210] width 619 height 31
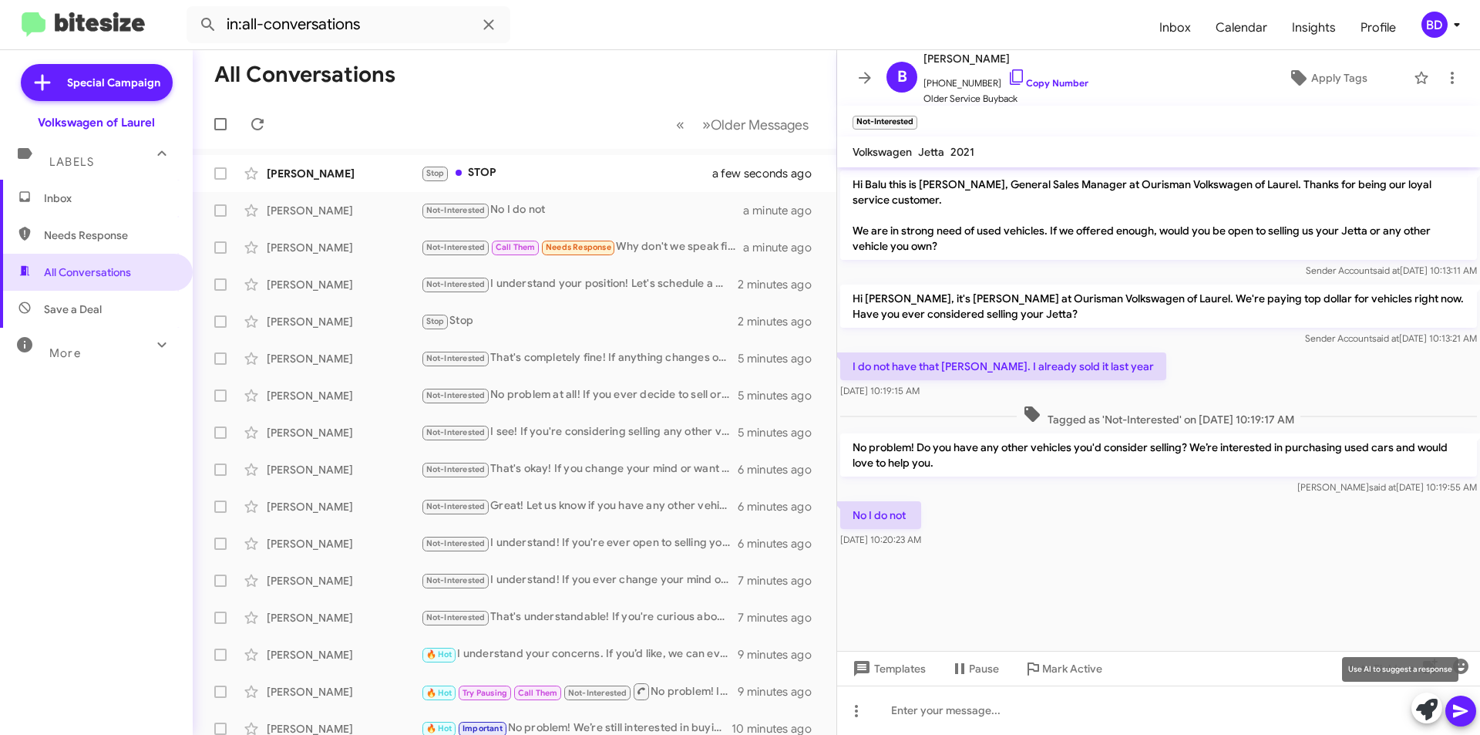
click at [1428, 708] on icon at bounding box center [1427, 709] width 22 height 22
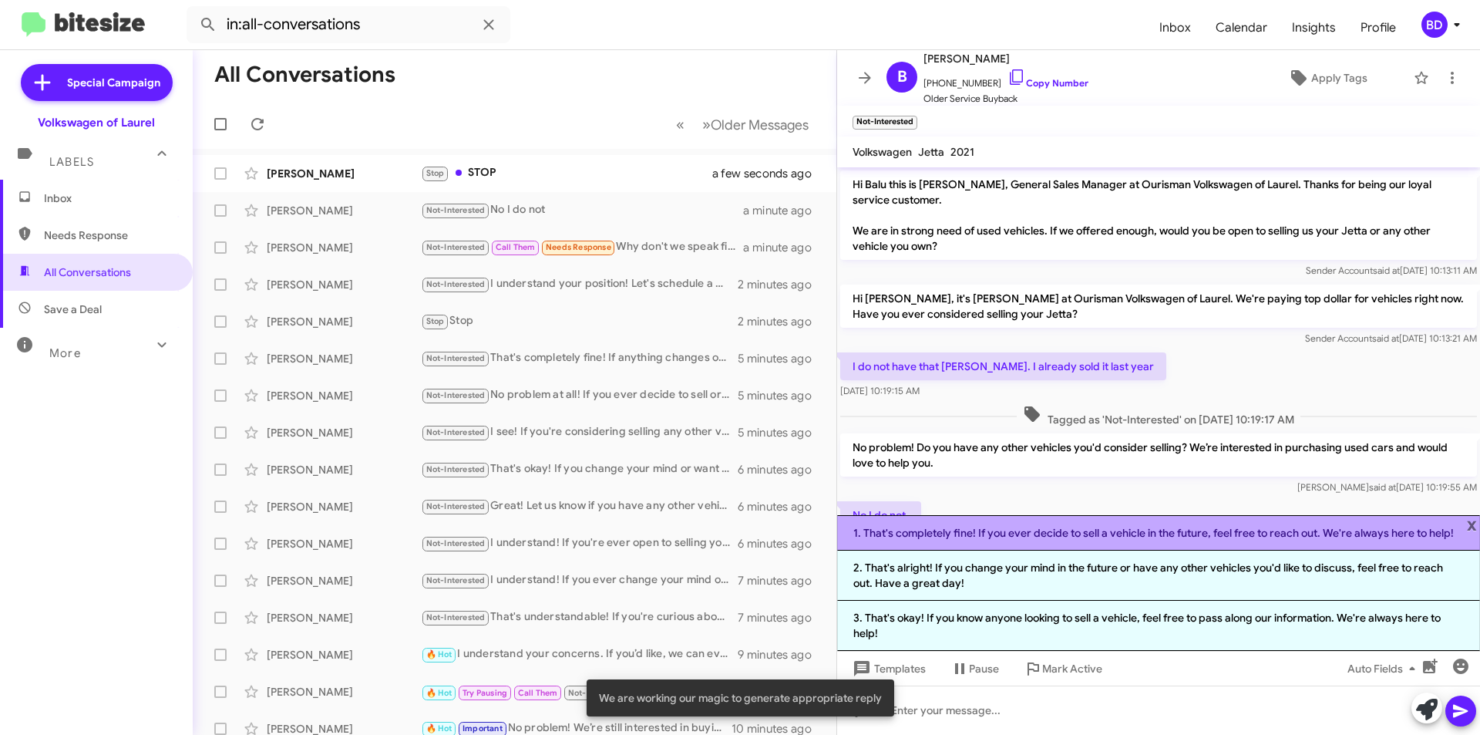
click at [1122, 535] on li "1. That's completely fine! If you ever decide to sell a vehicle in the future, …" at bounding box center [1158, 532] width 643 height 35
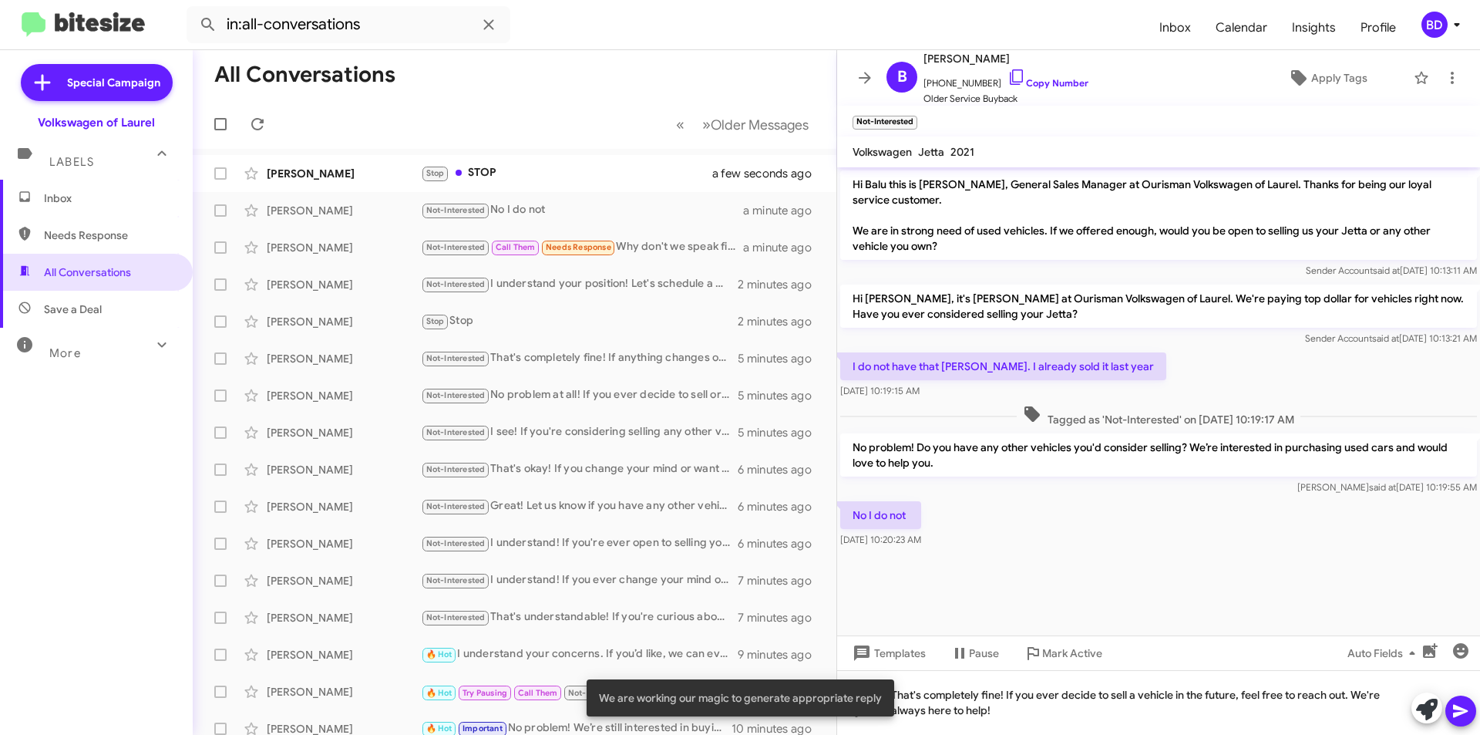
click at [1471, 718] on button at bounding box center [1460, 710] width 31 height 31
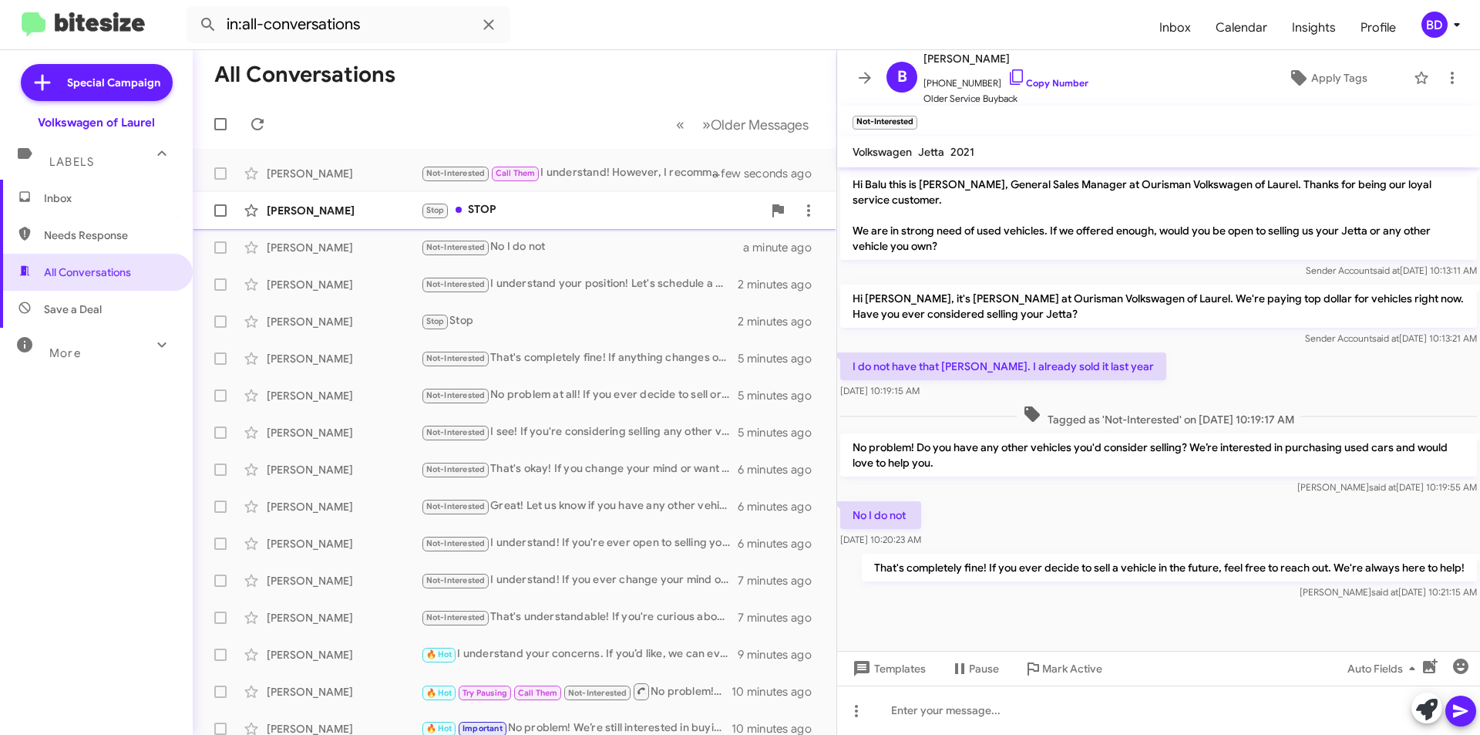
click at [580, 203] on div "Stop STOP" at bounding box center [591, 210] width 341 height 18
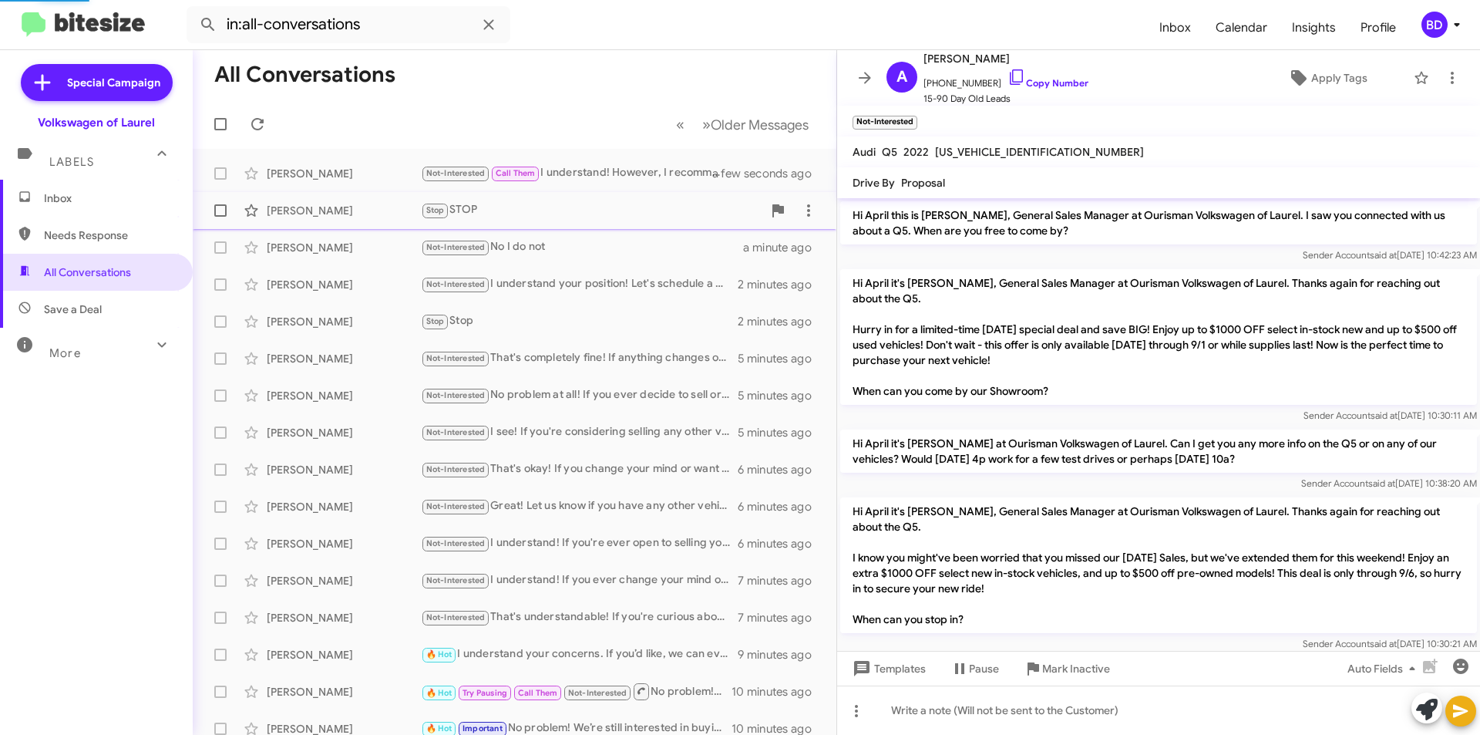
scroll to position [429, 0]
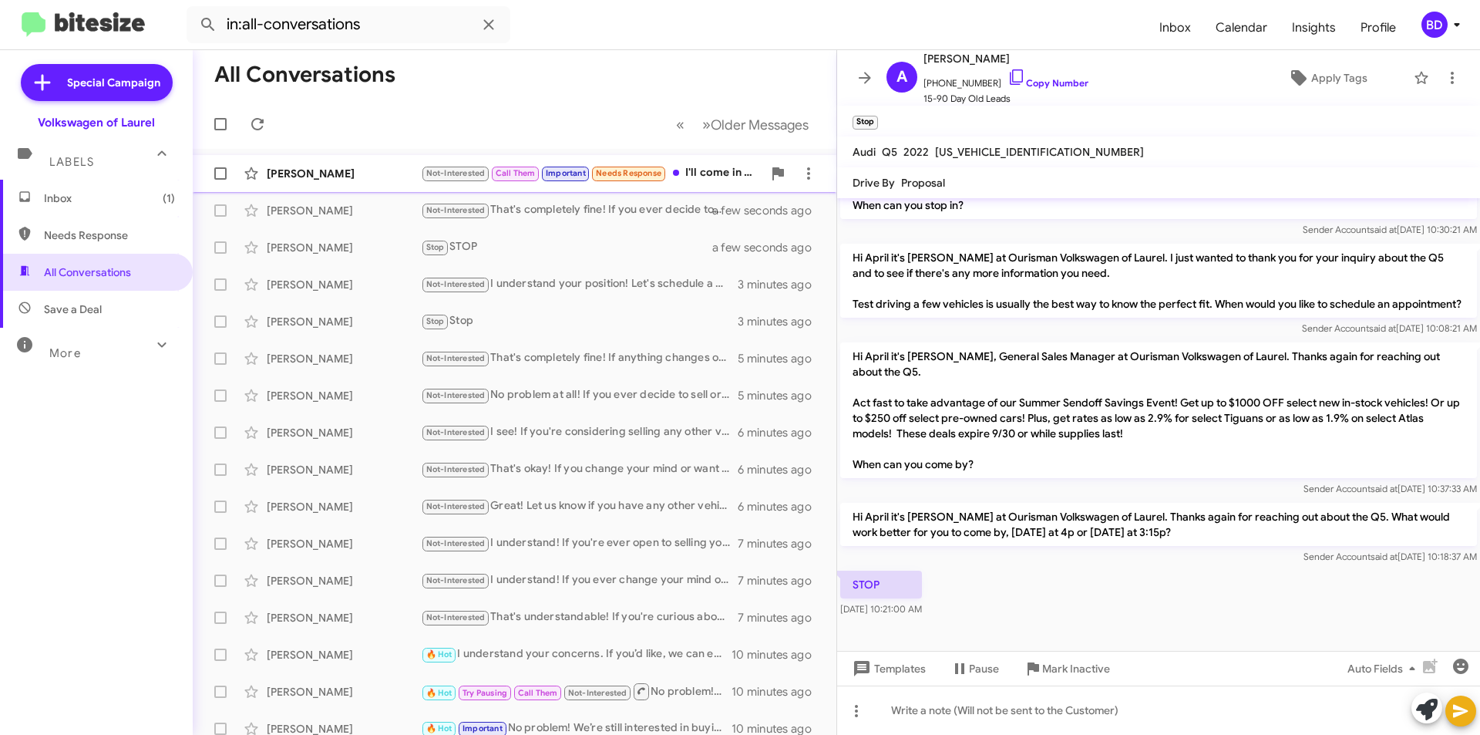
click at [368, 187] on div "Bob James Not-Interested Call Them Important Needs Response I'll come in after …" at bounding box center [514, 173] width 619 height 31
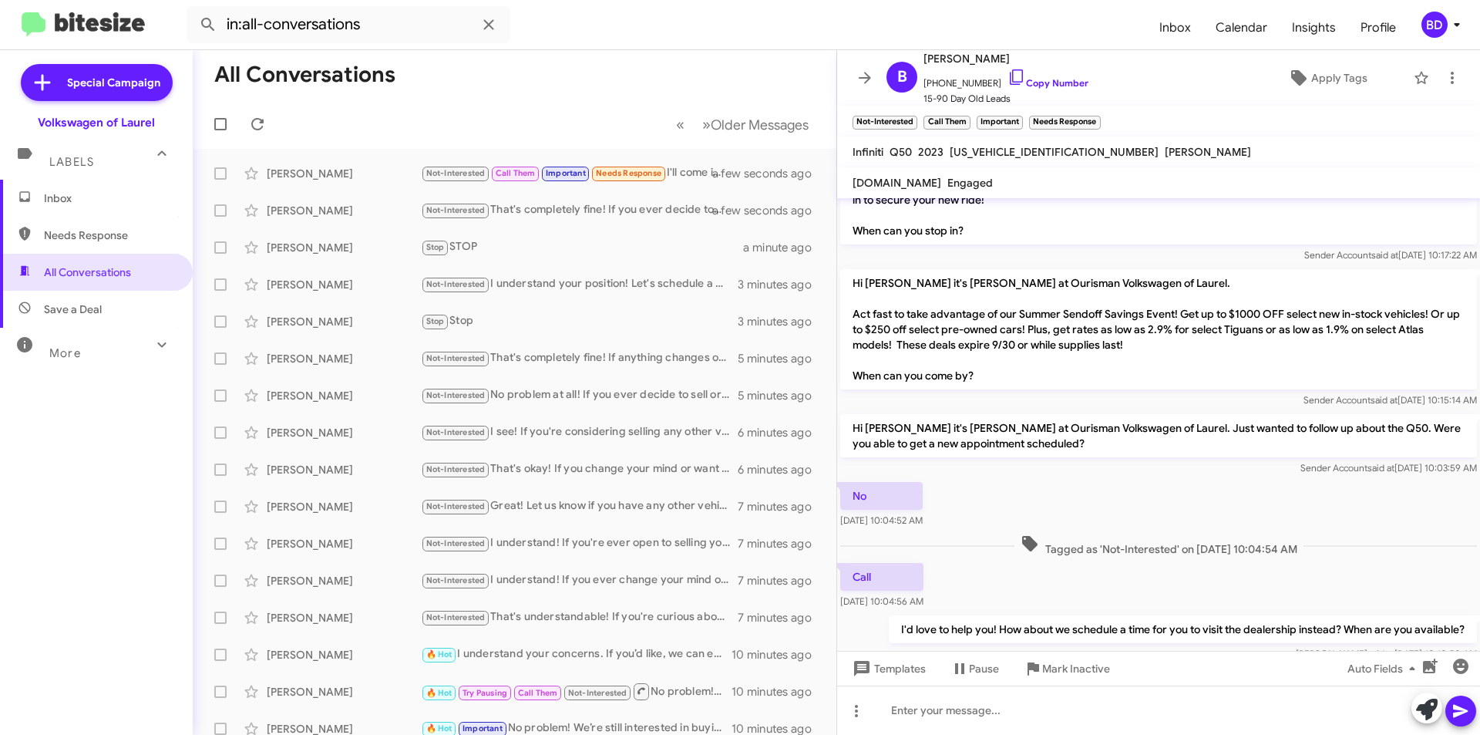
scroll to position [666, 0]
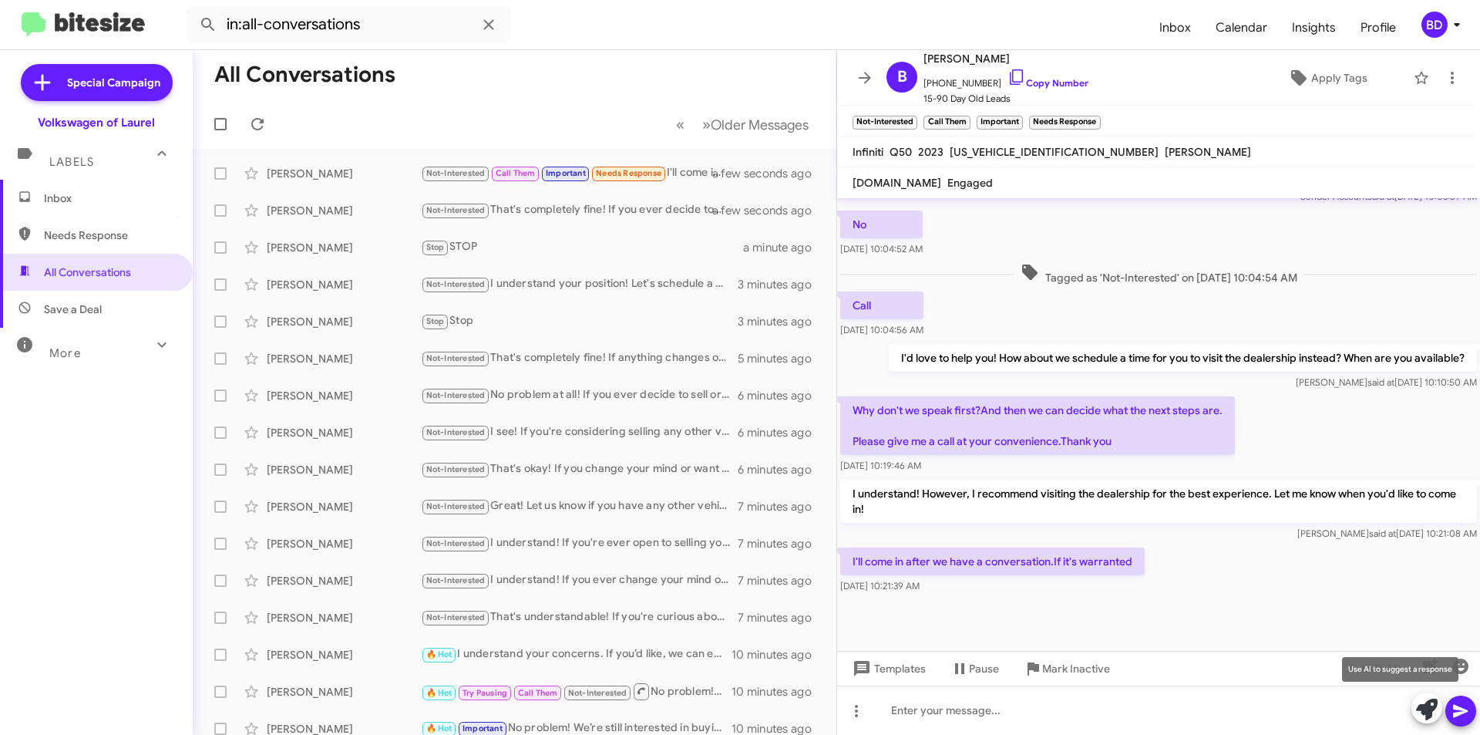
click at [1418, 711] on icon at bounding box center [1427, 709] width 22 height 22
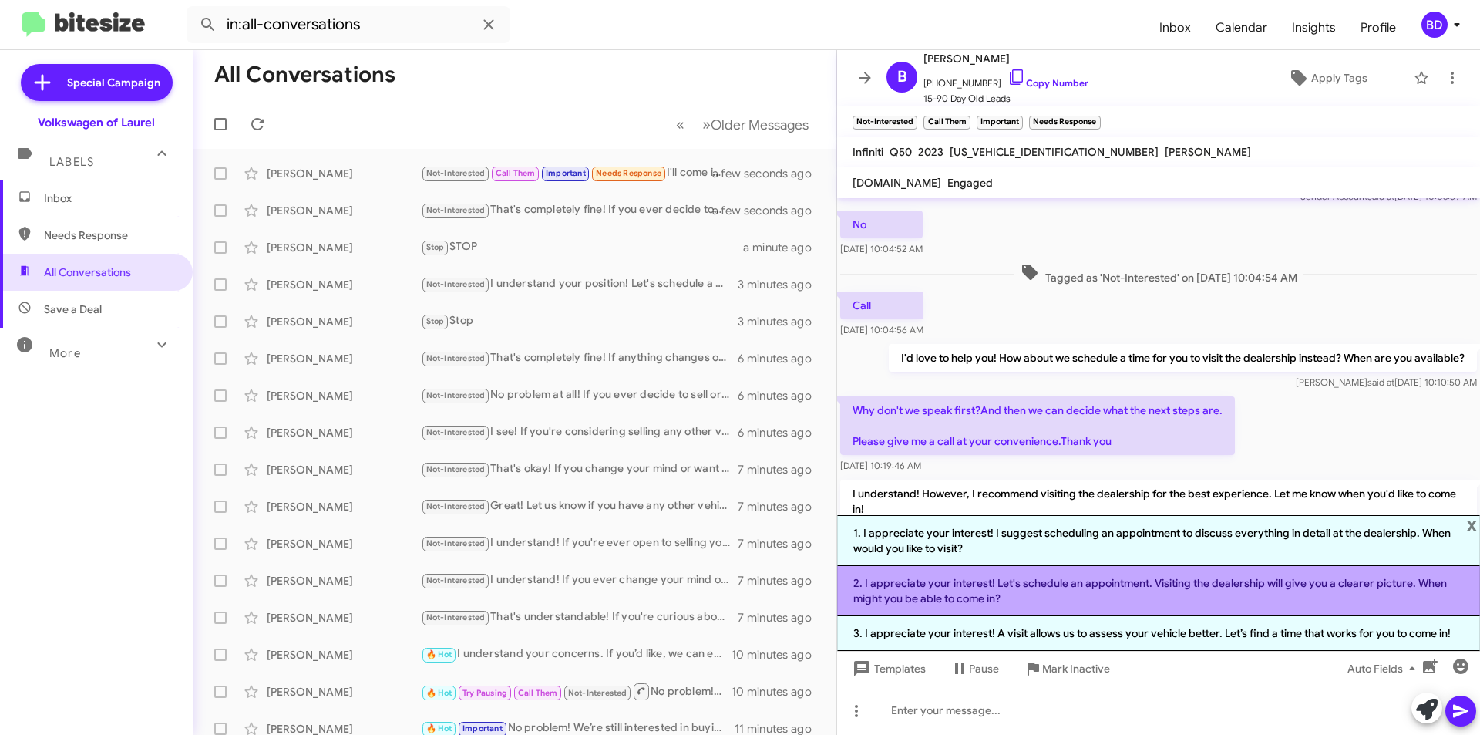
click at [1056, 591] on li "2. I appreciate your interest! Let's schedule an appointment. Visiting the deal…" at bounding box center [1158, 591] width 643 height 50
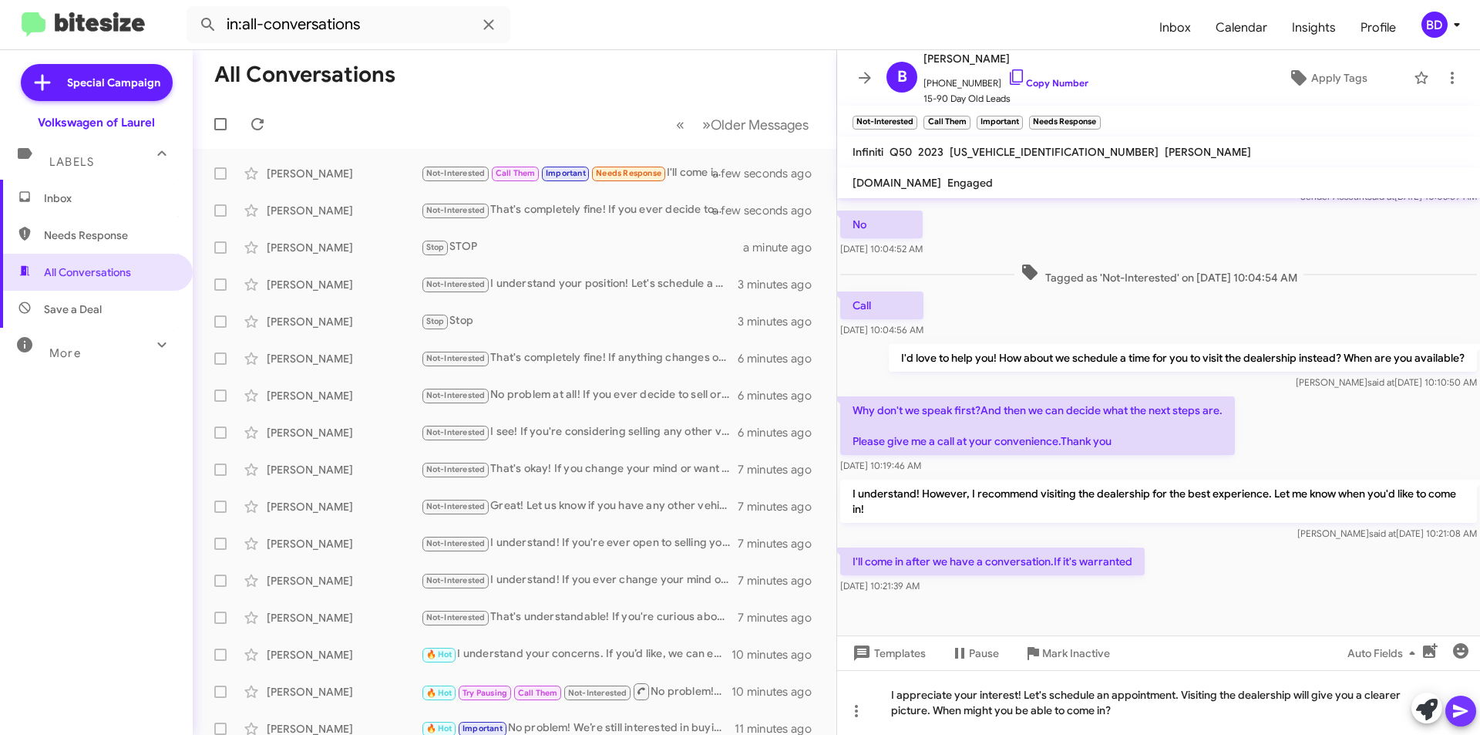
click at [1461, 714] on icon at bounding box center [1460, 711] width 15 height 13
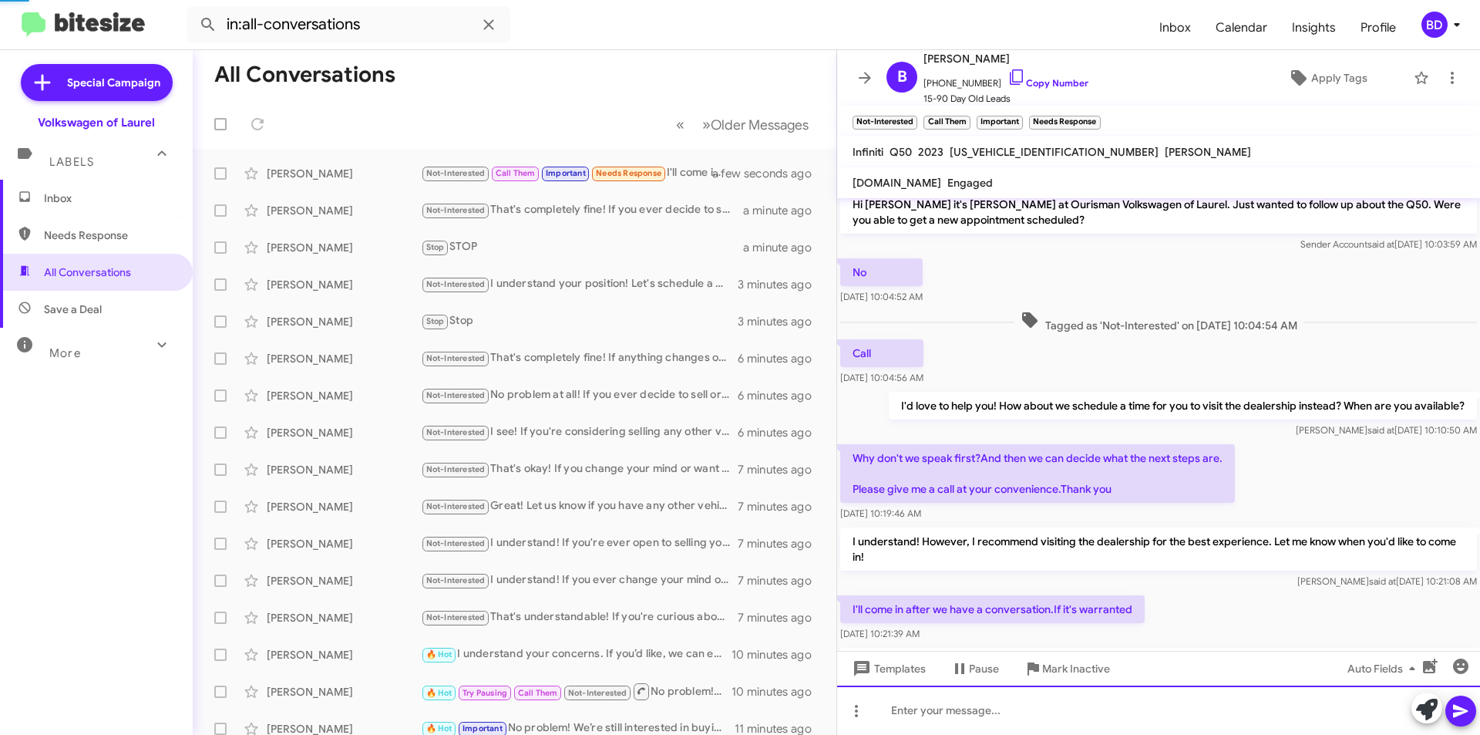
scroll to position [738, 0]
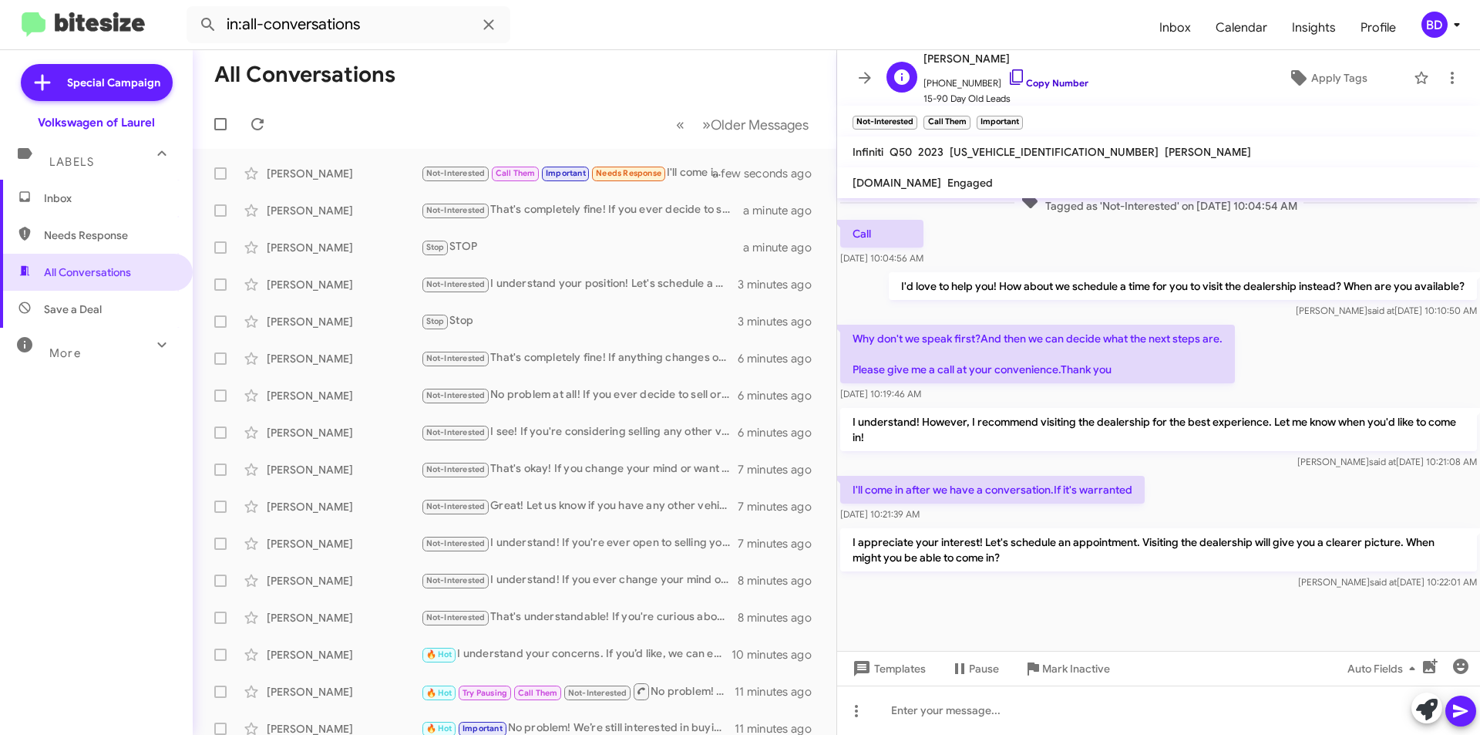
click at [1049, 80] on link "Copy Number" at bounding box center [1047, 83] width 81 height 12
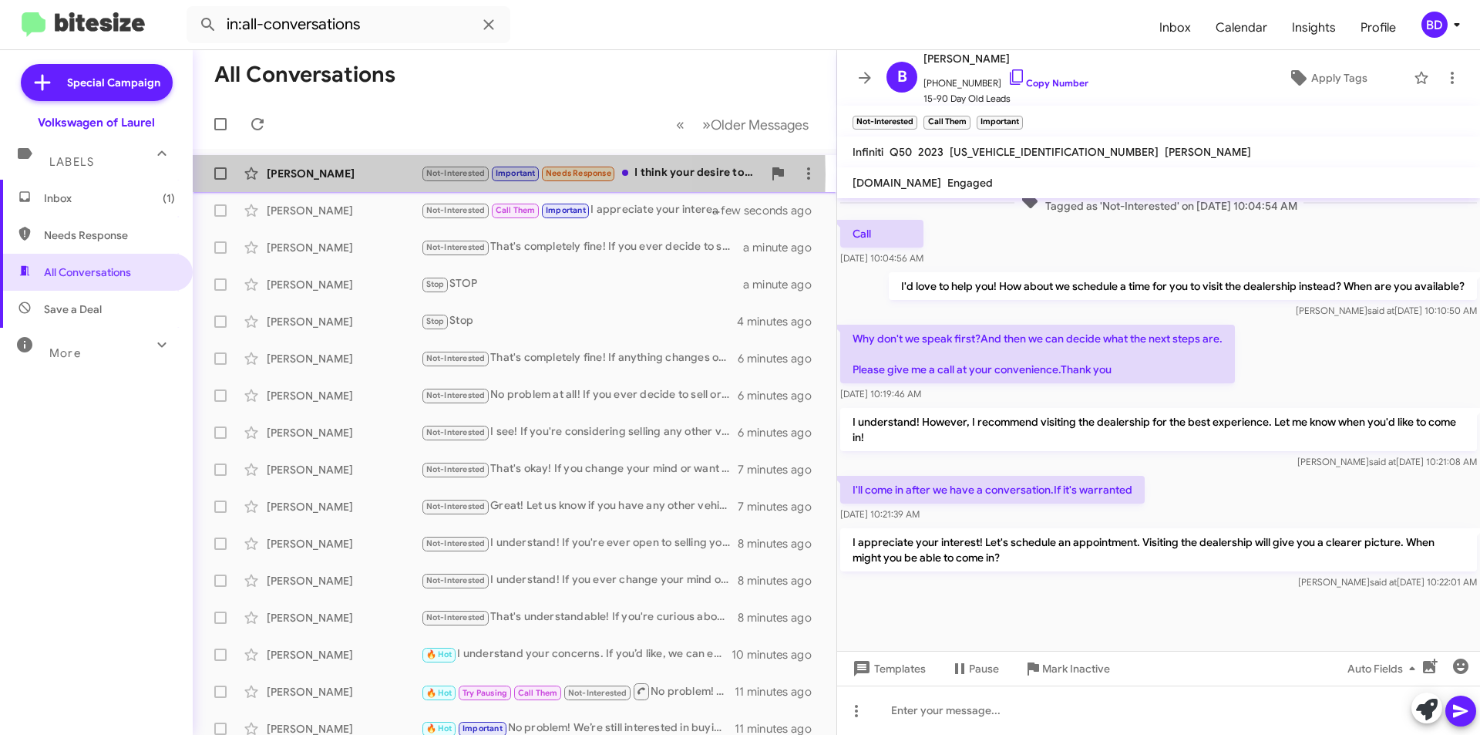
click at [367, 174] on div "Ryan Lowcher" at bounding box center [344, 173] width 154 height 15
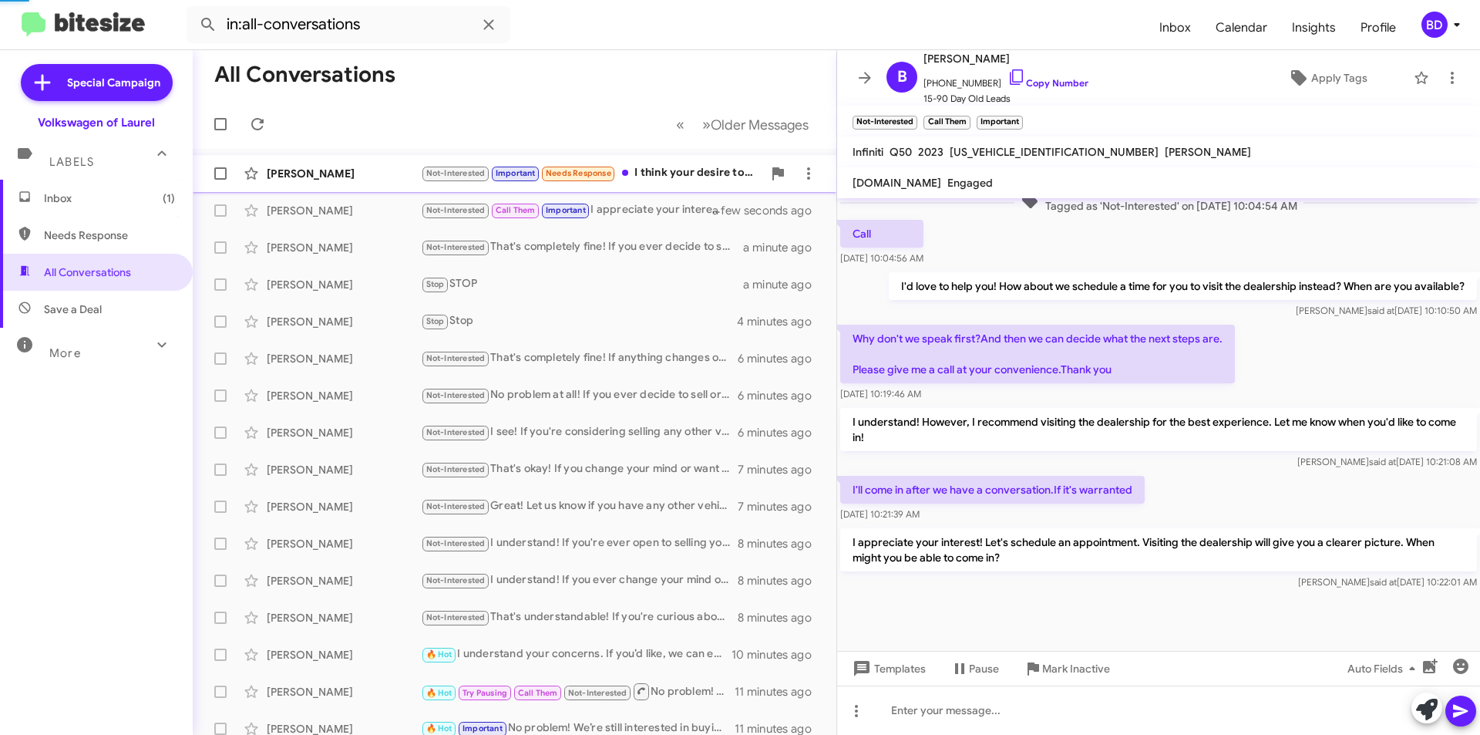
scroll to position [583, 0]
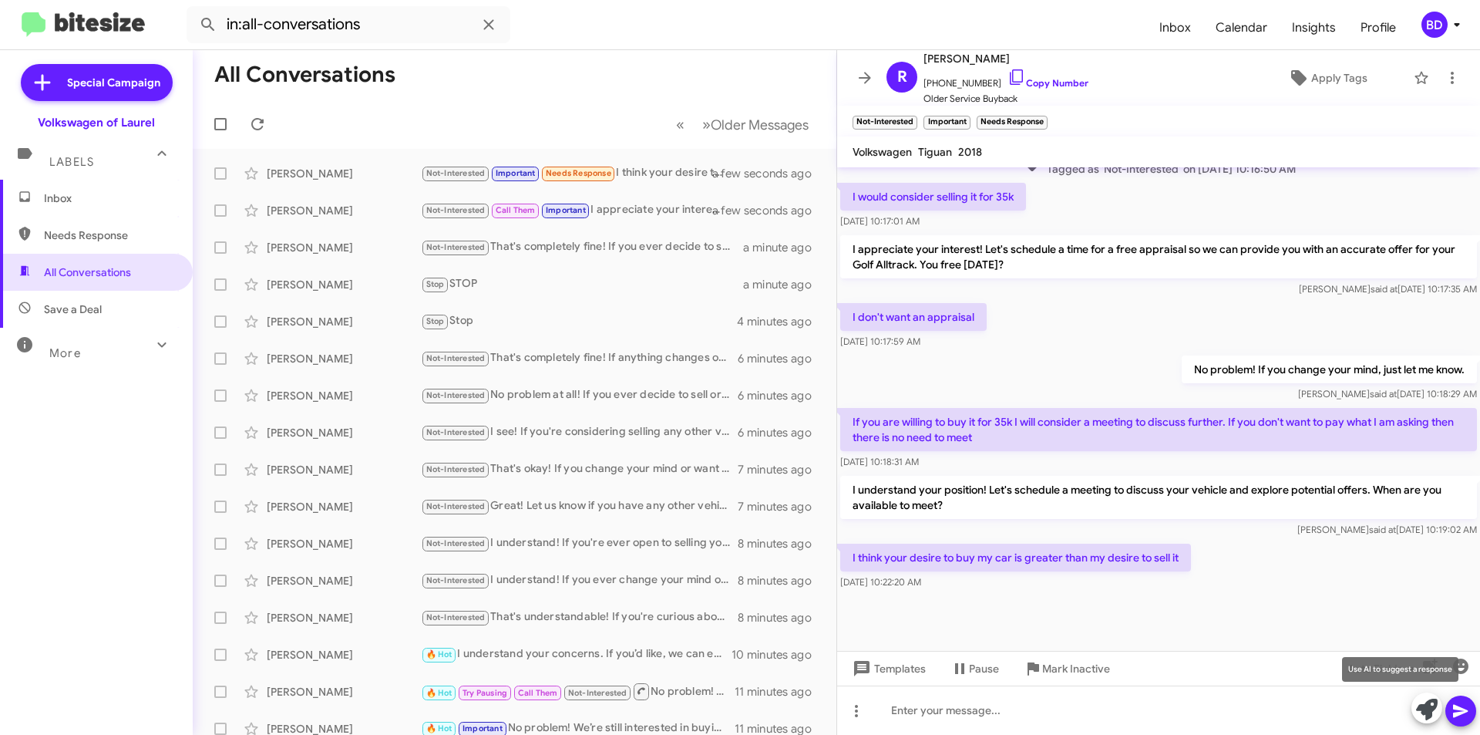
click at [1428, 707] on icon at bounding box center [1427, 709] width 22 height 22
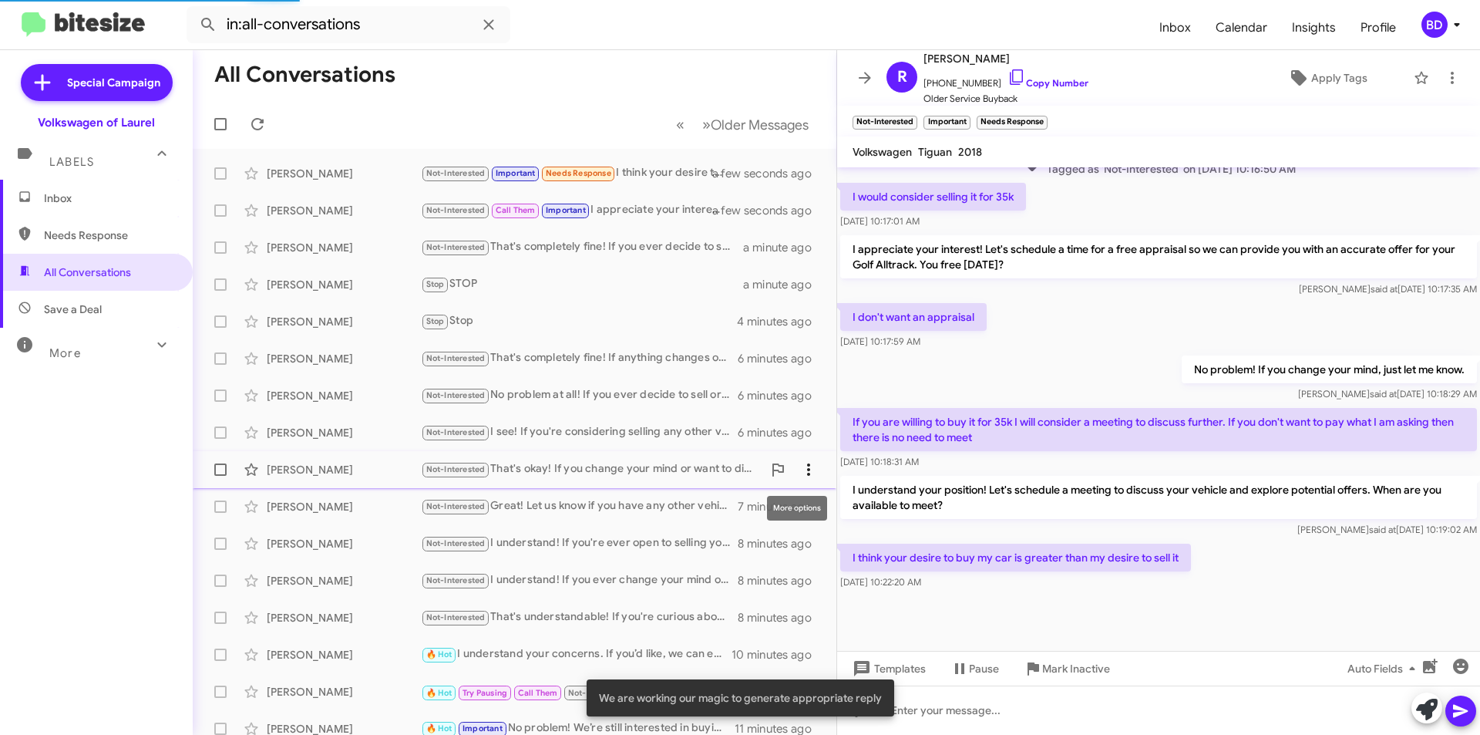
scroll to position [707, 0]
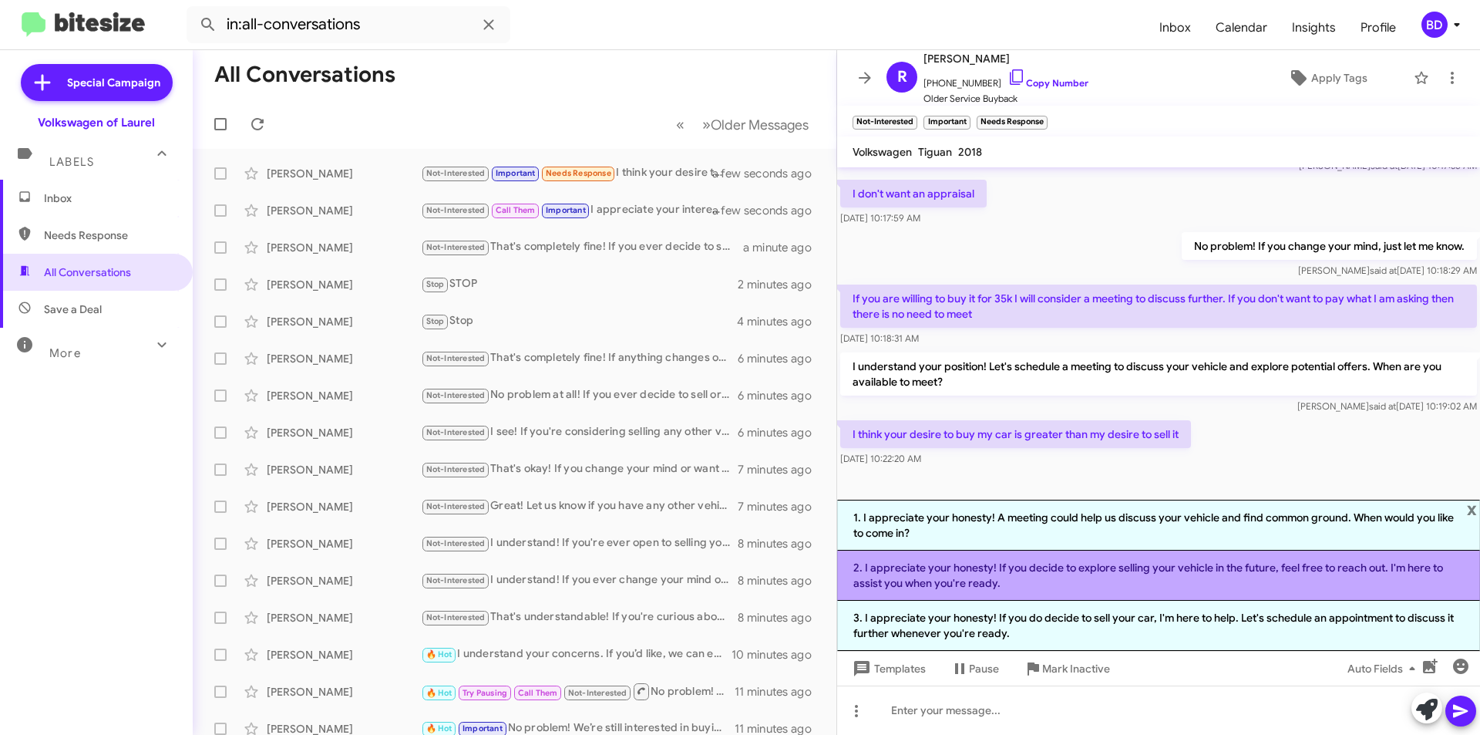
click at [1085, 570] on li "2. I appreciate your honesty! If you decide to explore selling your vehicle in …" at bounding box center [1158, 575] width 643 height 50
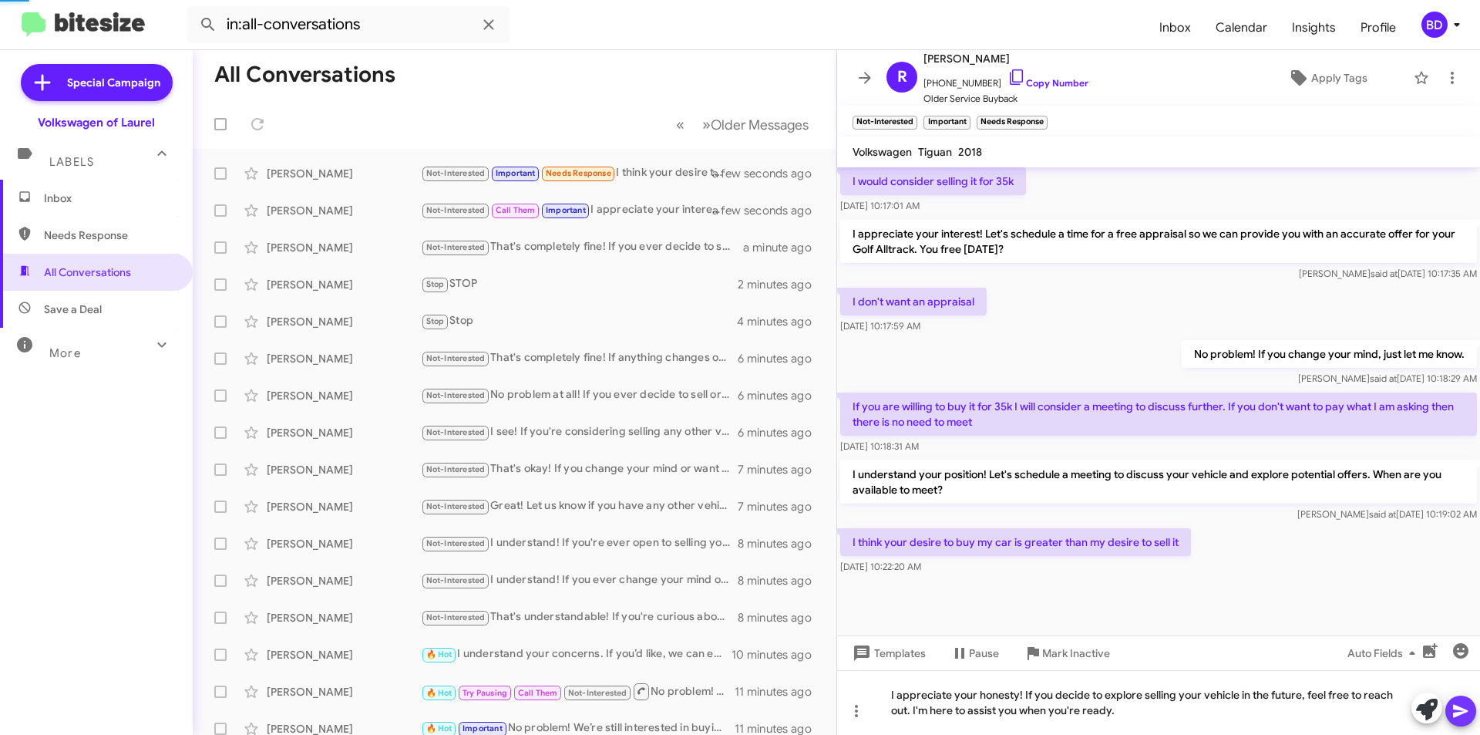
click at [1472, 708] on button at bounding box center [1460, 710] width 31 height 31
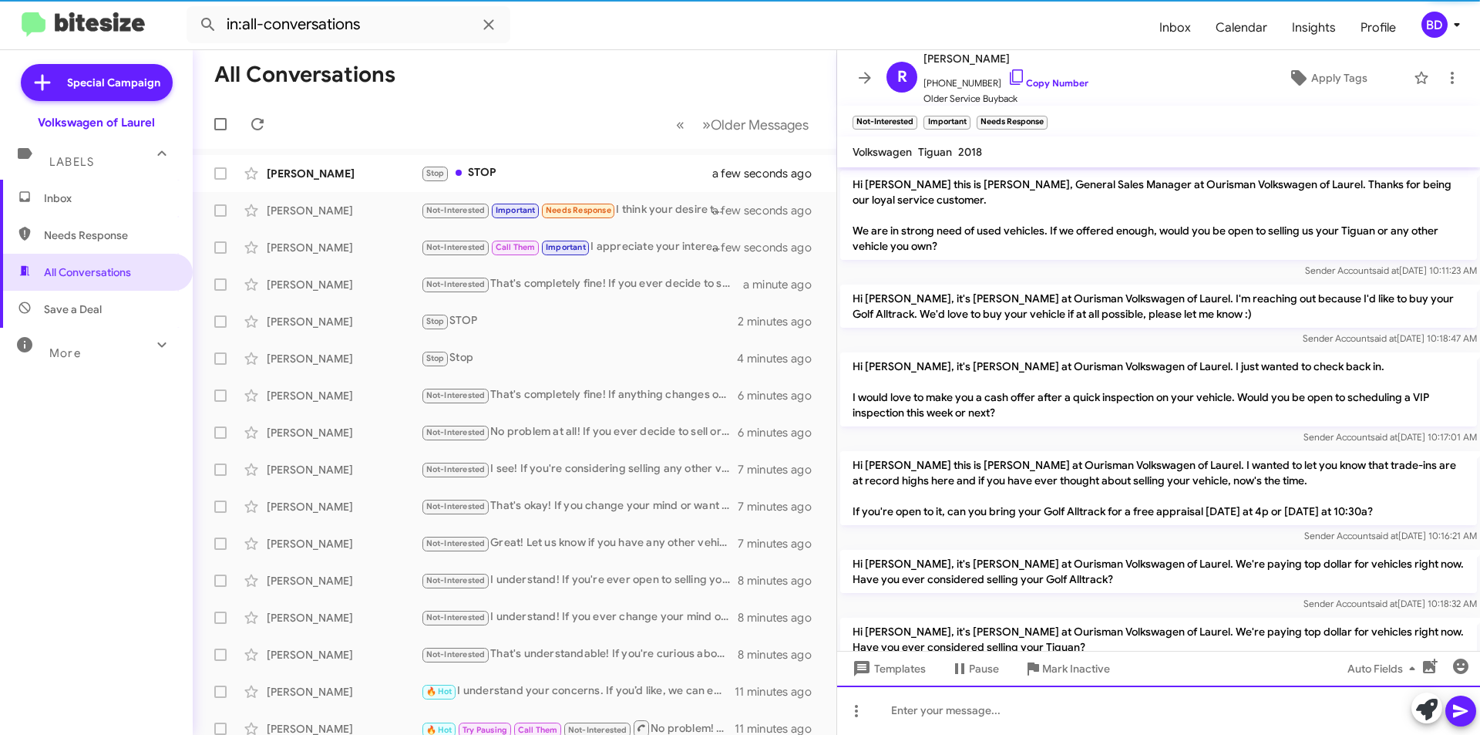
scroll to position [655, 0]
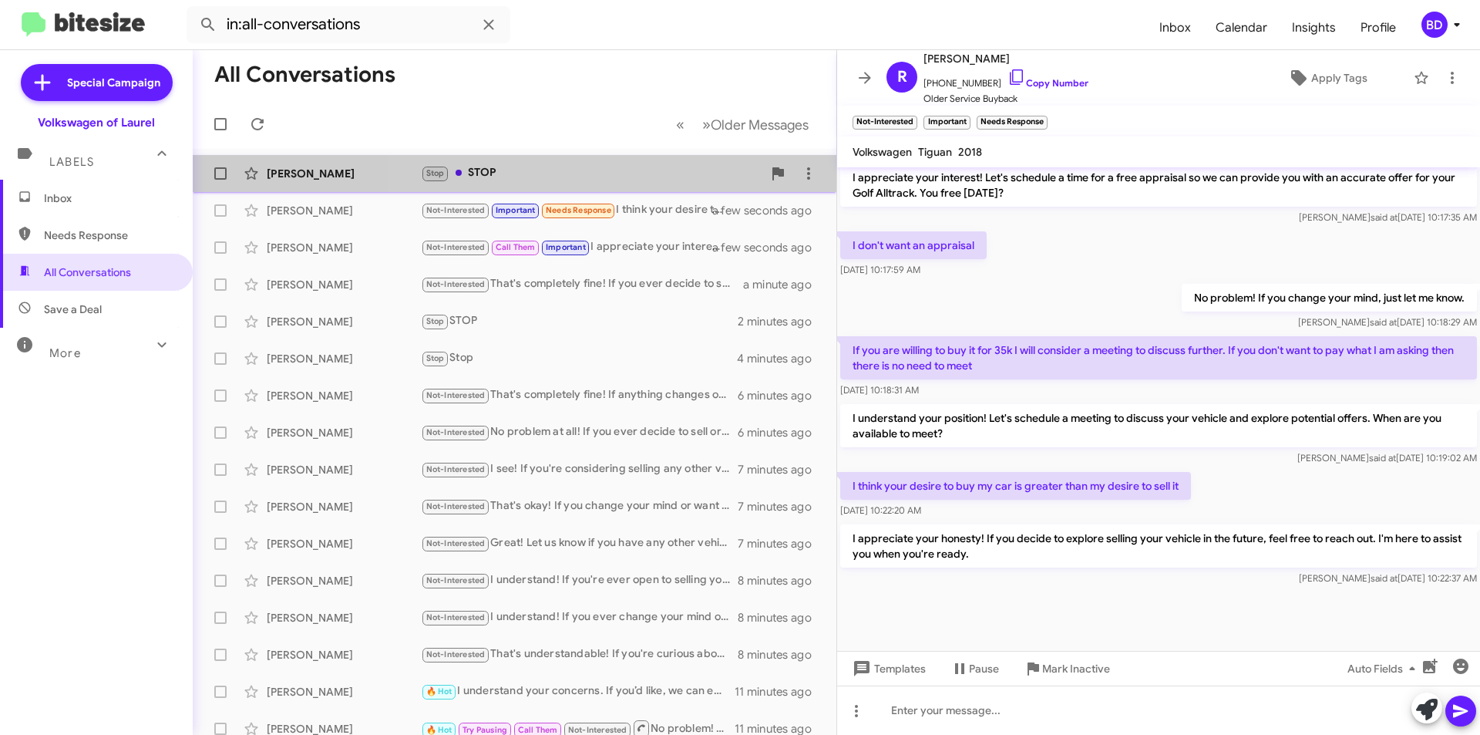
click at [647, 171] on div "Stop STOP" at bounding box center [591, 173] width 341 height 18
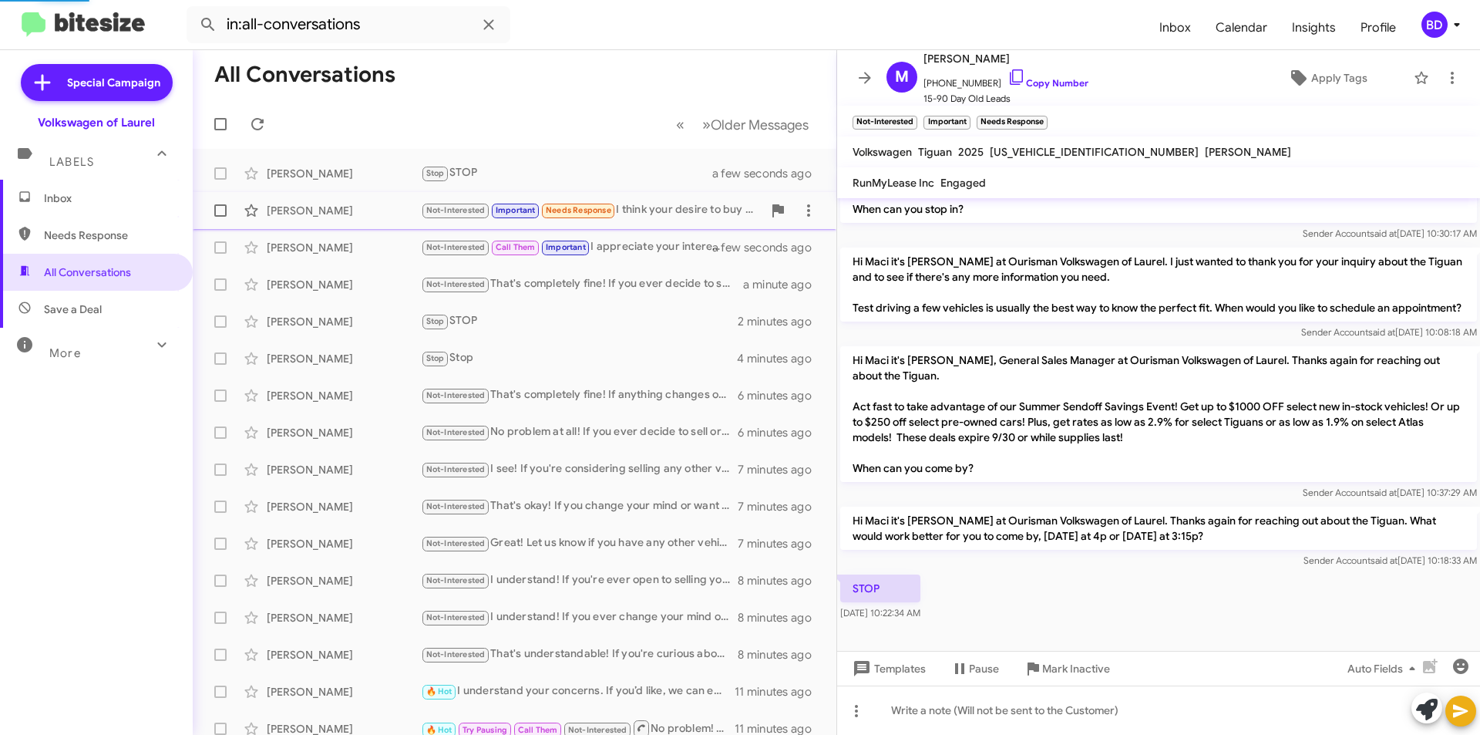
scroll to position [358, 0]
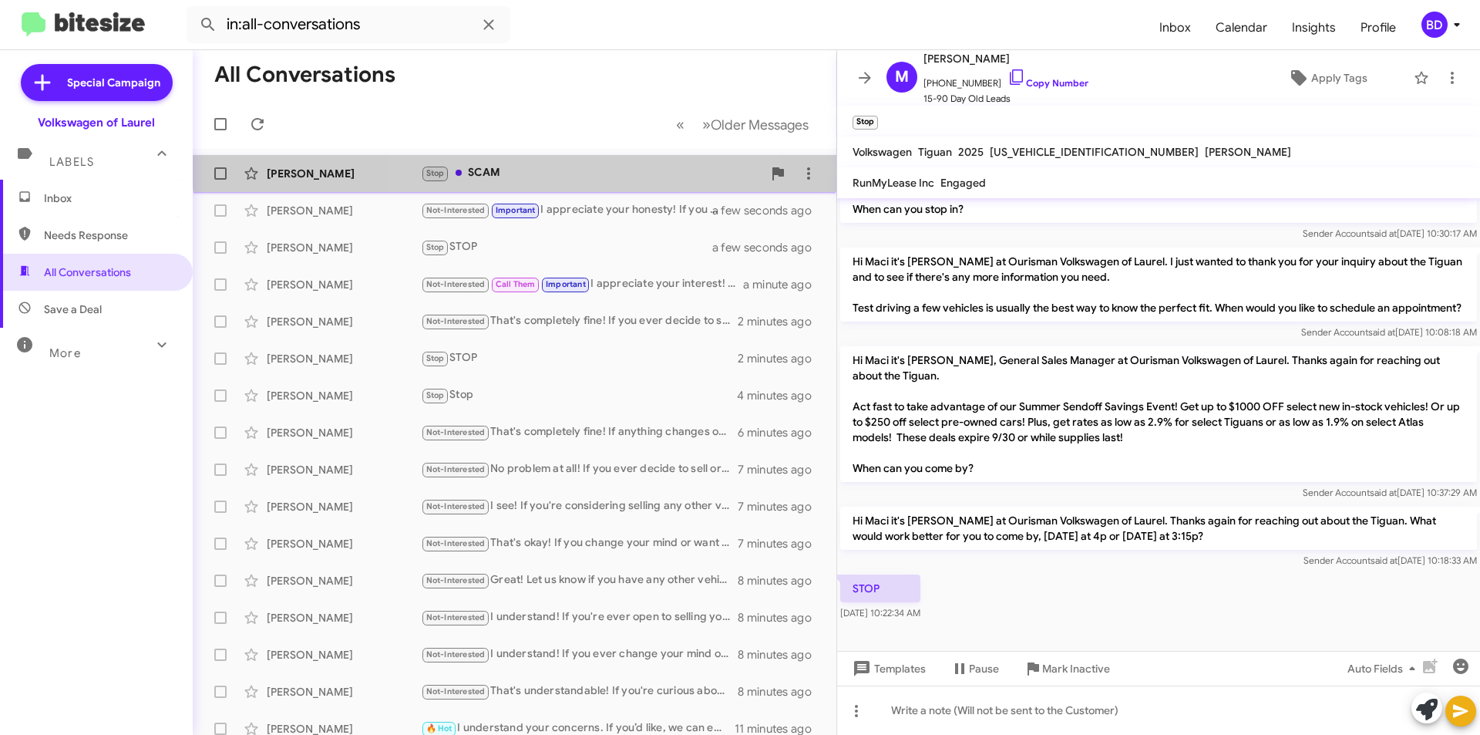
click at [540, 165] on div "Stop SCAM" at bounding box center [591, 173] width 341 height 18
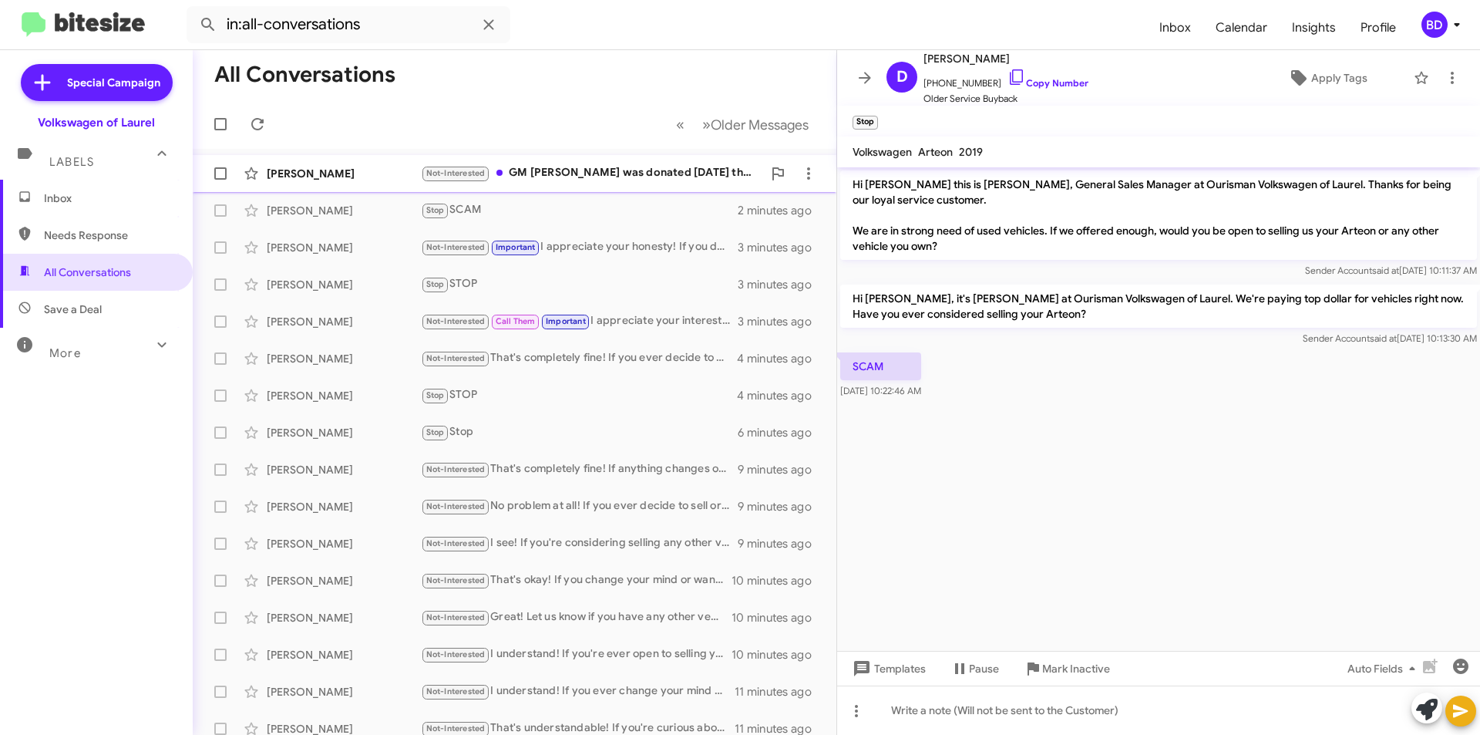
click at [558, 173] on div "Not-Interested GM EOS was donated 2 years ago thank you" at bounding box center [591, 173] width 341 height 18
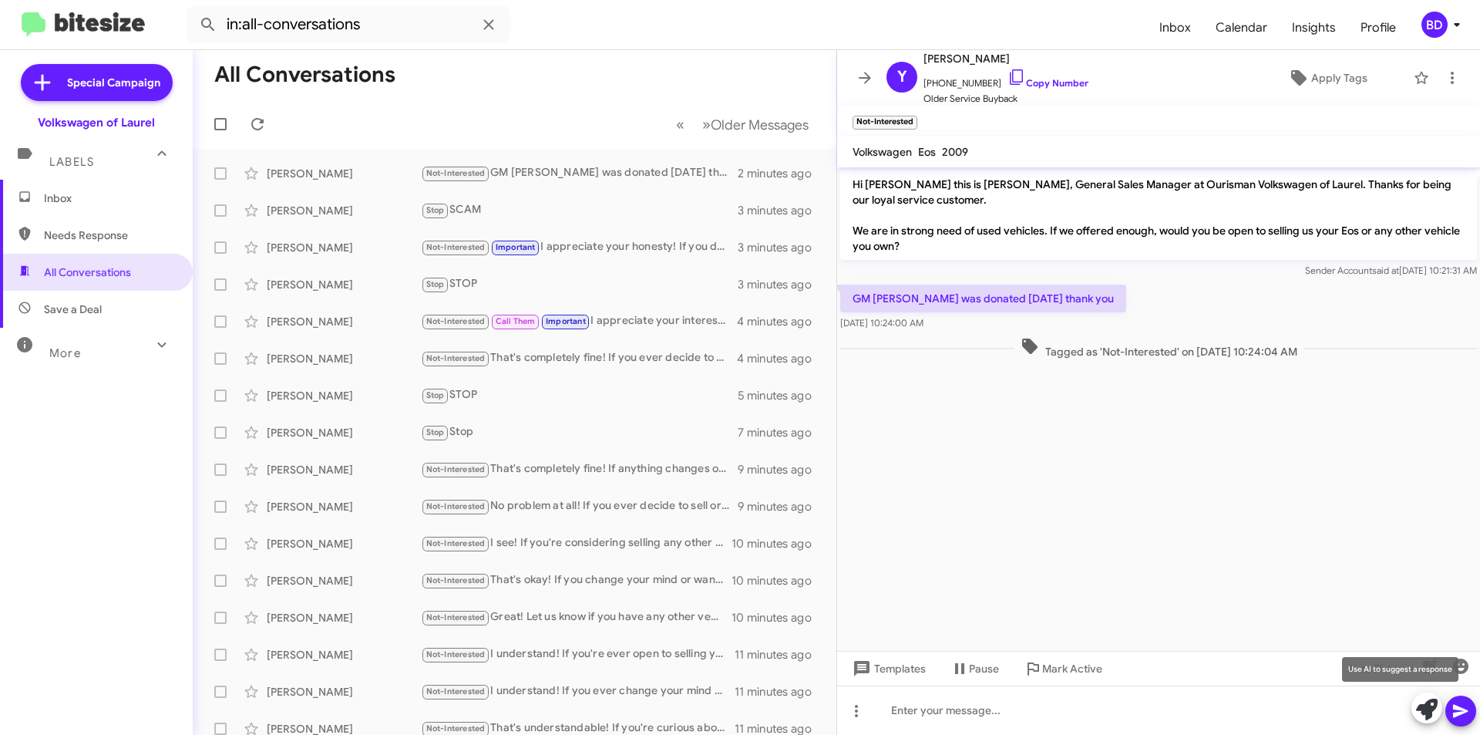
click at [1425, 721] on span at bounding box center [1427, 709] width 22 height 34
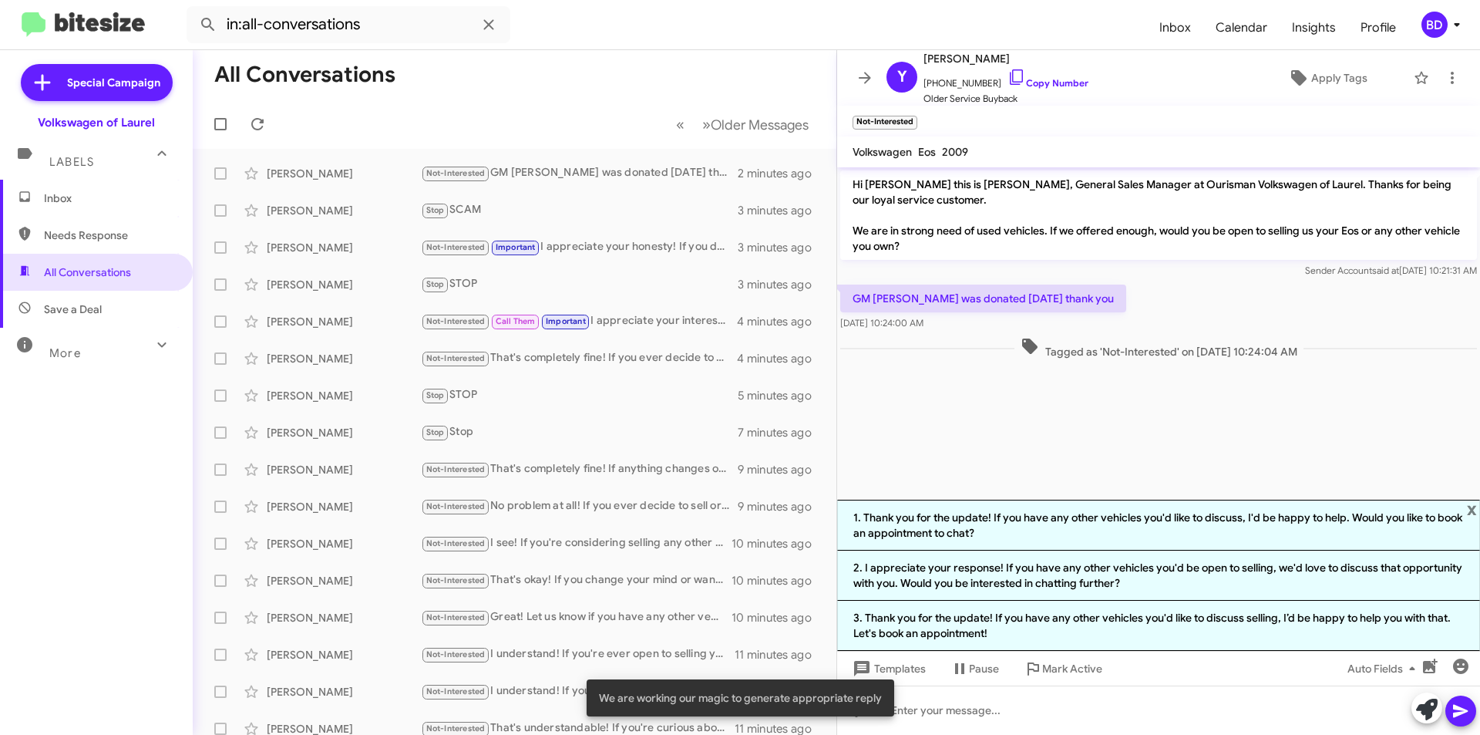
drag, startPoint x: 1177, startPoint y: 530, endPoint x: 1193, endPoint y: 533, distance: 16.5
click at [1178, 530] on li "1. Thank you for the update! If you have any other vehicles you'd like to discu…" at bounding box center [1158, 524] width 643 height 51
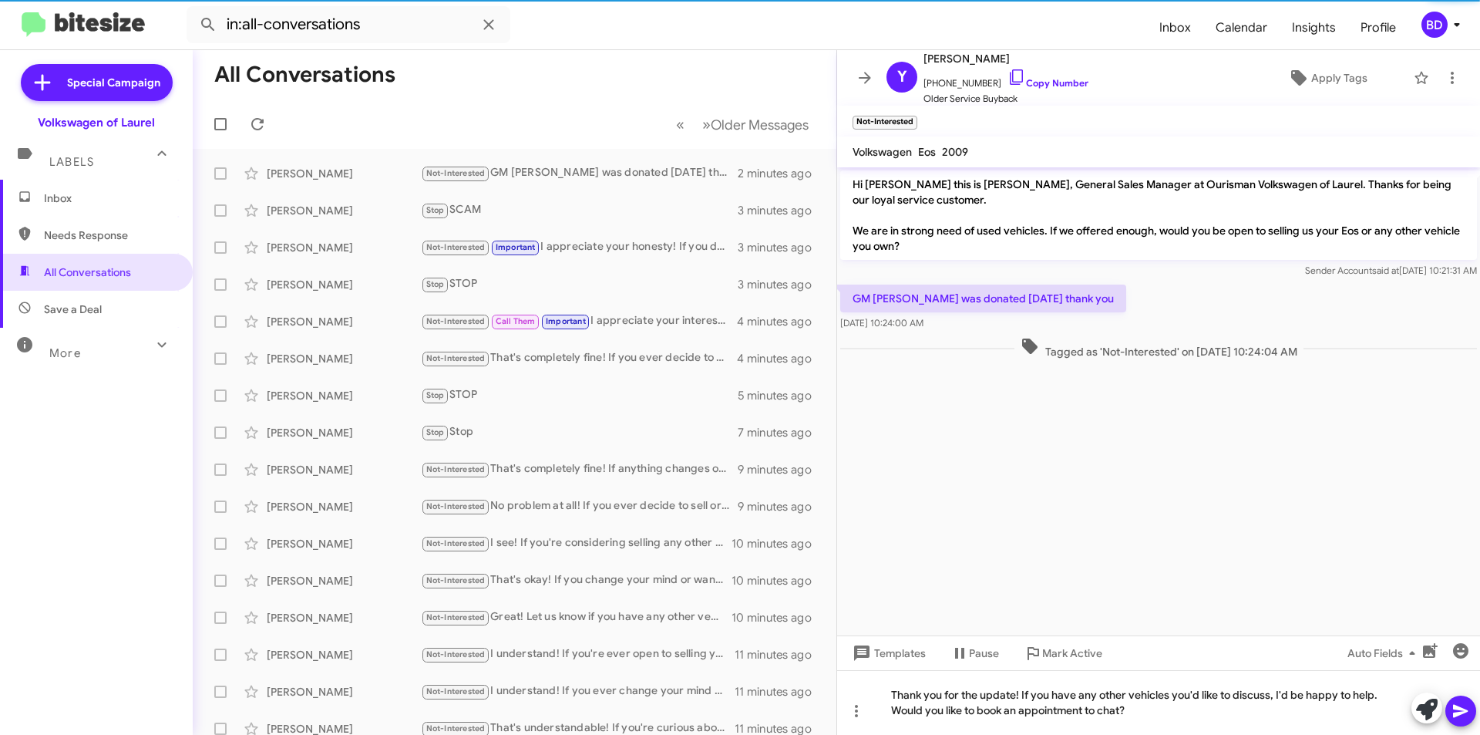
click at [1467, 708] on icon at bounding box center [1460, 710] width 18 height 18
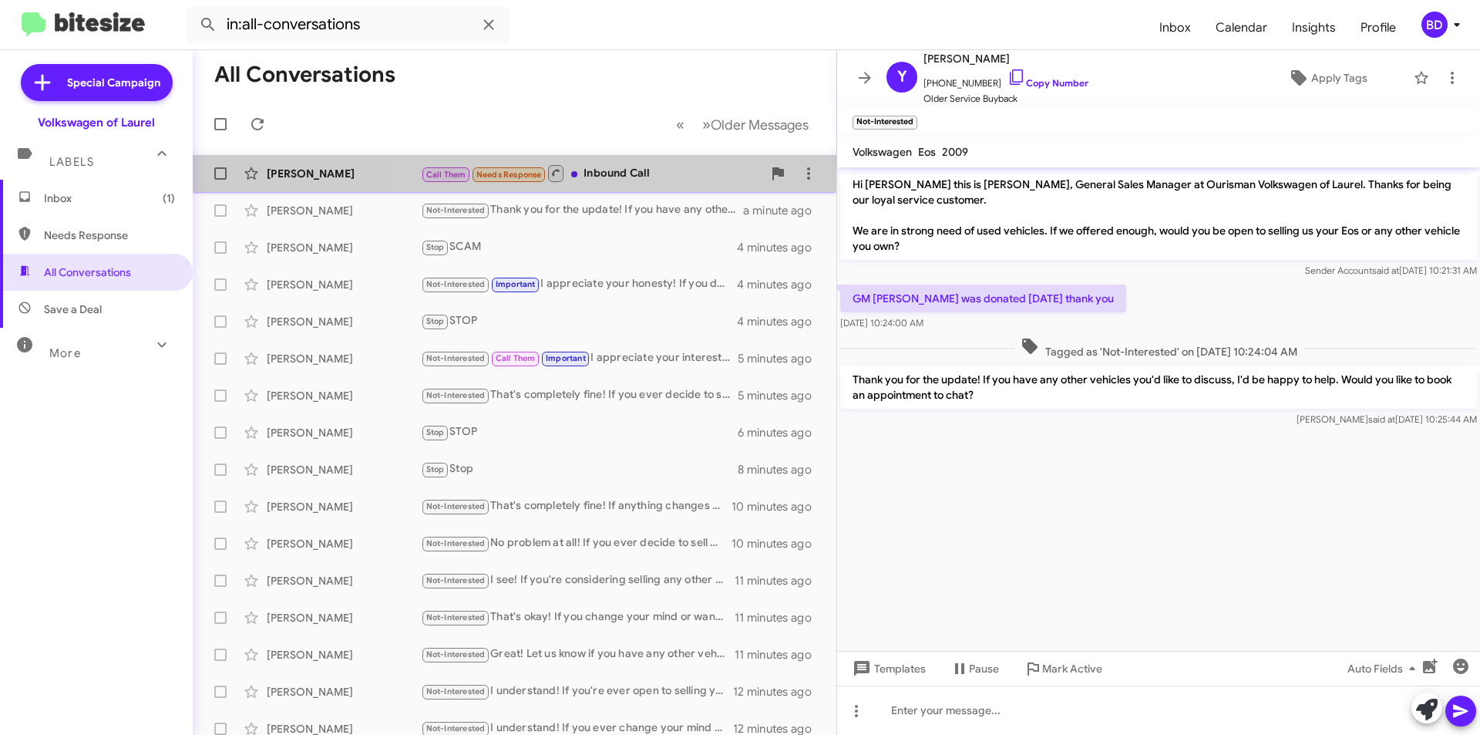
click at [637, 173] on div "Call Them Needs Response Inbound Call" at bounding box center [591, 172] width 341 height 19
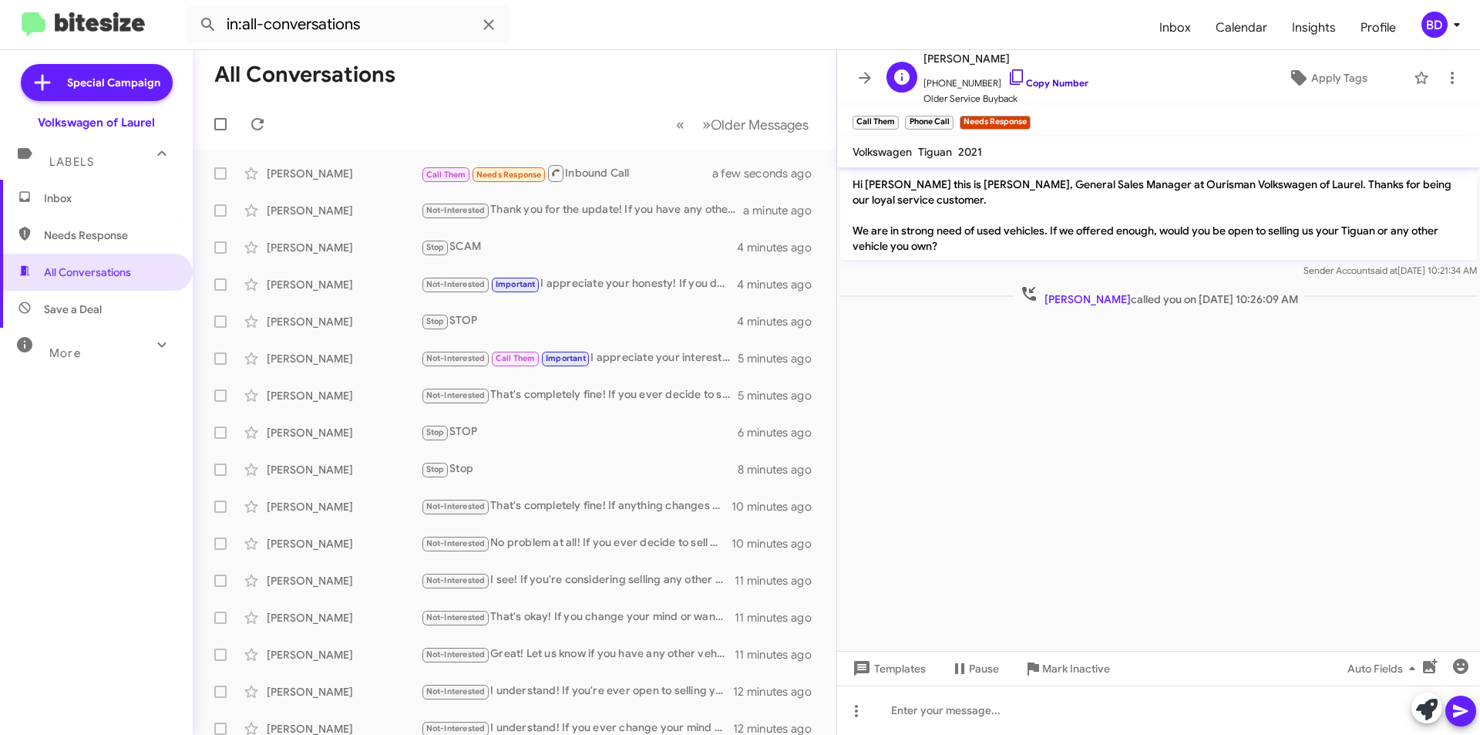
click at [1035, 80] on link "Copy Number" at bounding box center [1047, 83] width 81 height 12
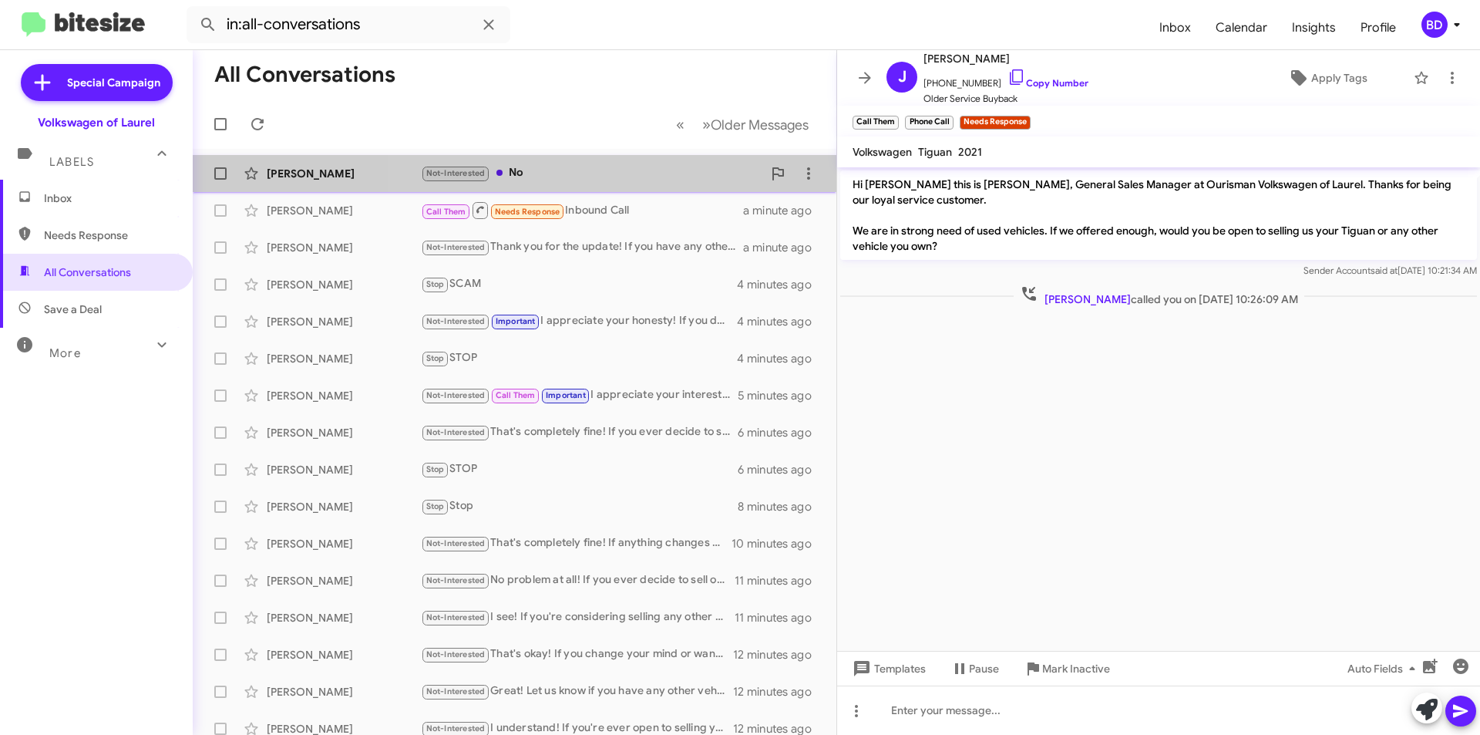
click at [573, 178] on div "Not-Interested No" at bounding box center [591, 173] width 341 height 18
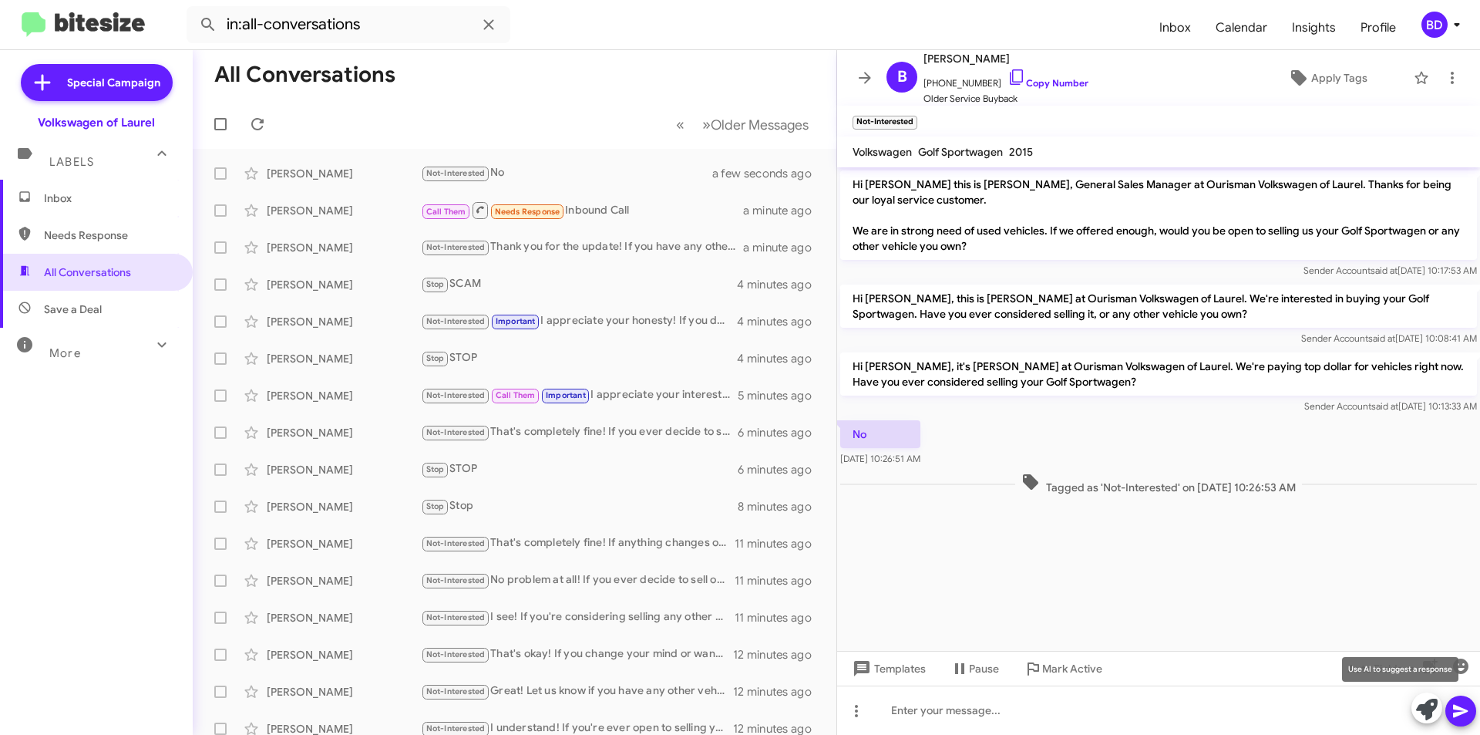
click at [1433, 708] on icon at bounding box center [1427, 709] width 22 height 22
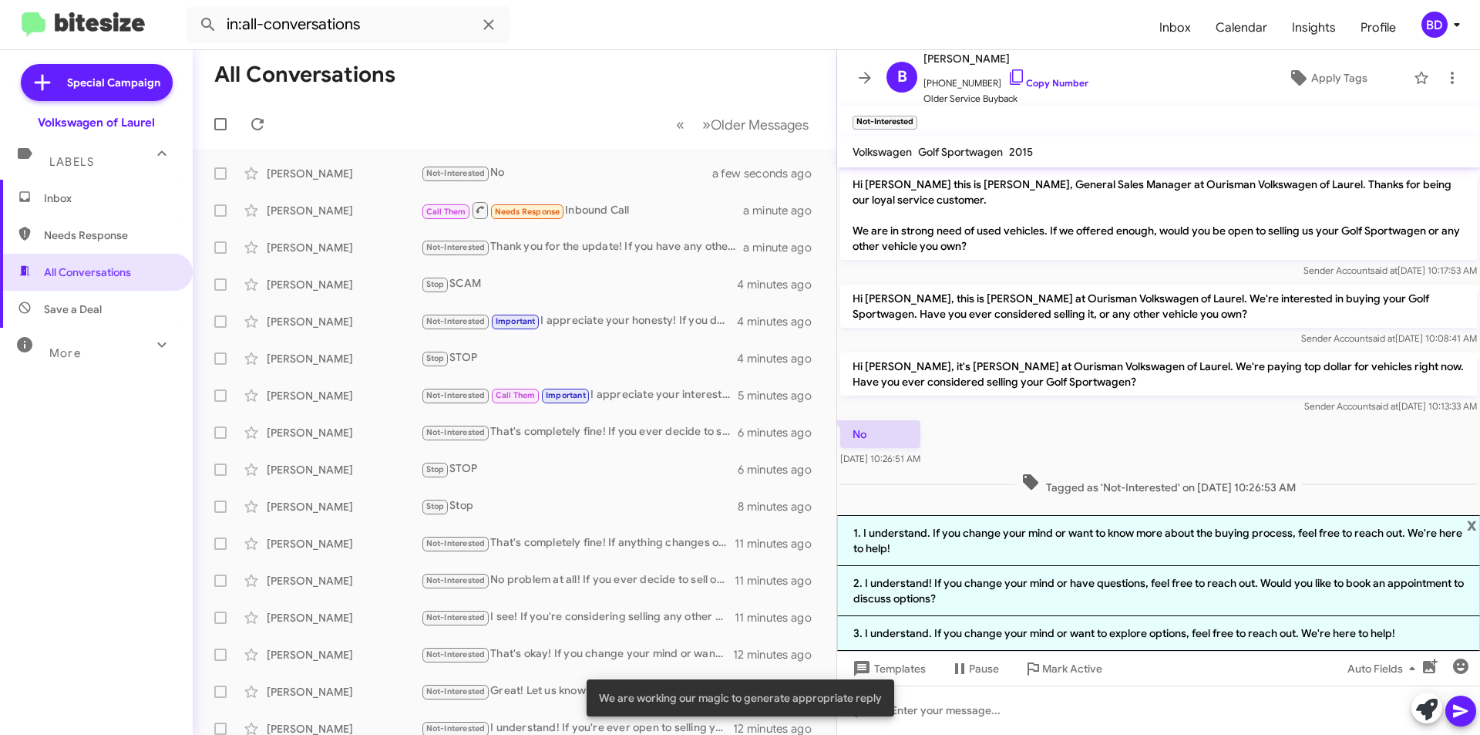
drag, startPoint x: 1018, startPoint y: 540, endPoint x: 1064, endPoint y: 547, distance: 46.9
click at [1019, 539] on li "1. I understand. If you change your mind or want to know more about the buying …" at bounding box center [1158, 540] width 643 height 51
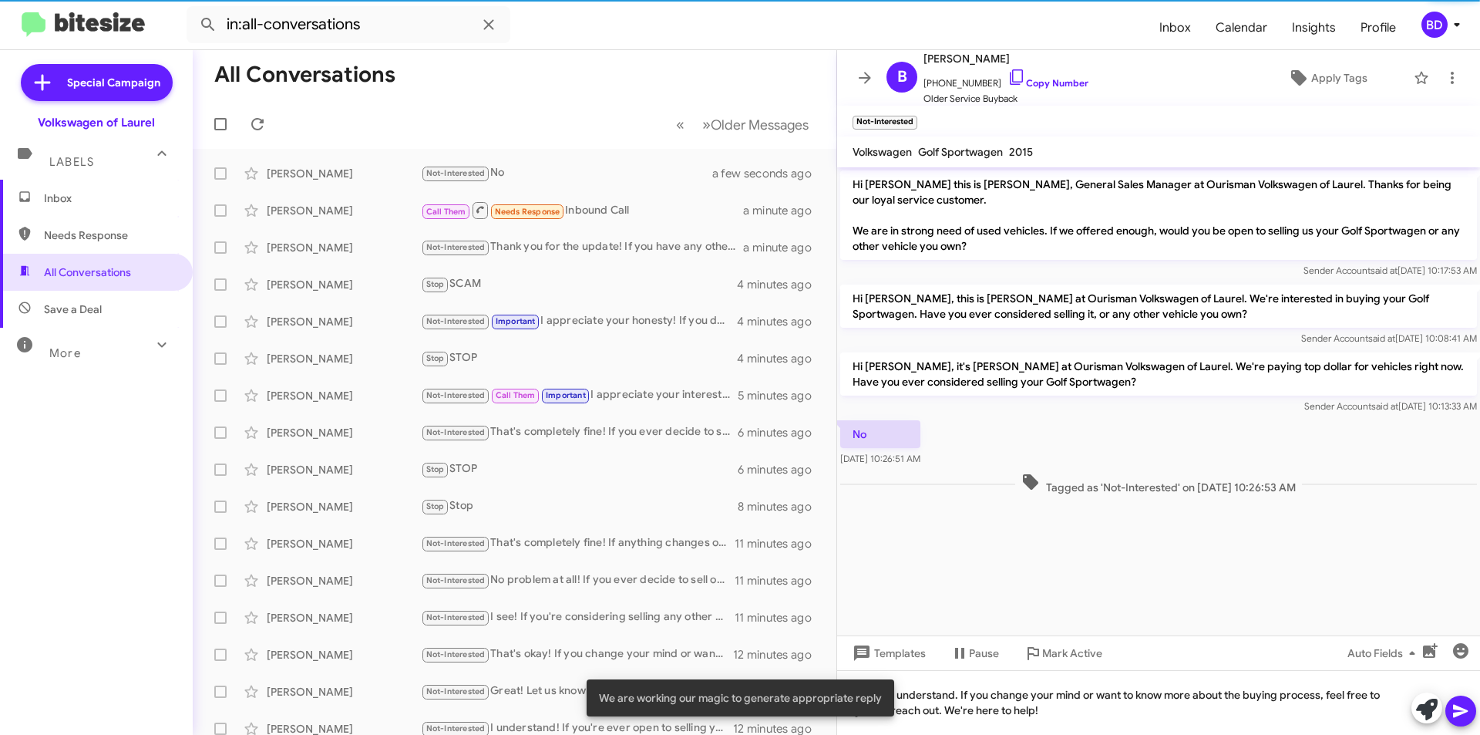
click at [1459, 705] on icon at bounding box center [1460, 710] width 18 height 18
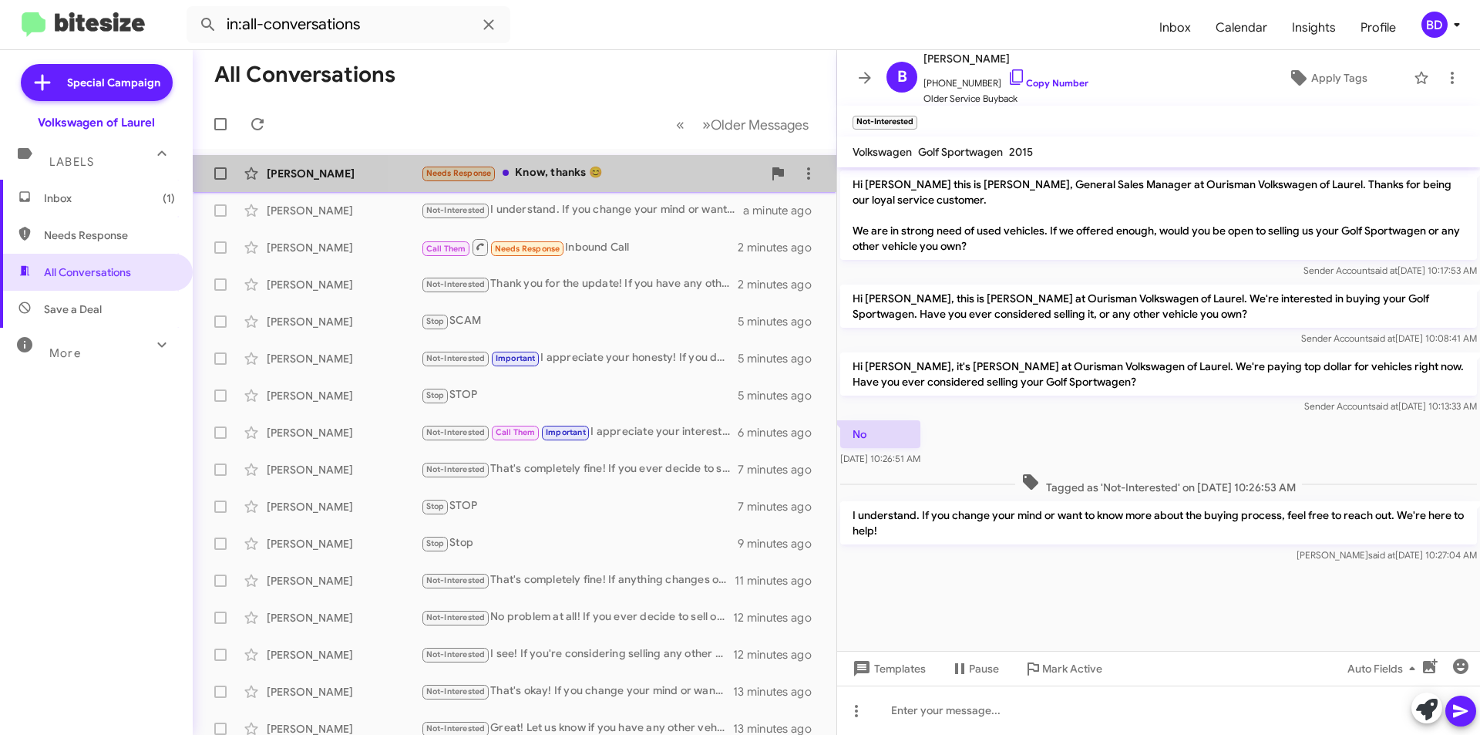
click at [536, 173] on div "Needs Response Know, thanks 😊" at bounding box center [591, 173] width 341 height 18
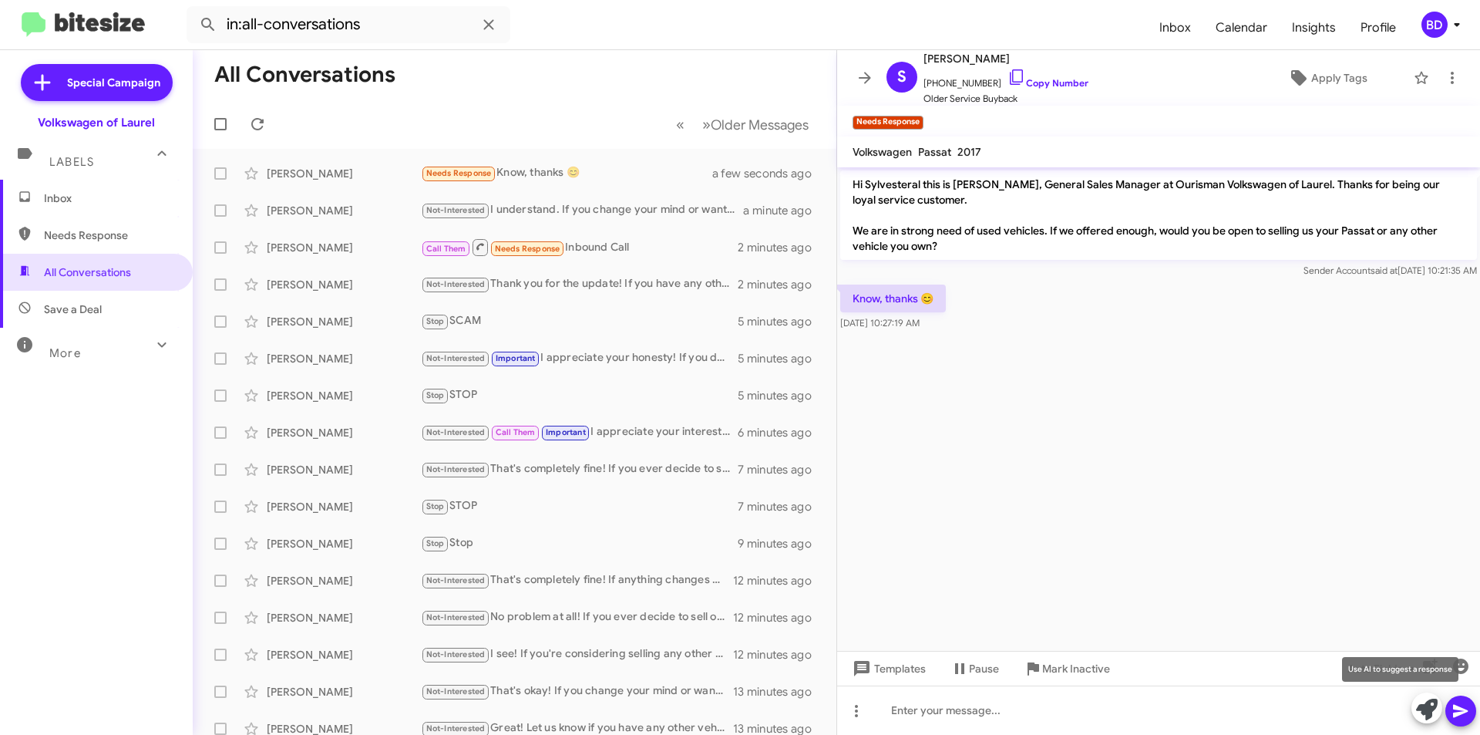
click at [1430, 708] on icon at bounding box center [1427, 709] width 22 height 22
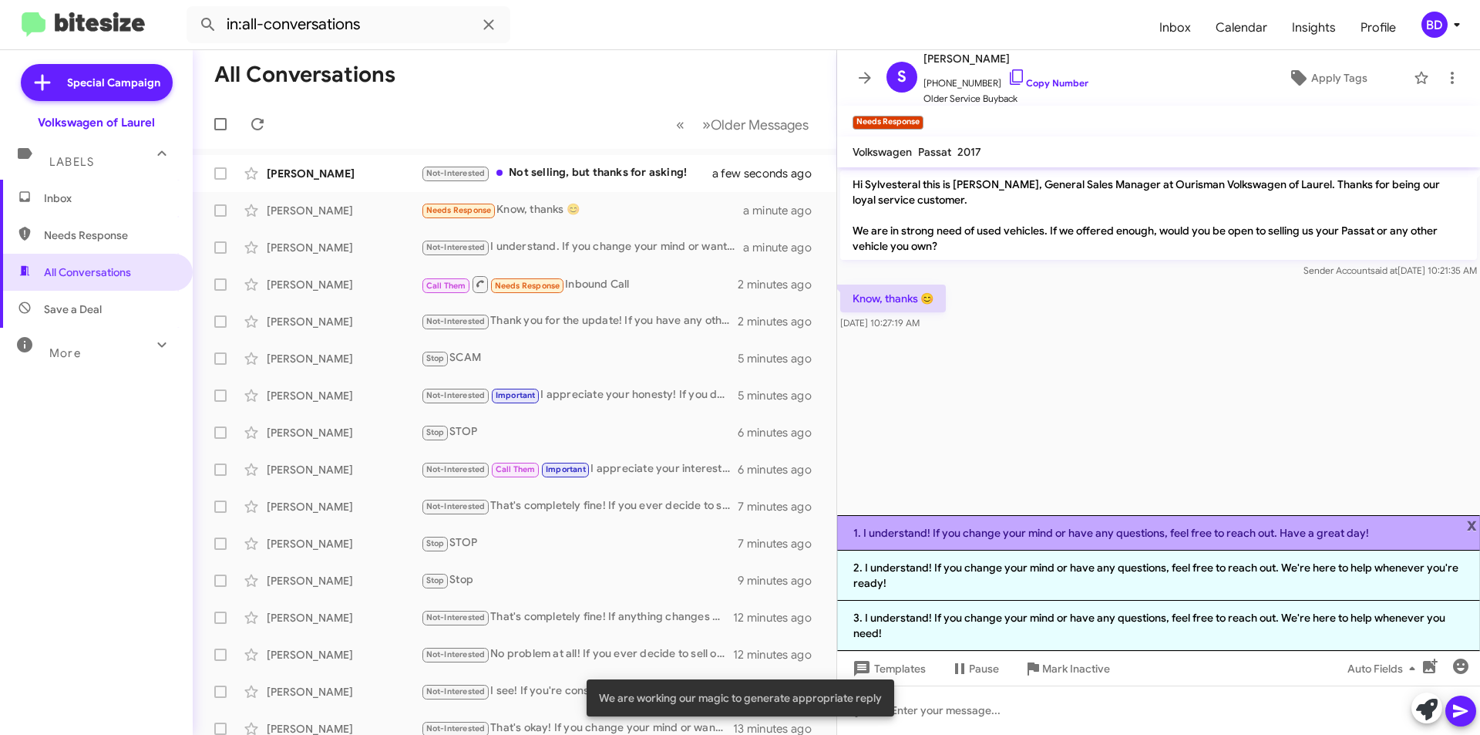
click at [1023, 530] on li "1. I understand! If you change your mind or have any questions, feel free to re…" at bounding box center [1158, 532] width 643 height 35
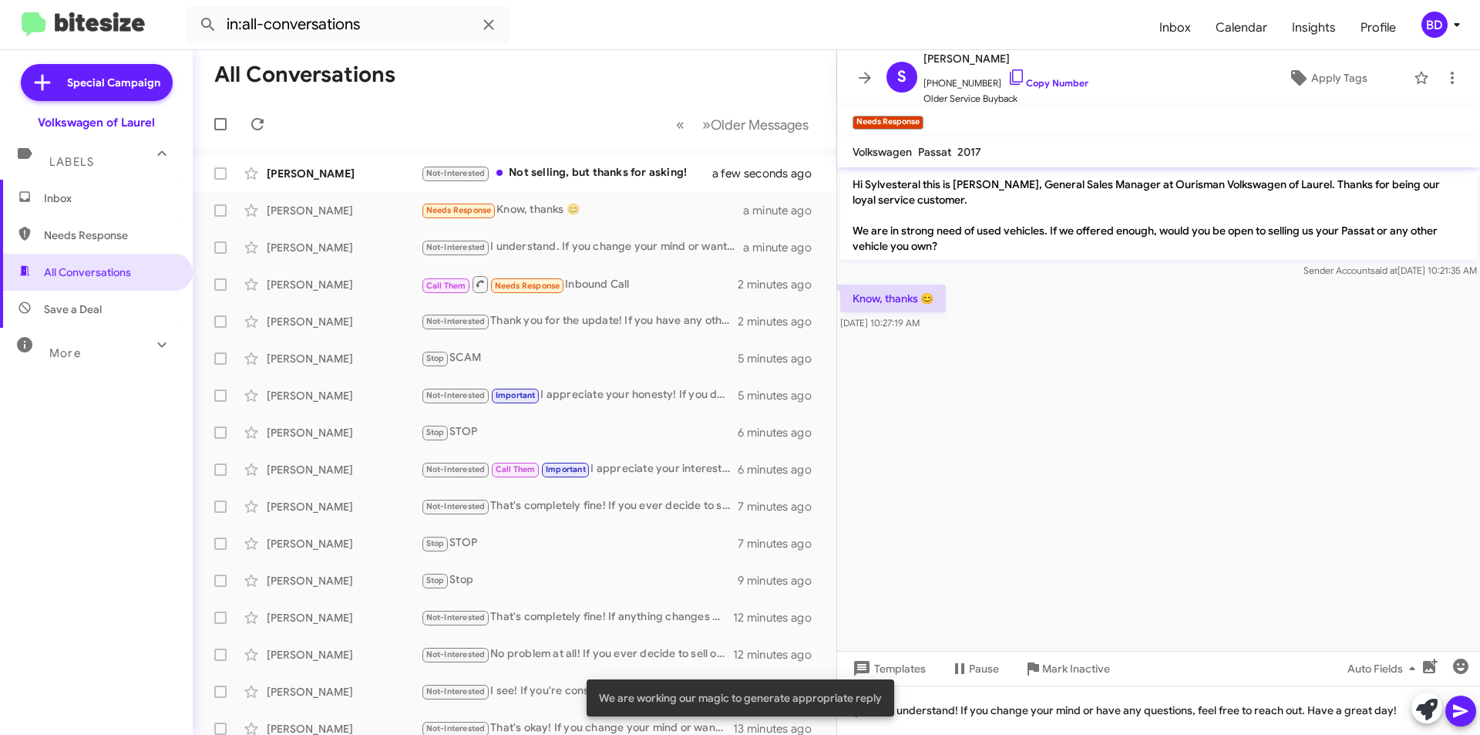
click at [1458, 711] on icon at bounding box center [1460, 710] width 18 height 18
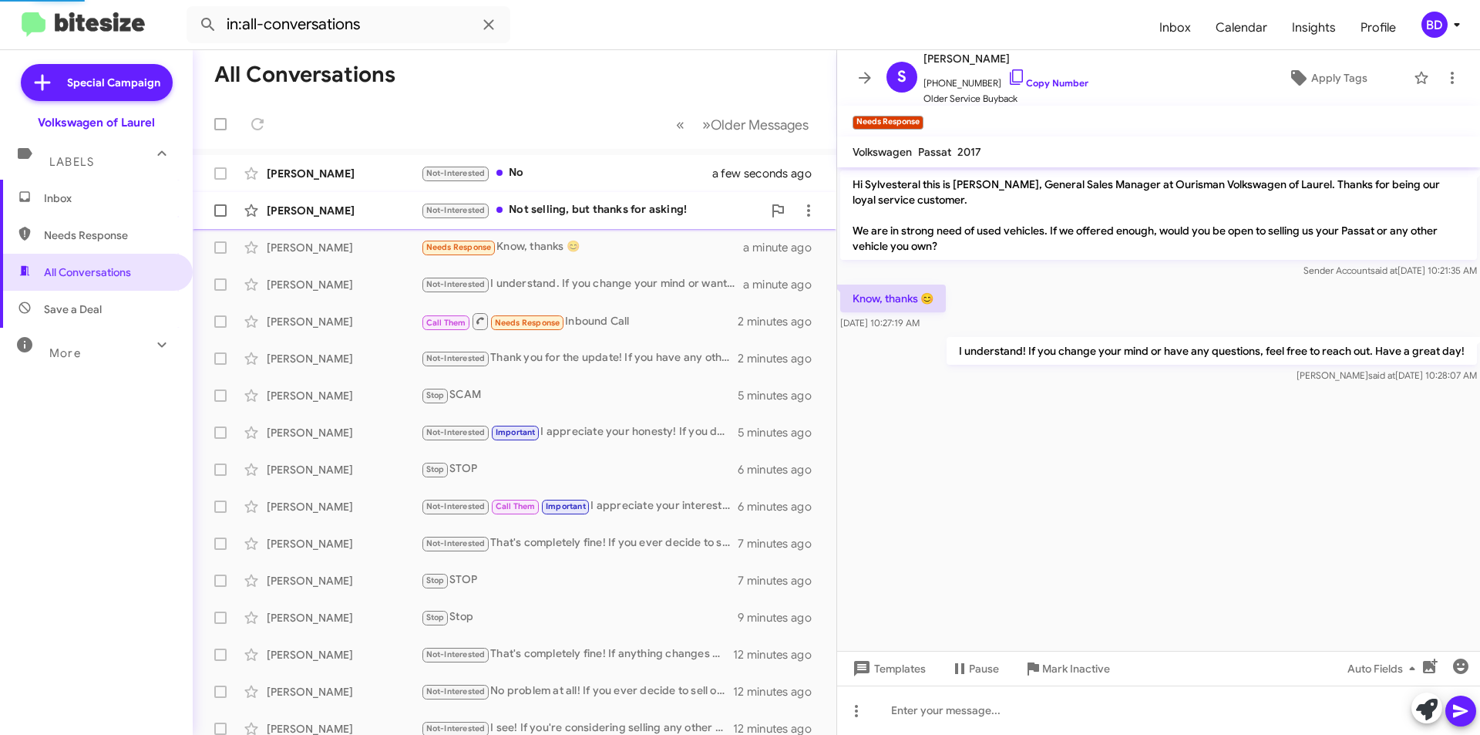
click at [618, 213] on div "Not-Interested Not selling, but thanks for asking!" at bounding box center [591, 210] width 341 height 18
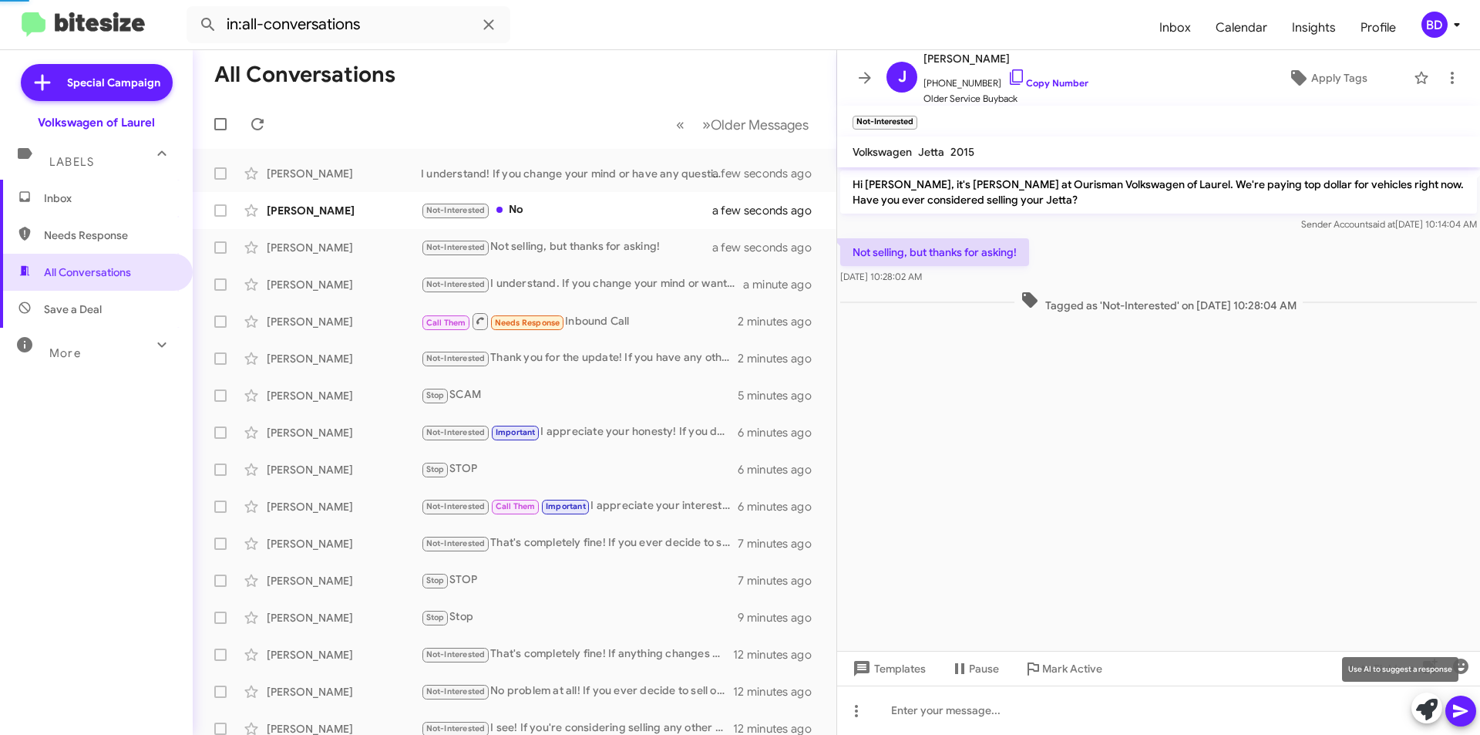
click at [1423, 708] on icon at bounding box center [1427, 709] width 22 height 22
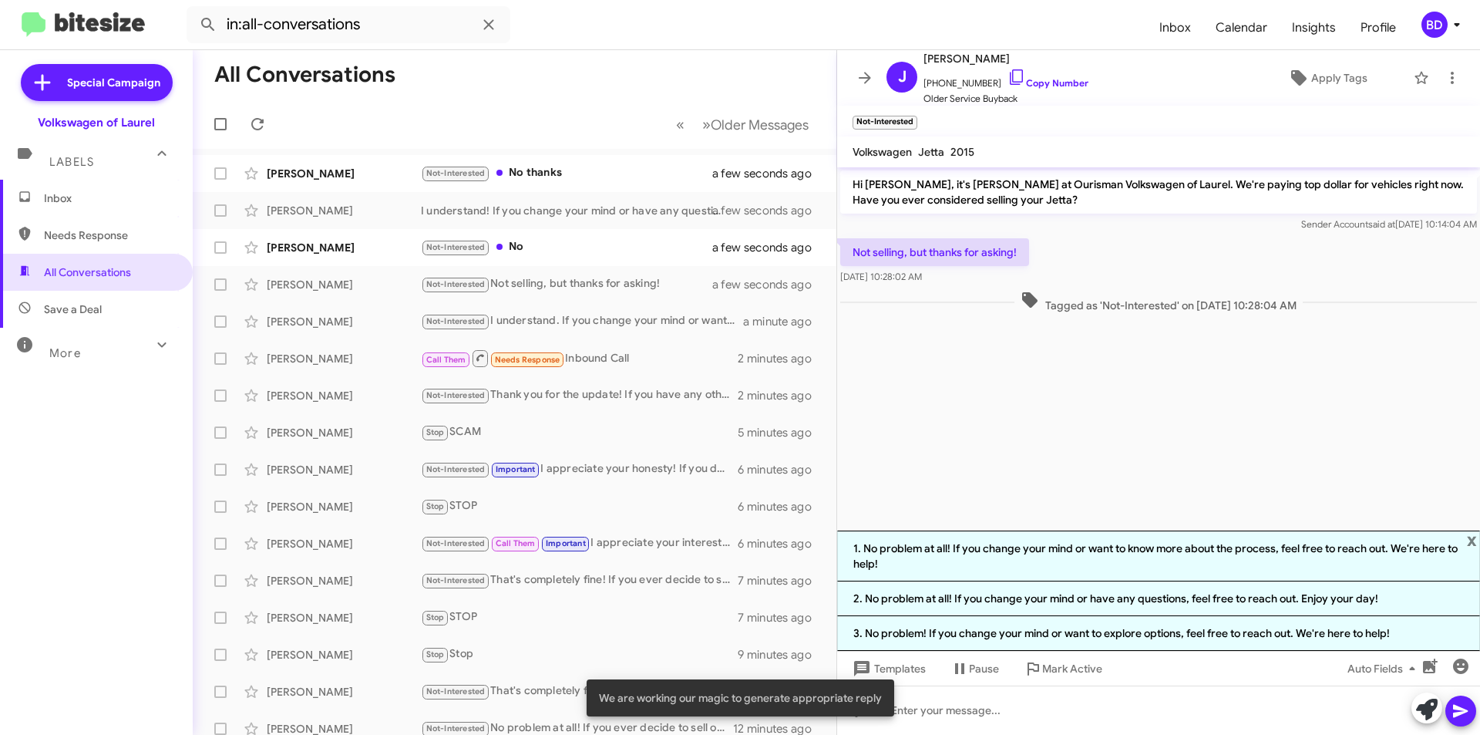
click at [1145, 551] on li "1. No problem at all! If you change your mind or want to know more about the pr…" at bounding box center [1158, 555] width 643 height 51
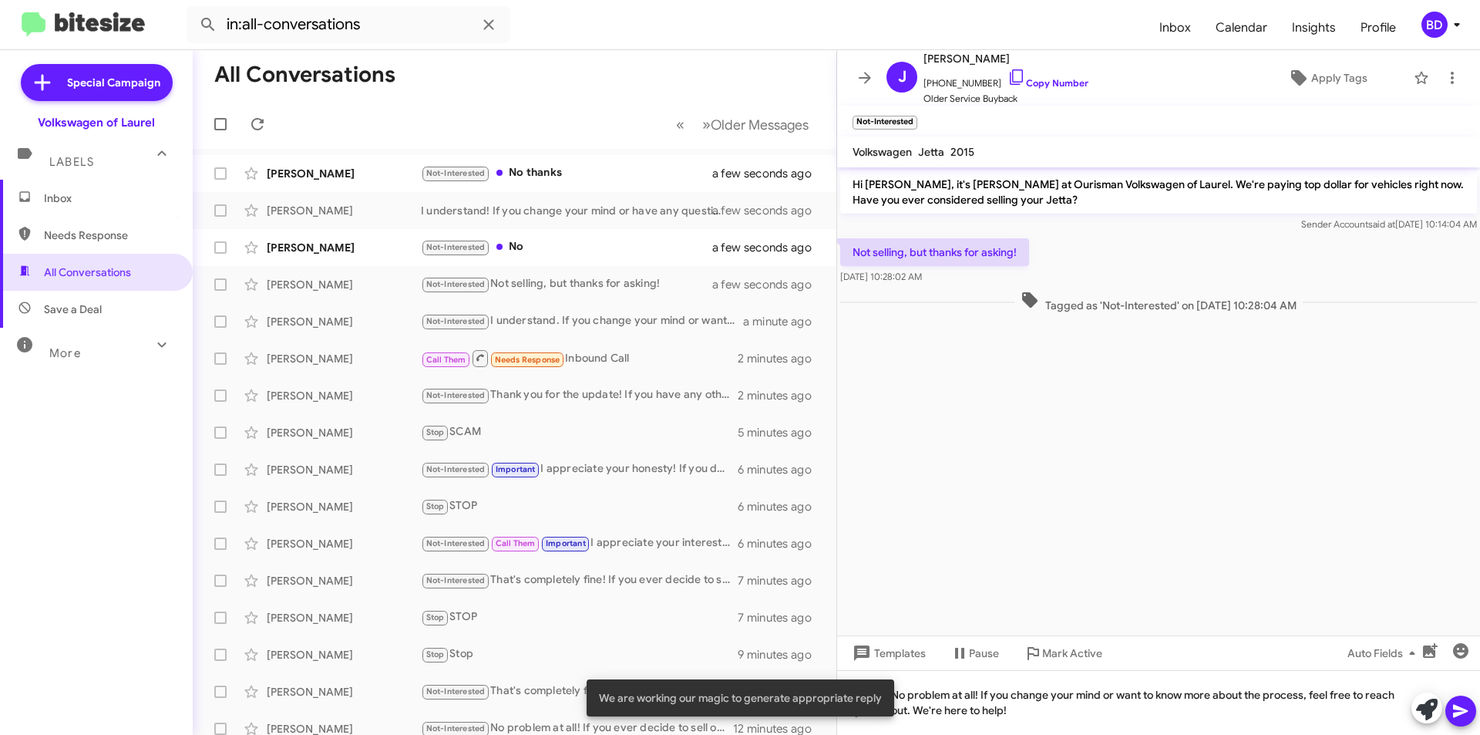
click at [1468, 711] on icon at bounding box center [1460, 710] width 18 height 18
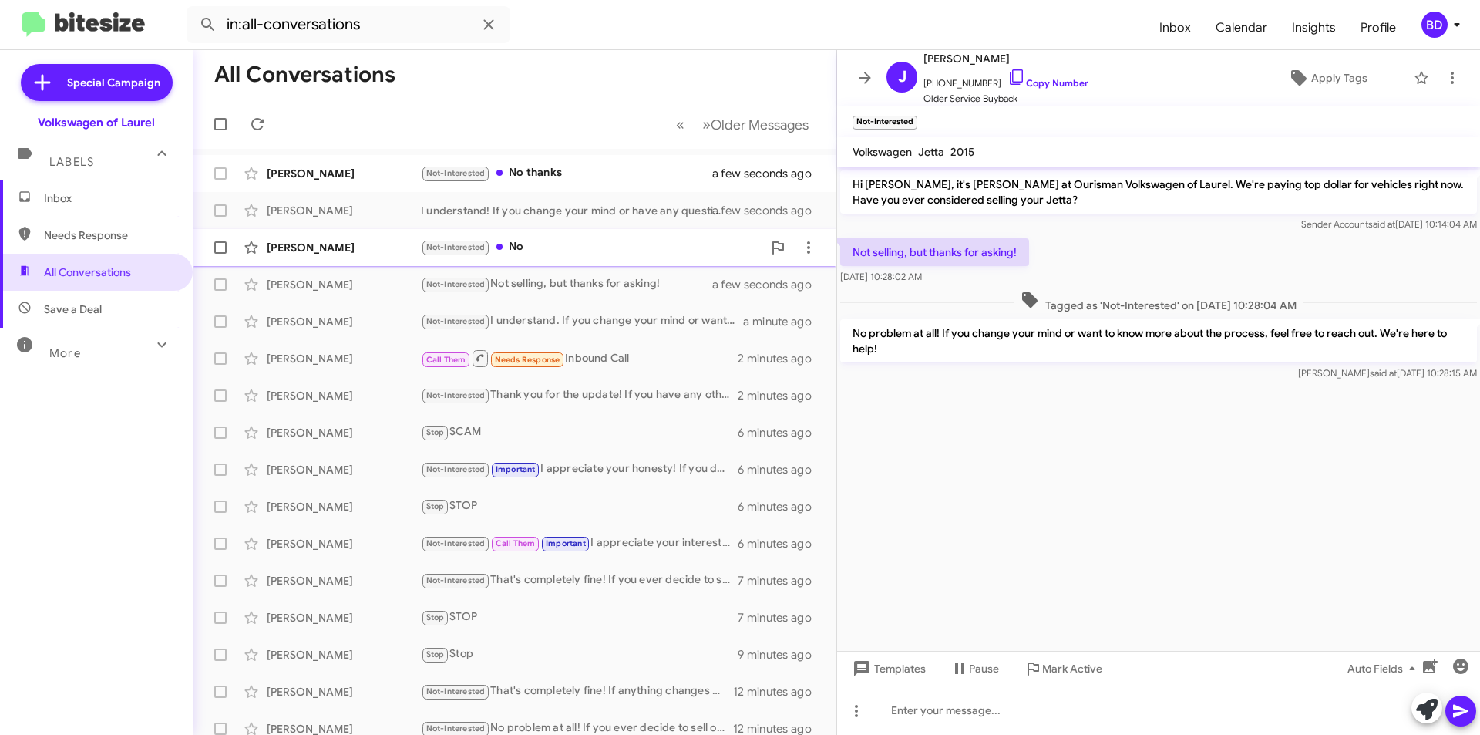
click at [578, 240] on div "Not-Interested No" at bounding box center [591, 247] width 341 height 18
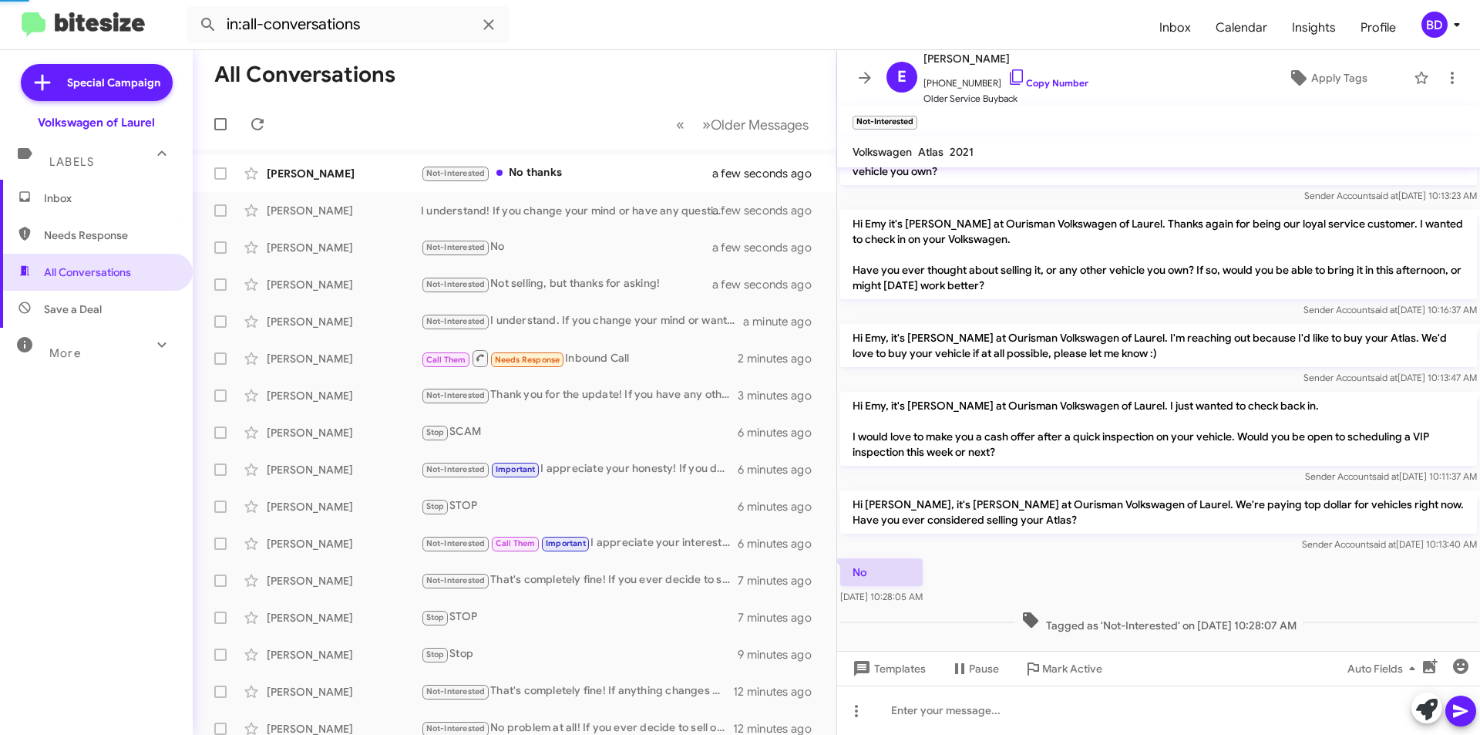
scroll to position [87, 0]
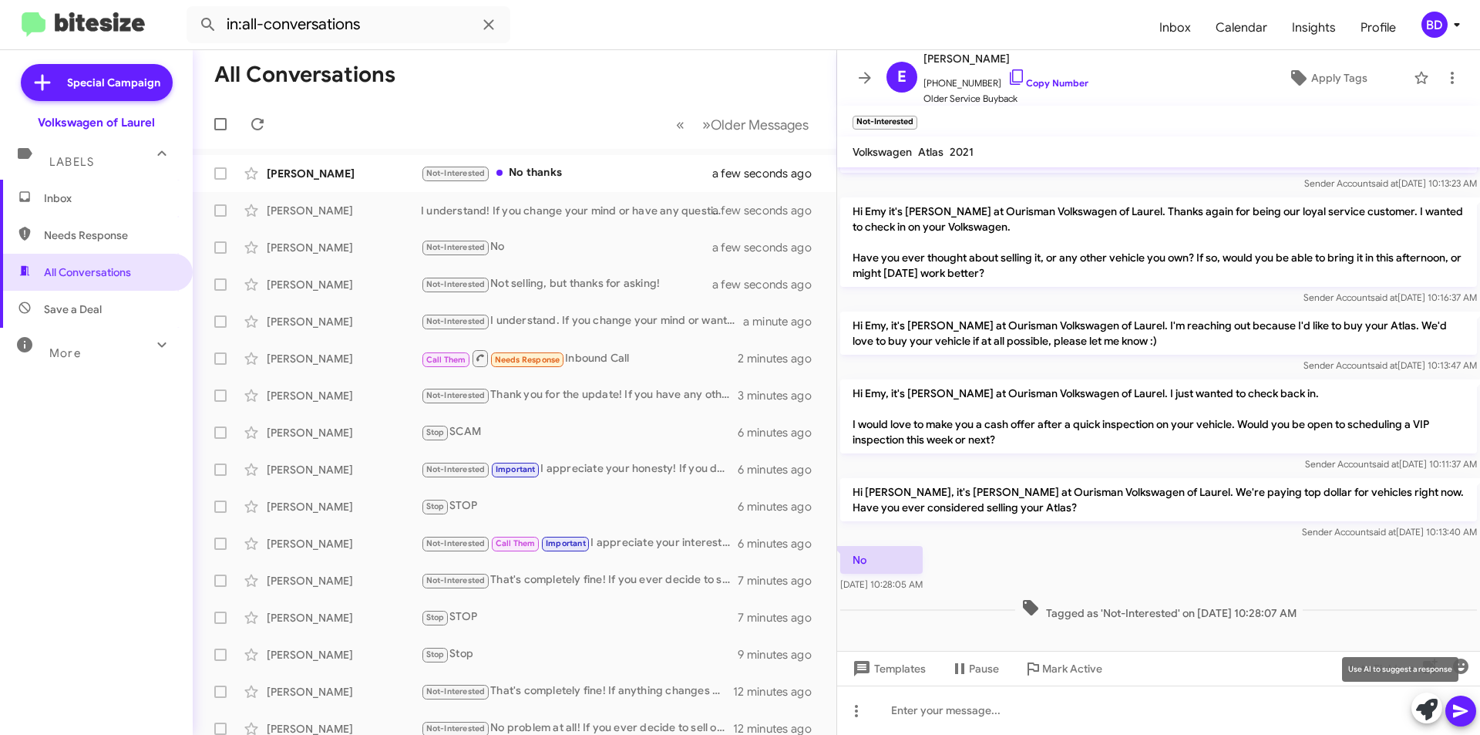
click at [1433, 706] on icon at bounding box center [1427, 709] width 22 height 22
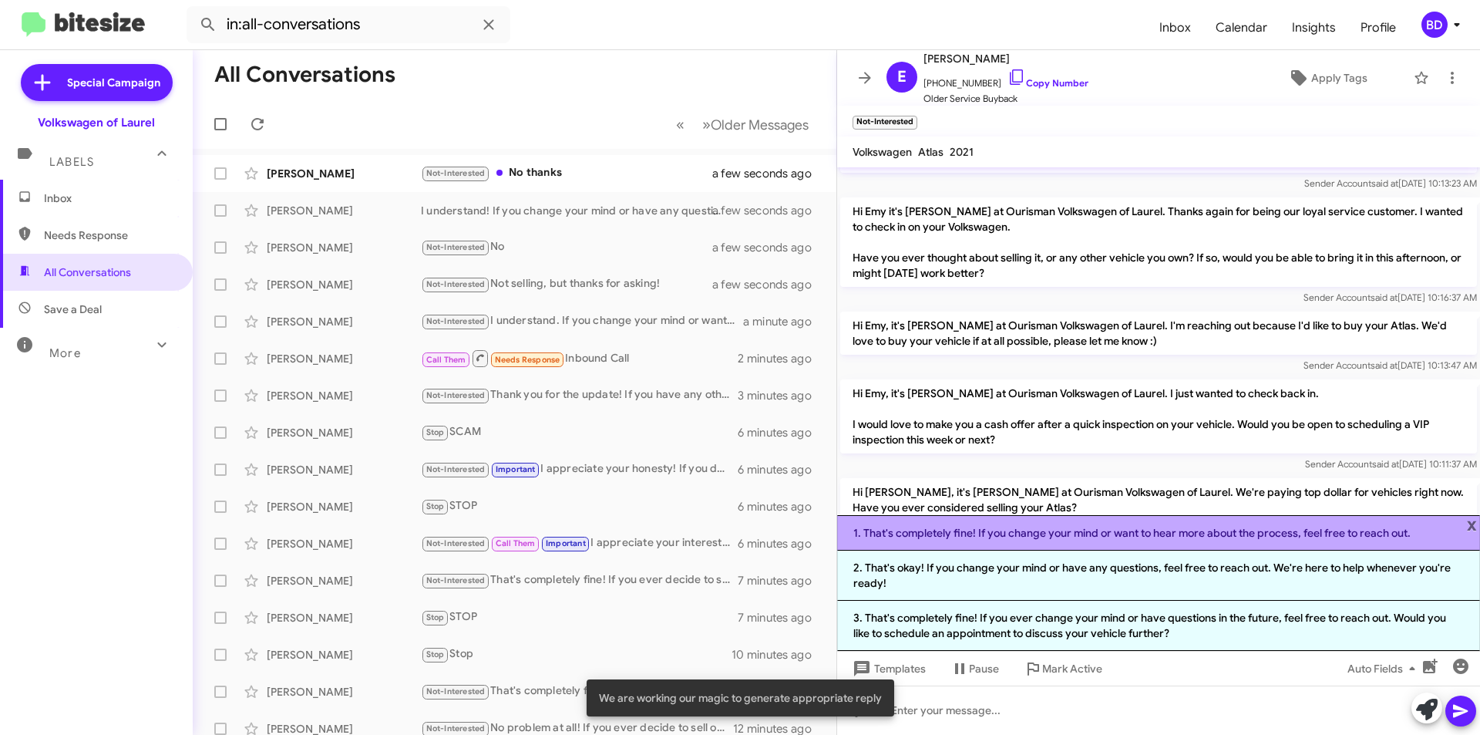
click at [1149, 536] on li "1. That's completely fine! If you change your mind or want to hear more about t…" at bounding box center [1158, 532] width 643 height 35
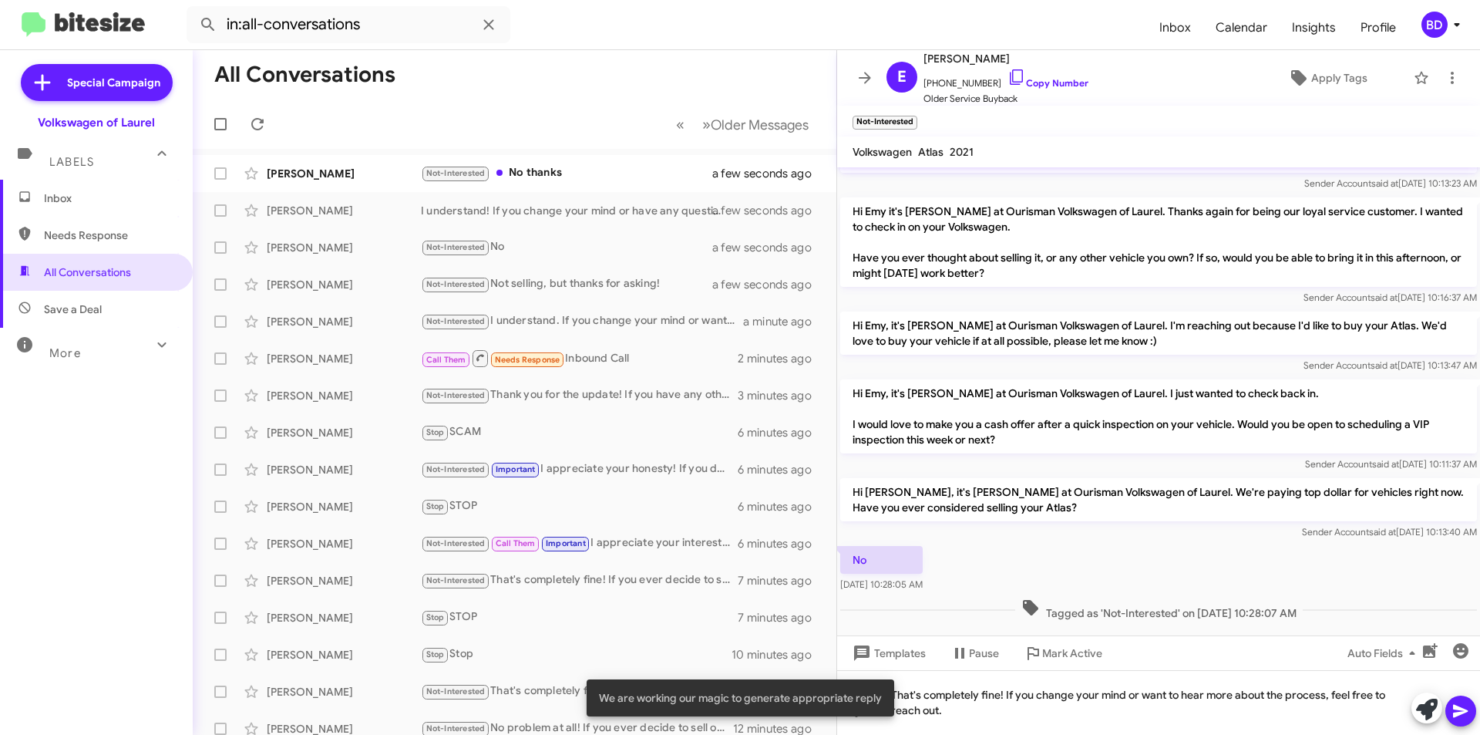
click at [1458, 709] on icon at bounding box center [1460, 711] width 15 height 13
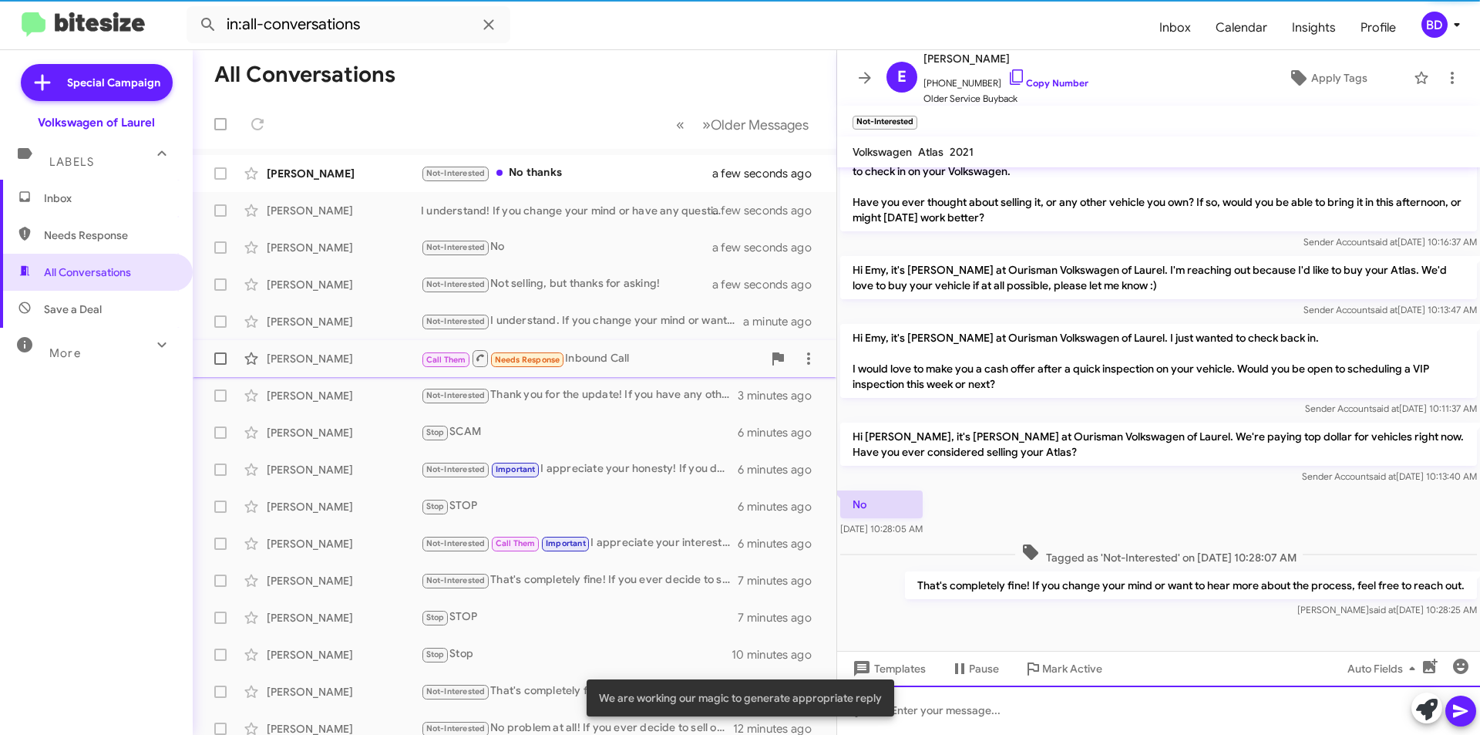
scroll to position [143, 0]
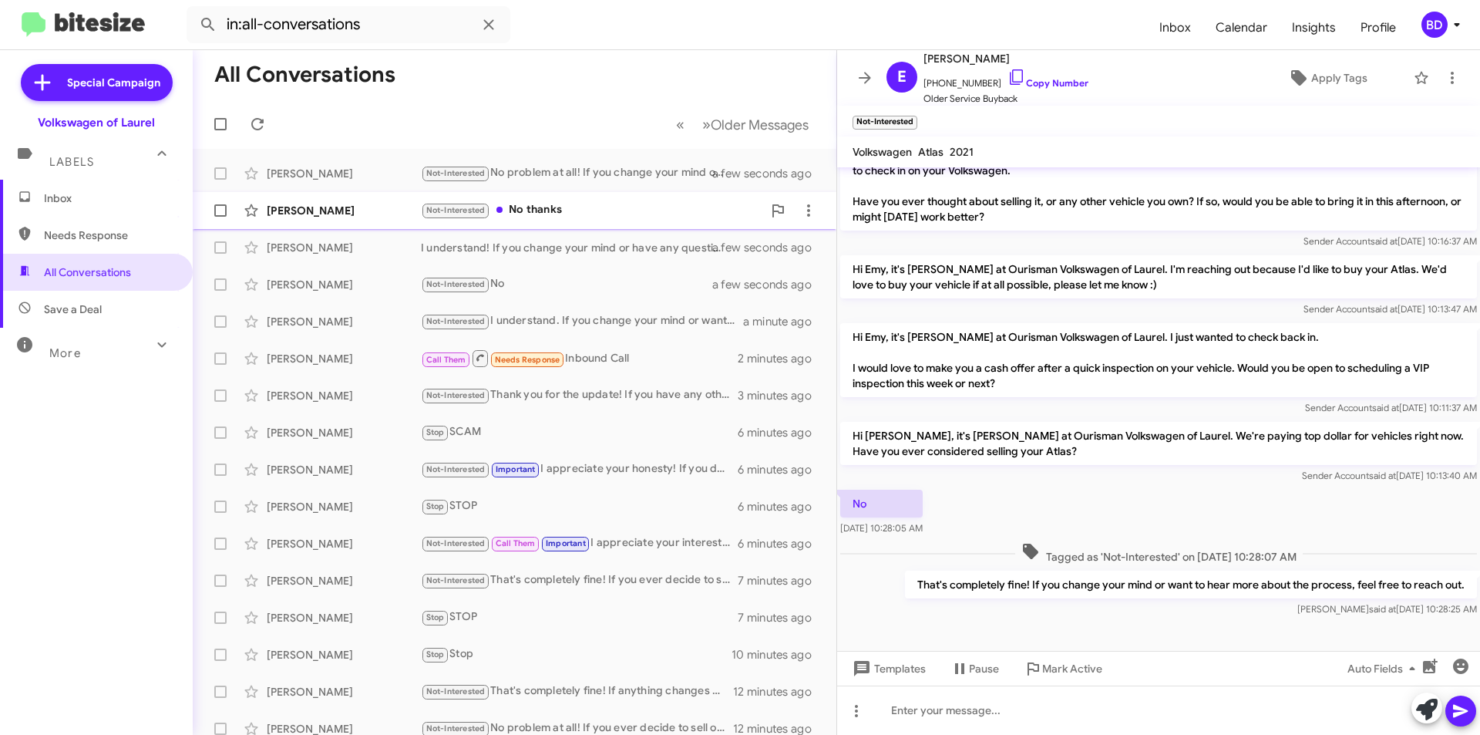
click at [567, 220] on div "Stacy Colimore Not-Interested No thanks a few seconds ago" at bounding box center [514, 210] width 619 height 31
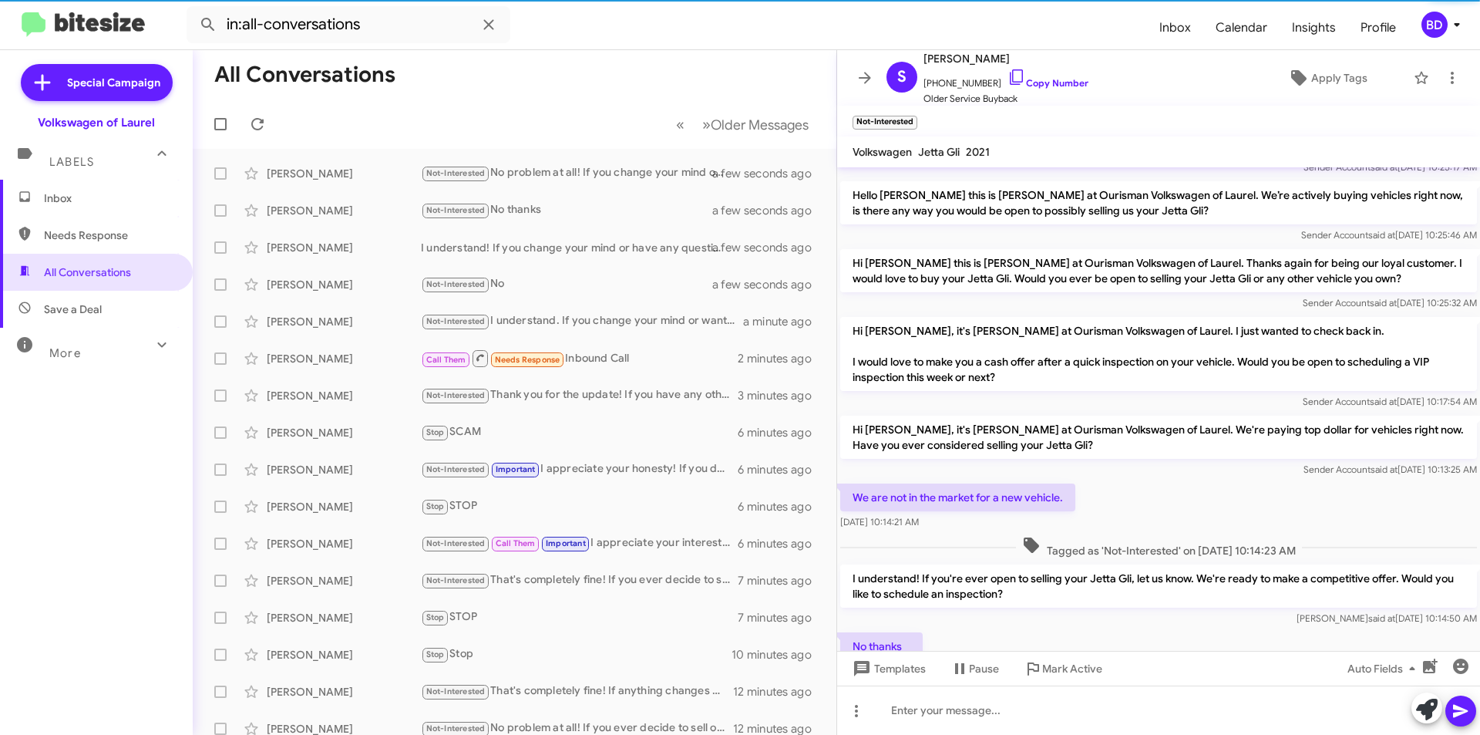
scroll to position [271, 0]
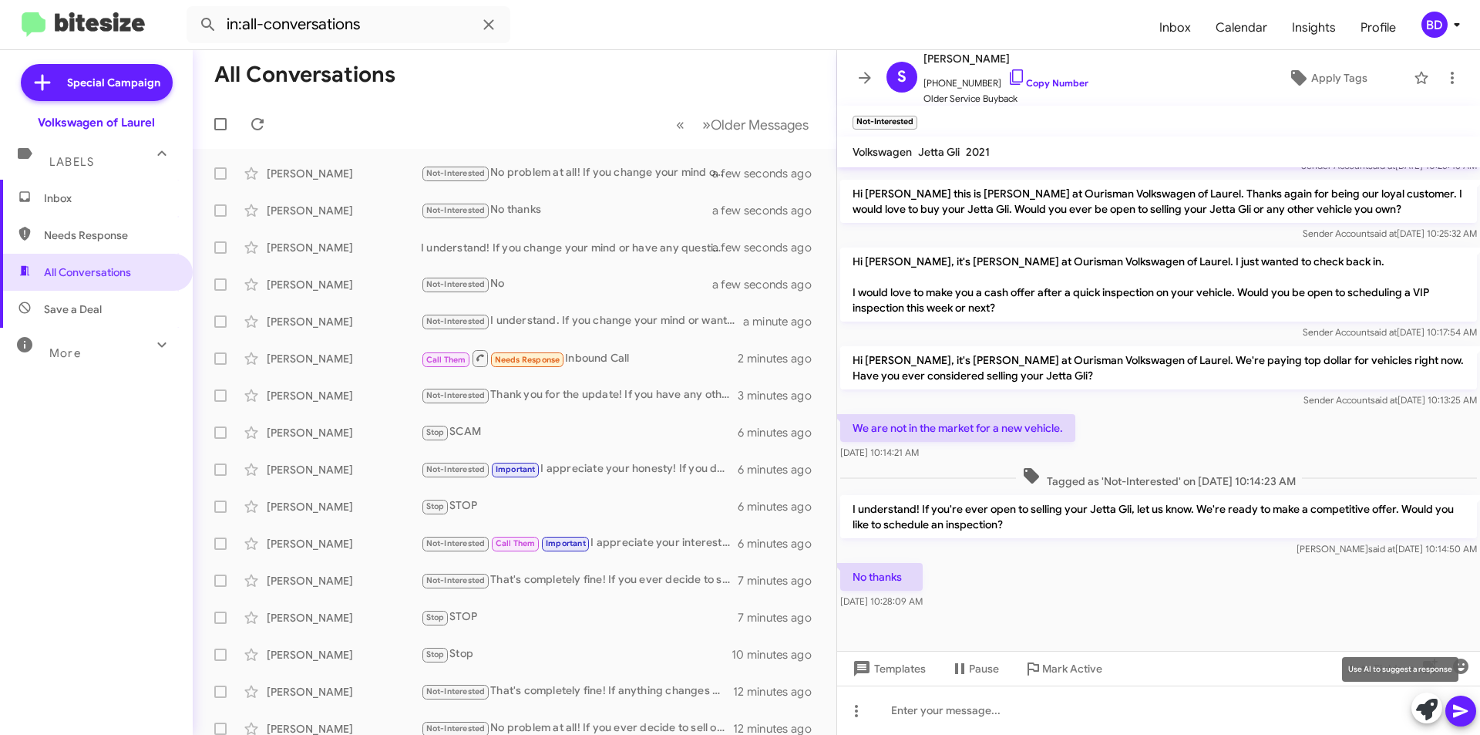
click at [1424, 709] on icon at bounding box center [1427, 709] width 22 height 22
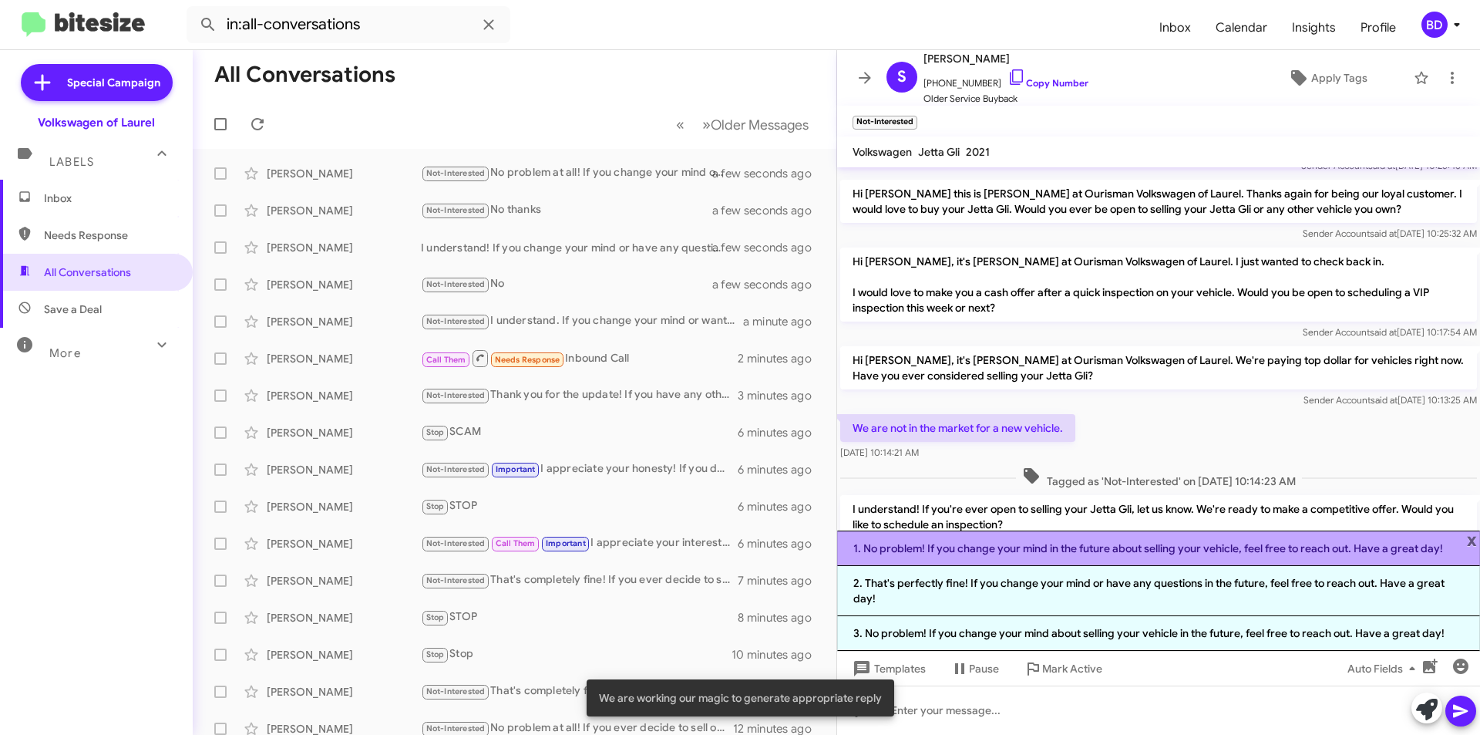
click at [1083, 555] on li "1. No problem! If you change your mind in the future about selling your vehicle…" at bounding box center [1158, 547] width 643 height 35
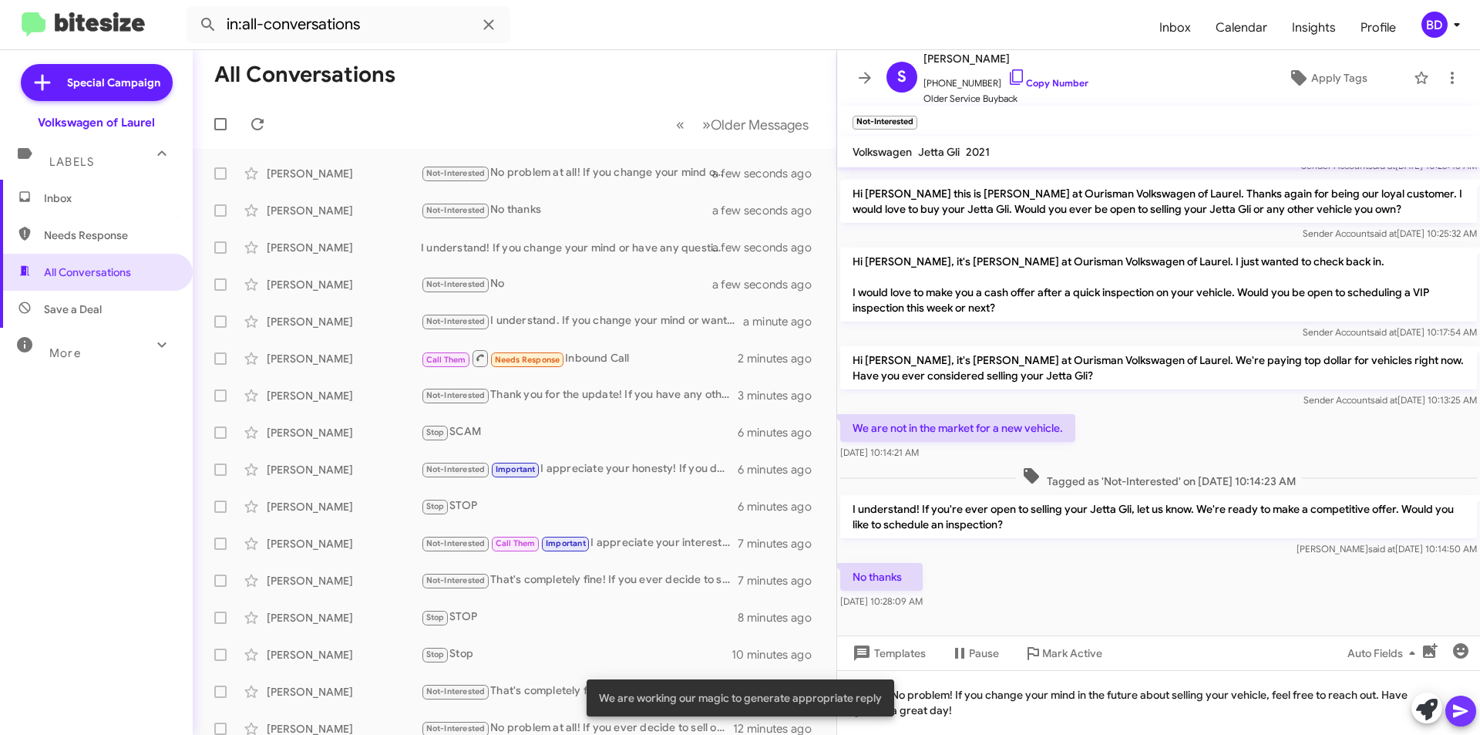
click at [1451, 709] on icon at bounding box center [1460, 710] width 18 height 18
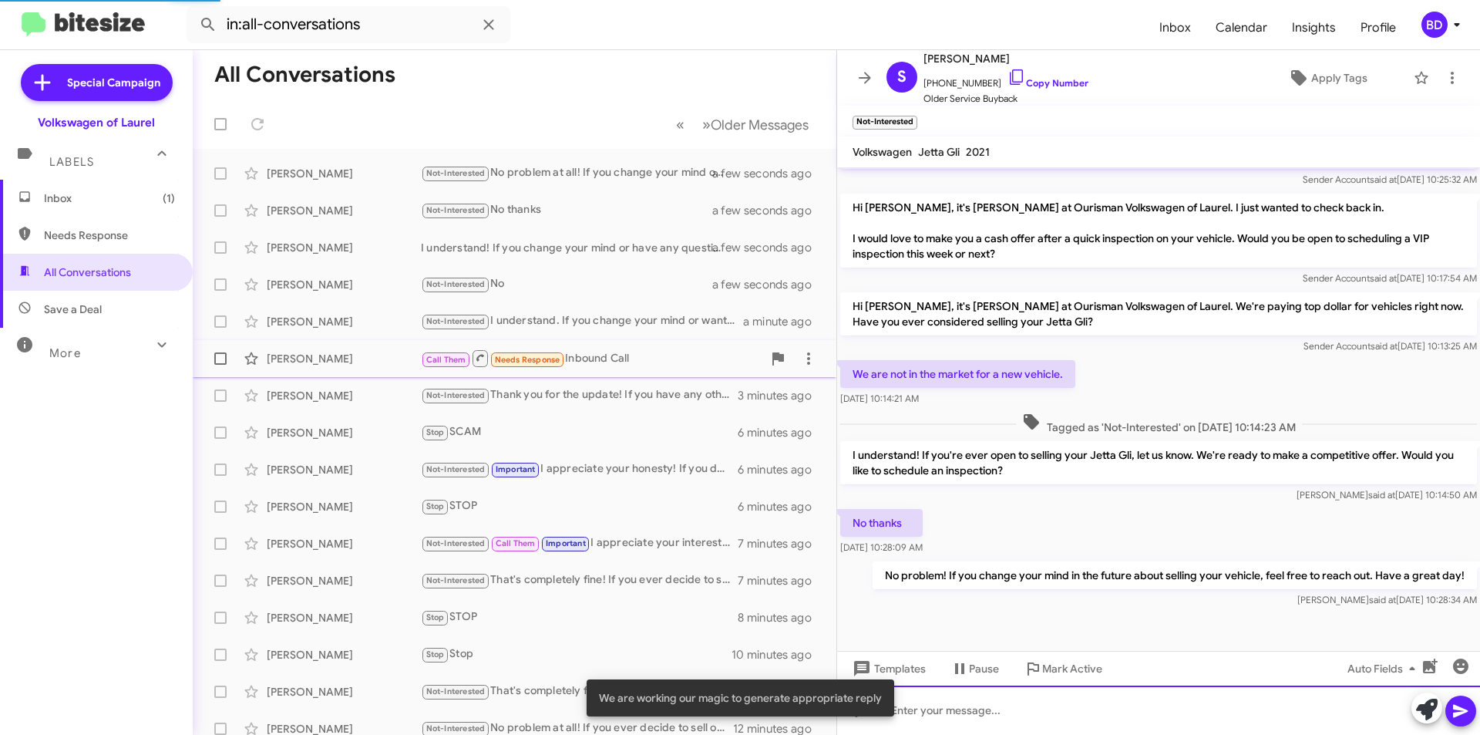
scroll to position [328, 0]
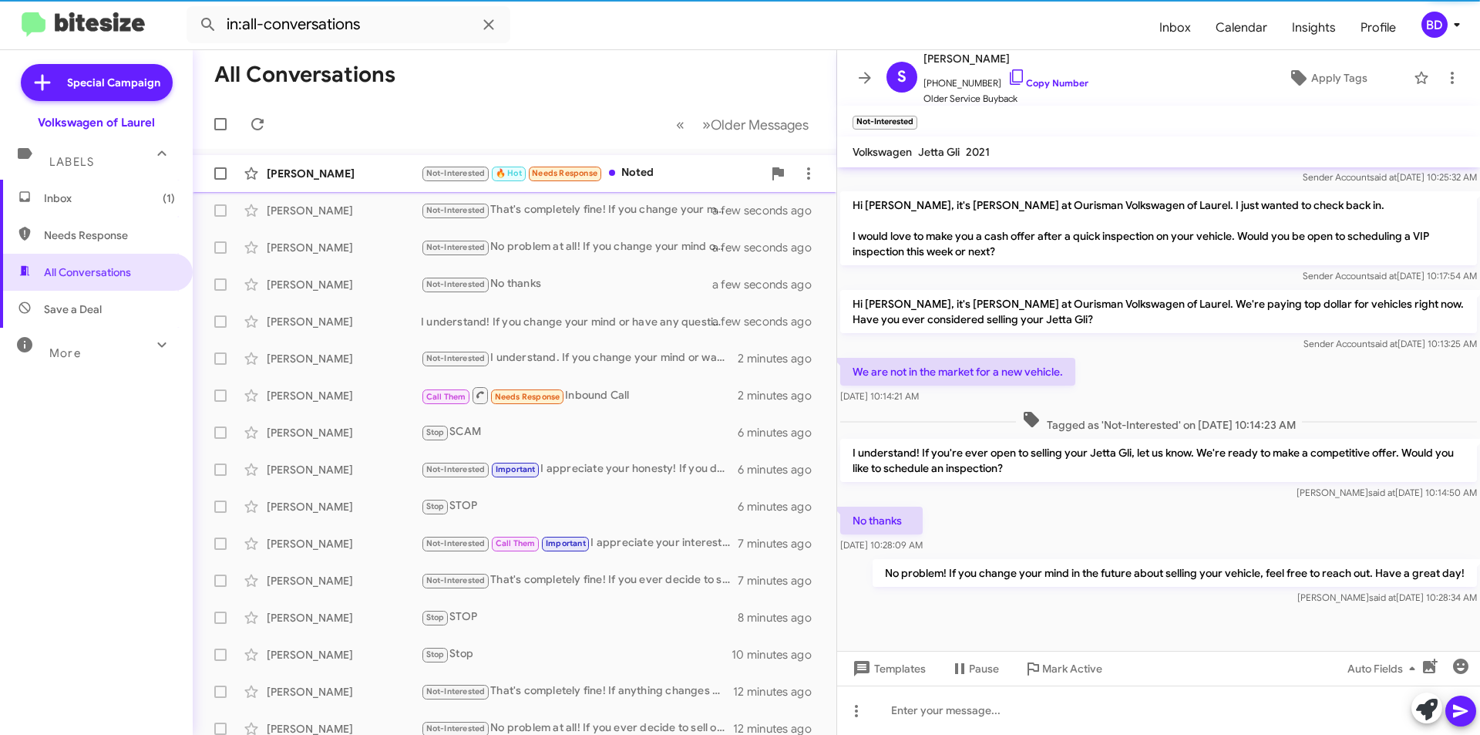
click at [637, 175] on div "Not-Interested 🔥 Hot Needs Response Noted" at bounding box center [591, 173] width 341 height 18
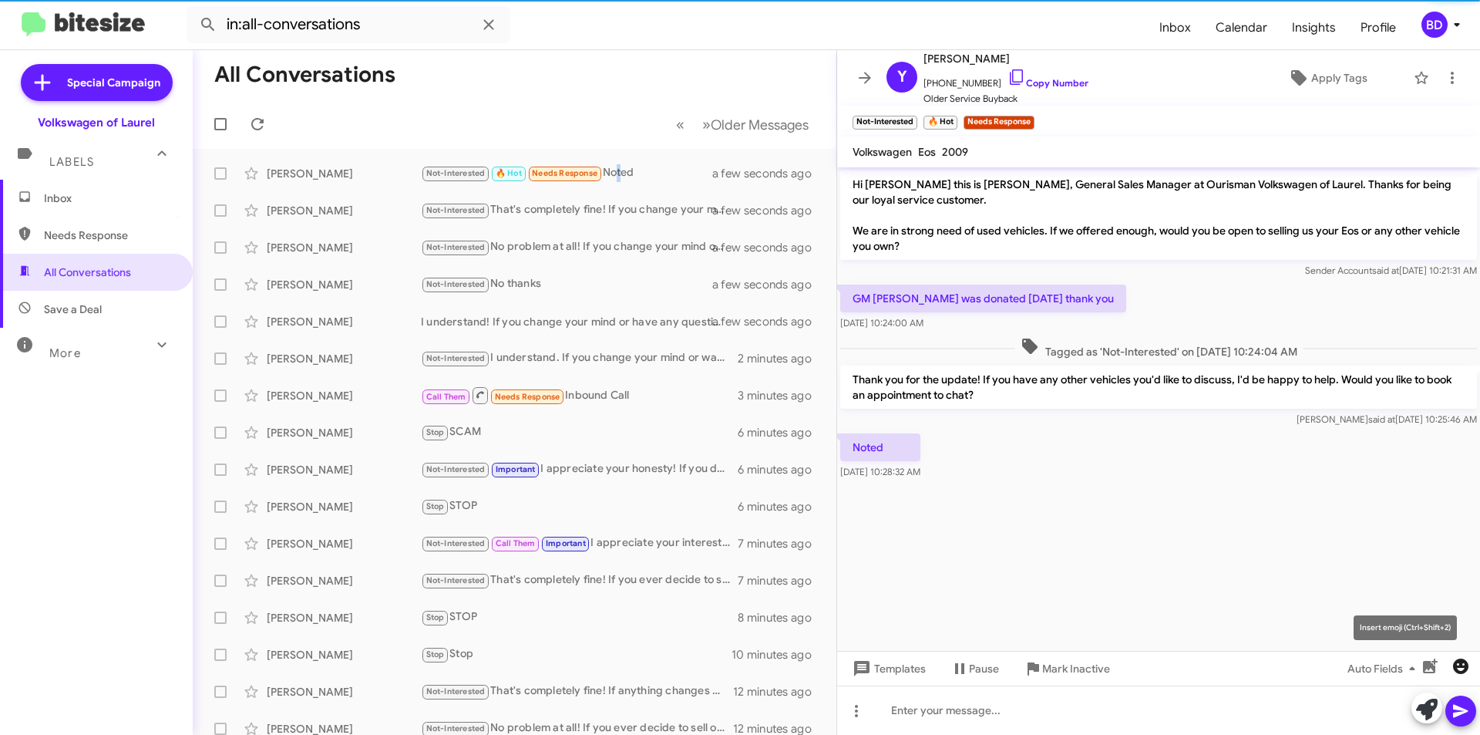
click at [1470, 668] on span "button" at bounding box center [1460, 666] width 31 height 18
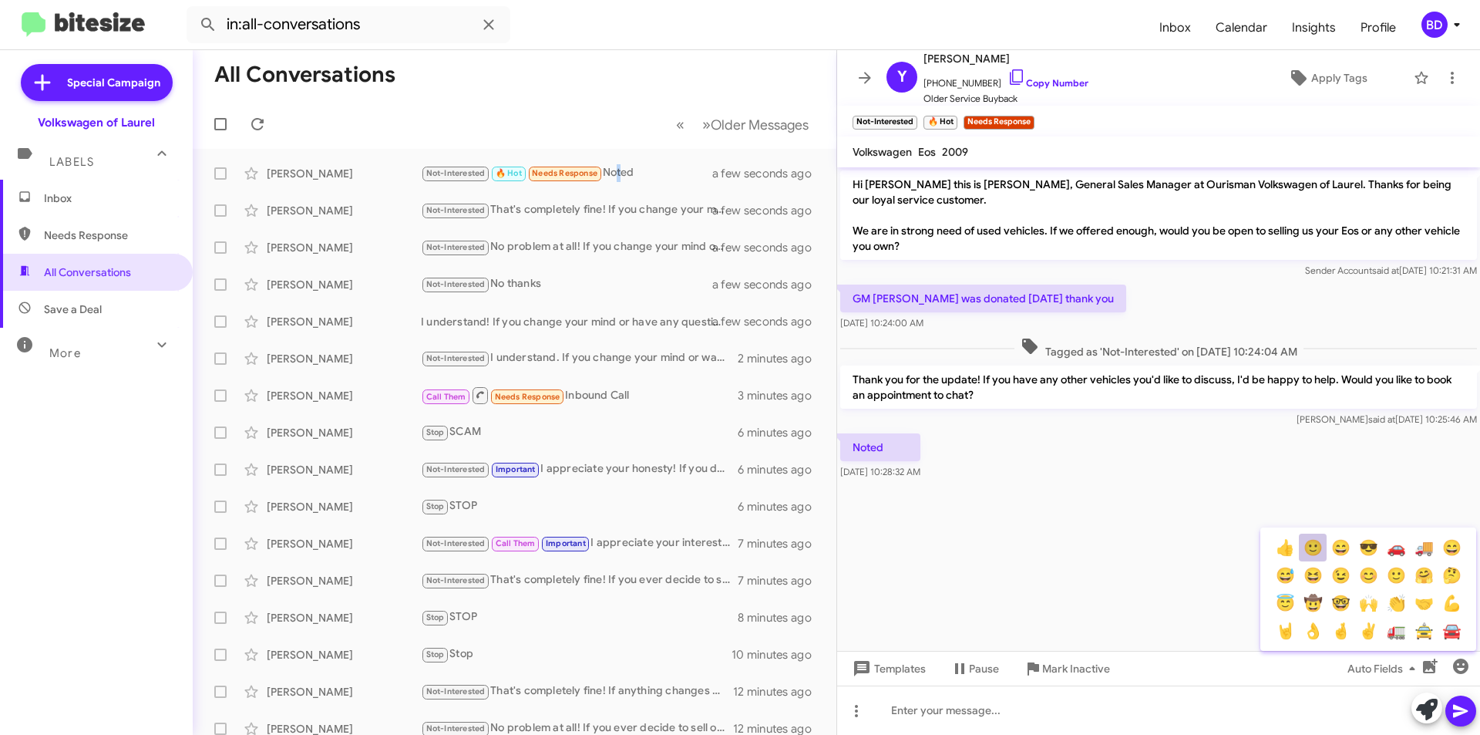
click at [1313, 541] on button "🙂" at bounding box center [1313, 547] width 28 height 28
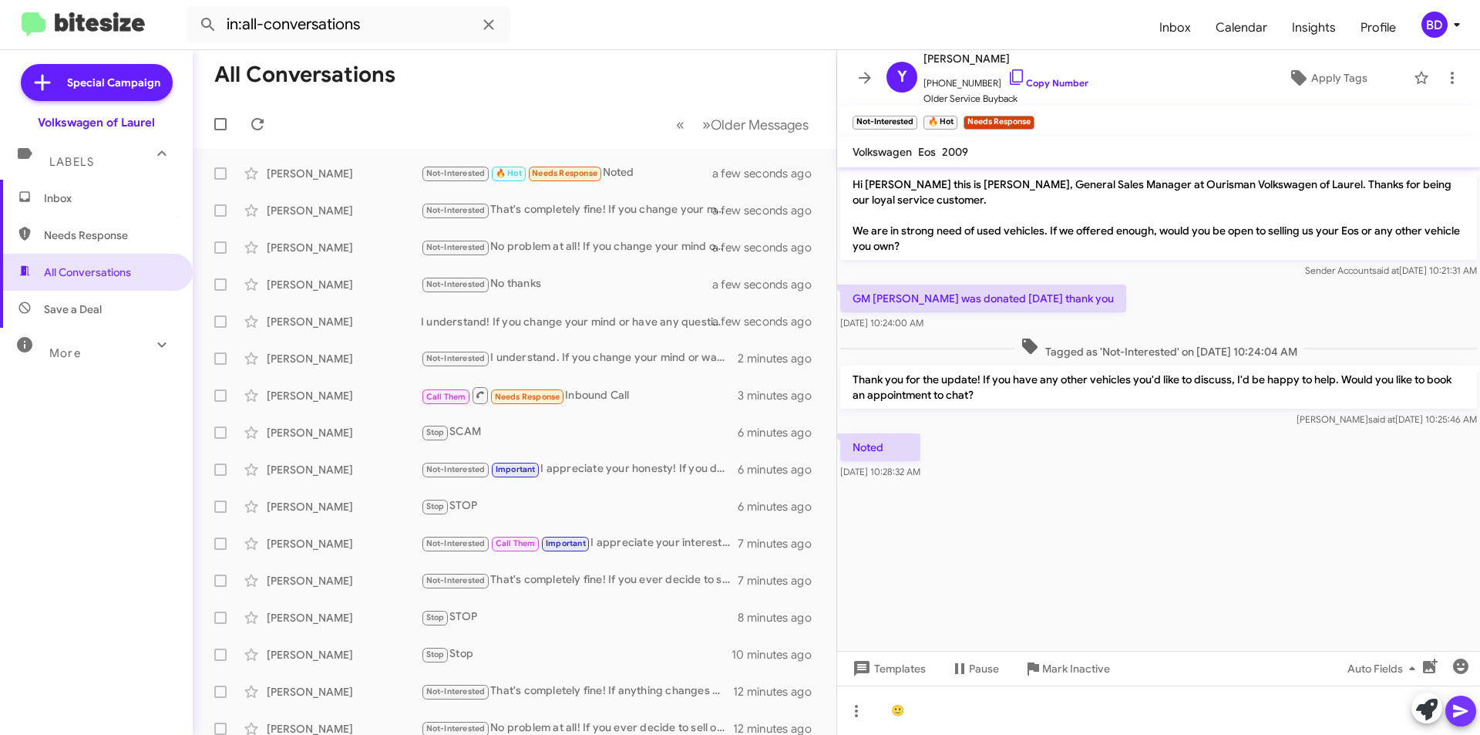
click at [1465, 706] on icon at bounding box center [1460, 710] width 18 height 18
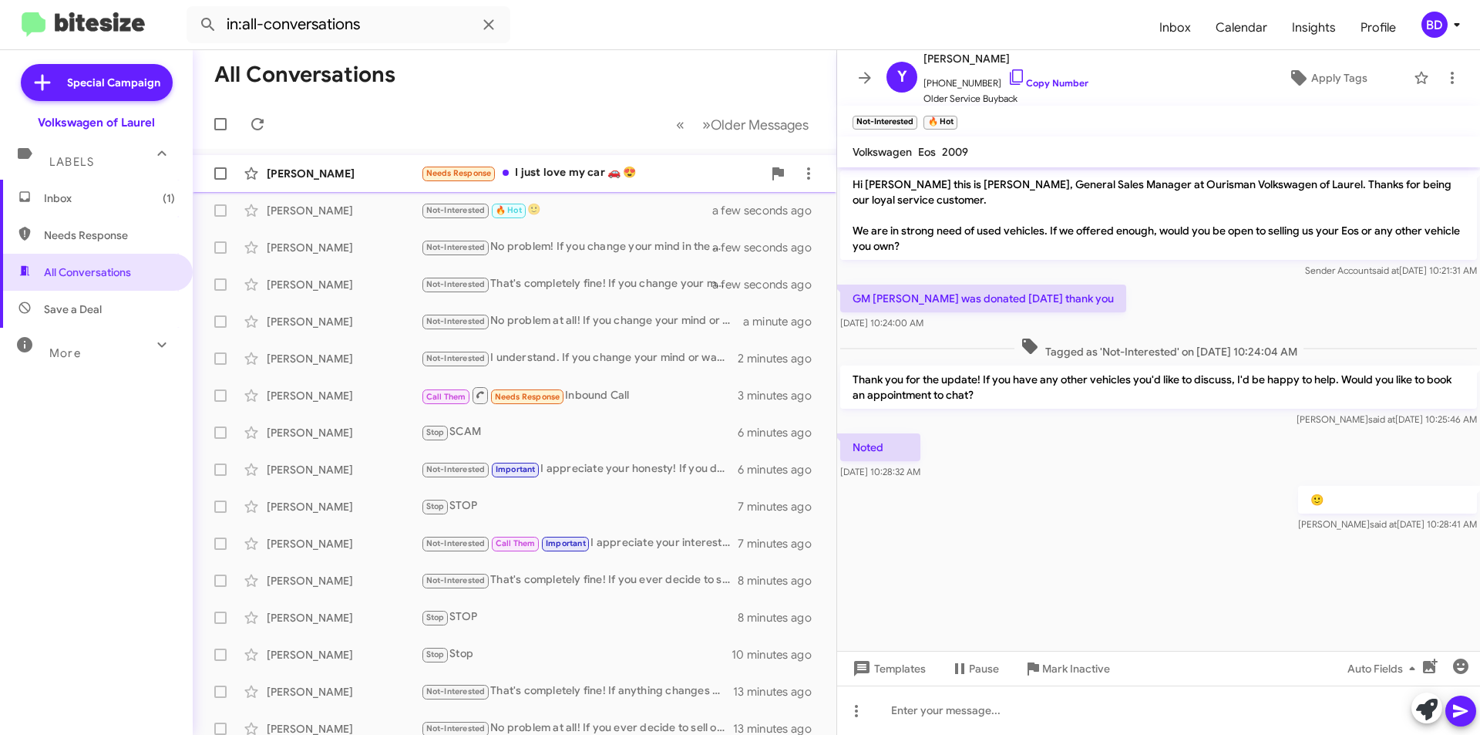
click at [584, 171] on div "Needs Response I just love my car 🚗 😍" at bounding box center [591, 173] width 341 height 18
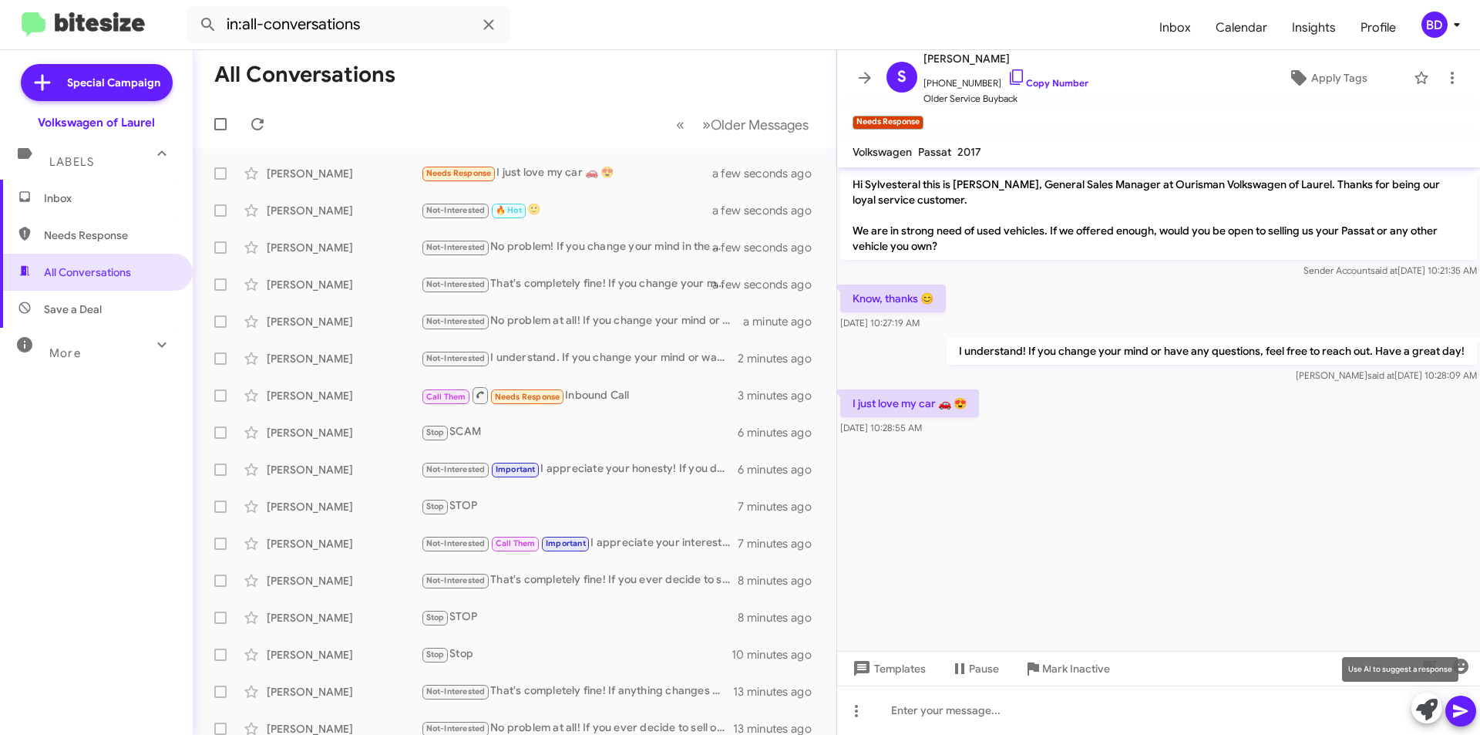
click at [1424, 705] on icon at bounding box center [1427, 709] width 22 height 22
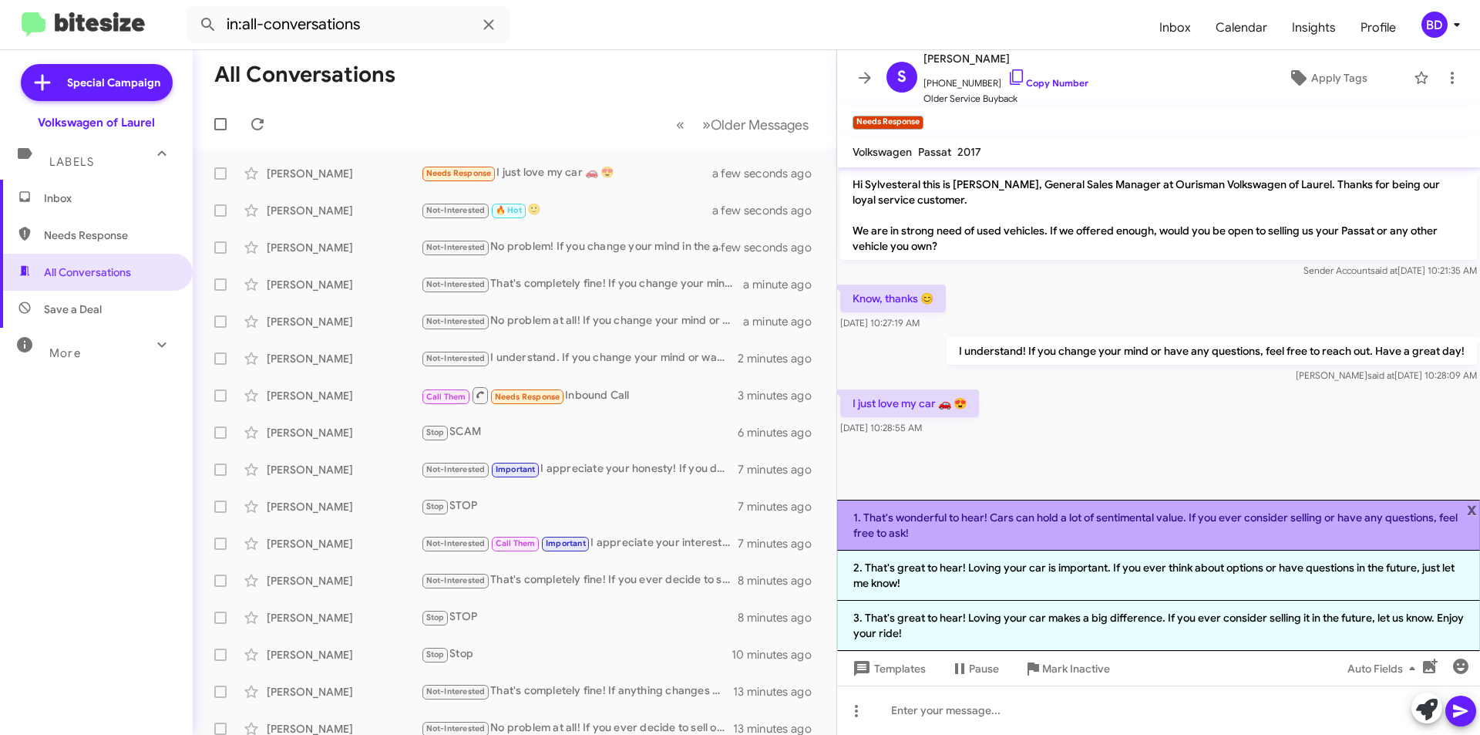
click at [1167, 524] on li "1. That's wonderful to hear! Cars can hold a lot of sentimental value. If you e…" at bounding box center [1158, 524] width 643 height 51
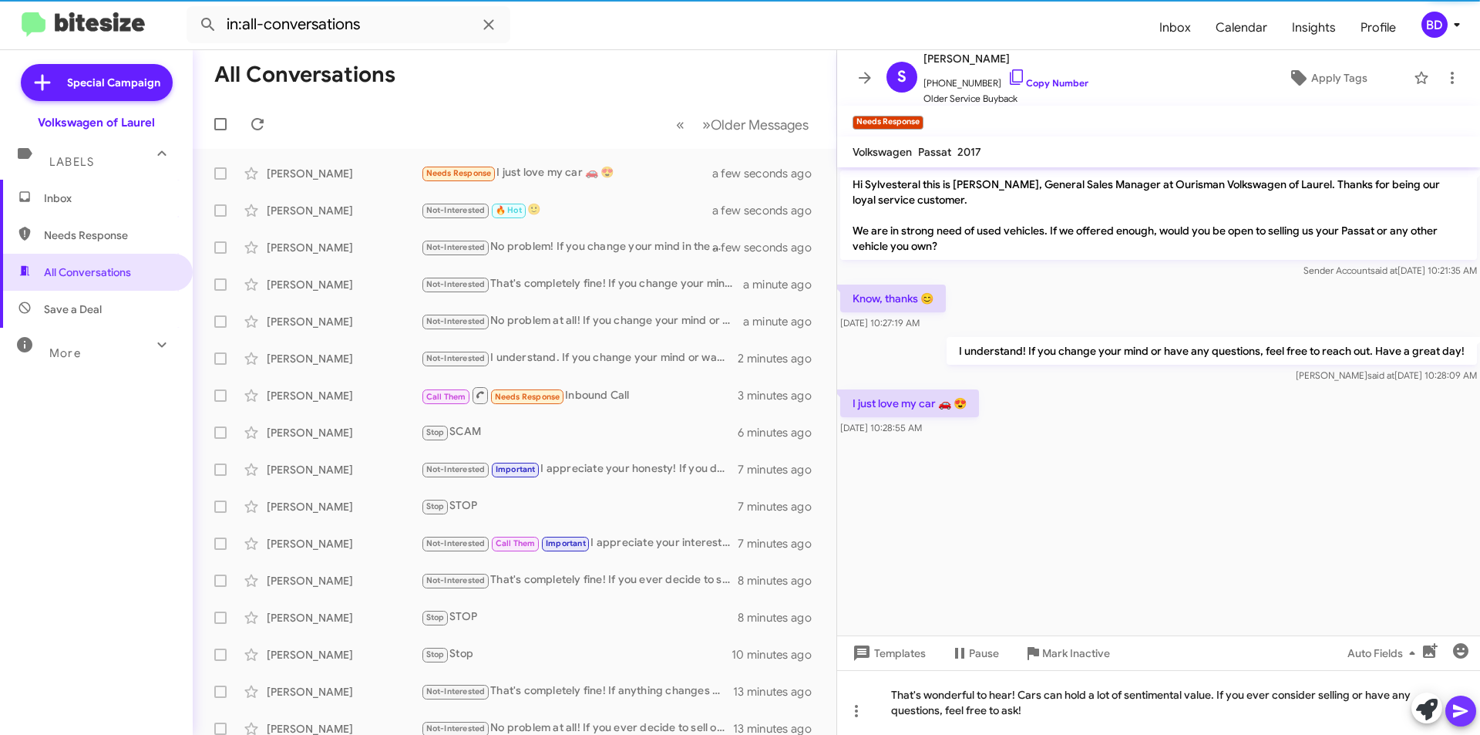
click at [1464, 711] on icon at bounding box center [1460, 710] width 18 height 18
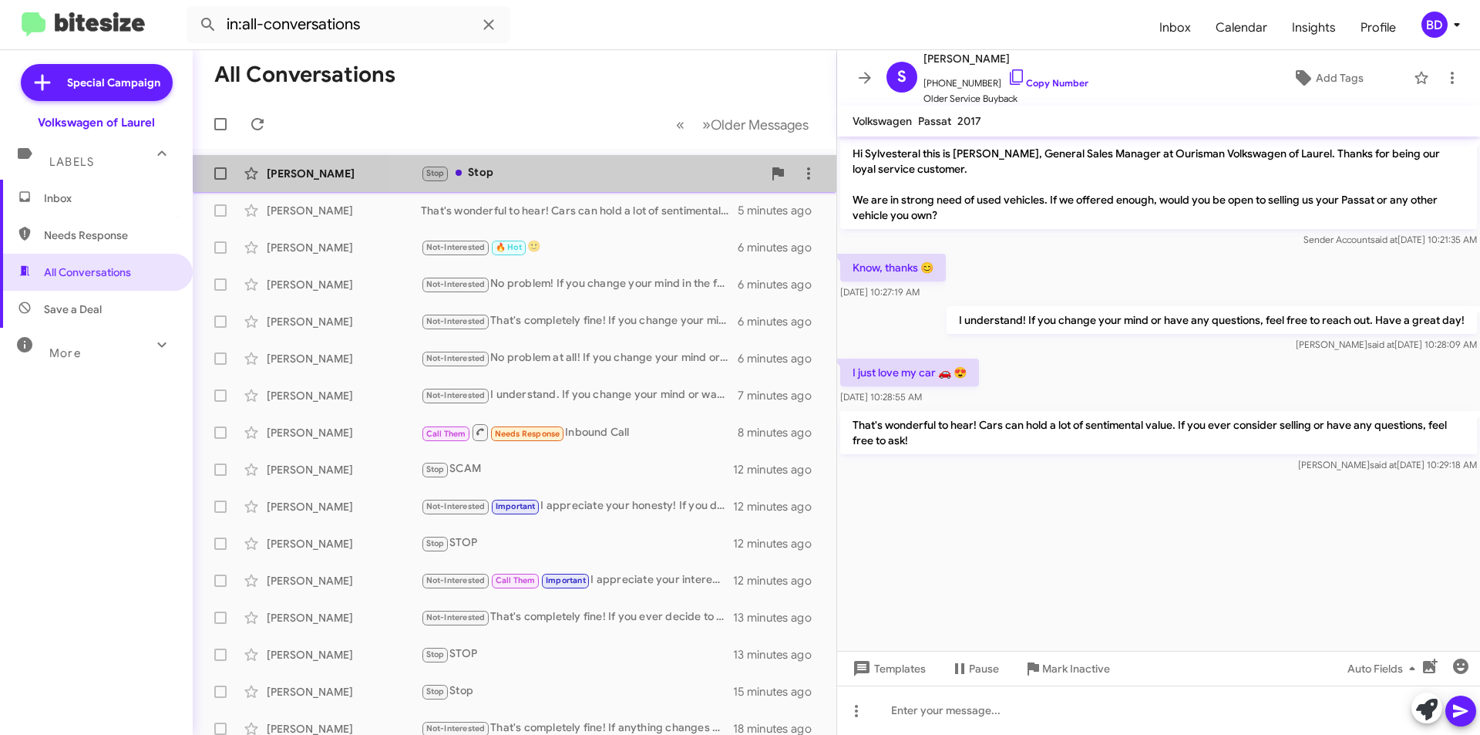
click at [609, 170] on div "Stop Stop" at bounding box center [591, 173] width 341 height 18
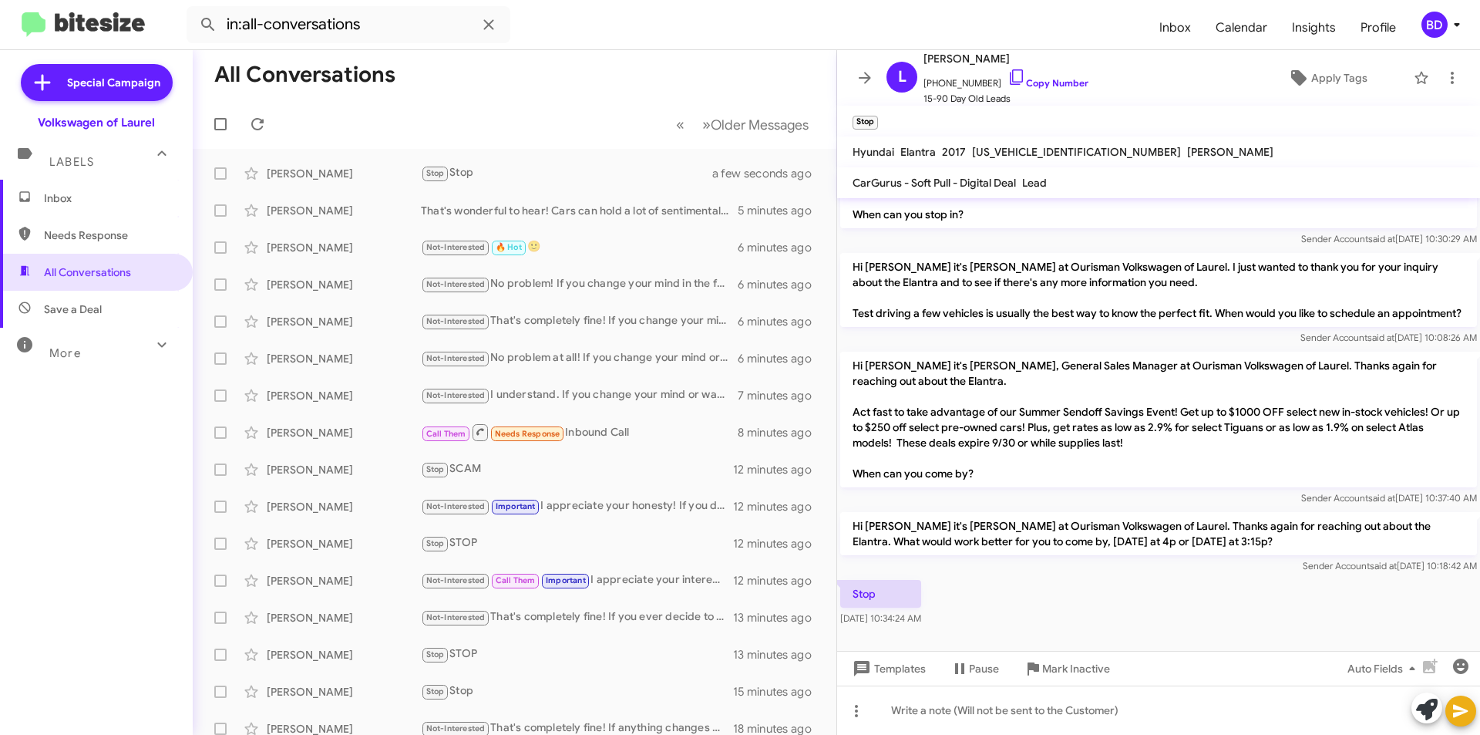
scroll to position [501, 0]
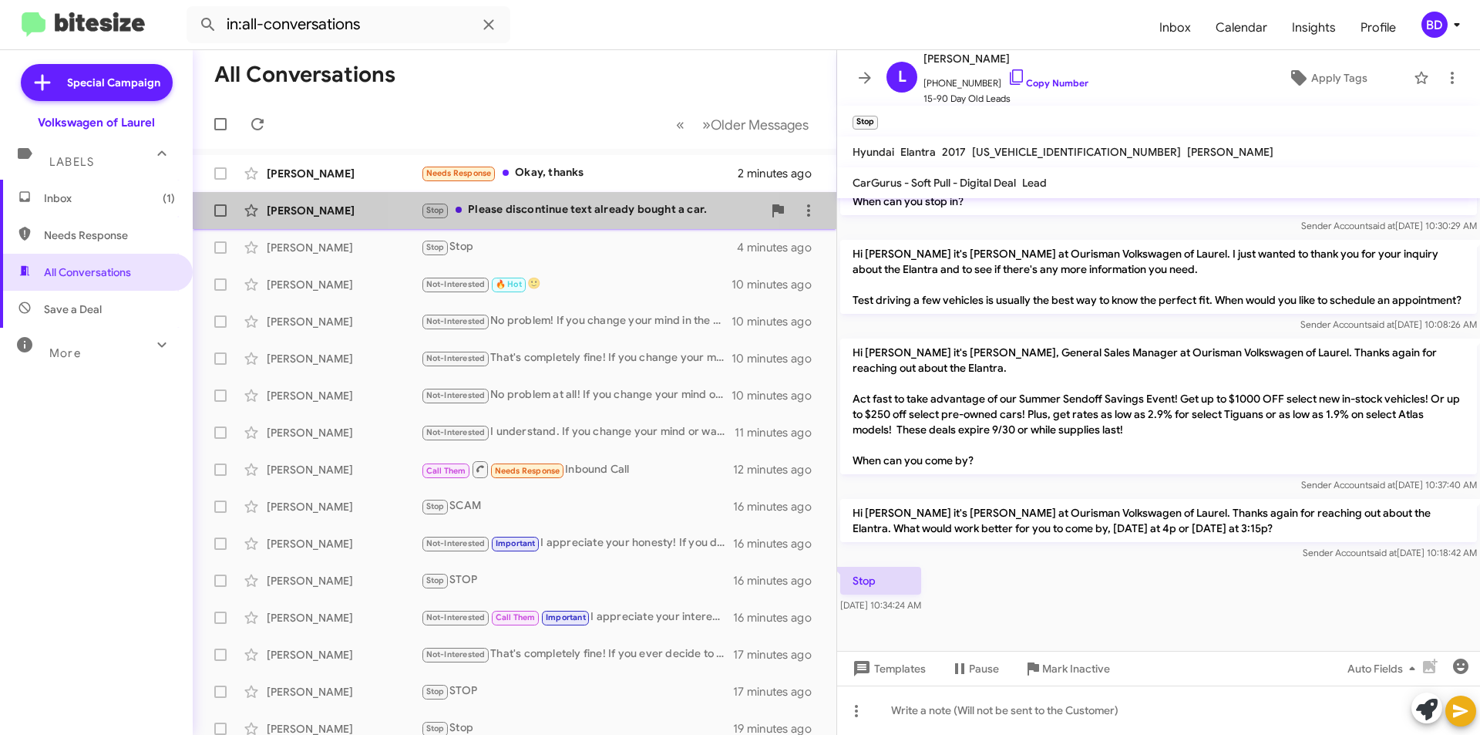
click at [540, 200] on div "Pam O'Keefe Stop Please discontinue text already bought a car. 2 minutes ago" at bounding box center [514, 210] width 619 height 31
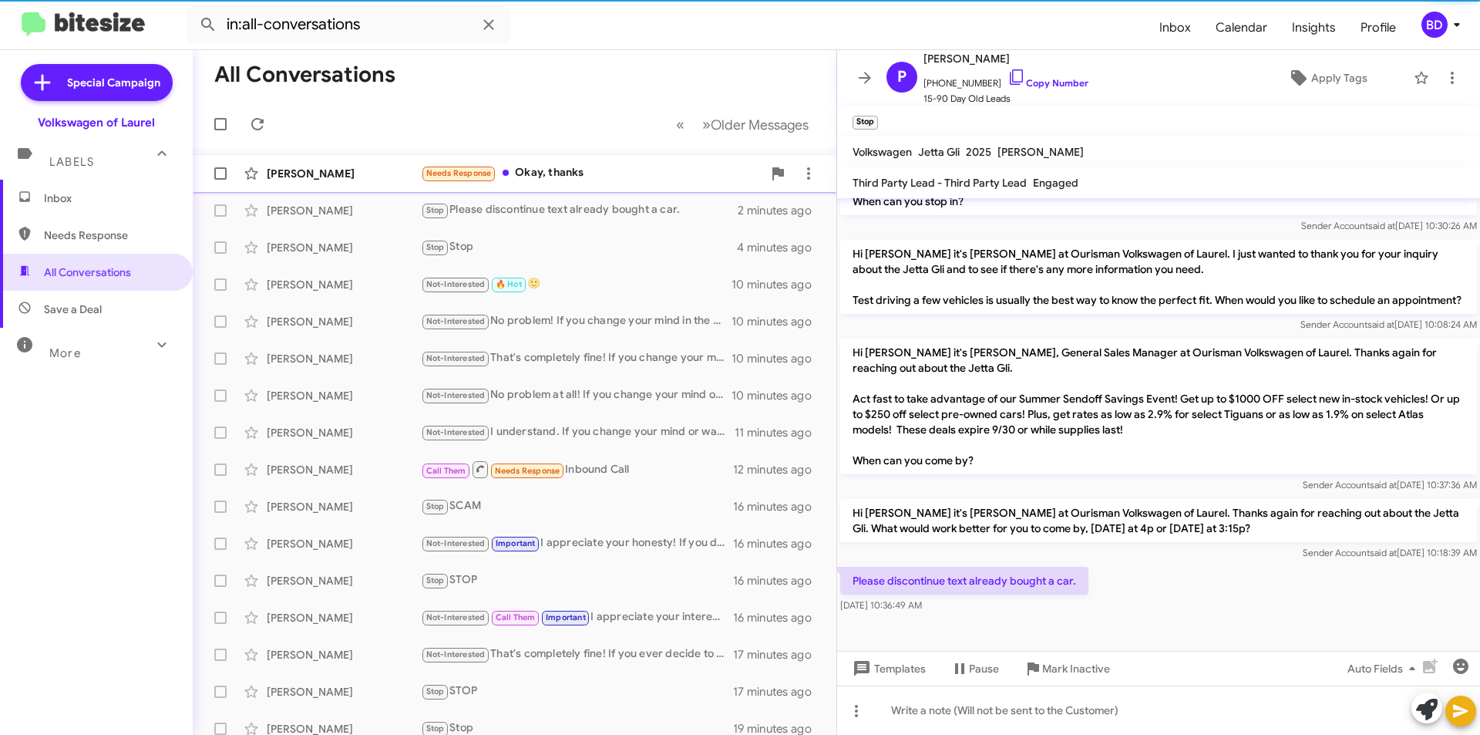
click at [561, 167] on div "Needs Response Okay, thanks" at bounding box center [591, 173] width 341 height 18
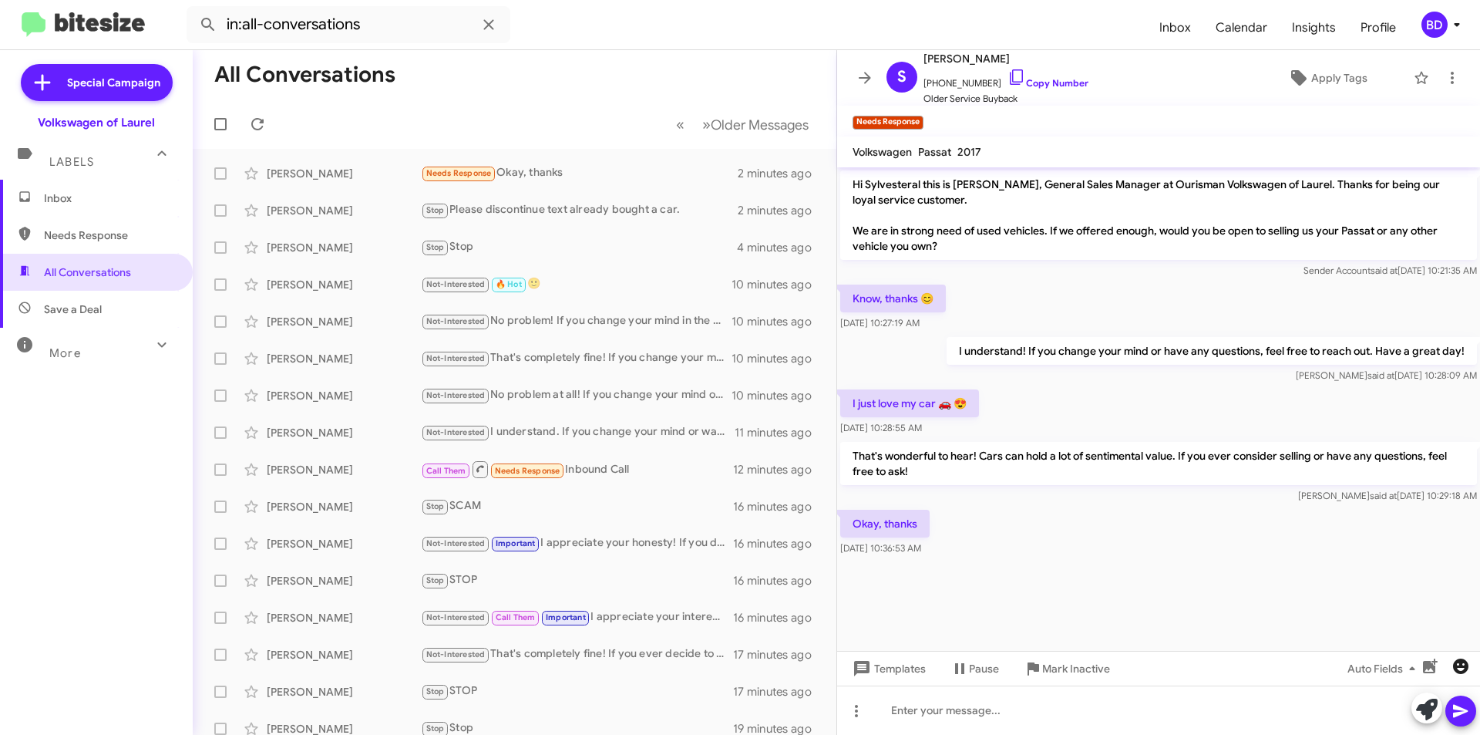
click at [1460, 664] on icon "button" at bounding box center [1460, 665] width 15 height 15
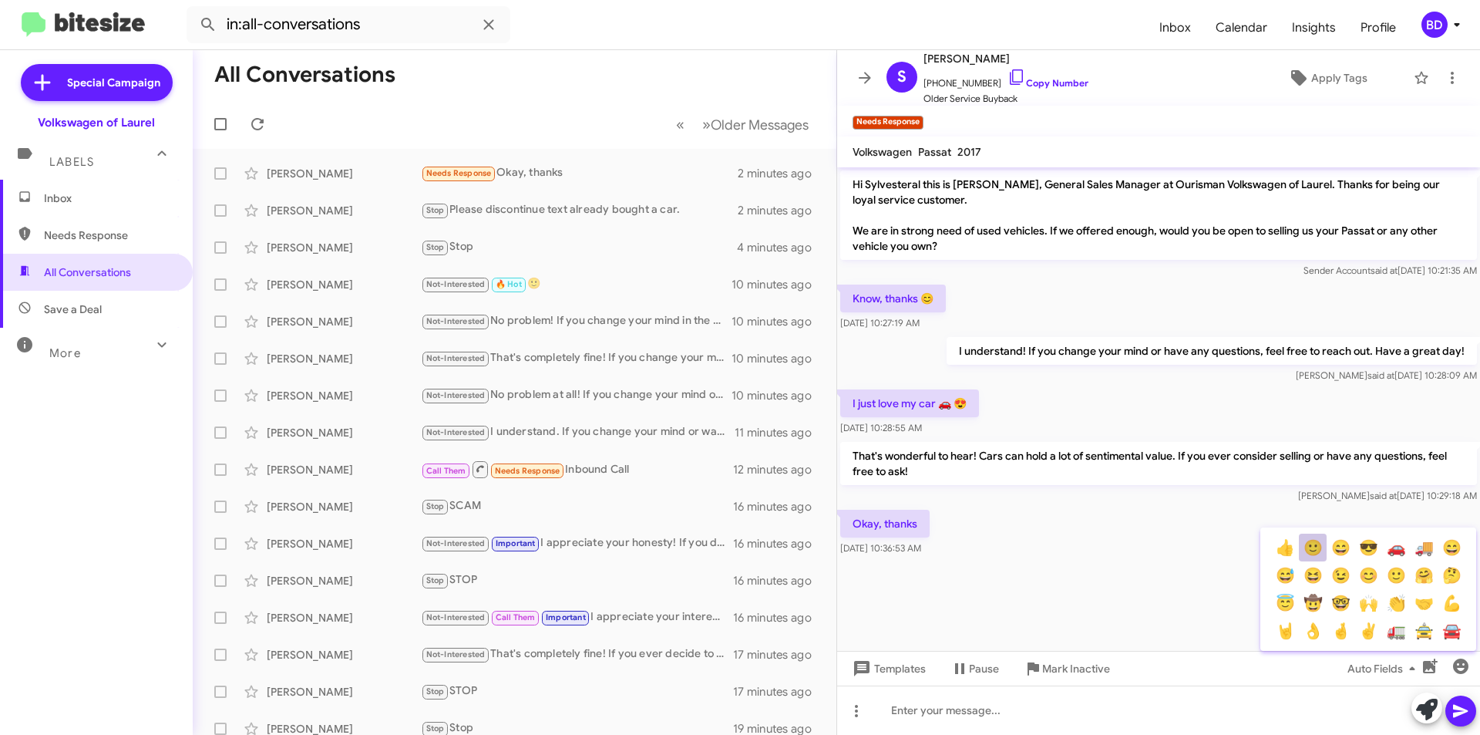
click at [1309, 543] on button "🙂" at bounding box center [1313, 547] width 28 height 28
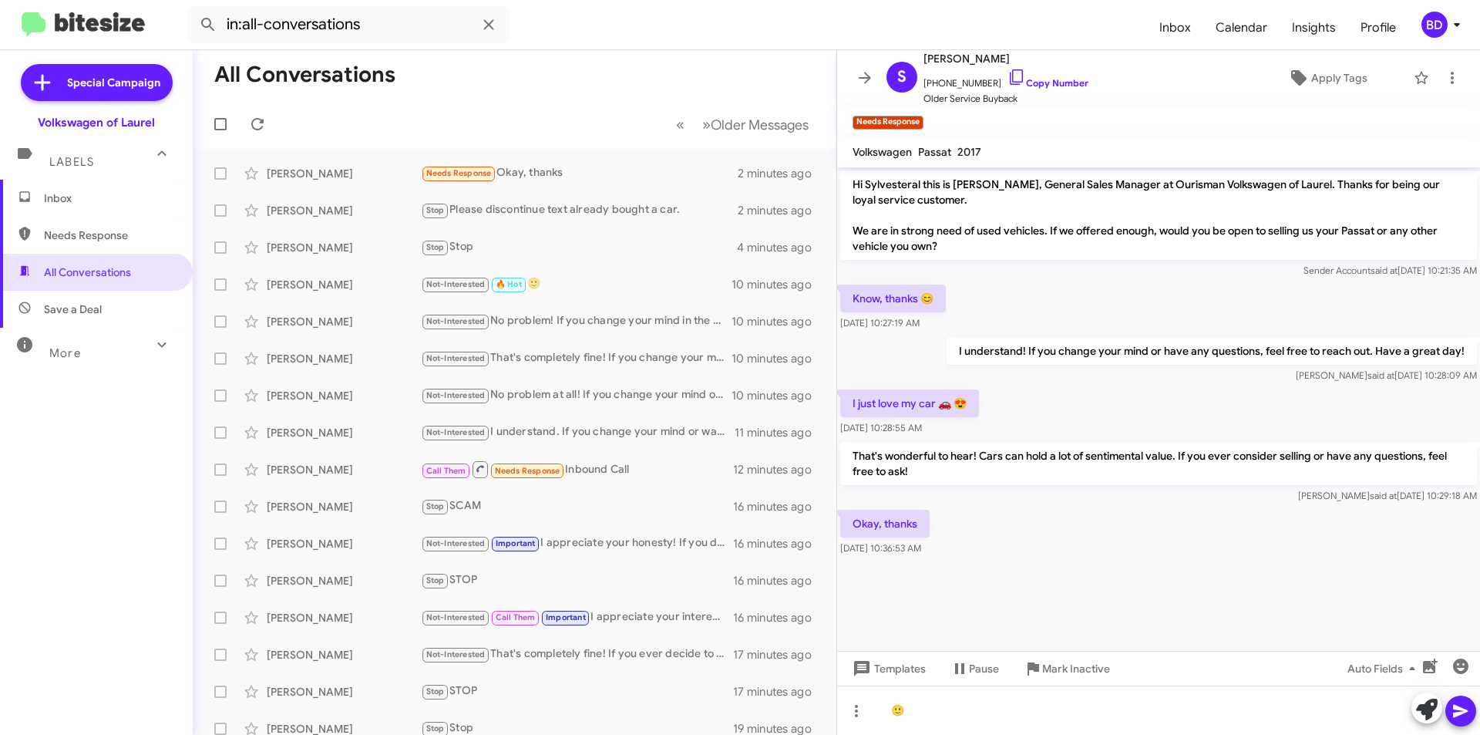
click at [1462, 708] on icon at bounding box center [1460, 710] width 18 height 18
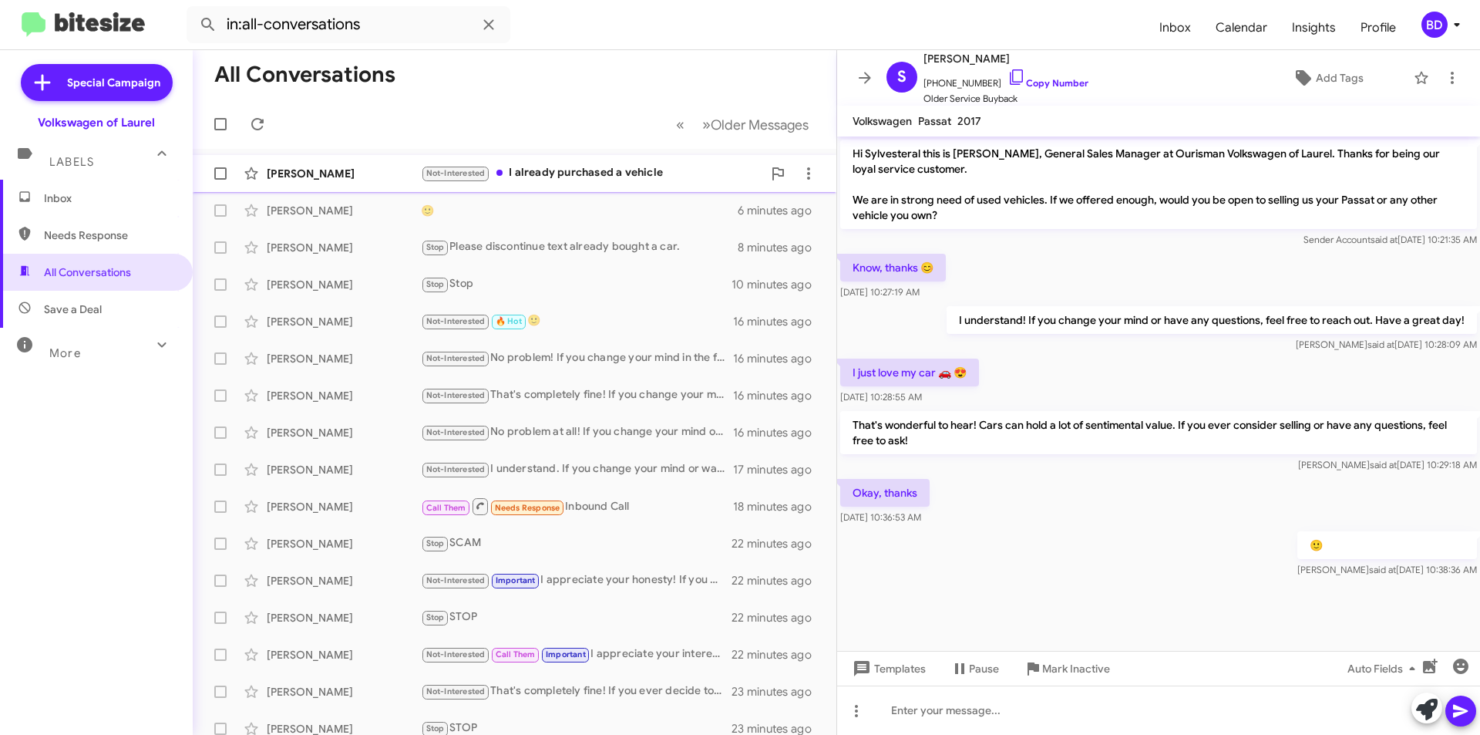
click at [541, 172] on div "Not-Interested I already purchased a vehicle" at bounding box center [591, 173] width 341 height 18
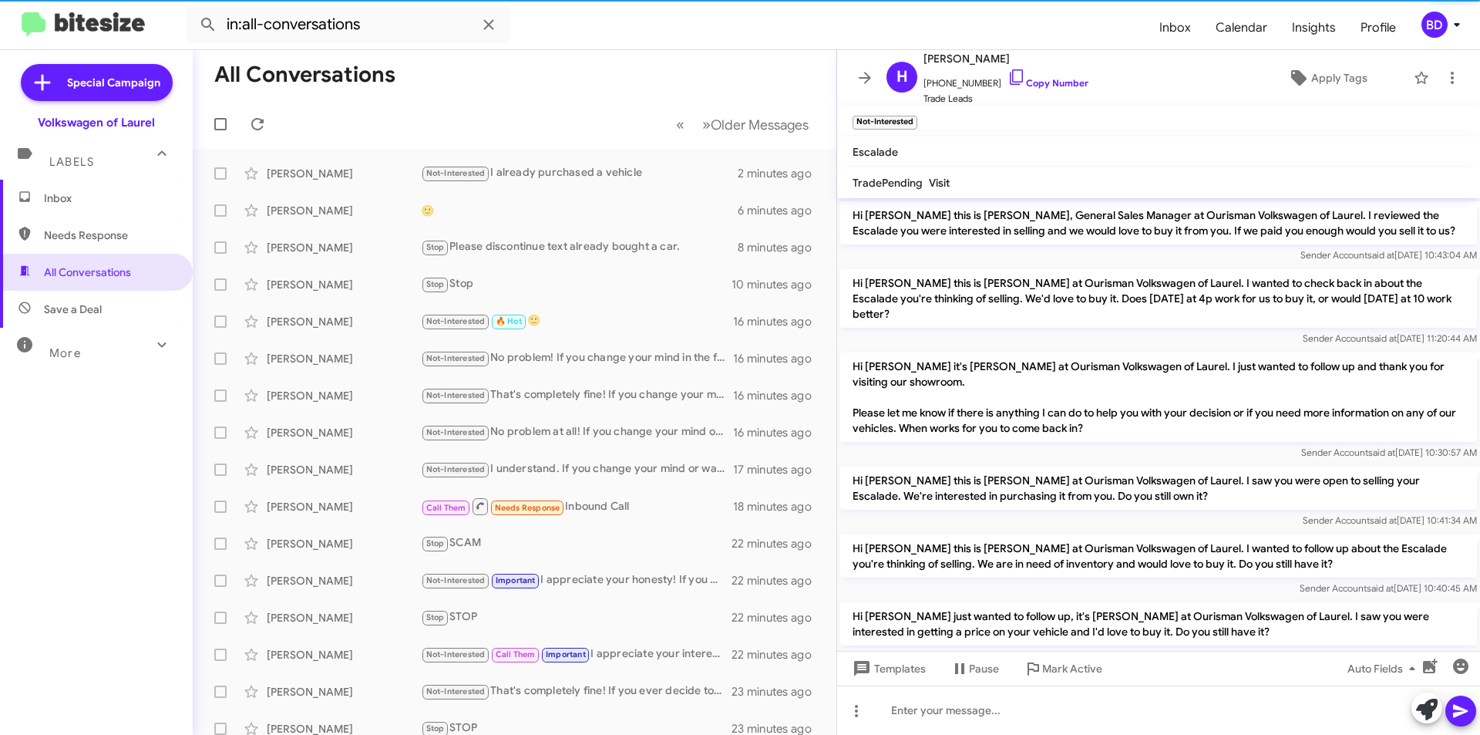
scroll to position [113, 0]
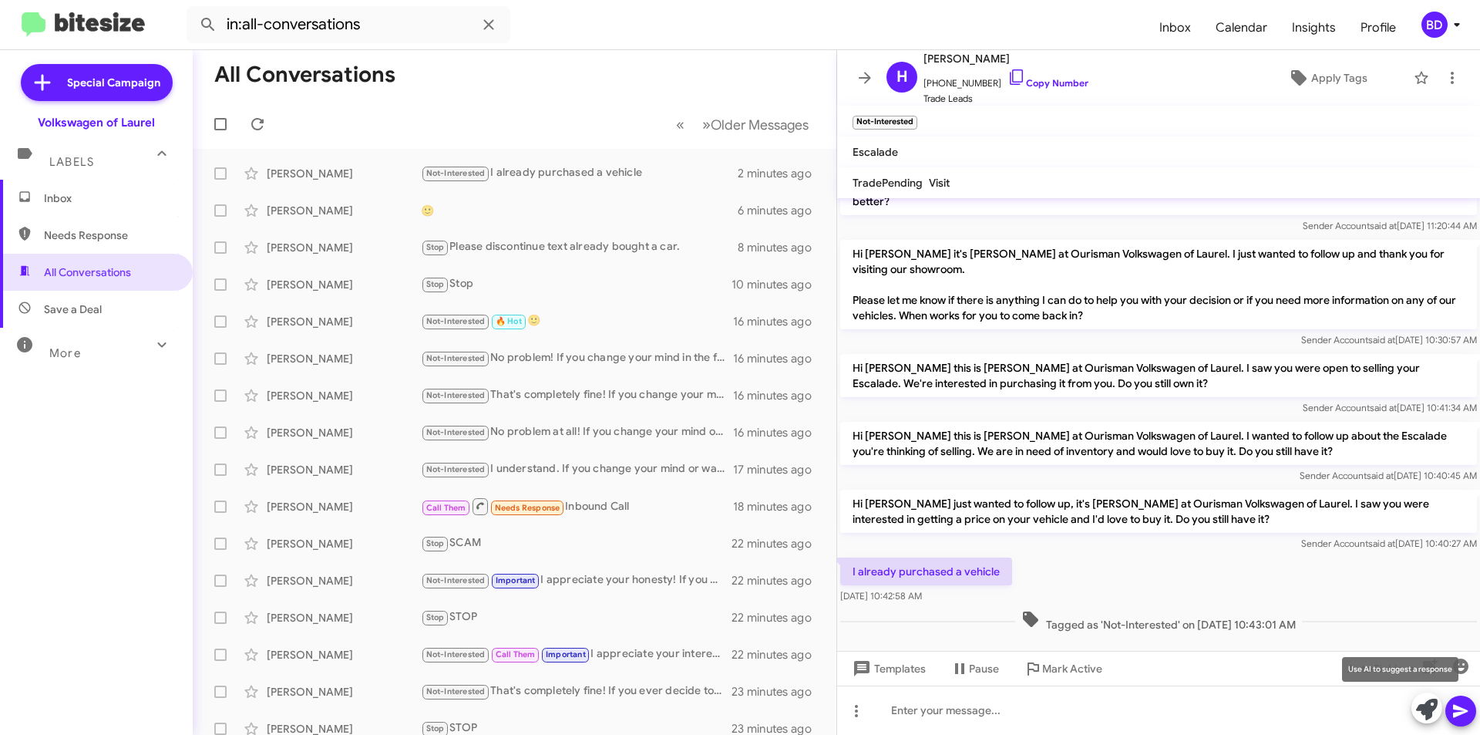
click at [1418, 713] on icon at bounding box center [1427, 709] width 22 height 22
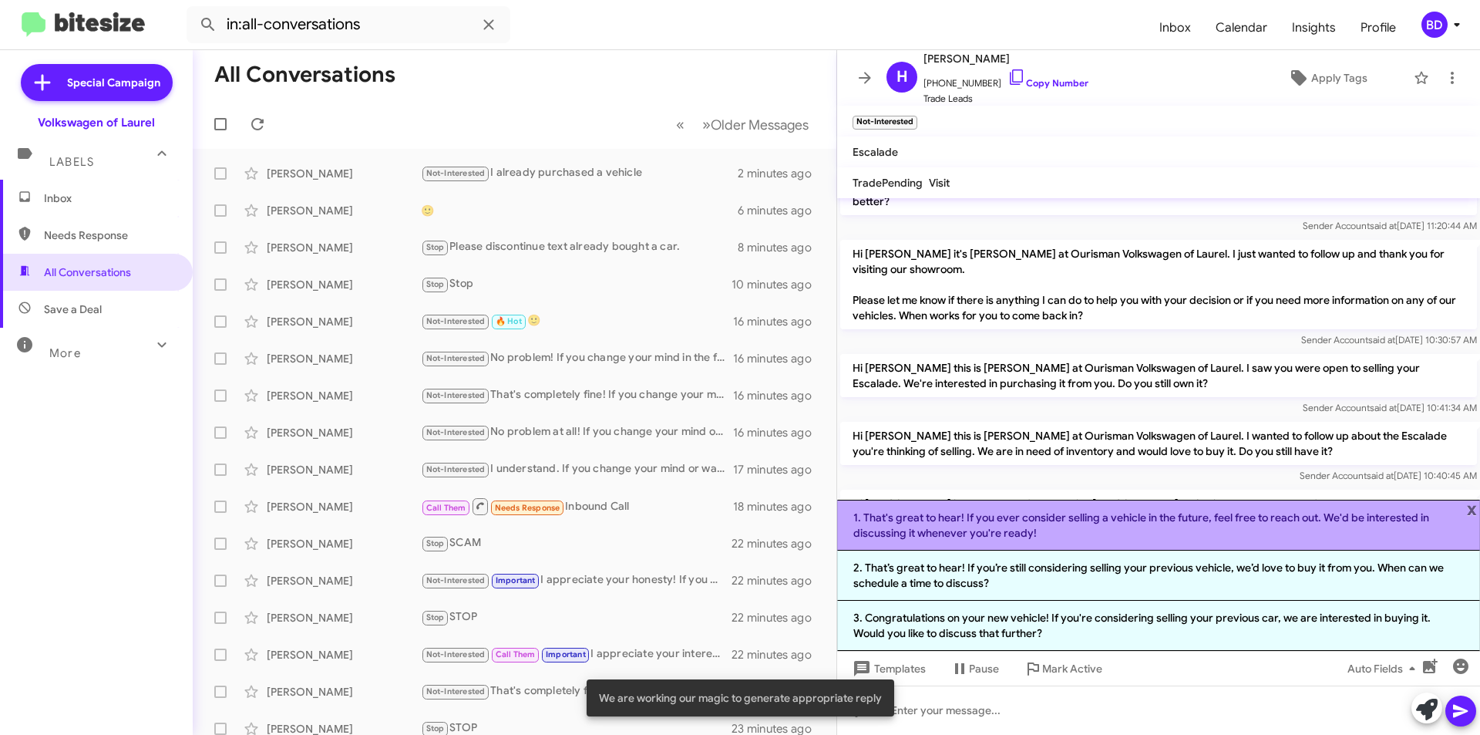
click at [1142, 526] on li "1. That's great to hear! If you ever consider selling a vehicle in the future, …" at bounding box center [1158, 524] width 643 height 51
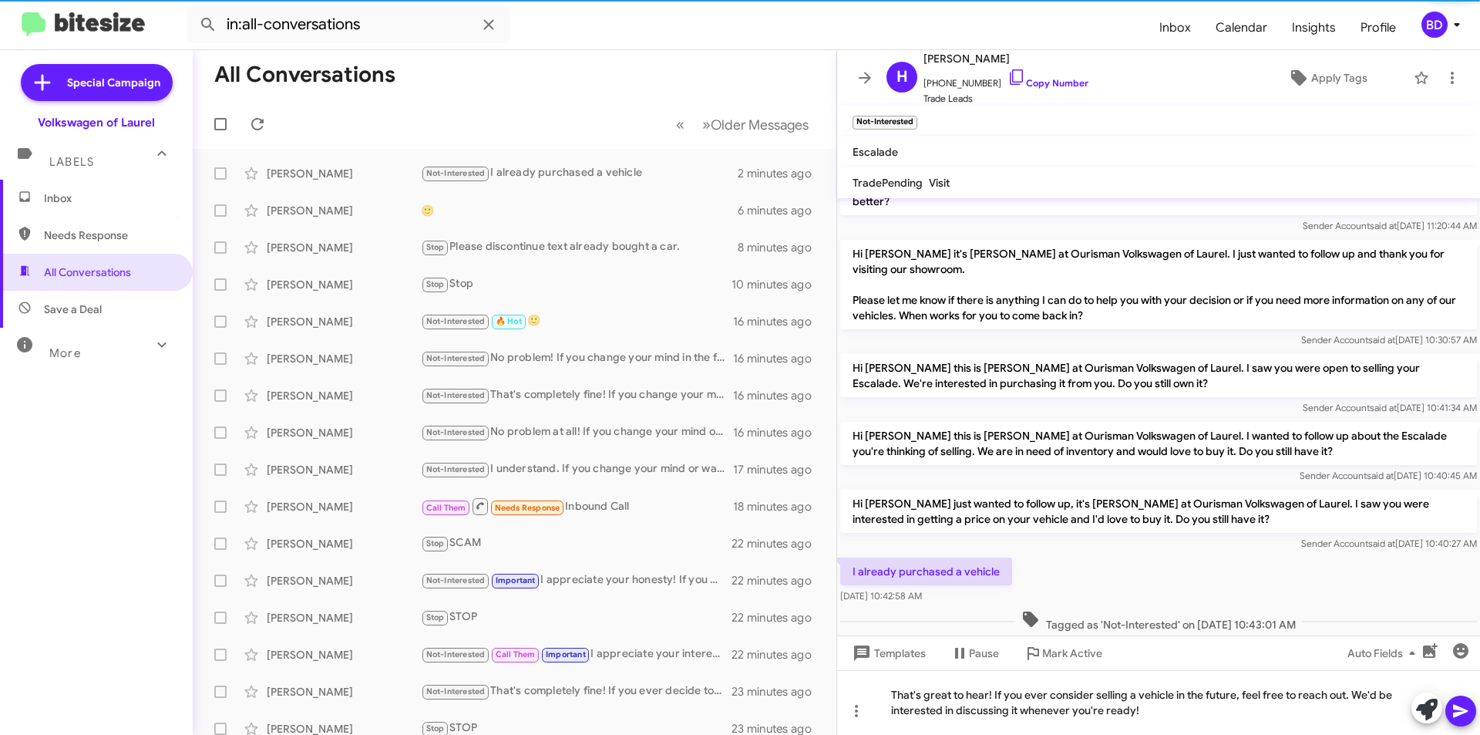
click at [1468, 709] on icon at bounding box center [1460, 710] width 18 height 18
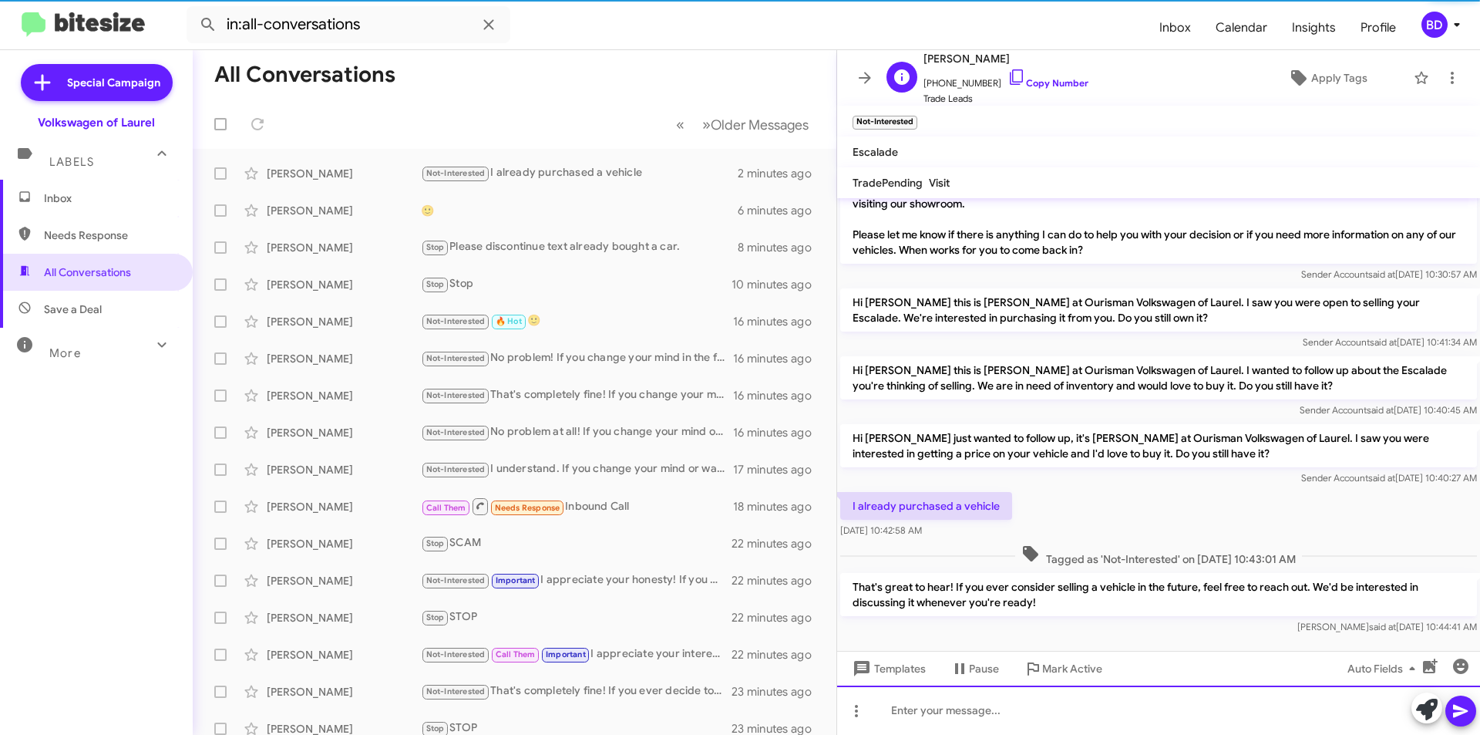
scroll to position [184, 0]
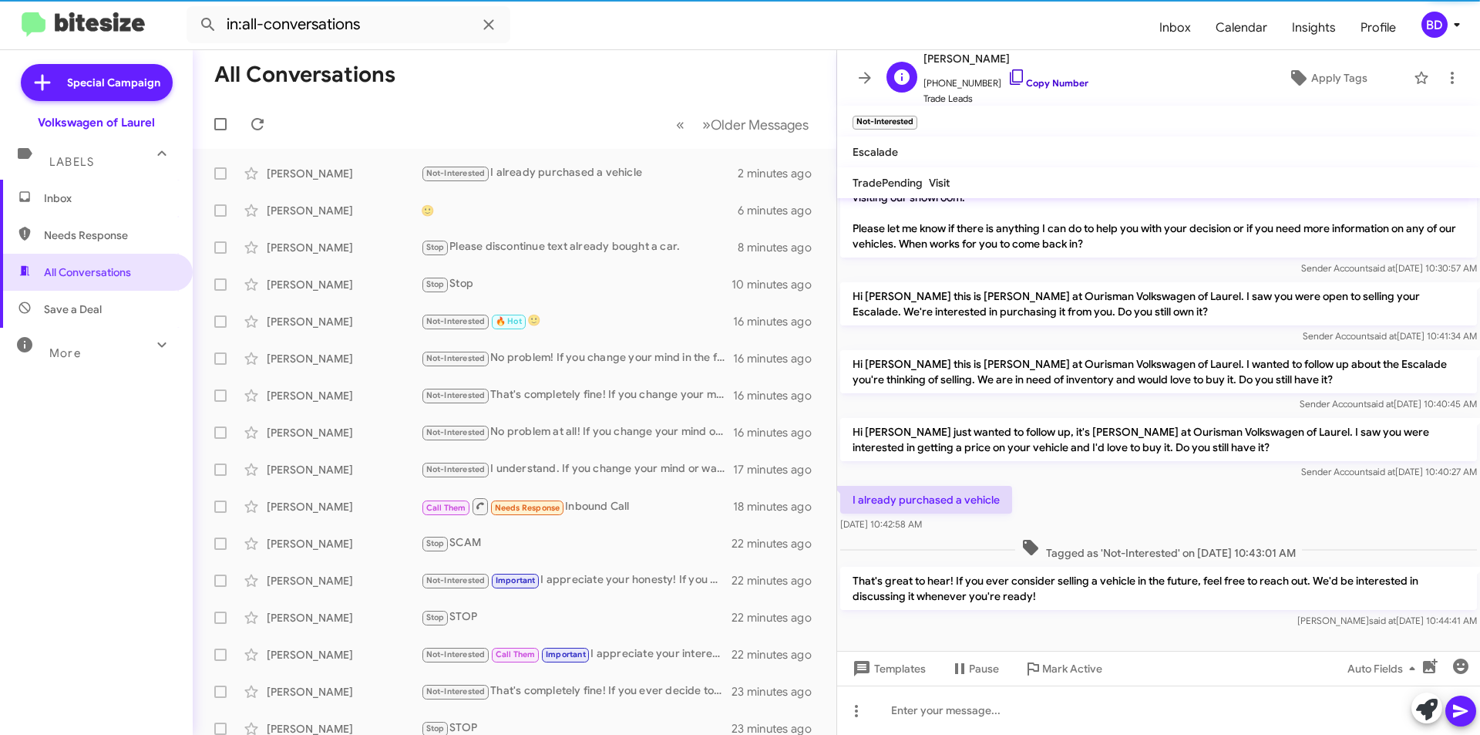
click at [1042, 86] on link "Copy Number" at bounding box center [1047, 83] width 81 height 12
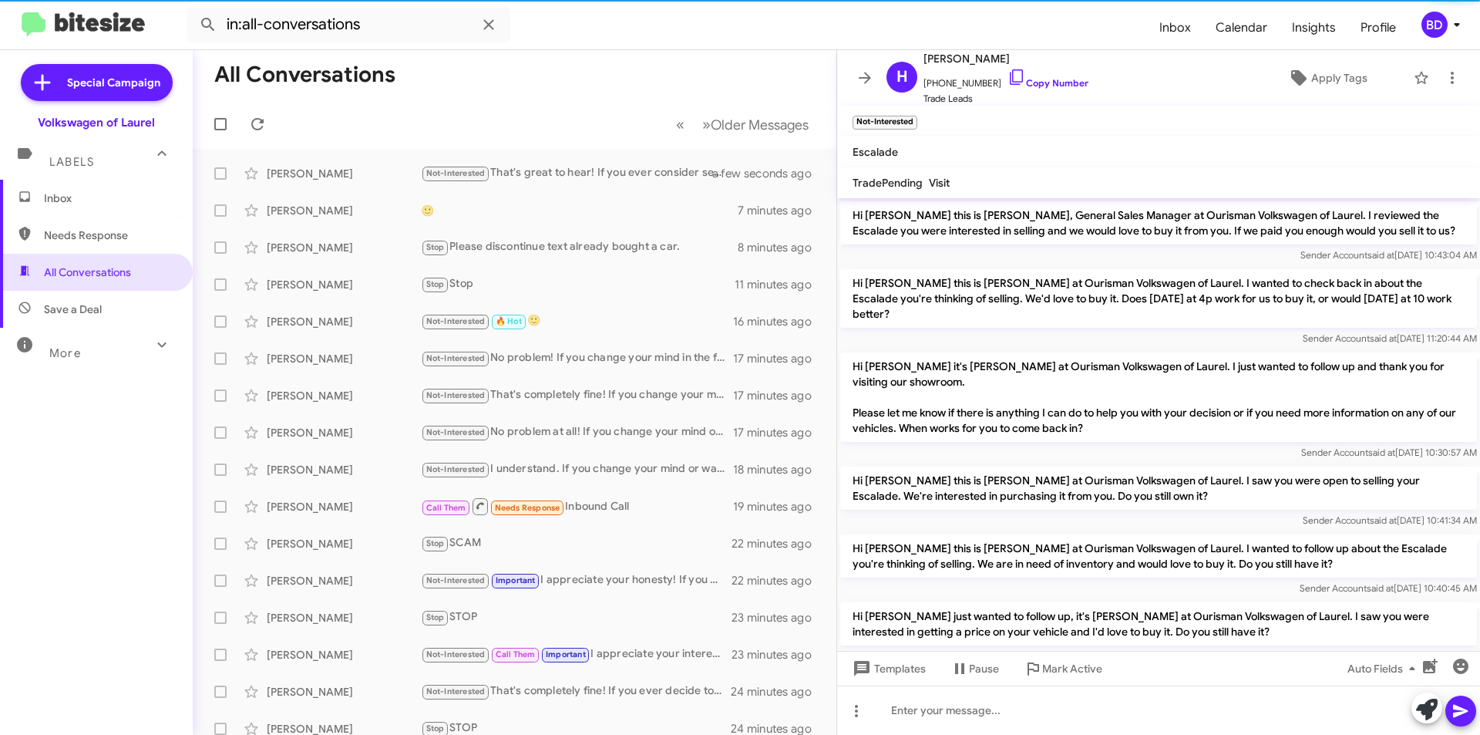
scroll to position [153, 0]
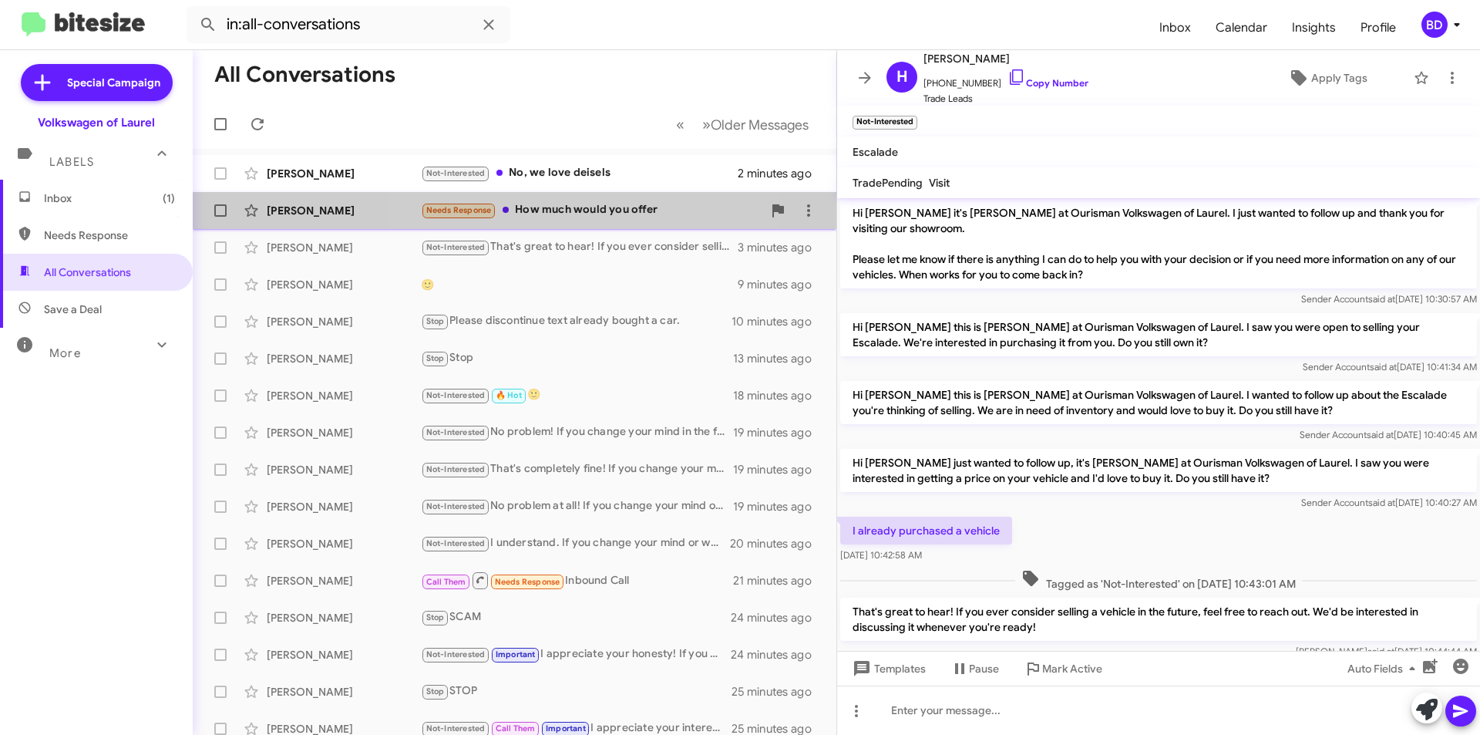
click at [563, 210] on div "Needs Response How much would you offer" at bounding box center [591, 210] width 341 height 18
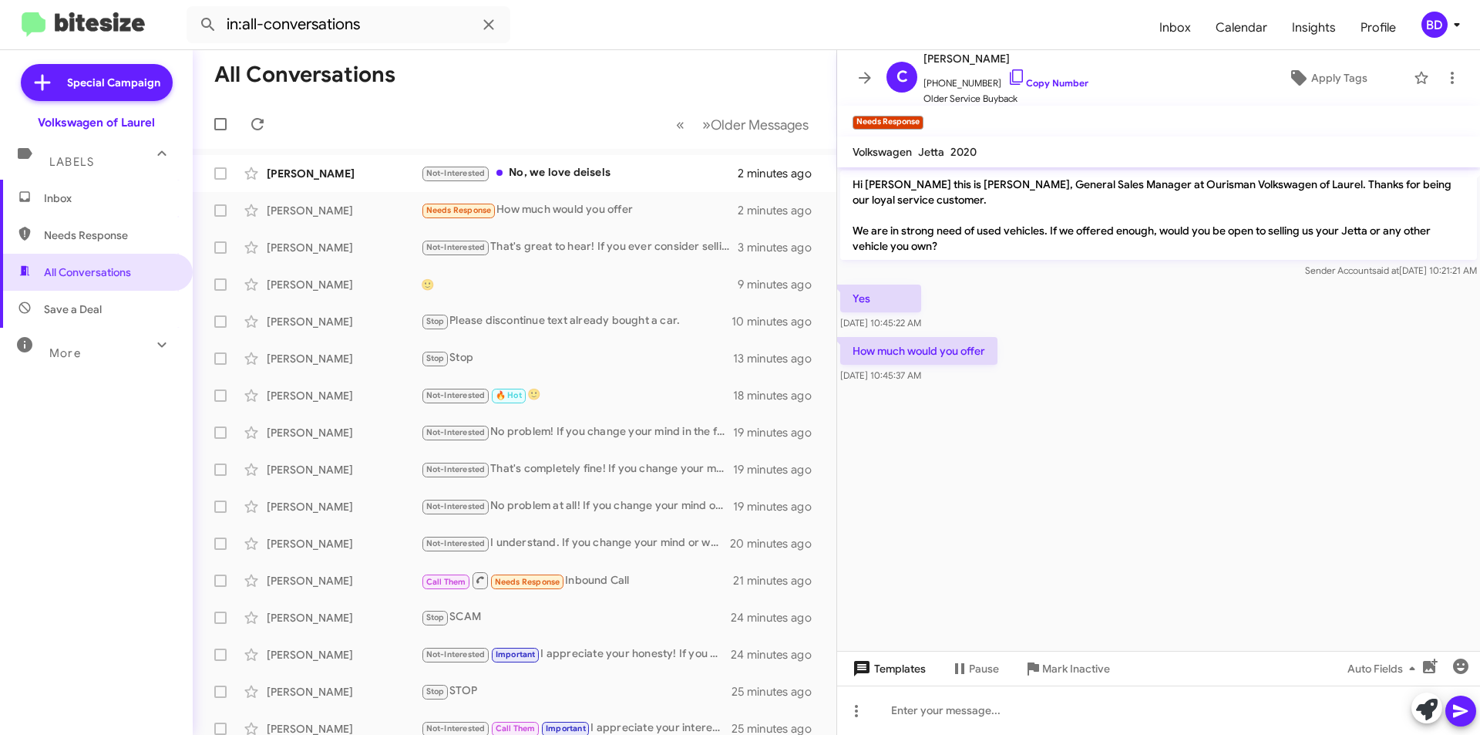
click at [916, 669] on span "Templates" at bounding box center [887, 668] width 76 height 28
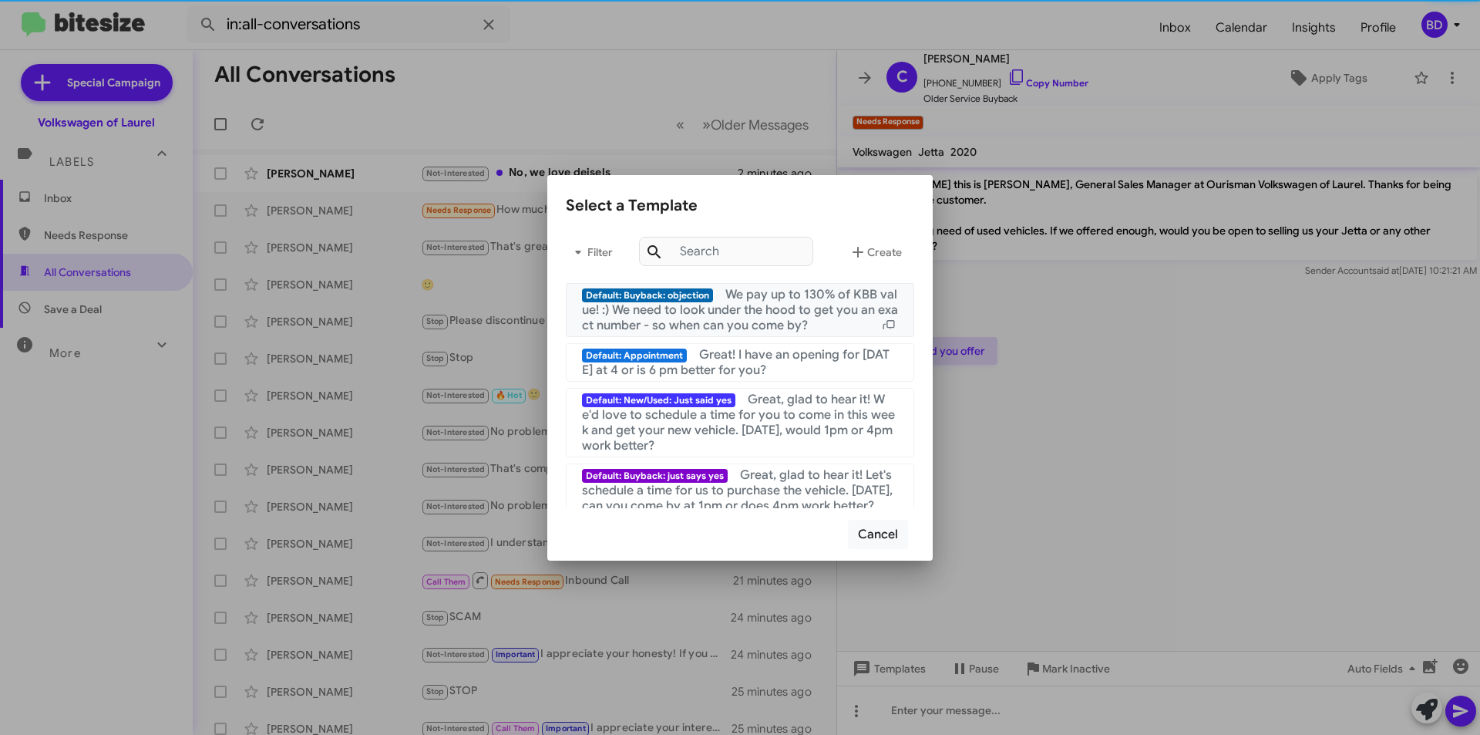
click at [805, 321] on span "We pay up to 130% of KBB value! :) We need to look under the hood to get you an…" at bounding box center [740, 310] width 316 height 46
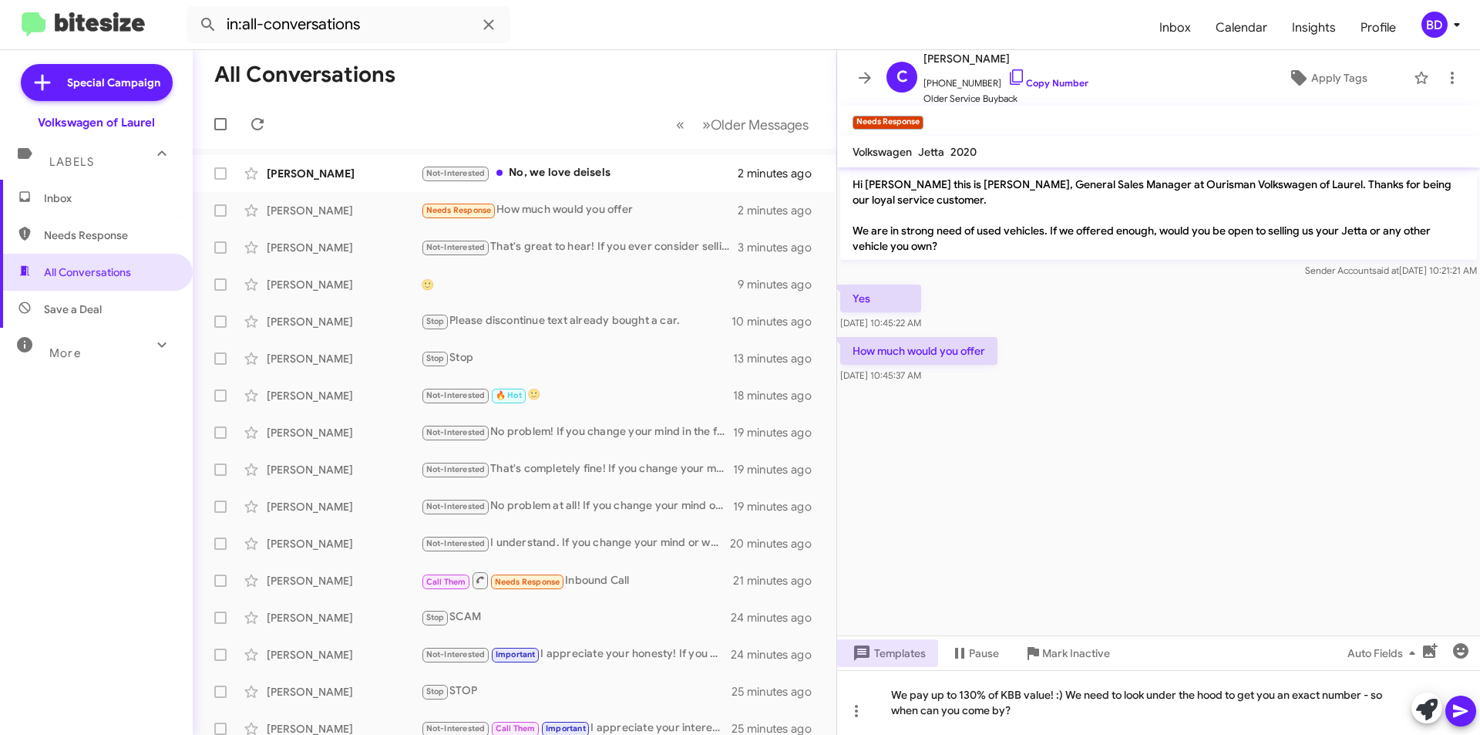
click at [1460, 706] on icon at bounding box center [1460, 710] width 18 height 18
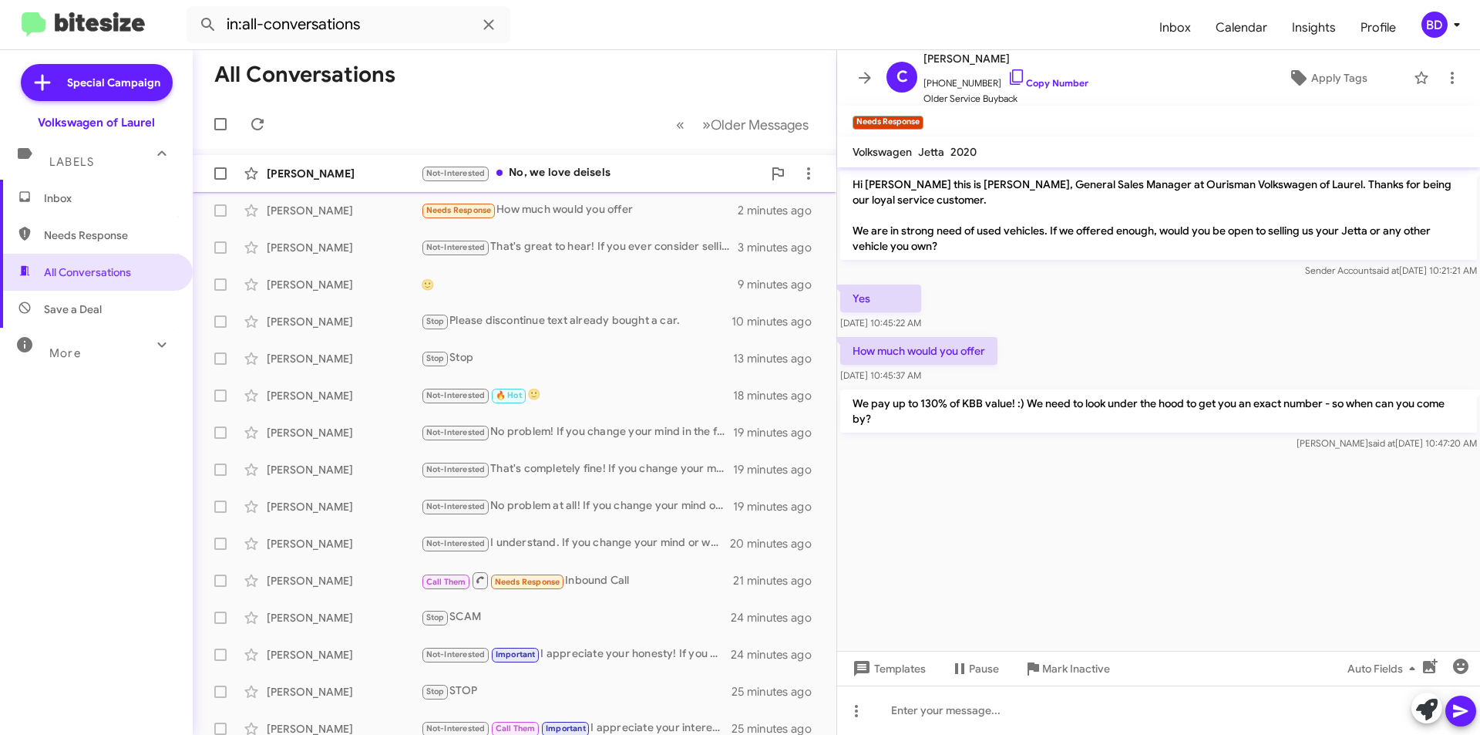
click at [574, 174] on div "Not-Interested No, we love deisels" at bounding box center [591, 173] width 341 height 18
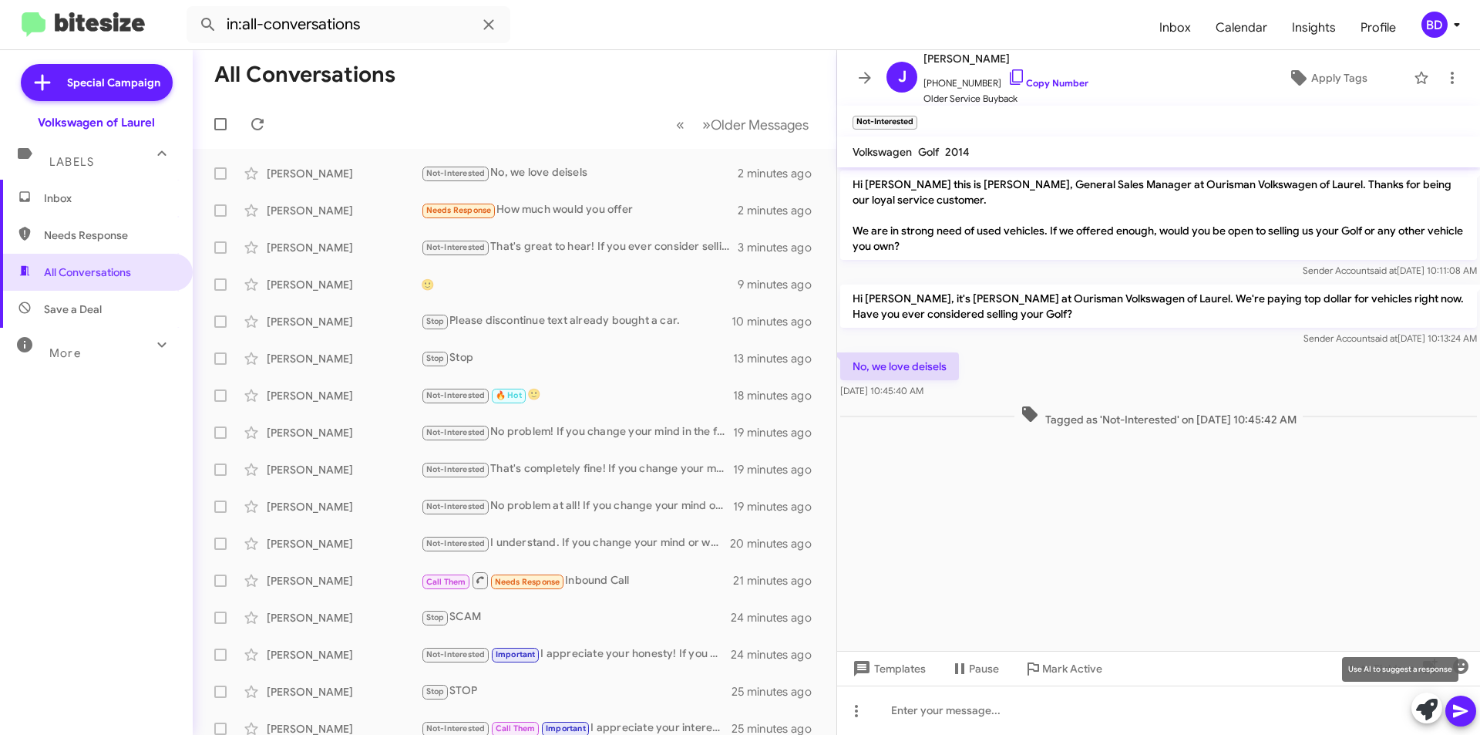
click at [1428, 706] on icon at bounding box center [1427, 709] width 22 height 22
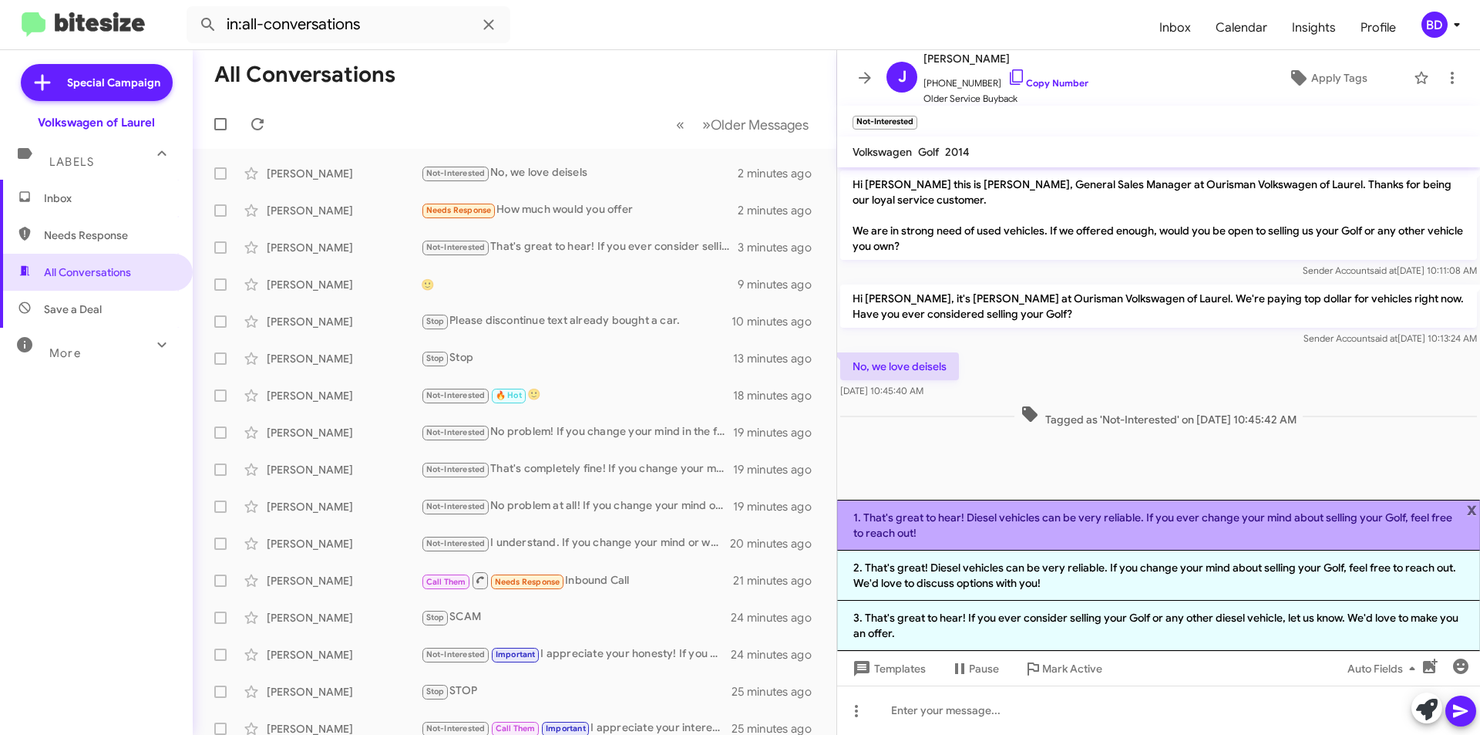
click at [1205, 521] on li "1. That's great to hear! Diesel vehicles can be very reliable. If you ever chan…" at bounding box center [1158, 524] width 643 height 51
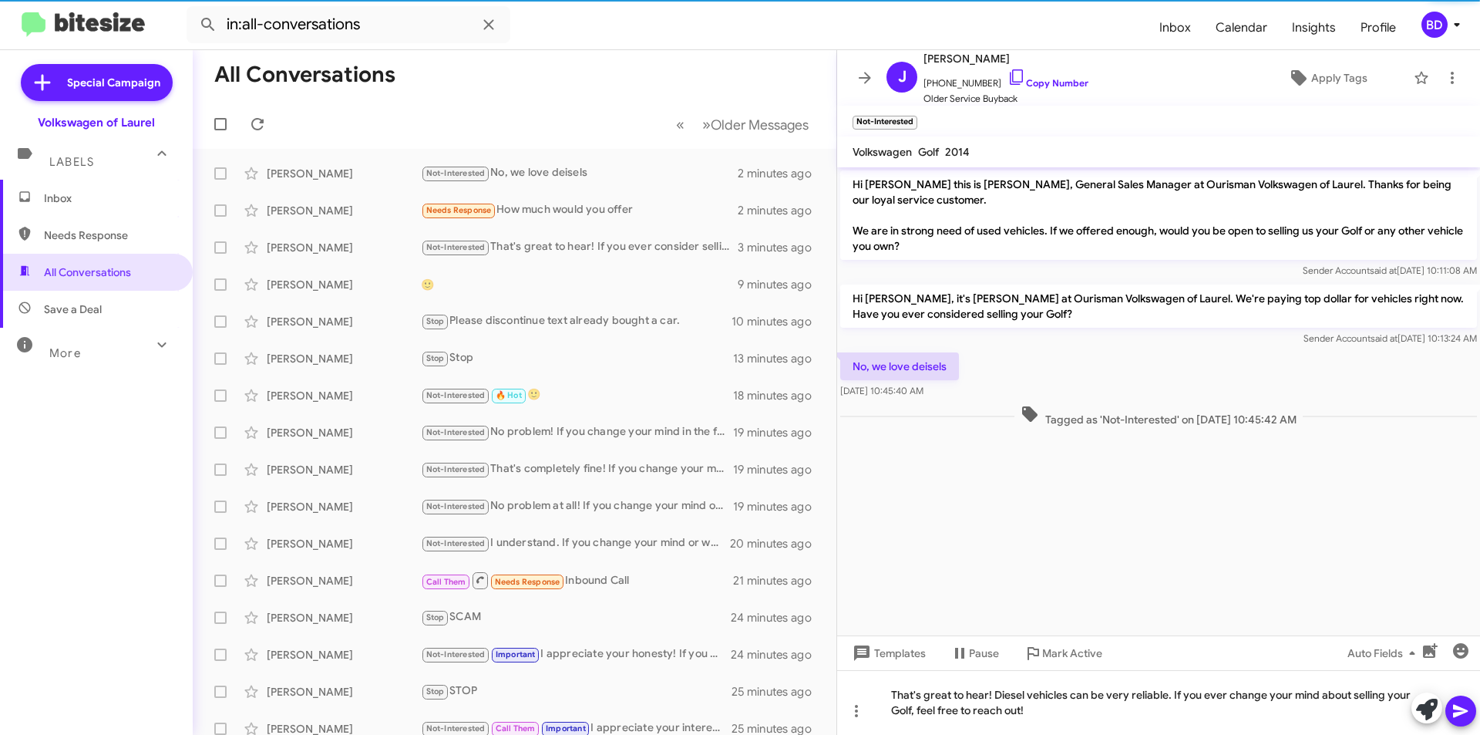
click at [1460, 706] on icon at bounding box center [1460, 710] width 18 height 18
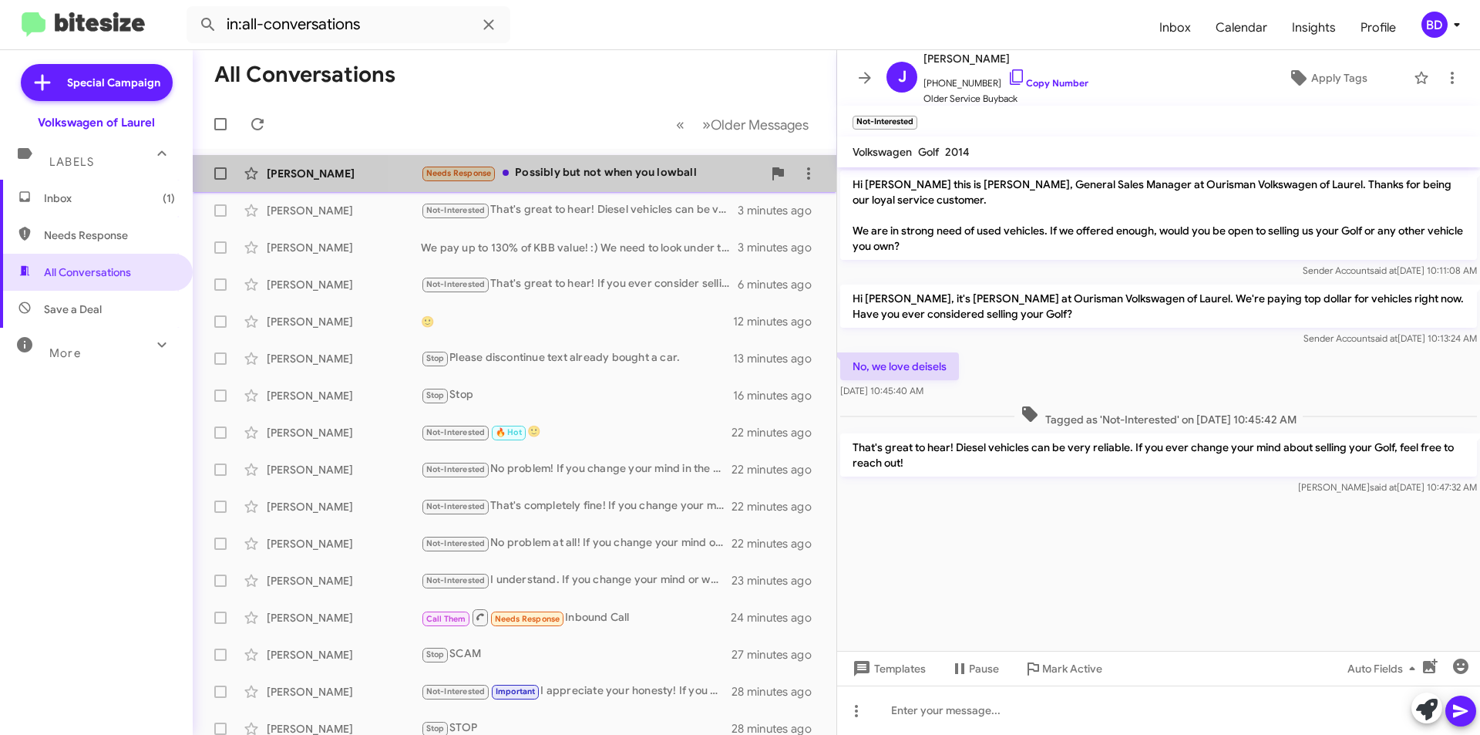
click at [657, 173] on div "Needs Response Possibly but not when you lowball" at bounding box center [591, 173] width 341 height 18
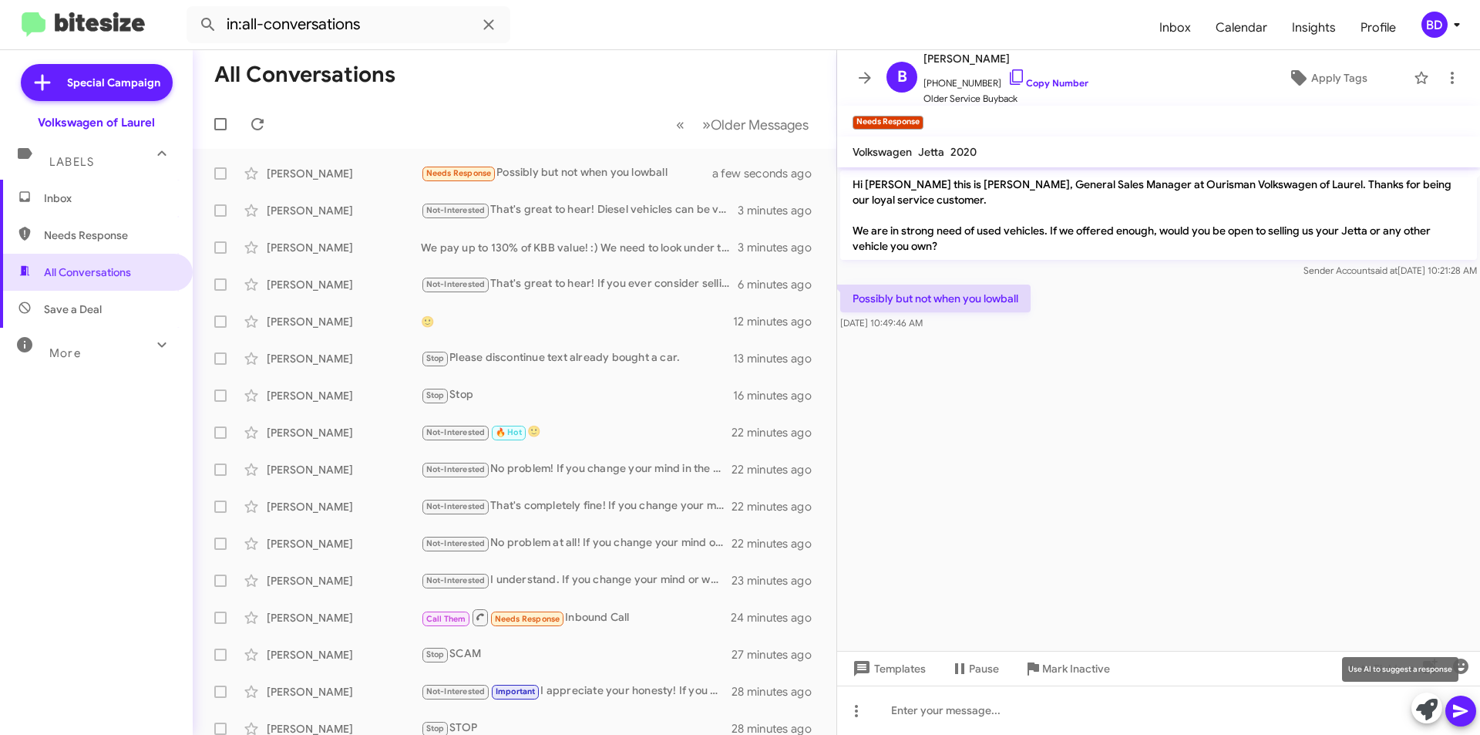
click at [1425, 713] on icon at bounding box center [1427, 709] width 22 height 22
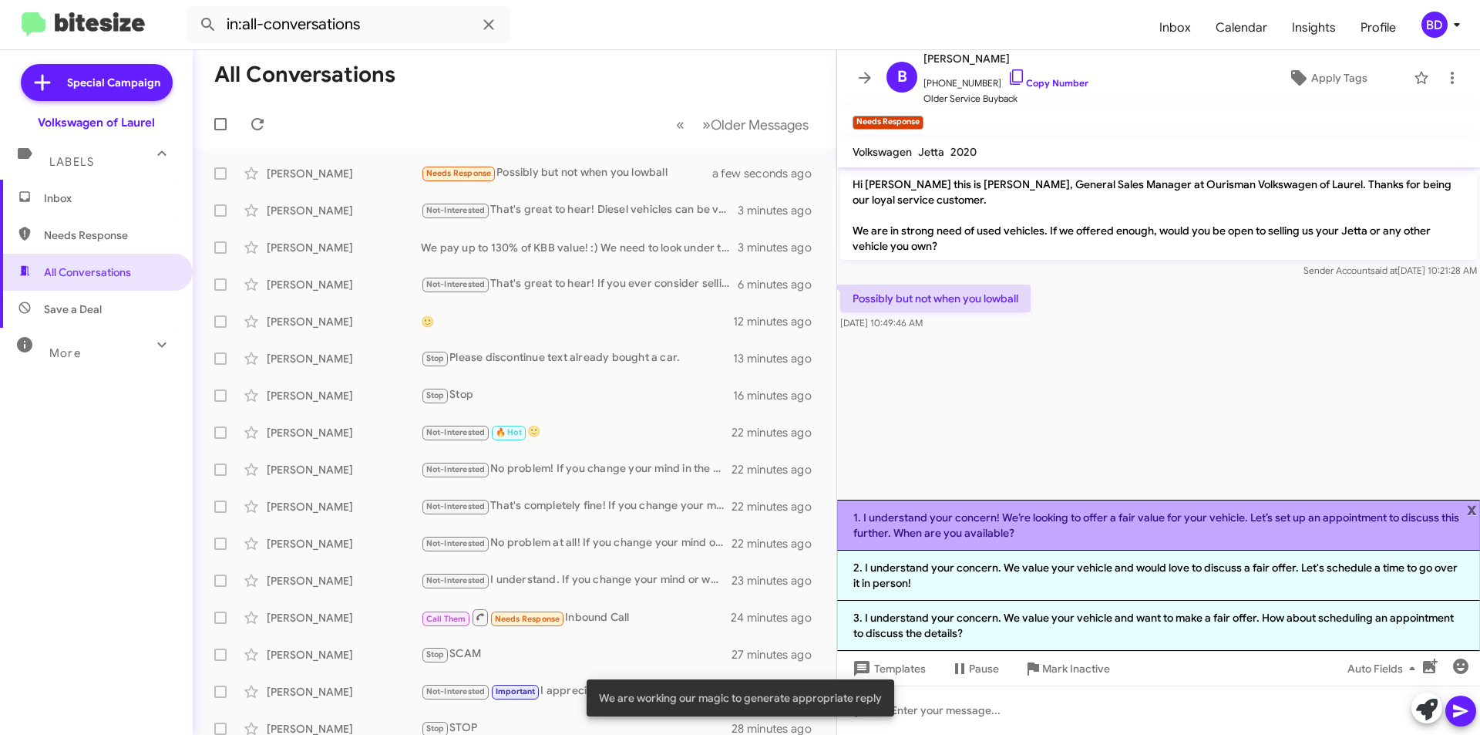
click at [1133, 524] on li "1. I understand your concern! We’re looking to offer a fair value for your vehi…" at bounding box center [1158, 524] width 643 height 51
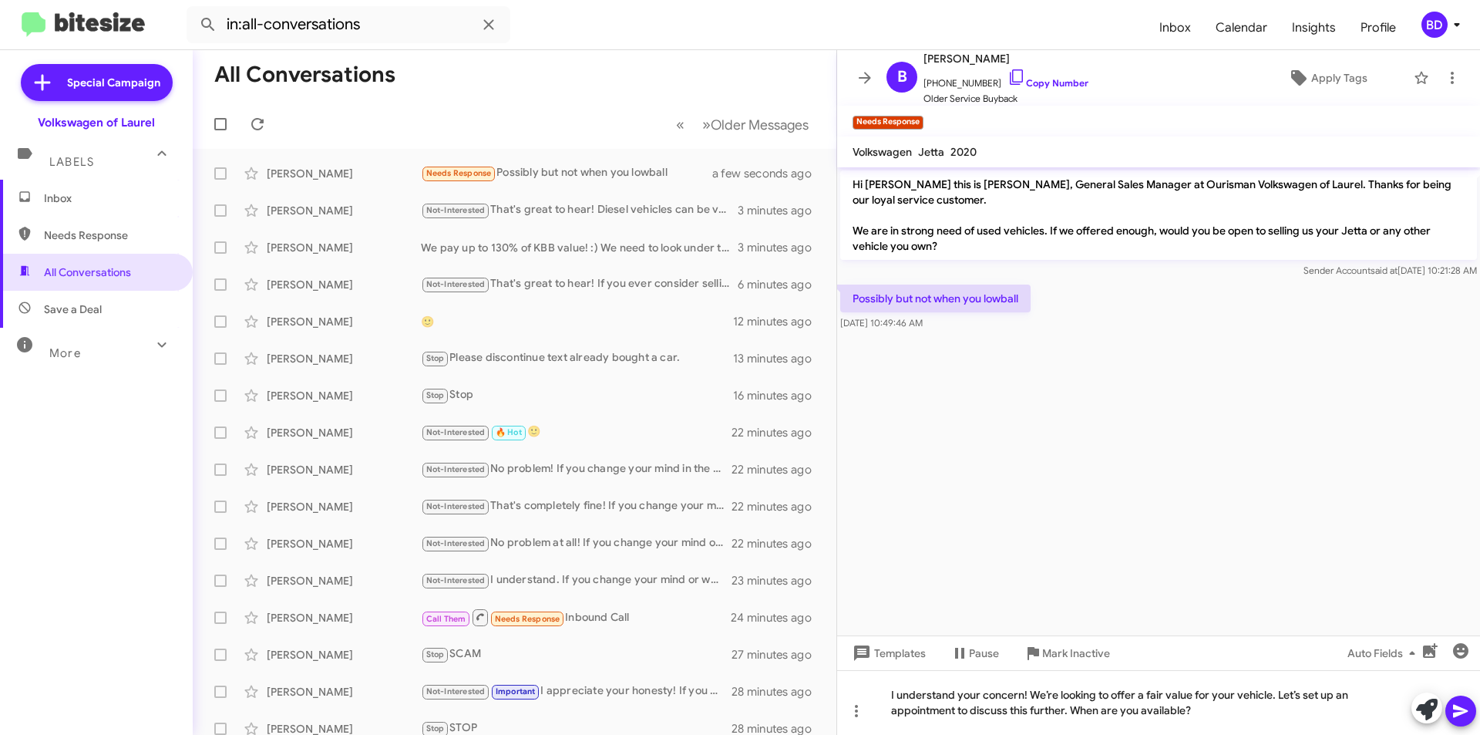
click at [1467, 717] on icon at bounding box center [1460, 710] width 18 height 18
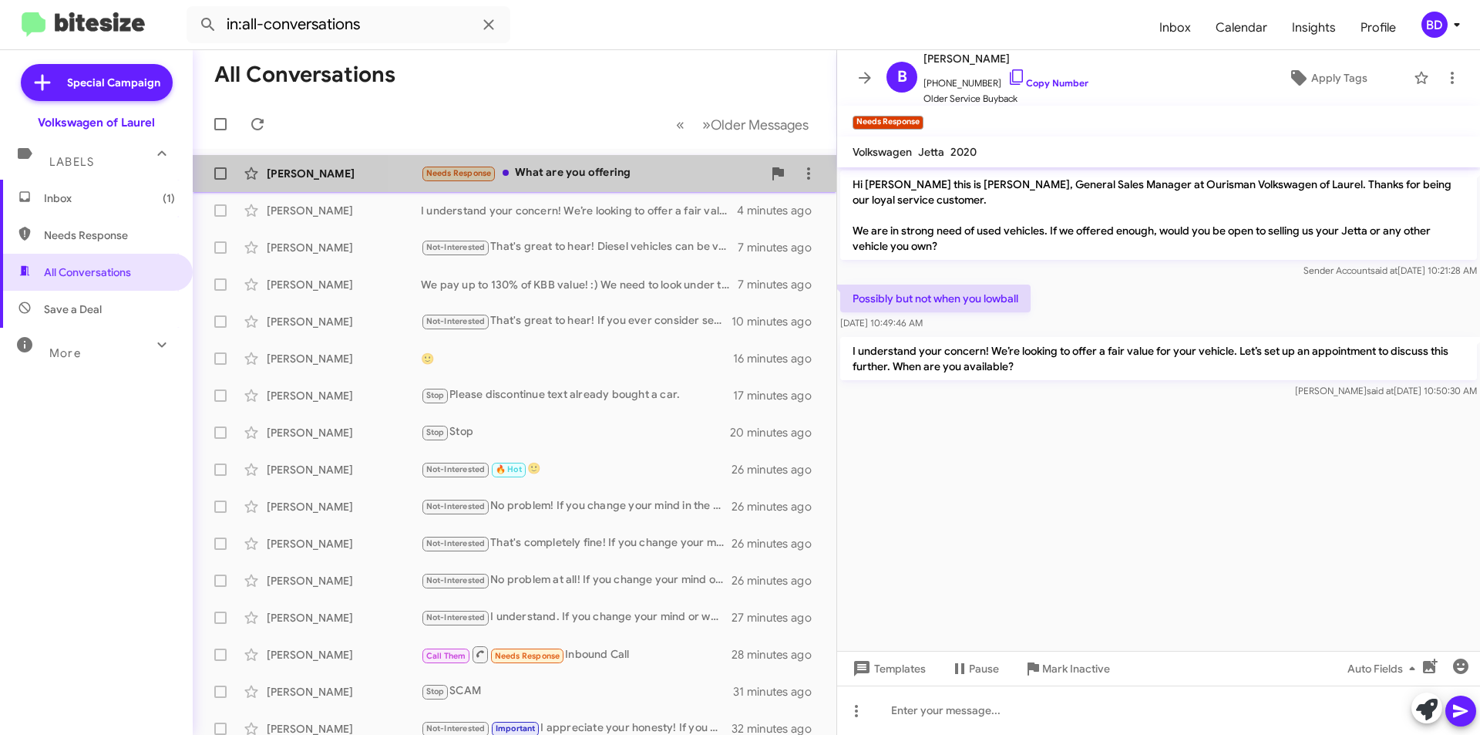
click at [584, 177] on div "Needs Response What are you offering" at bounding box center [591, 173] width 341 height 18
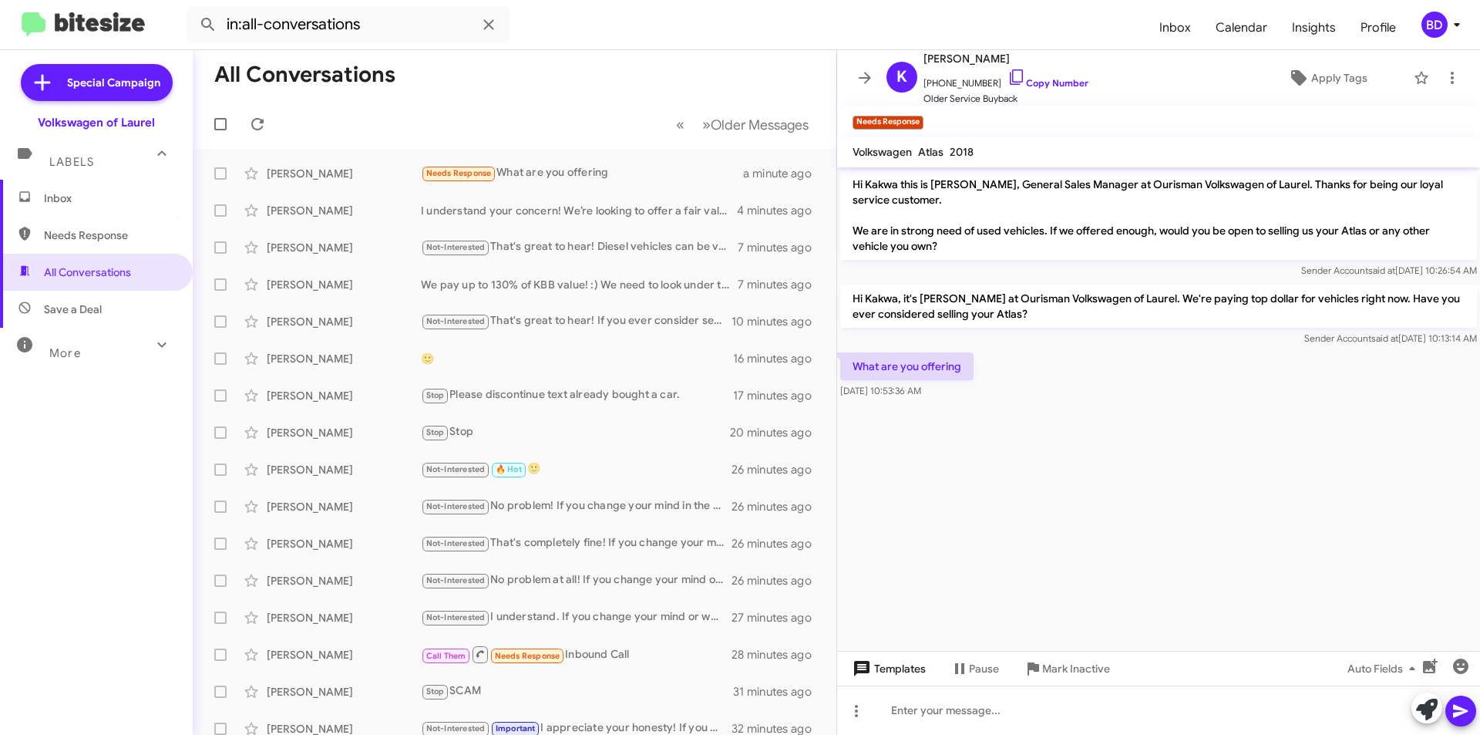
click at [899, 673] on span "Templates" at bounding box center [887, 668] width 76 height 28
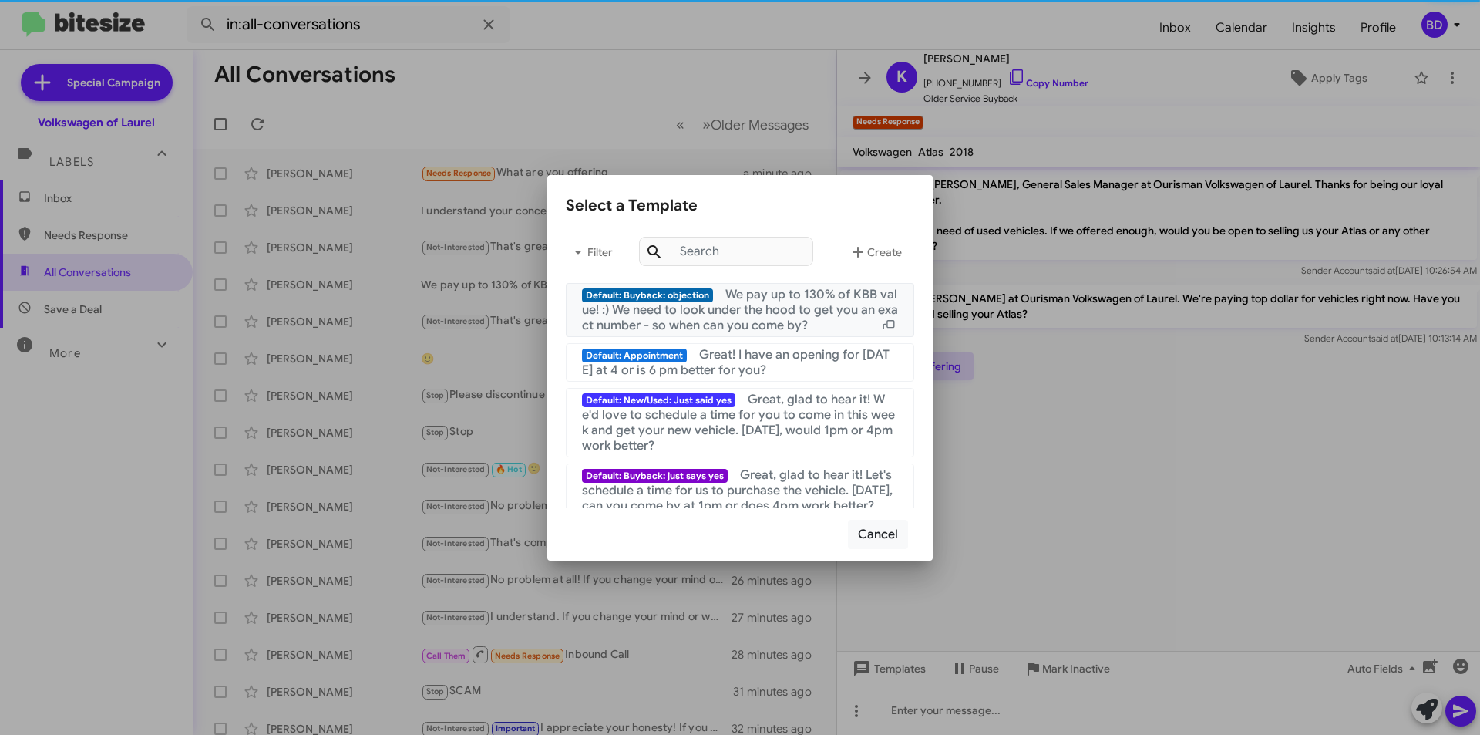
click at [795, 302] on span "We pay up to 130% of KBB value! :) We need to look under the hood to get you an…" at bounding box center [740, 310] width 316 height 46
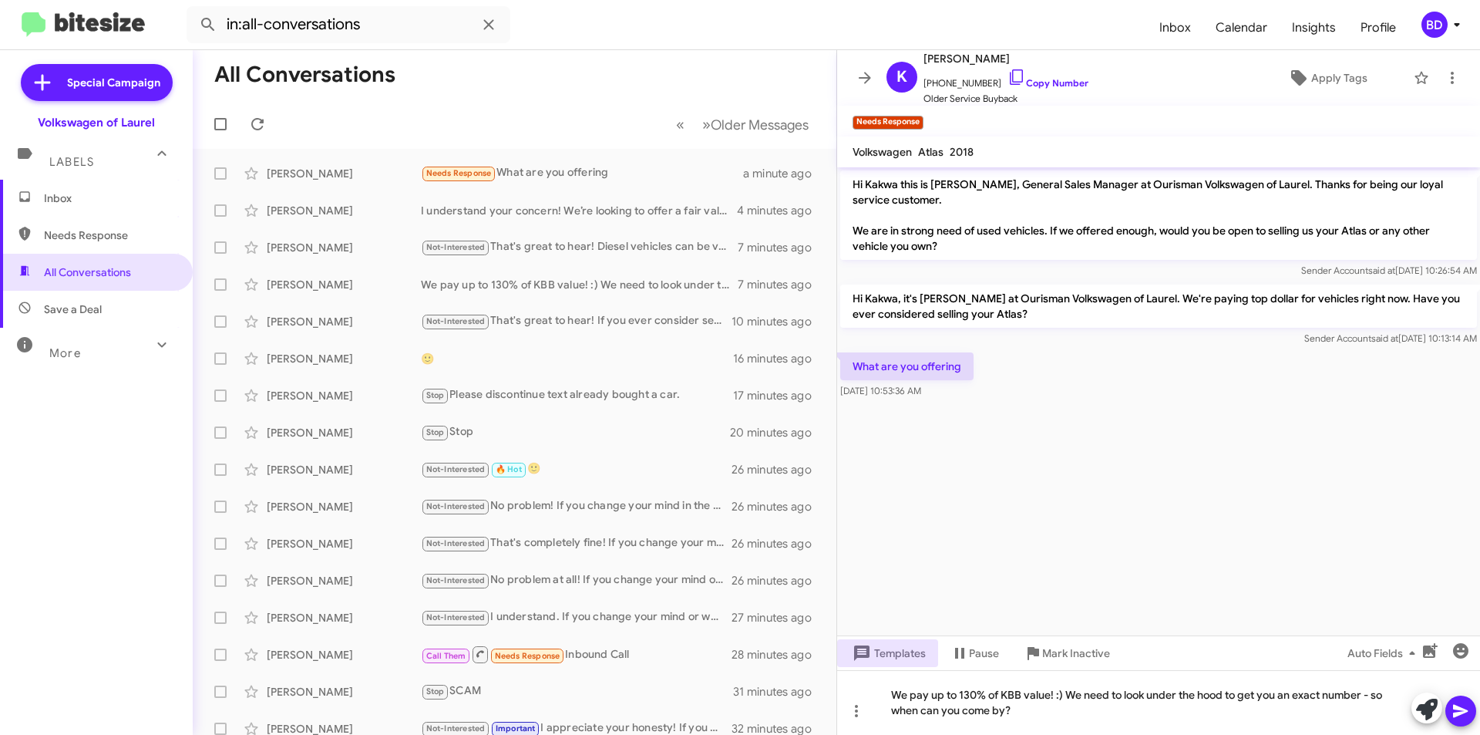
click at [1471, 708] on button at bounding box center [1460, 710] width 31 height 31
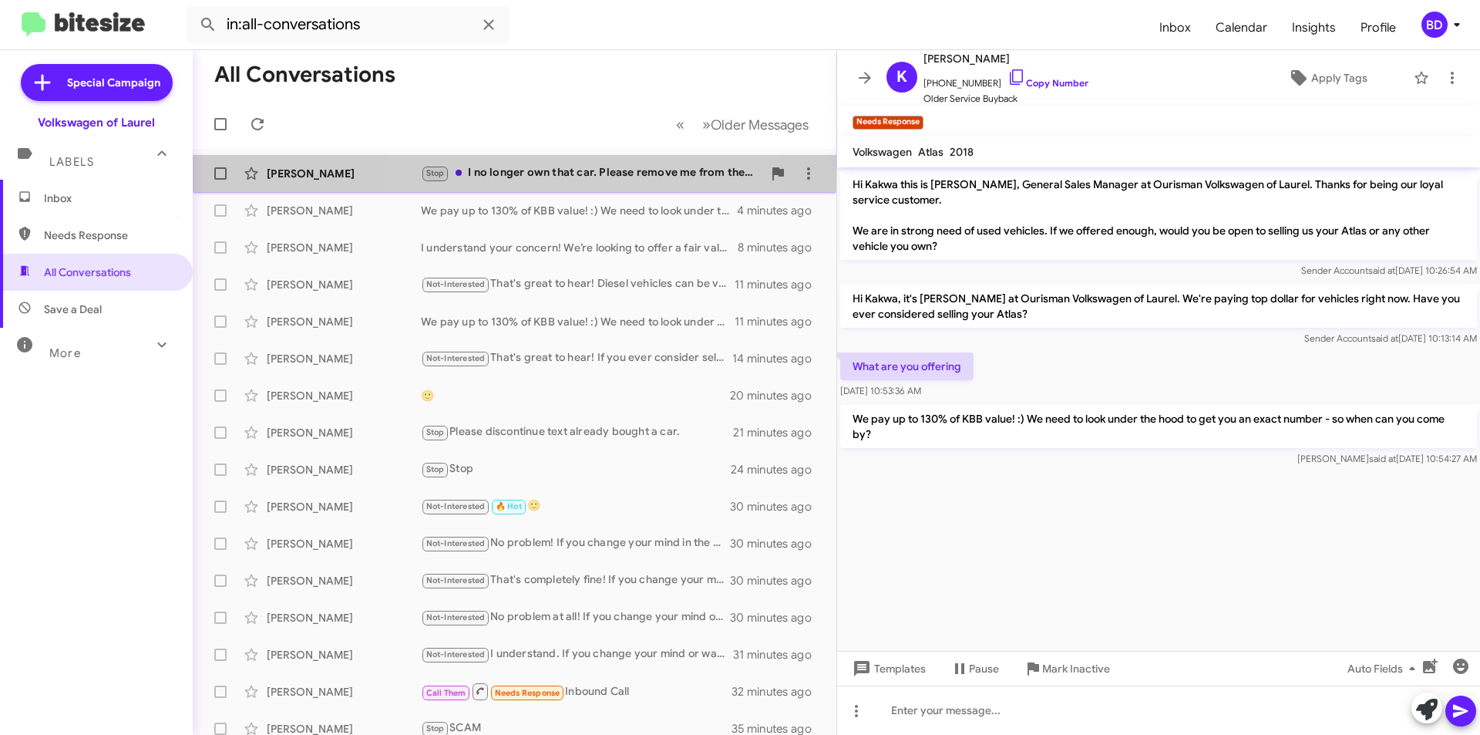
click at [585, 175] on div "Stop I no longer own that car. Please remove me from the messaging list. Thanks." at bounding box center [591, 173] width 341 height 18
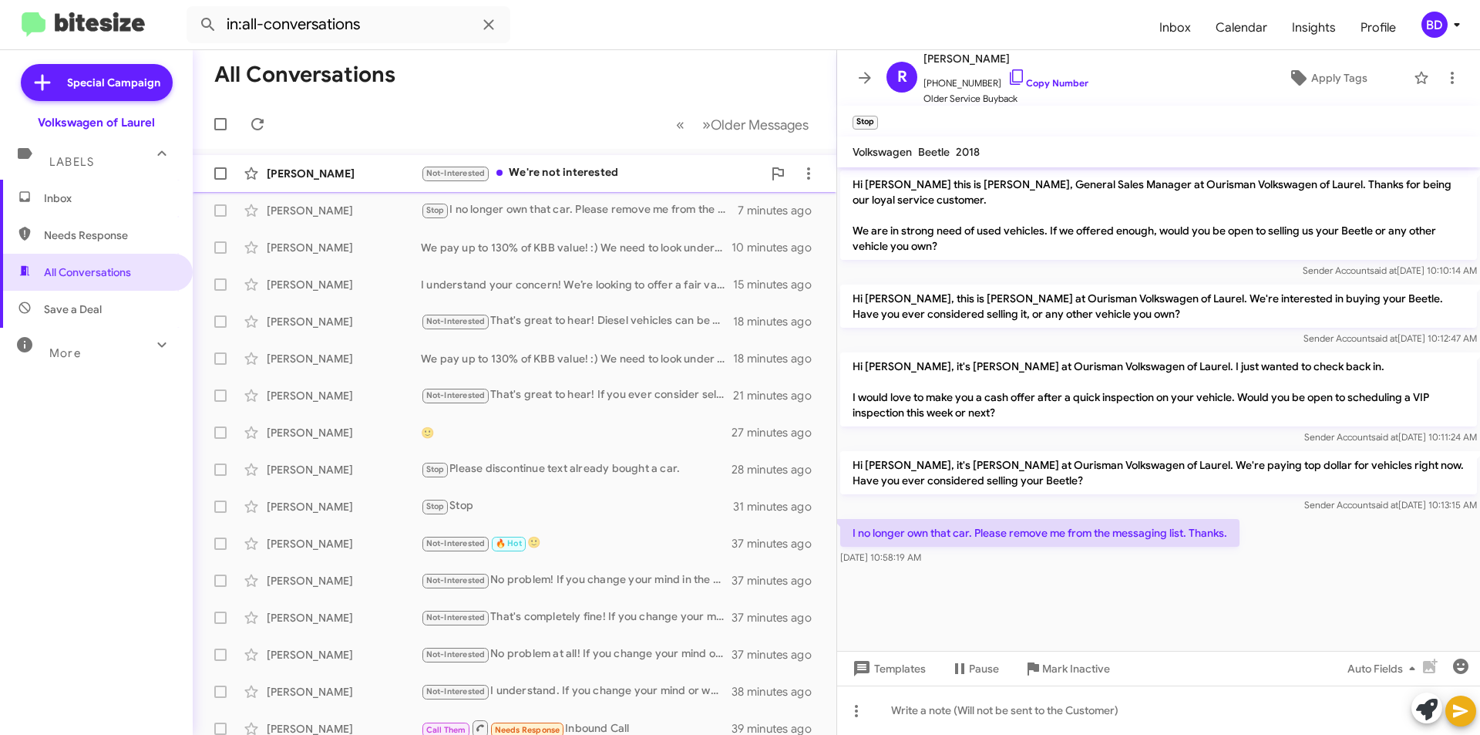
click at [617, 170] on div "Not-Interested We're not interested" at bounding box center [591, 173] width 341 height 18
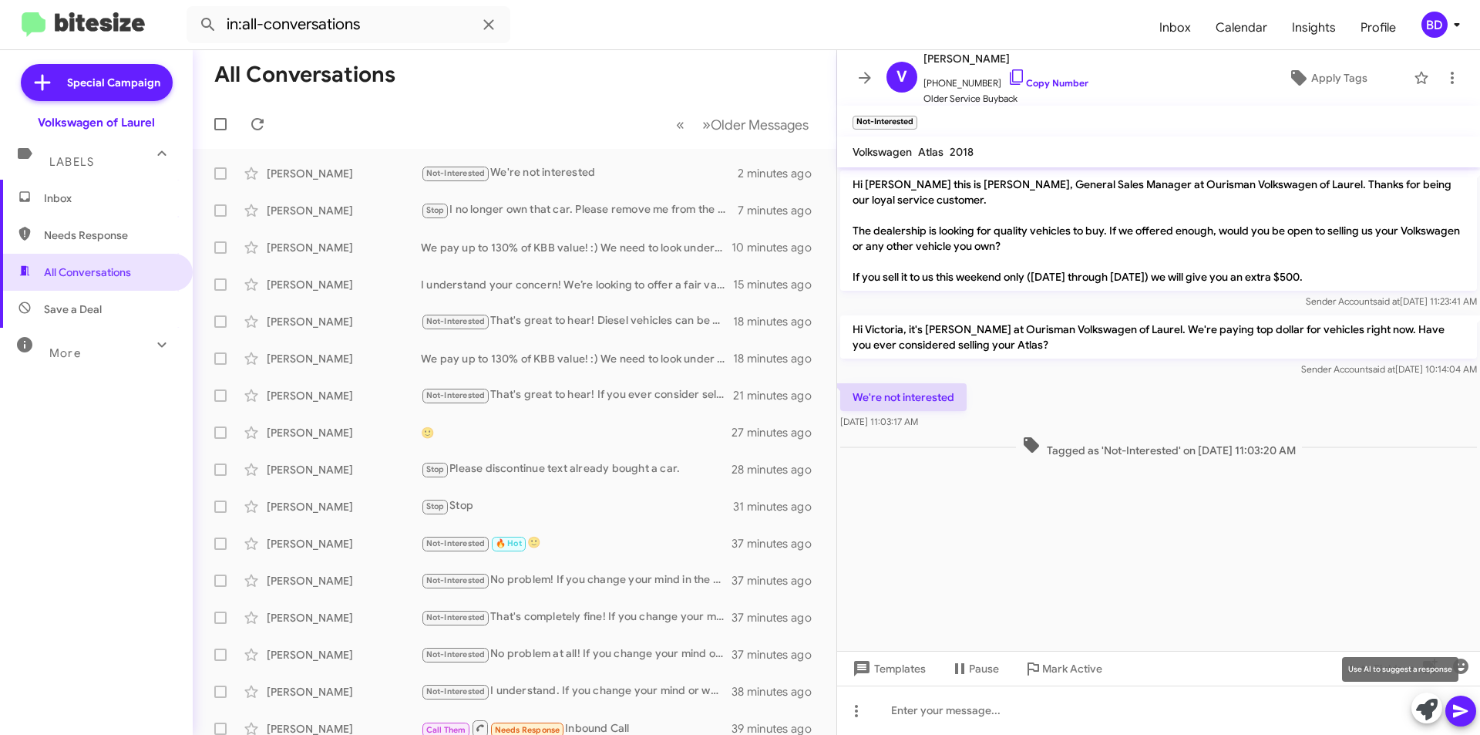
click at [1425, 709] on icon at bounding box center [1427, 709] width 22 height 22
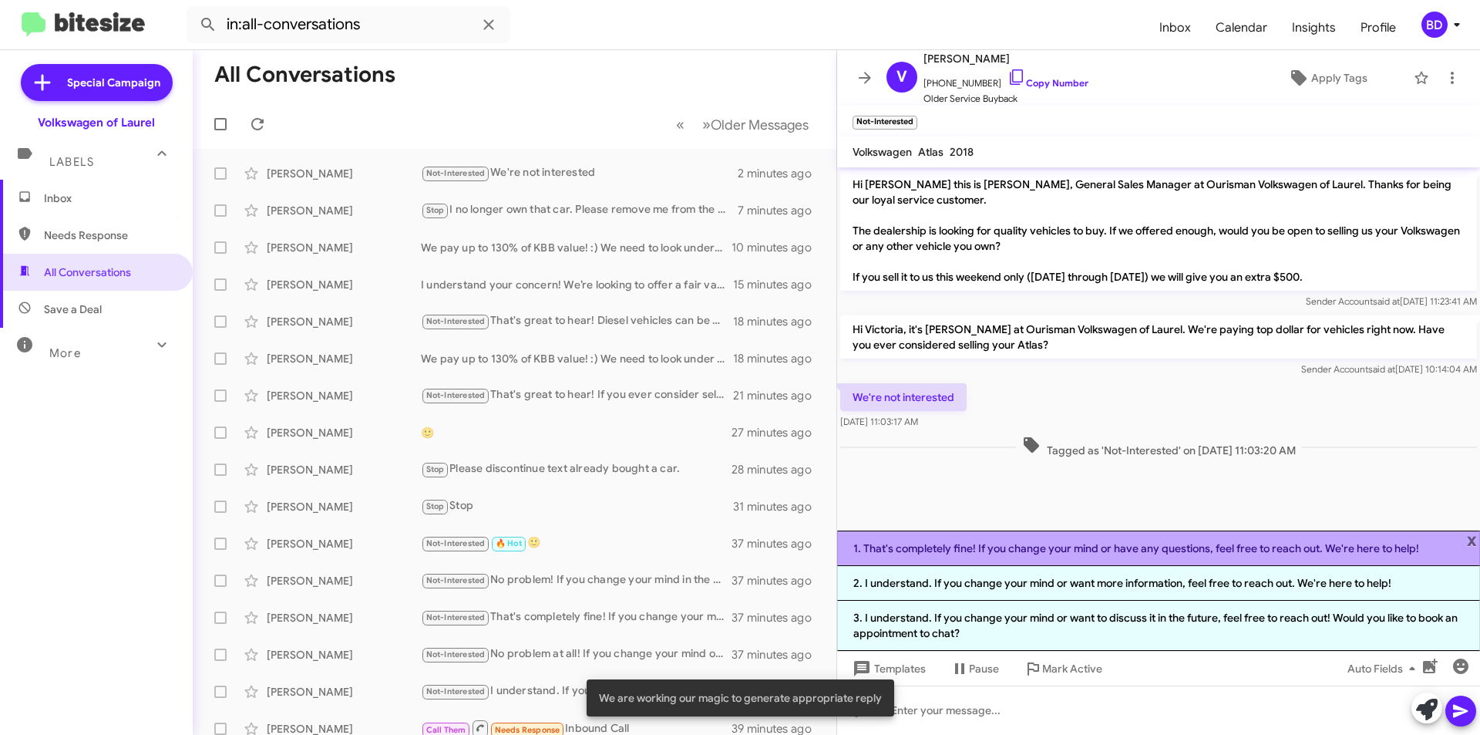
click at [1081, 549] on li "1. That's completely fine! If you change your mind or have any questions, feel …" at bounding box center [1158, 547] width 643 height 35
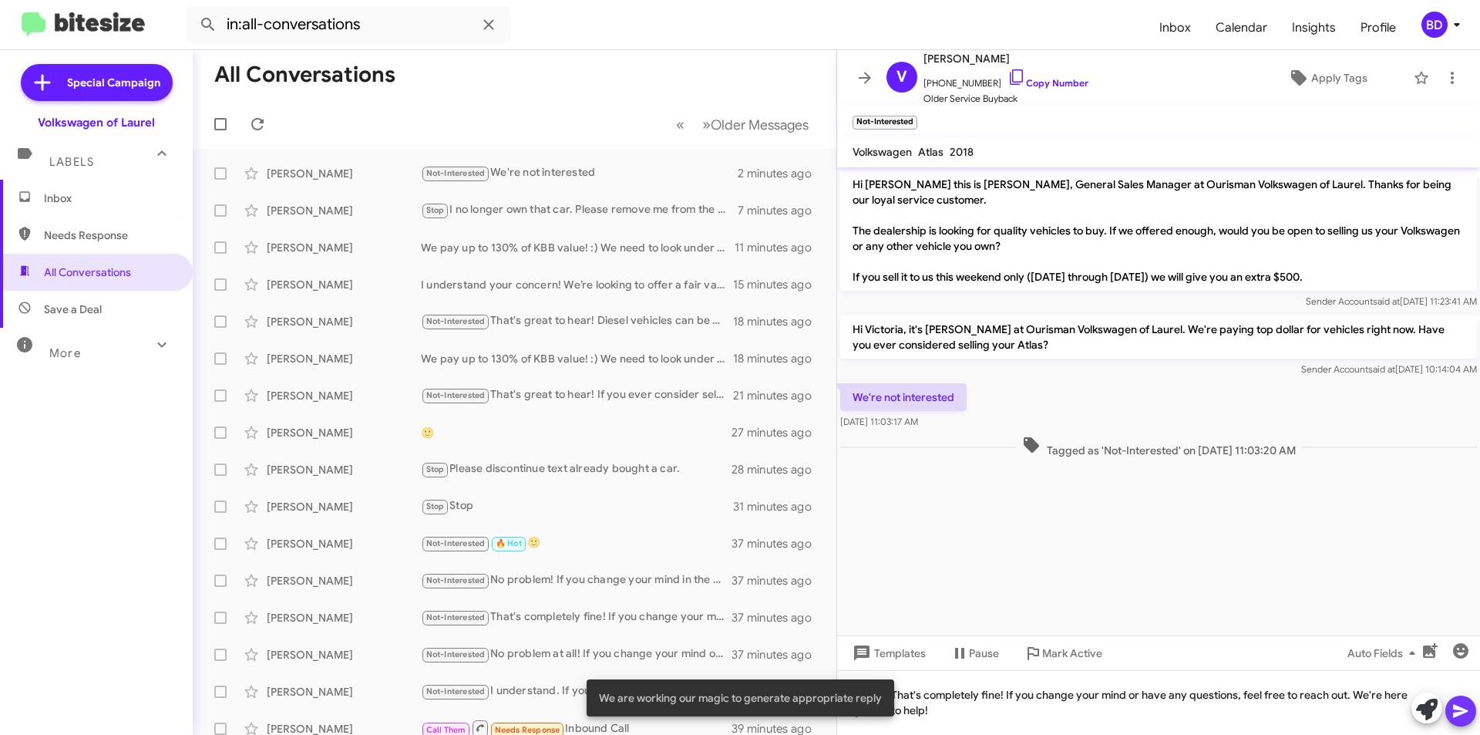
click at [1466, 709] on icon at bounding box center [1460, 710] width 18 height 18
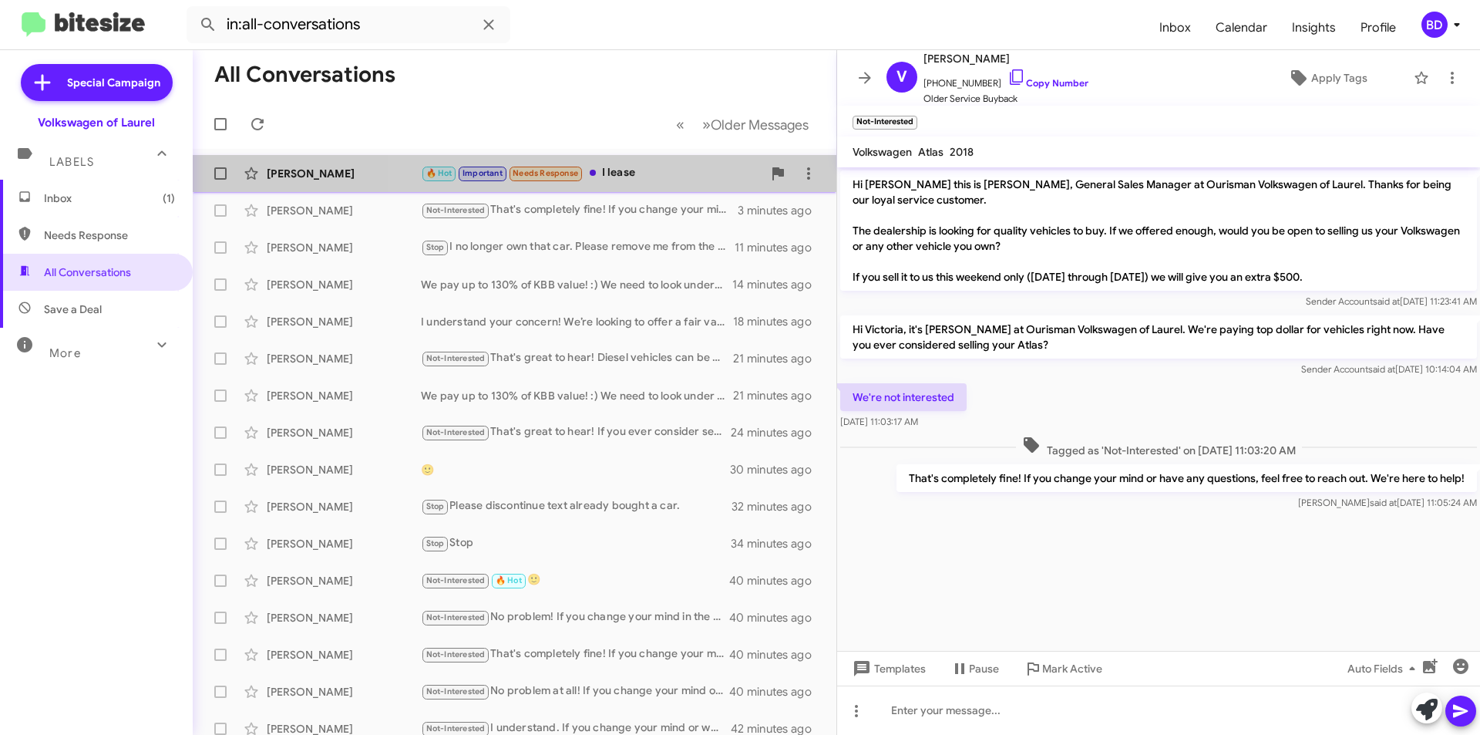
click at [656, 178] on div "🔥 Hot Important Needs Response I lease" at bounding box center [591, 173] width 341 height 18
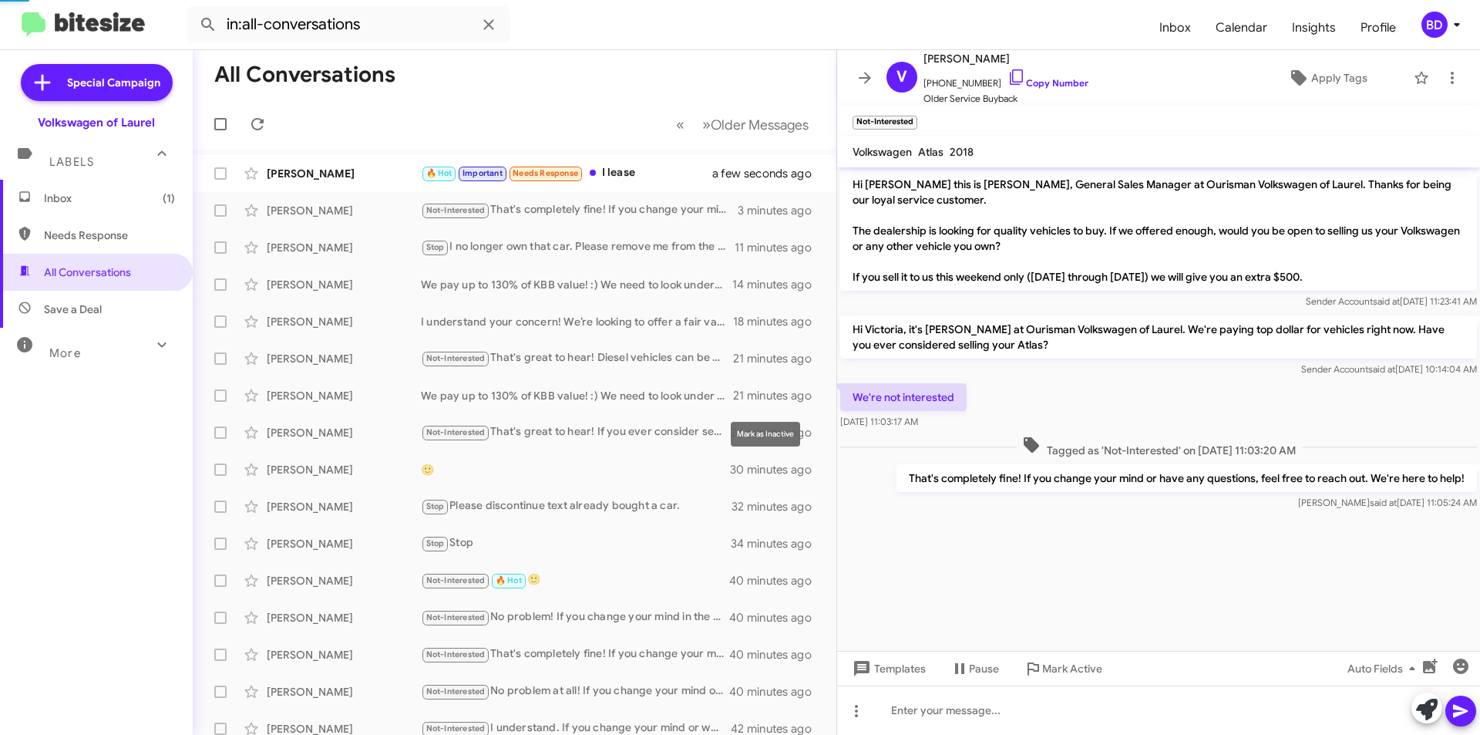
scroll to position [1089, 0]
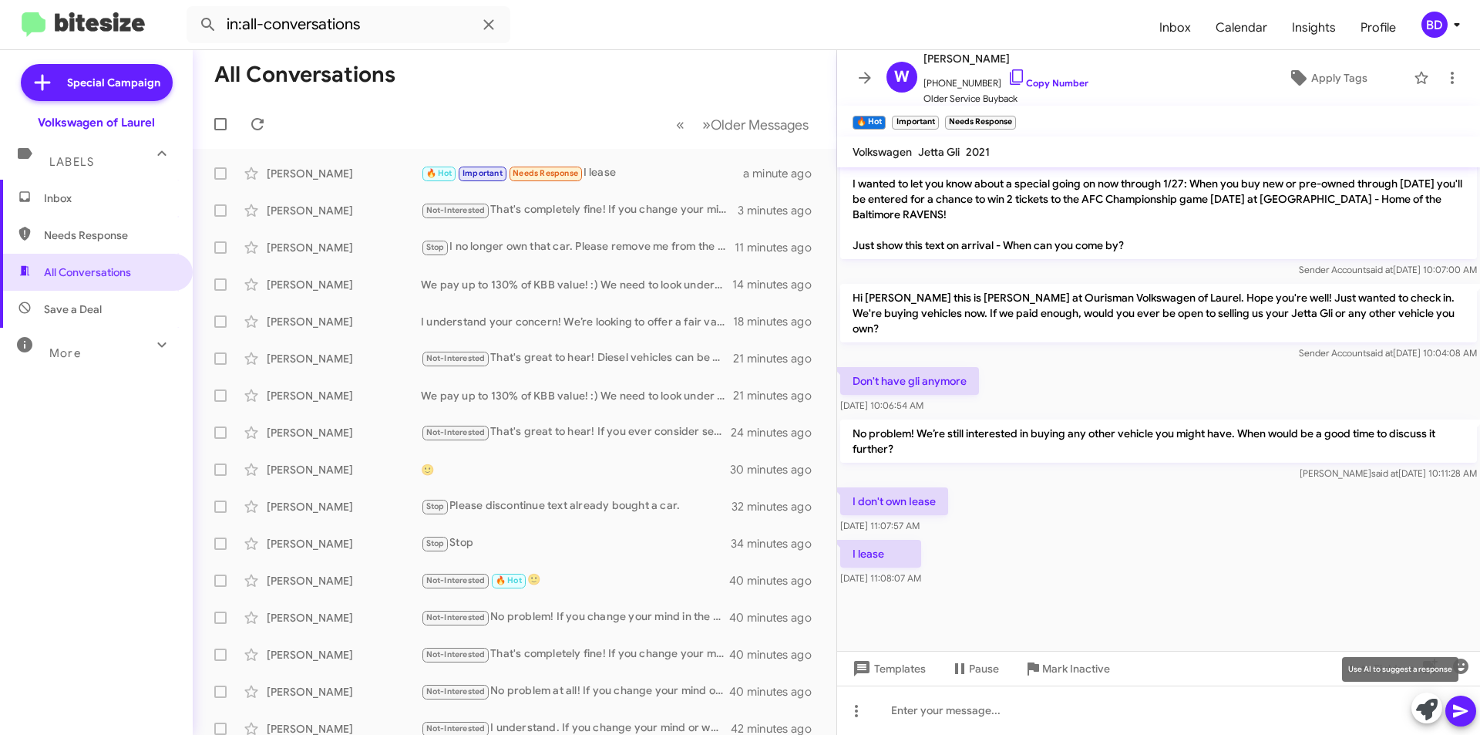
click at [1431, 706] on icon at bounding box center [1427, 709] width 22 height 22
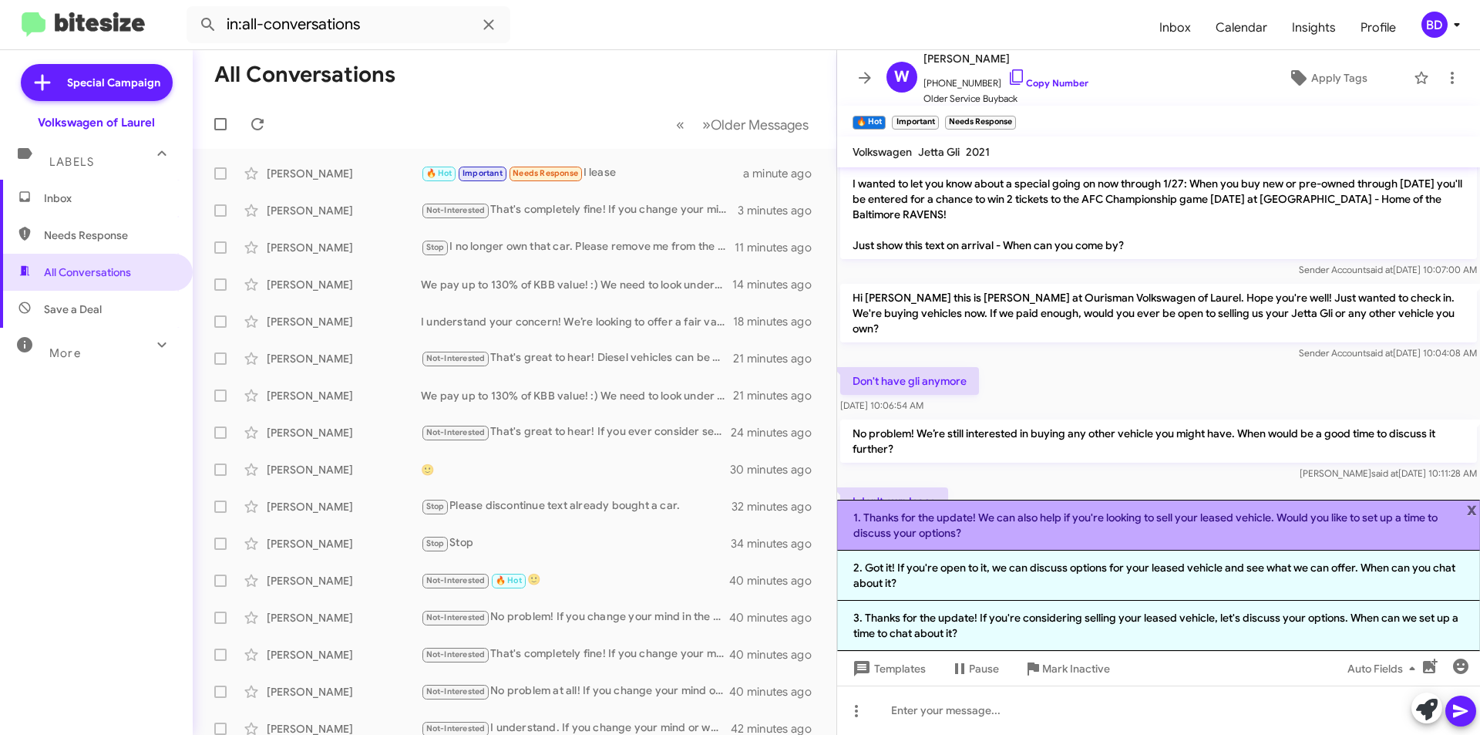
click at [1050, 528] on li "1. Thanks for the update! We can also help if you're looking to sell your lease…" at bounding box center [1158, 524] width 643 height 51
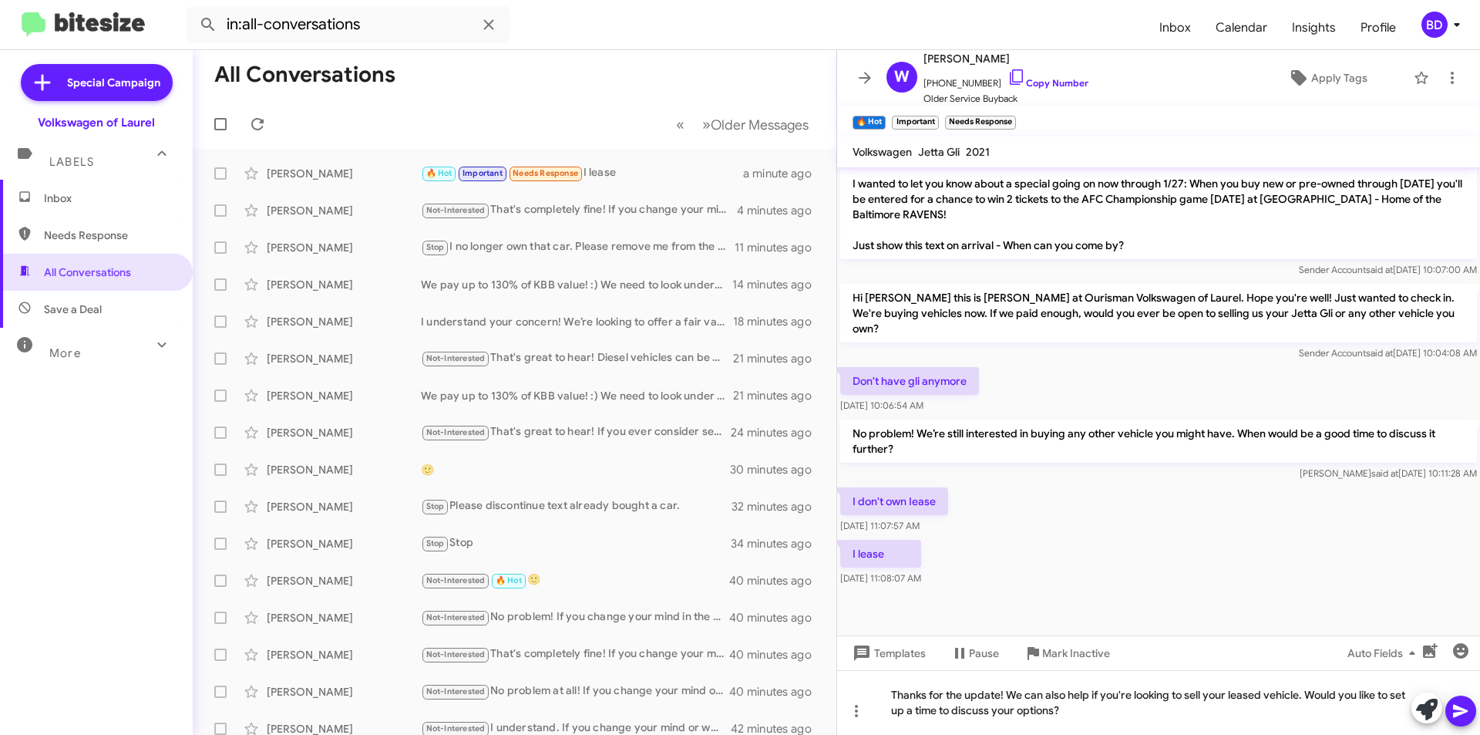
click at [1452, 717] on icon at bounding box center [1460, 710] width 18 height 18
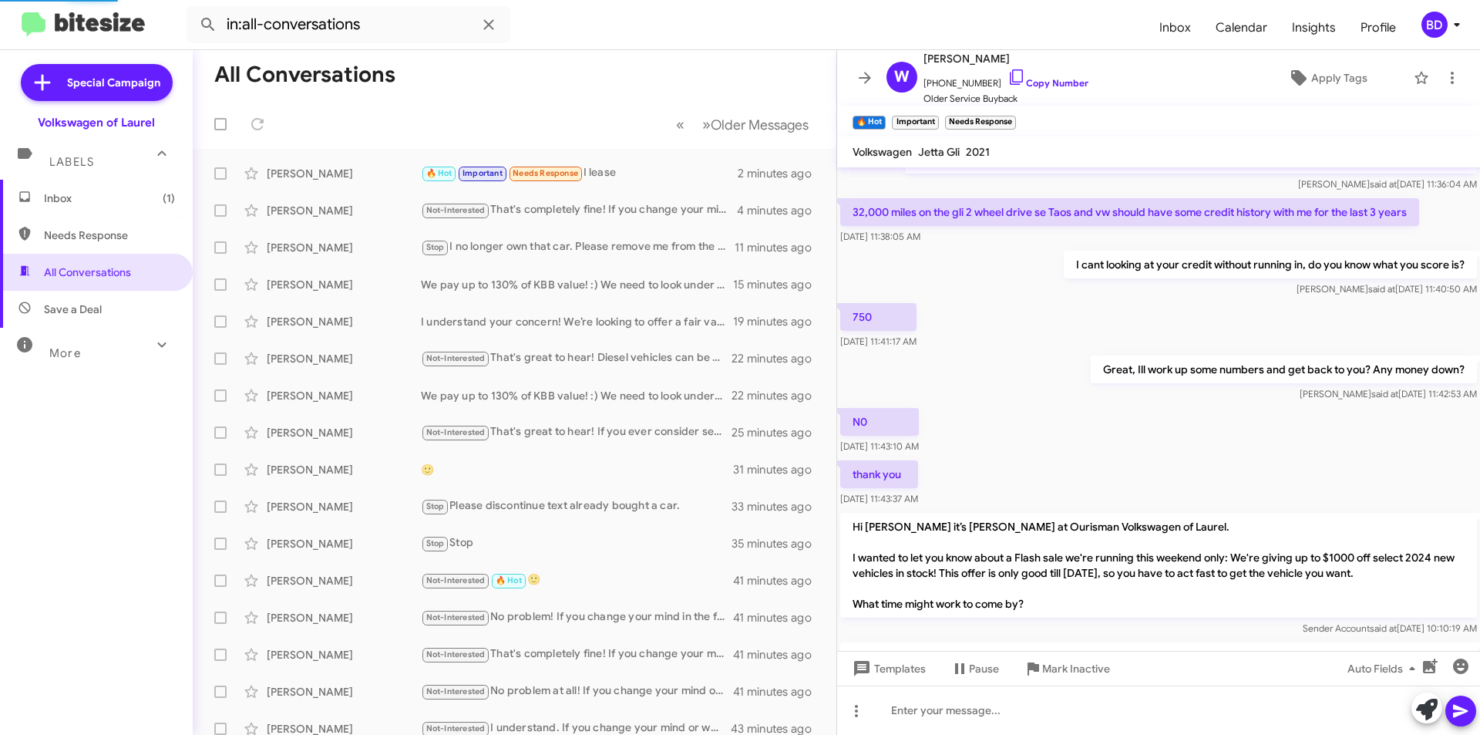
scroll to position [1065, 0]
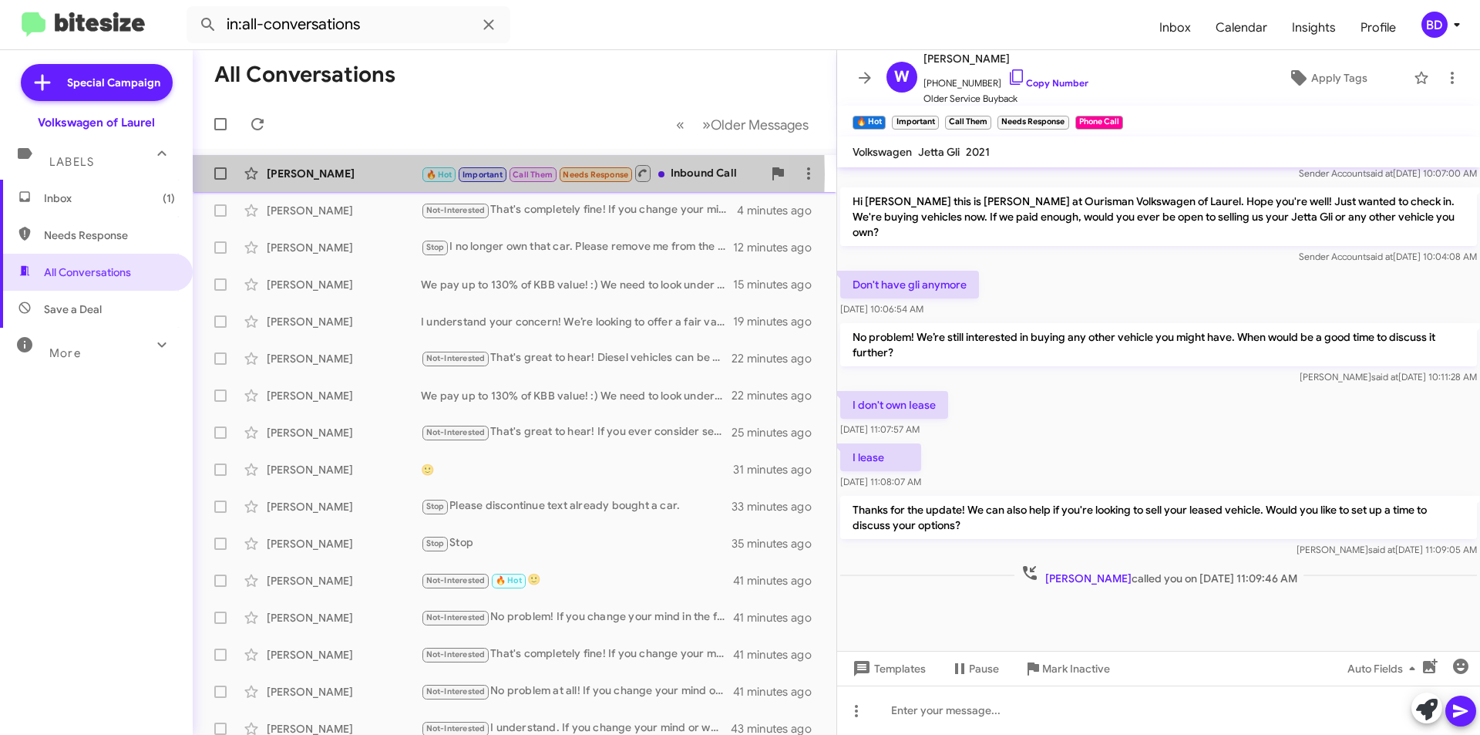
click at [317, 174] on div "[PERSON_NAME]" at bounding box center [344, 173] width 154 height 15
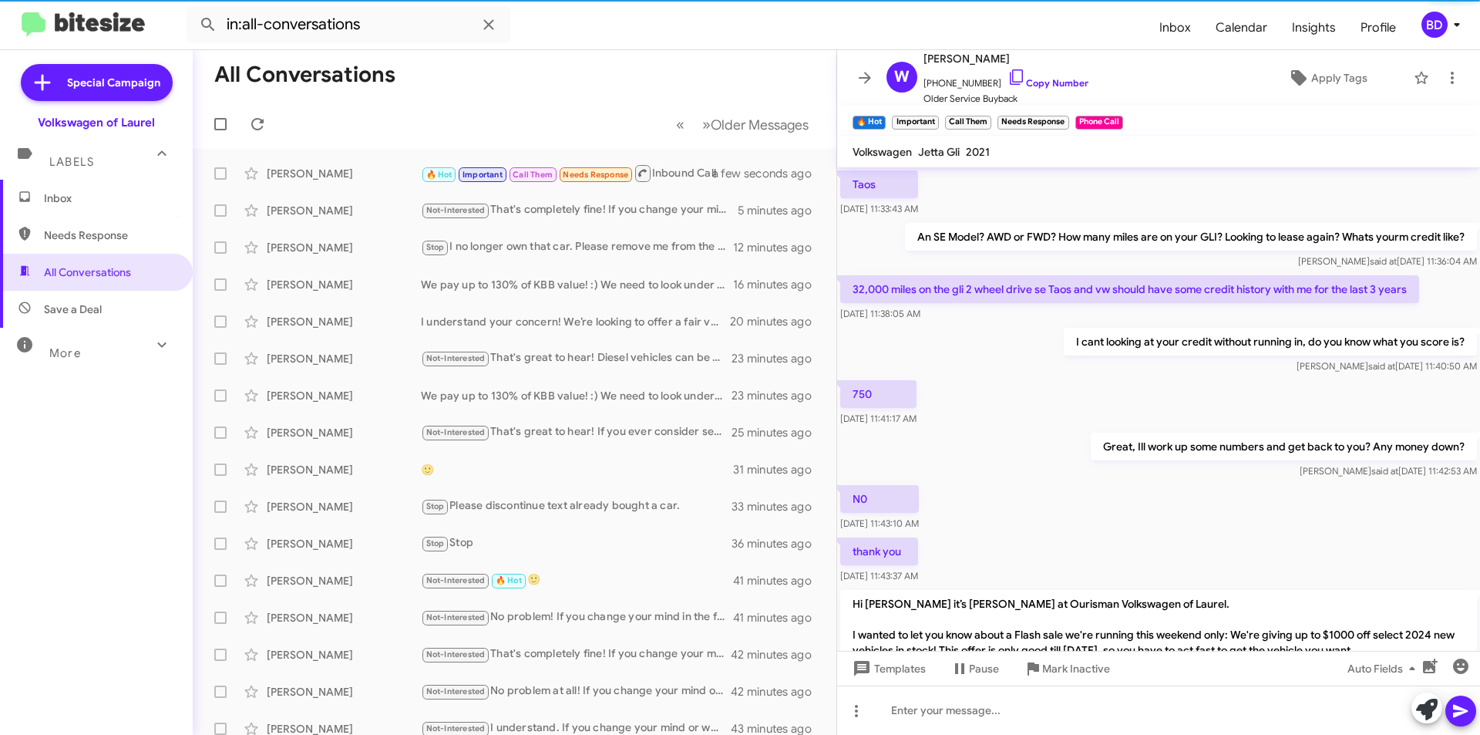
scroll to position [1034, 0]
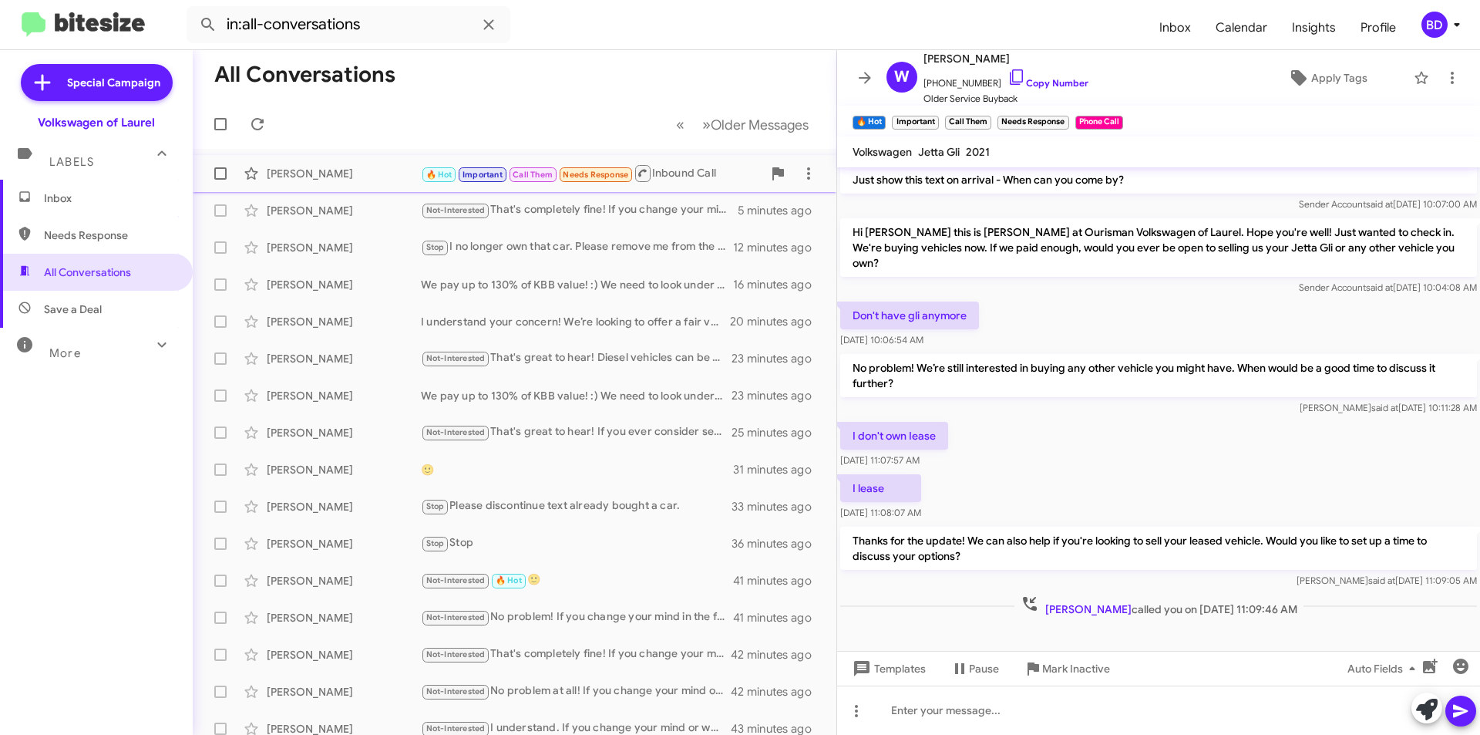
click at [358, 173] on div "[PERSON_NAME]" at bounding box center [344, 173] width 154 height 15
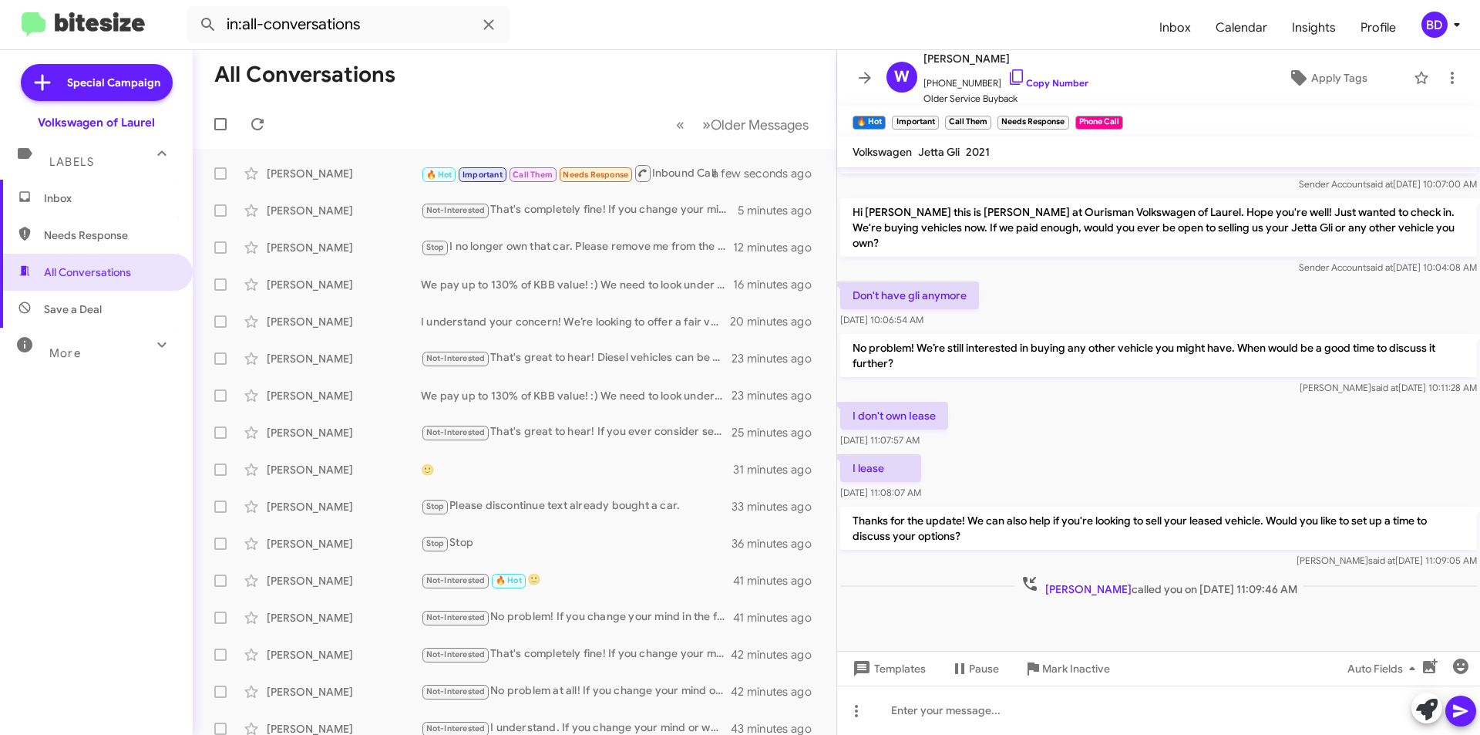
scroll to position [1065, 0]
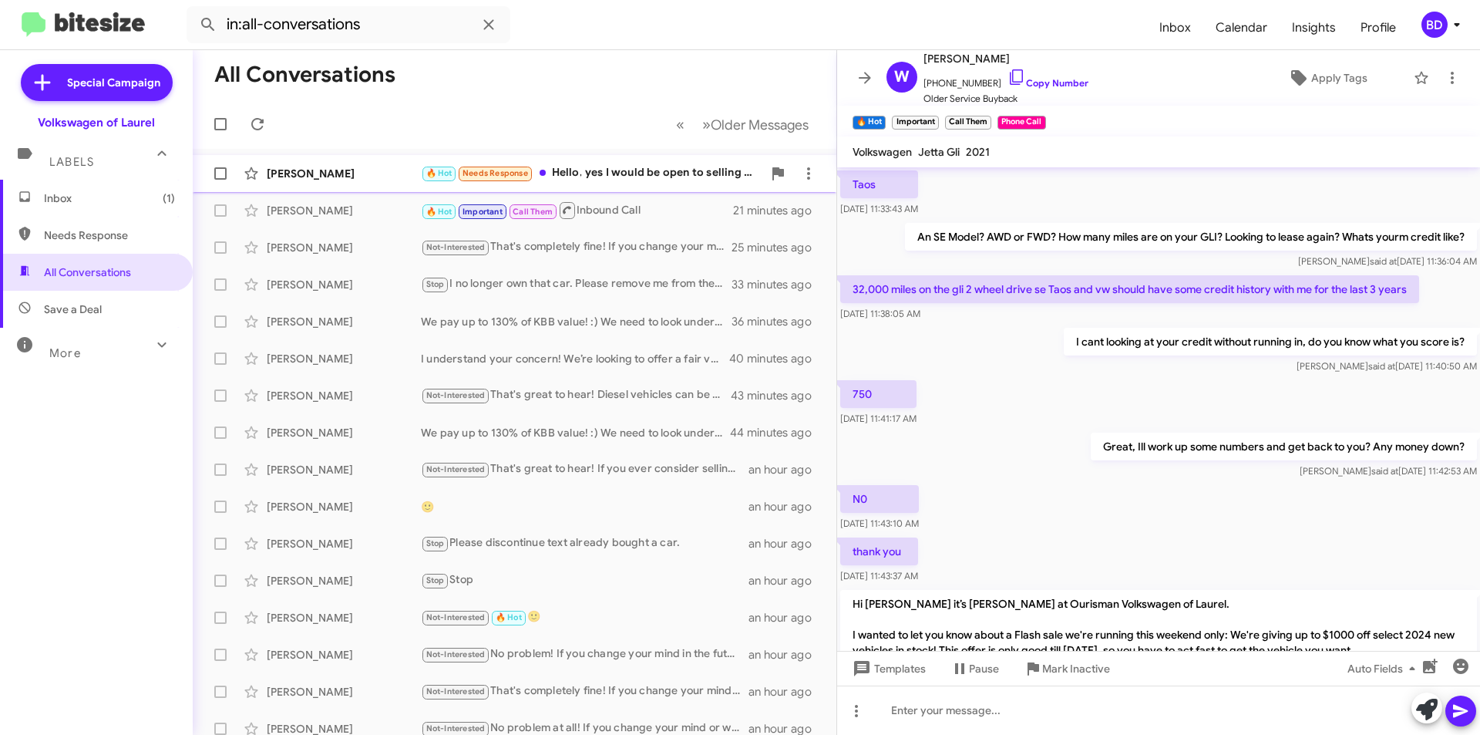
scroll to position [1065, 0]
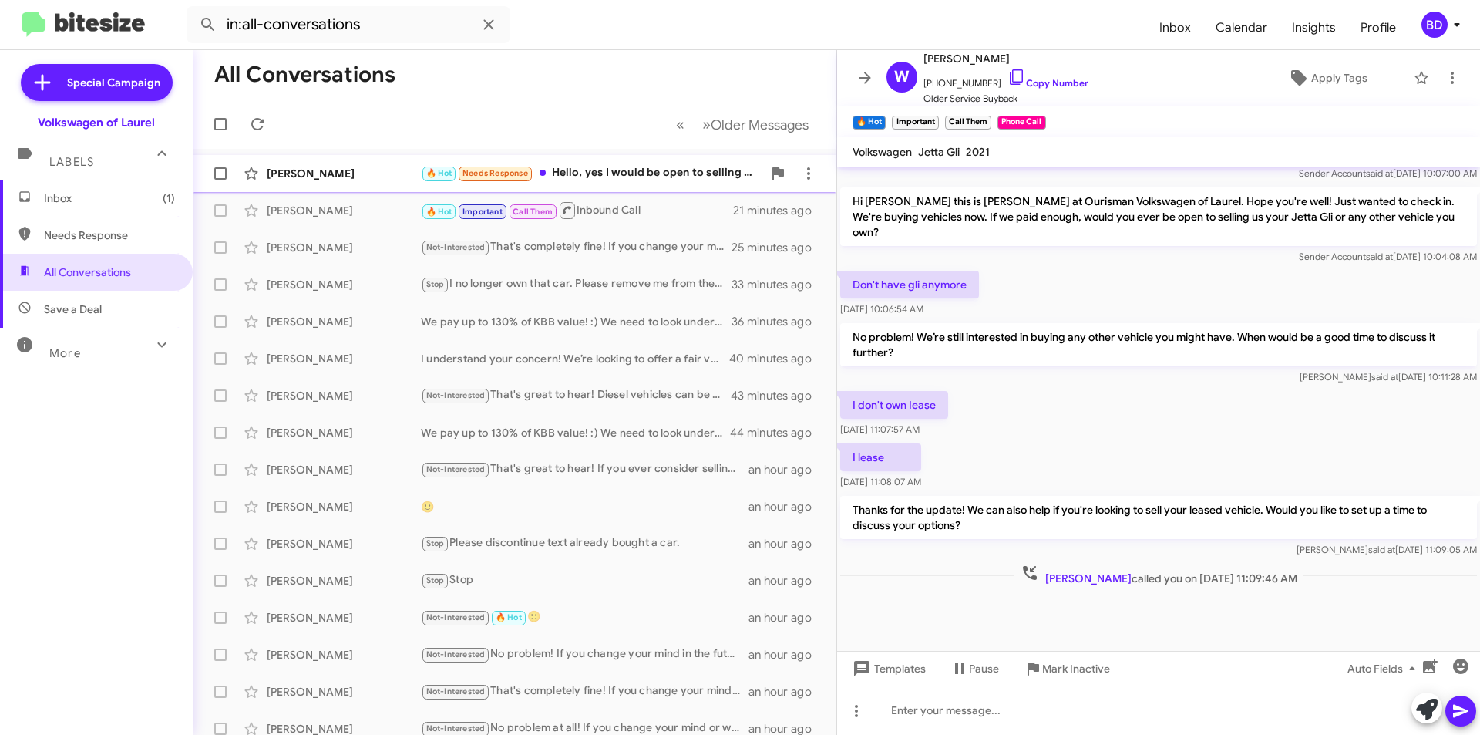
click at [640, 180] on div "🔥 Hot Needs Response Hello, yes I would be open to selling my GTI, if offered e…" at bounding box center [591, 173] width 341 height 18
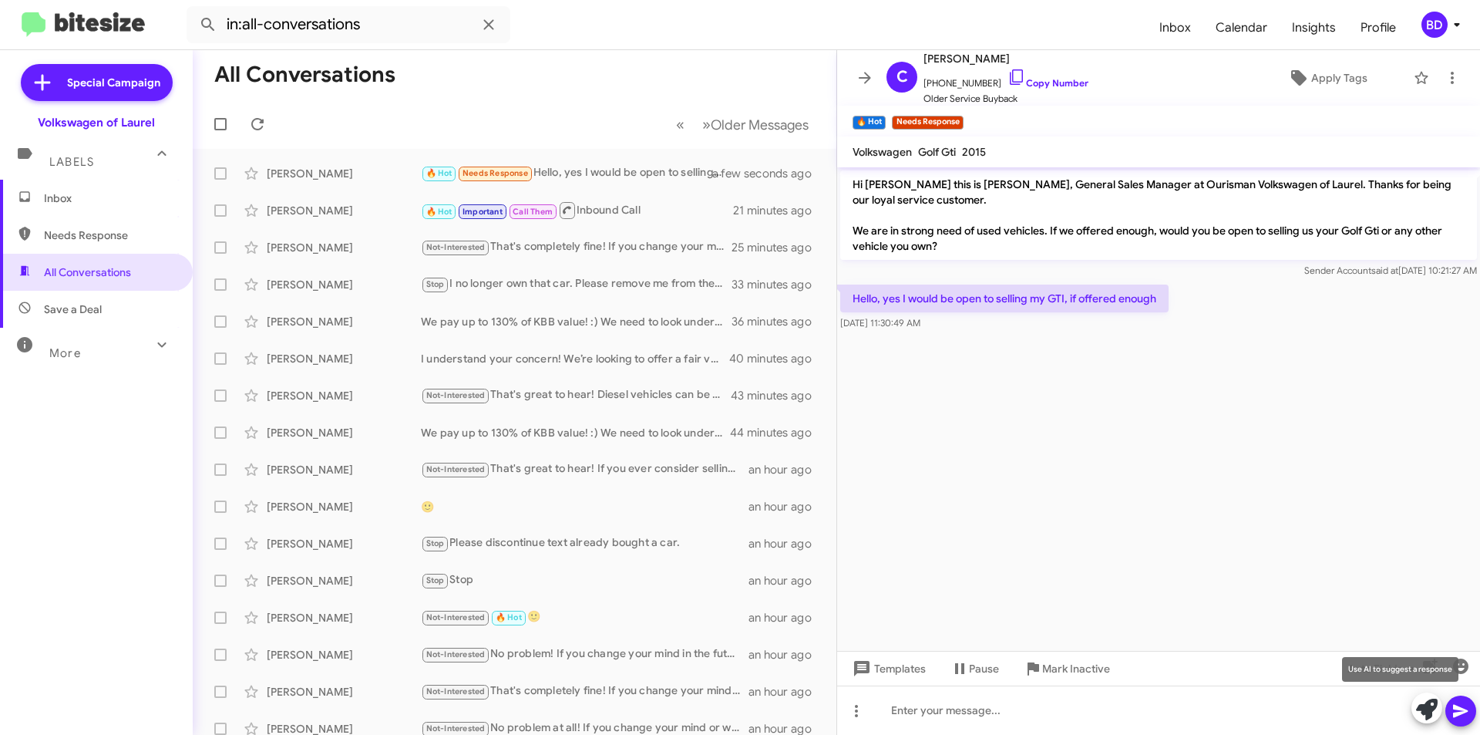
click at [1431, 703] on icon at bounding box center [1427, 709] width 22 height 22
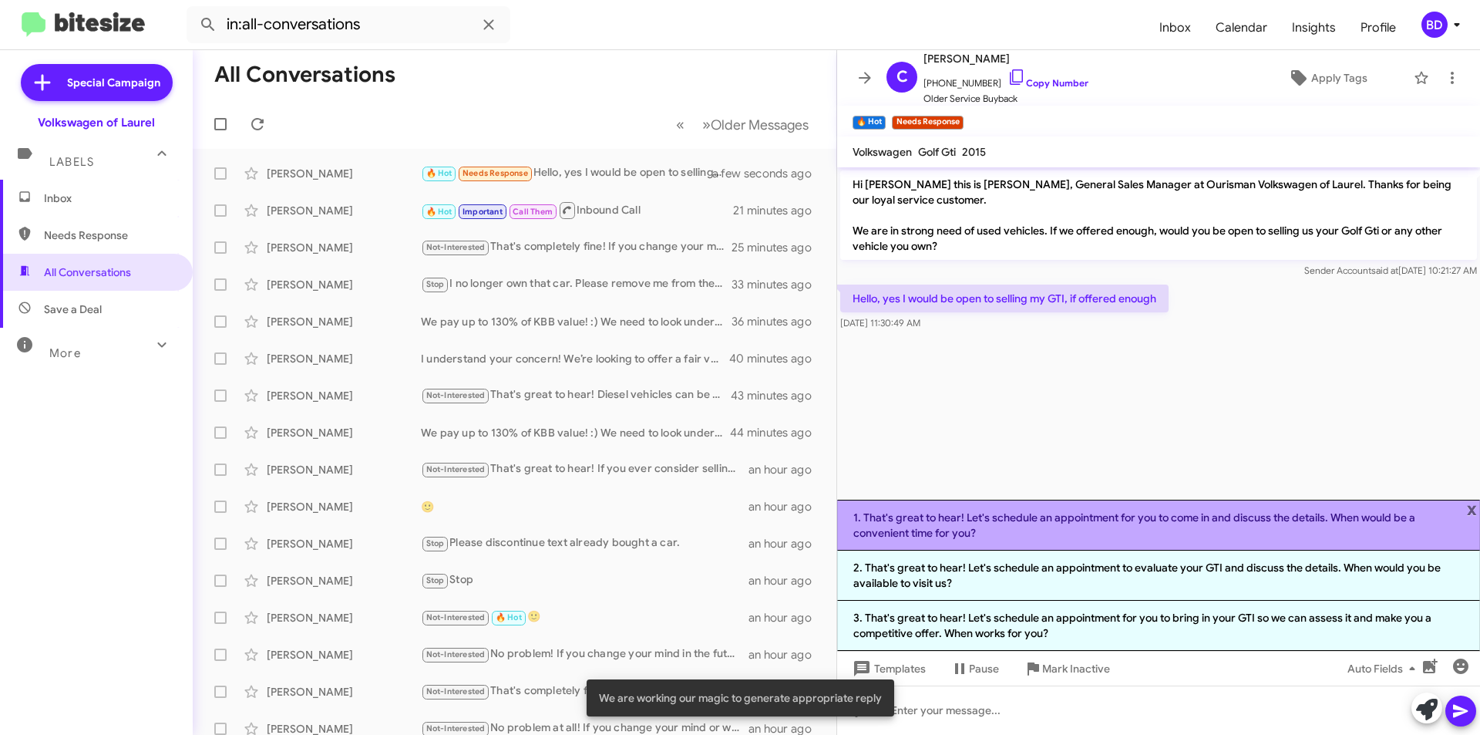
click at [1162, 519] on li "1. That's great to hear! Let's schedule an appointment for you to come in and d…" at bounding box center [1158, 524] width 643 height 51
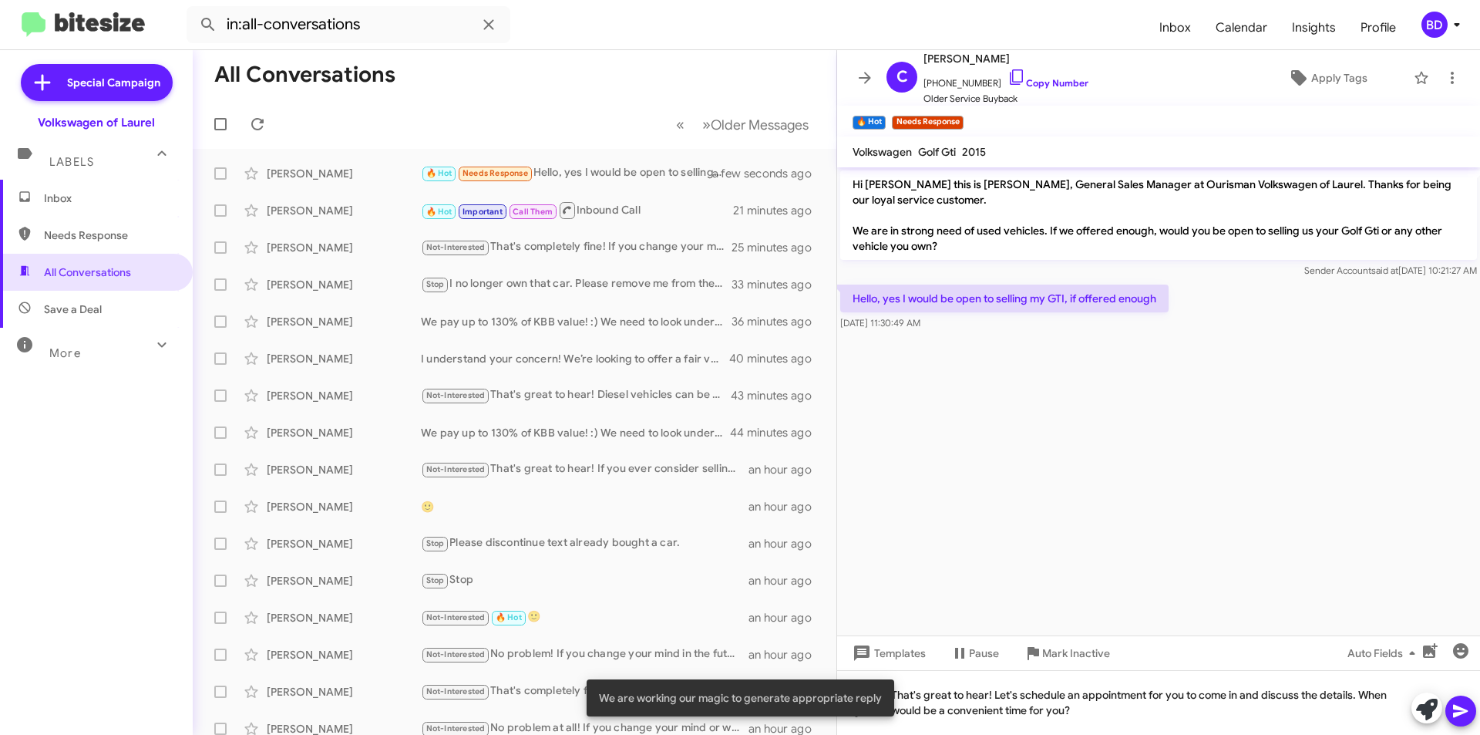
click at [1458, 714] on icon at bounding box center [1460, 711] width 15 height 13
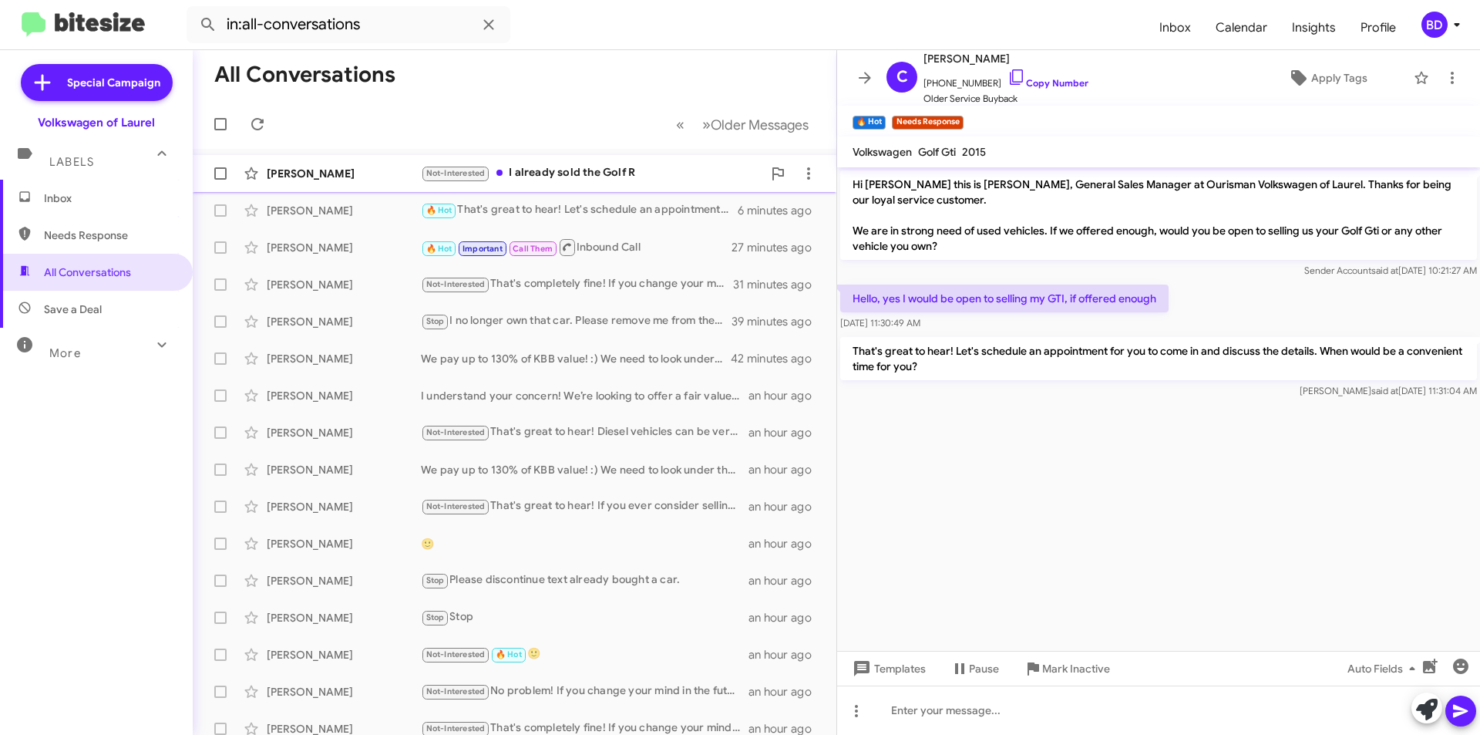
click at [601, 179] on div "Not-Interested I already sold the Golf R" at bounding box center [591, 173] width 341 height 18
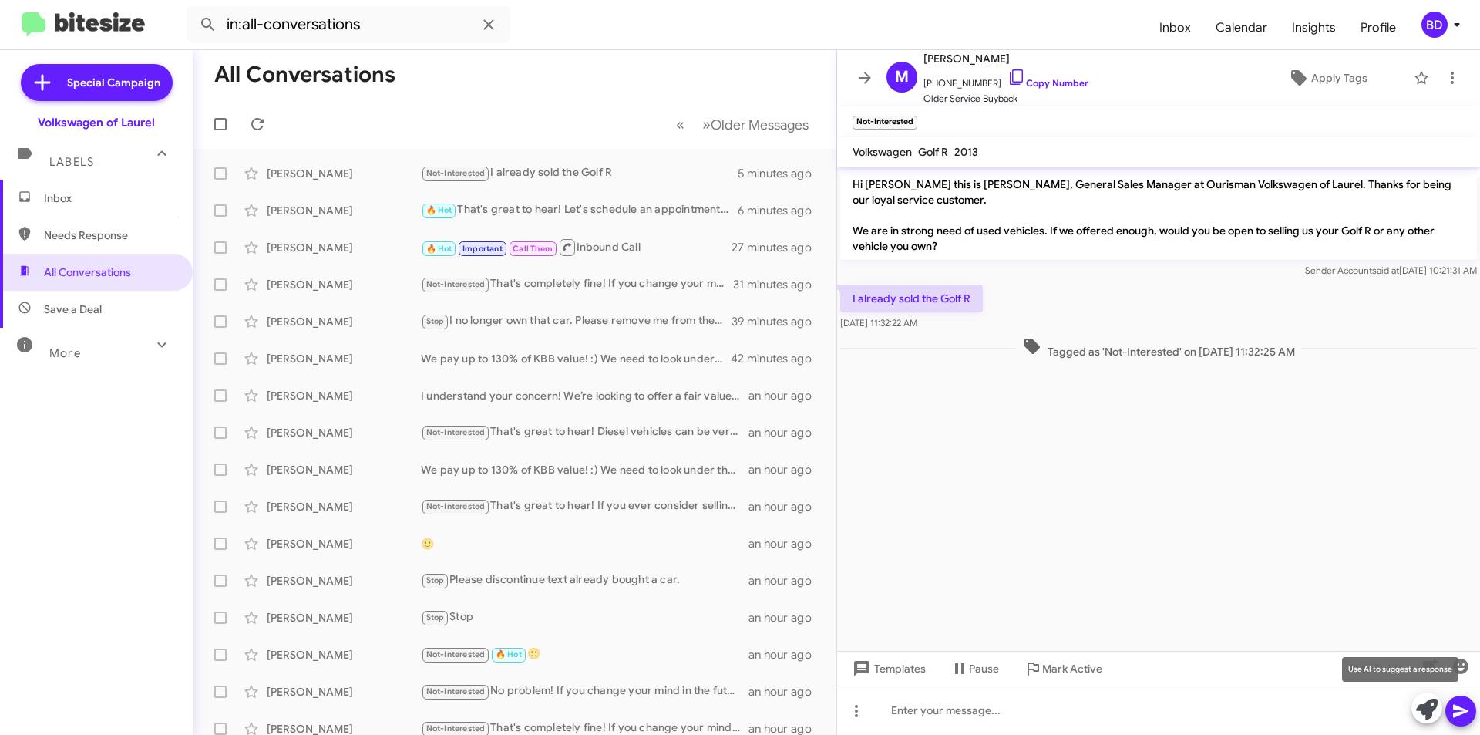
click at [1434, 701] on icon at bounding box center [1427, 709] width 22 height 22
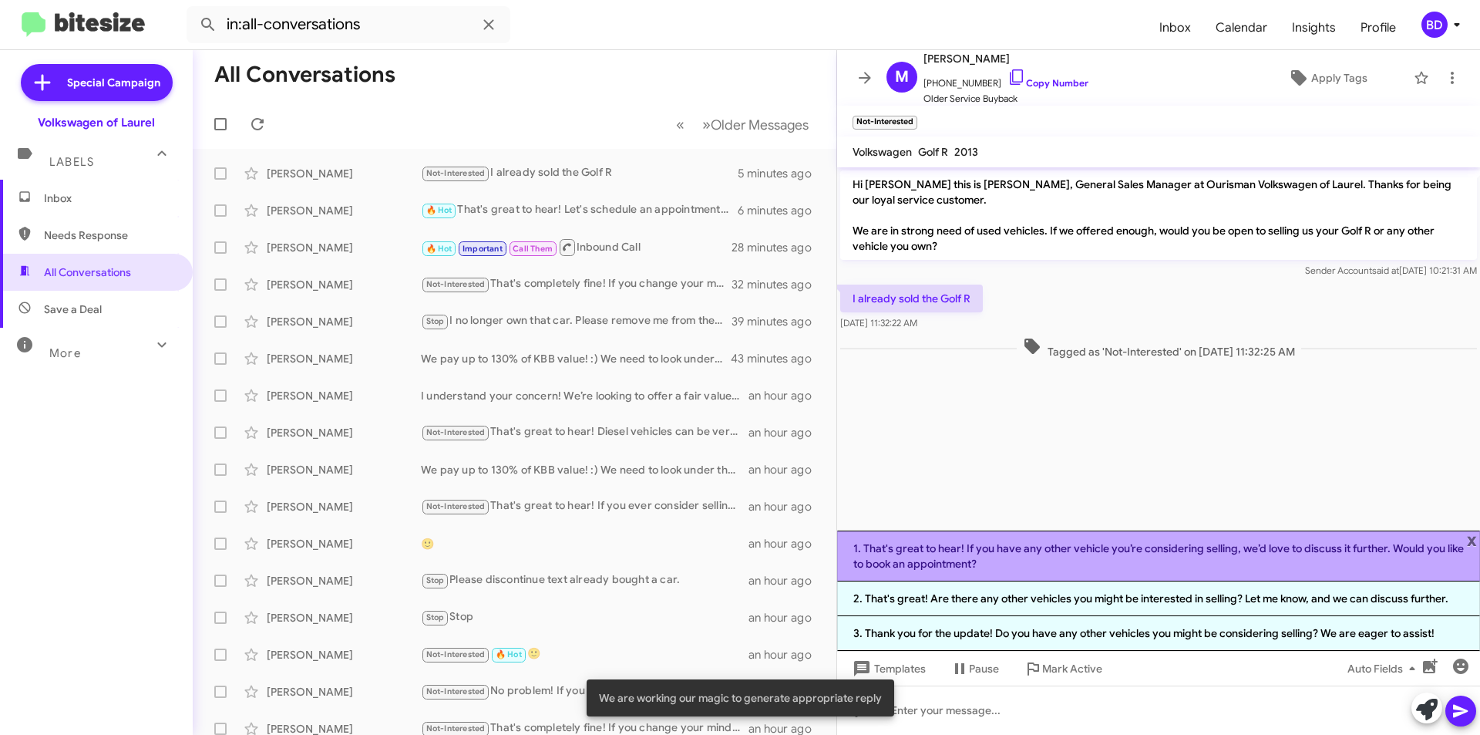
click at [1187, 560] on li "1. That's great to hear! If you have any other vehicle you’re considering selli…" at bounding box center [1158, 555] width 643 height 51
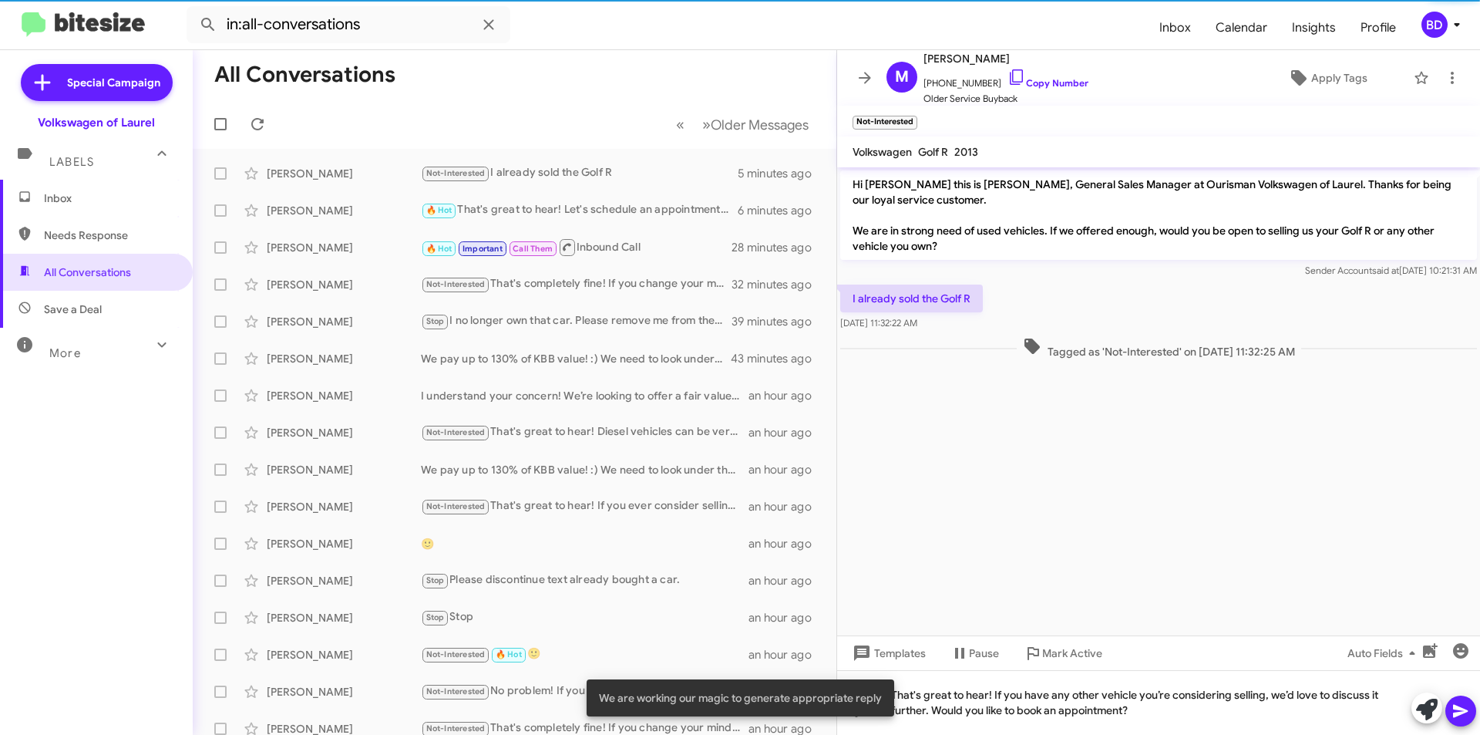
click at [1460, 708] on icon at bounding box center [1460, 711] width 15 height 13
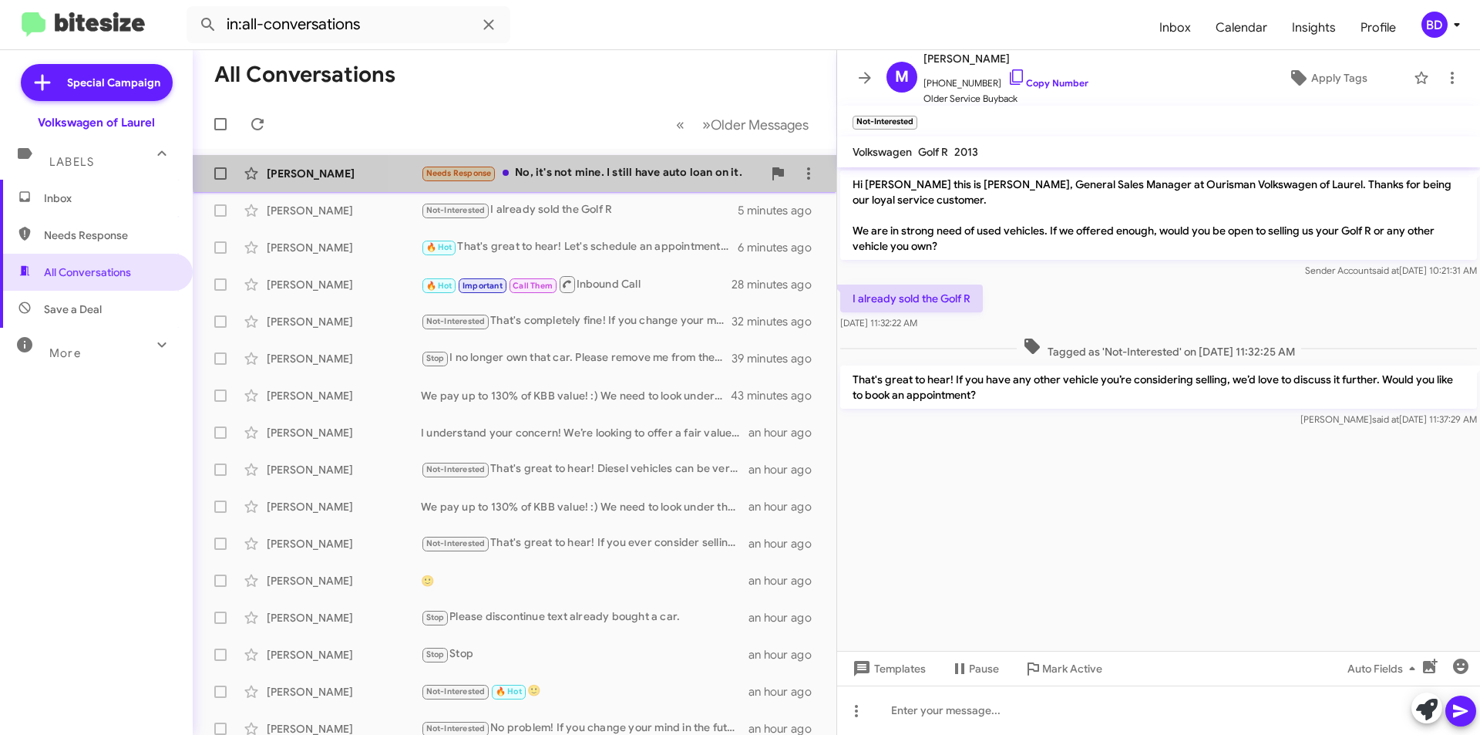
click at [544, 166] on div "Needs Response No, it's not mine. I still have auto loan on it." at bounding box center [591, 173] width 341 height 18
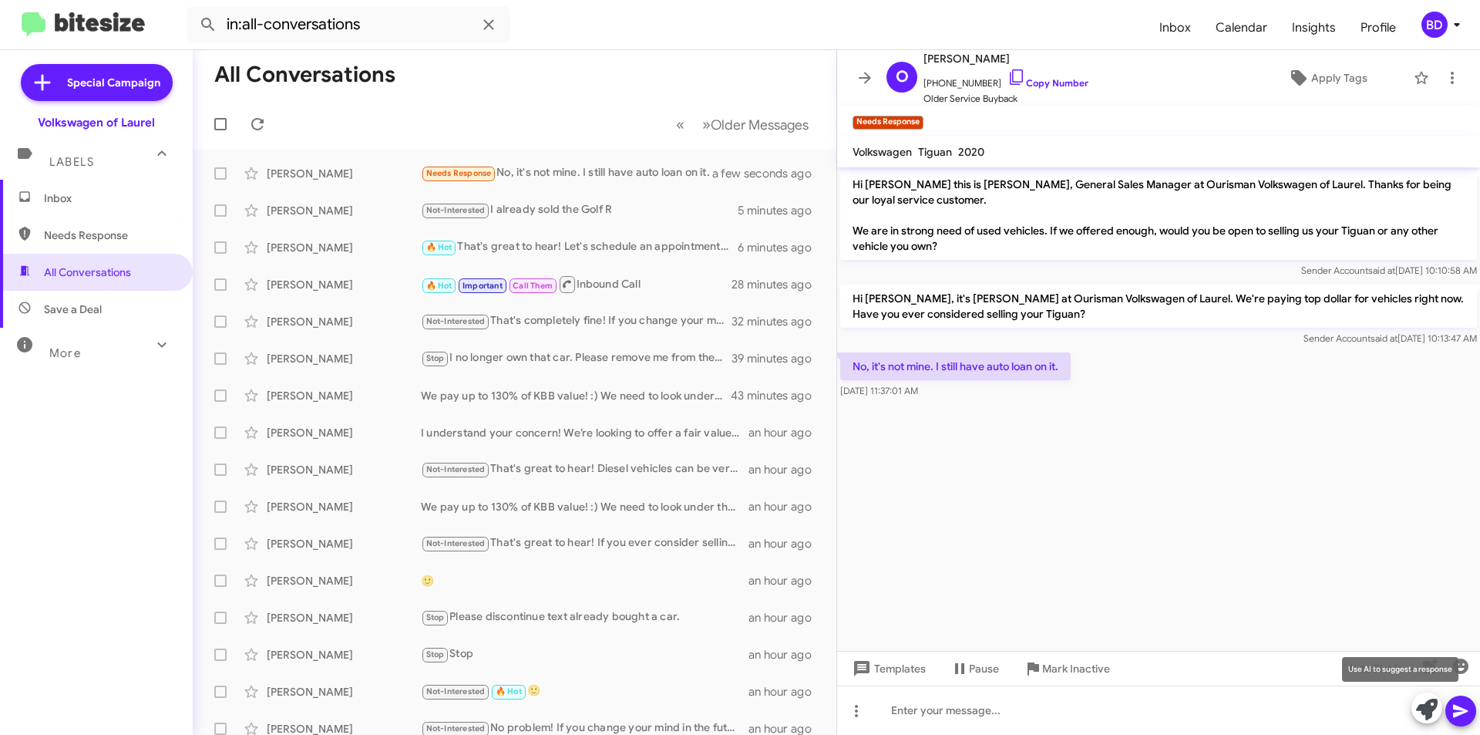
click at [1418, 698] on icon at bounding box center [1427, 709] width 22 height 22
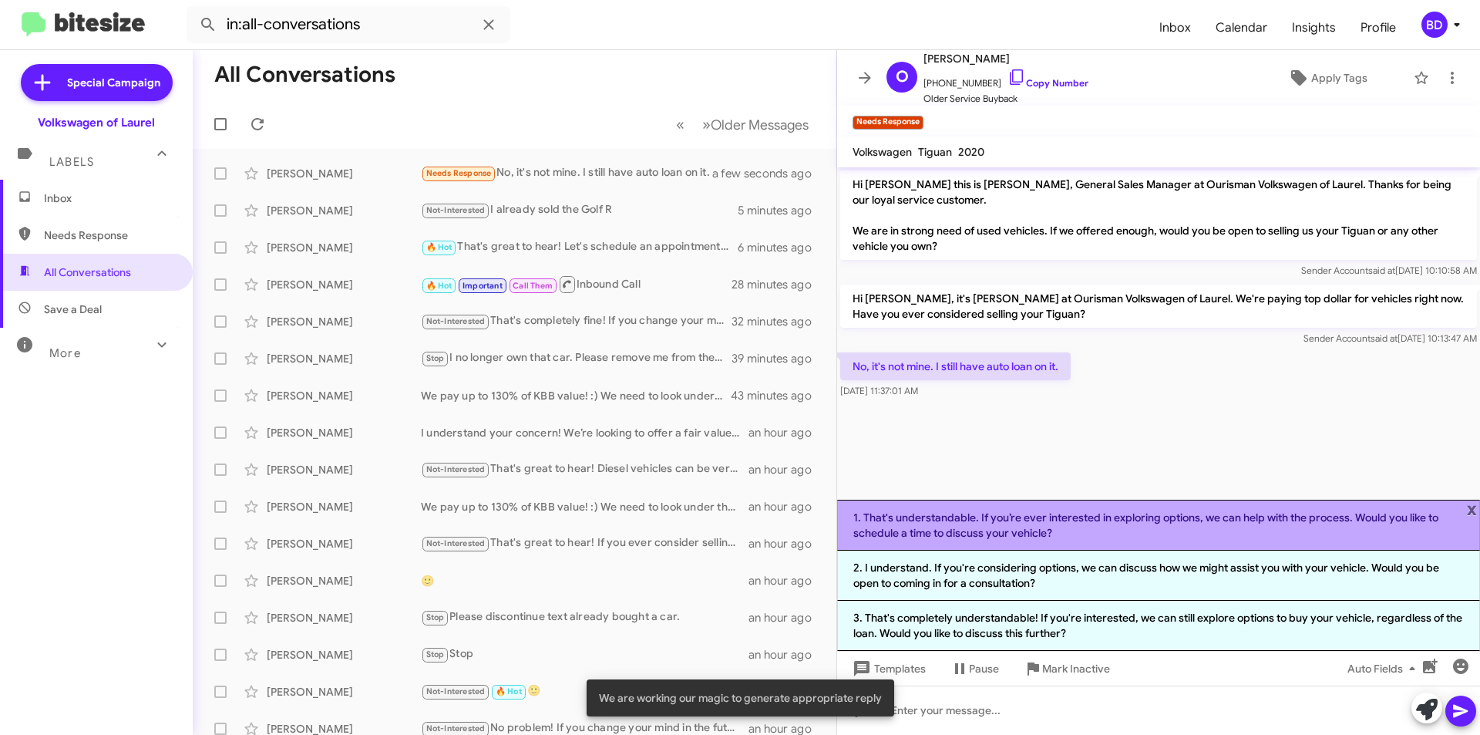
click at [1279, 518] on li "1. That's understandable. If you’re ever interested in exploring options, we ca…" at bounding box center [1158, 524] width 643 height 51
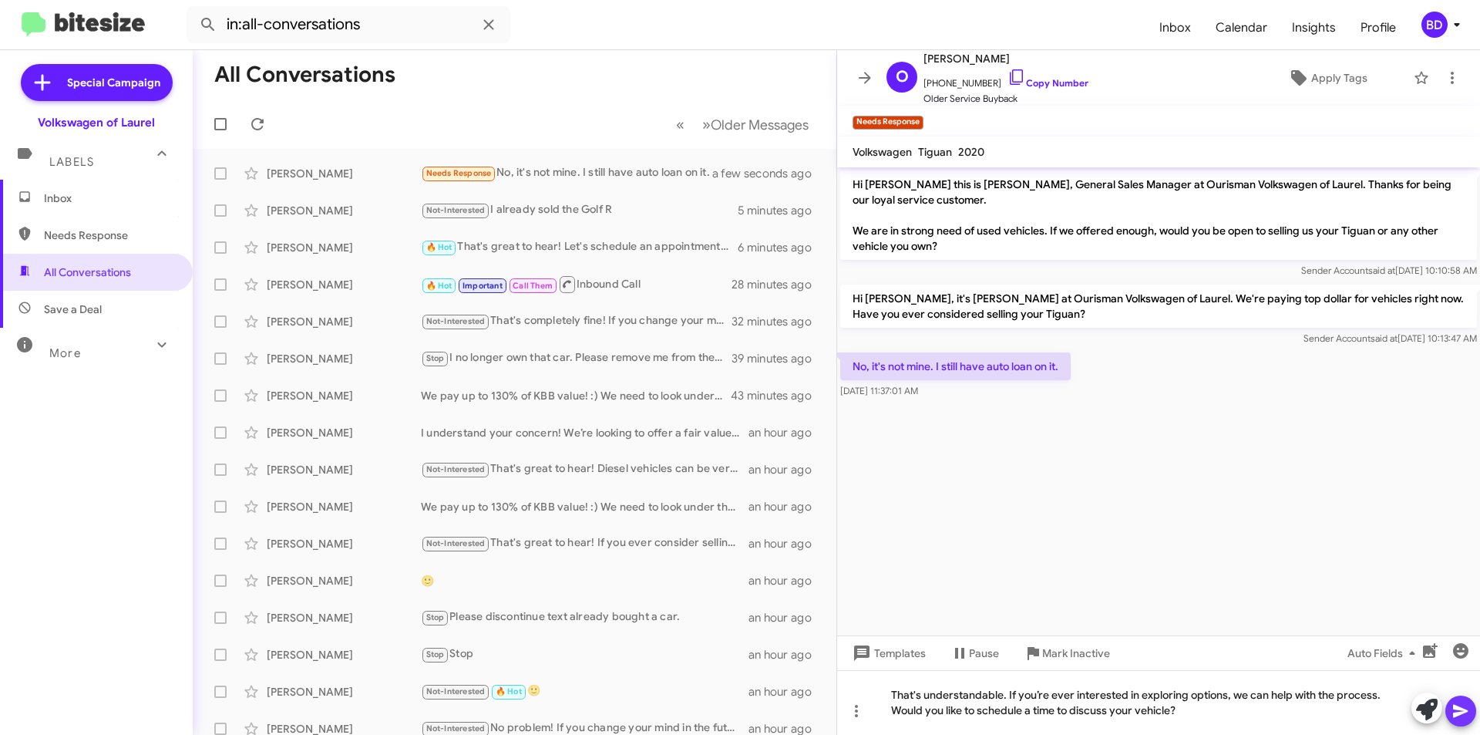
click at [1460, 708] on icon at bounding box center [1460, 711] width 15 height 13
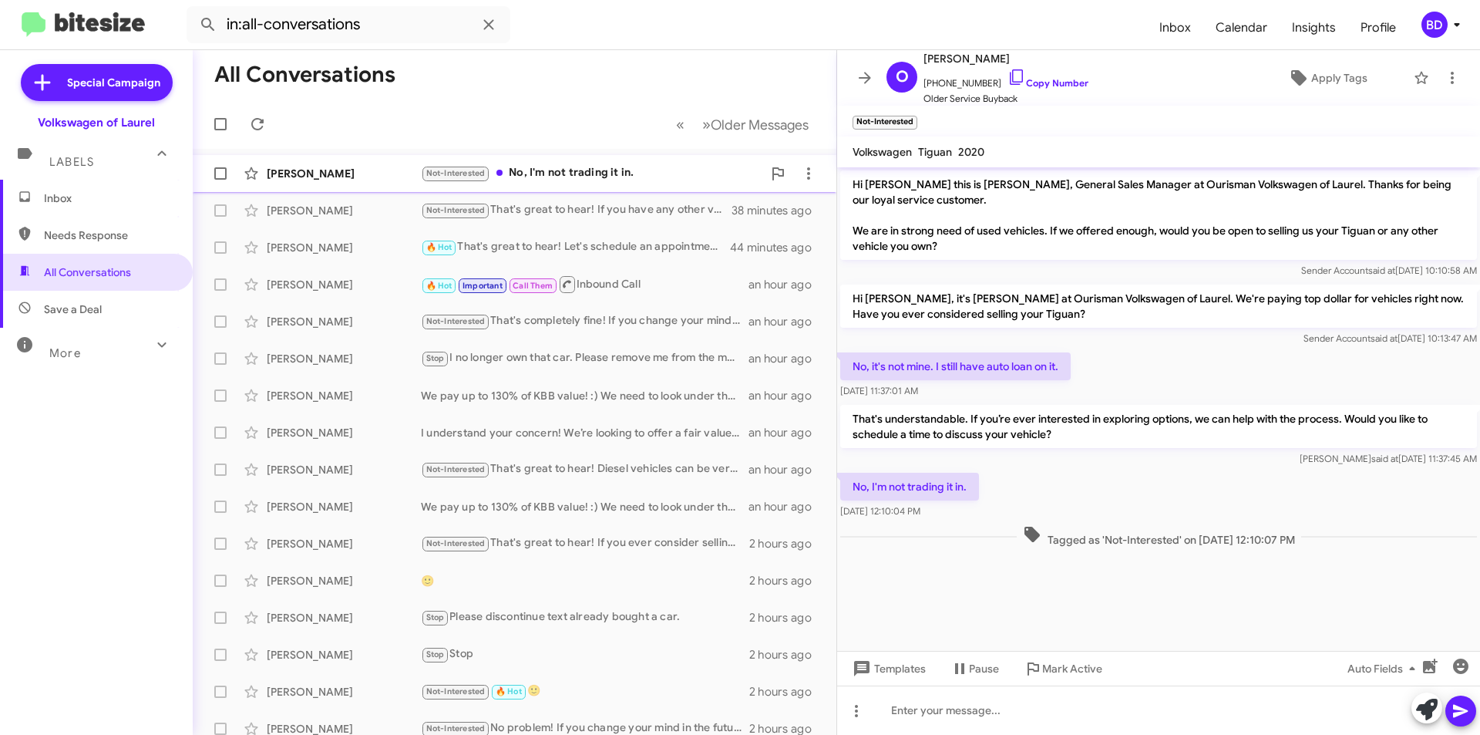
click at [565, 163] on div "Osei Debrah Not-Interested No, I'm not trading it in. 5 minutes ago" at bounding box center [514, 173] width 619 height 31
click at [1433, 713] on icon at bounding box center [1427, 709] width 22 height 22
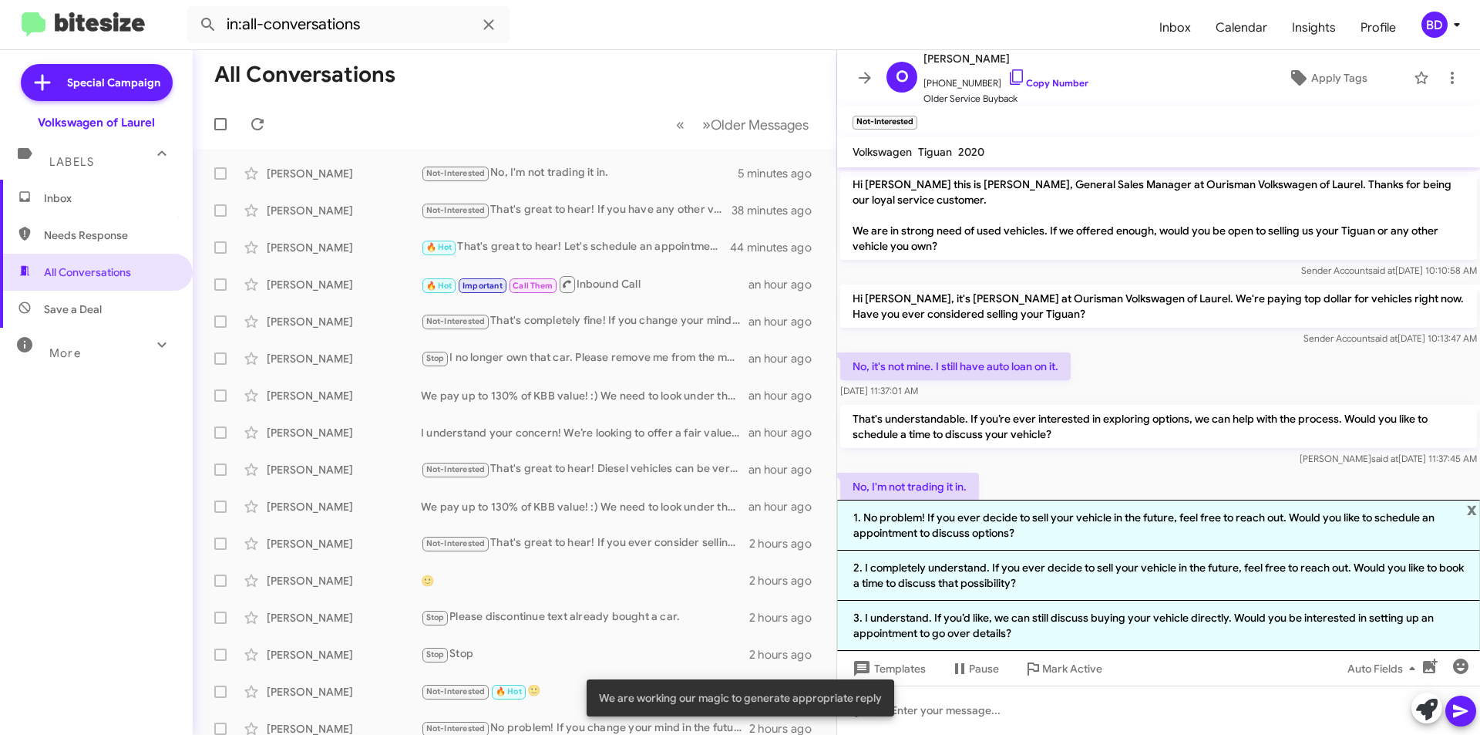
click at [1098, 525] on li "1. No problem! If you ever decide to sell your vehicle in the future, feel free…" at bounding box center [1158, 524] width 643 height 51
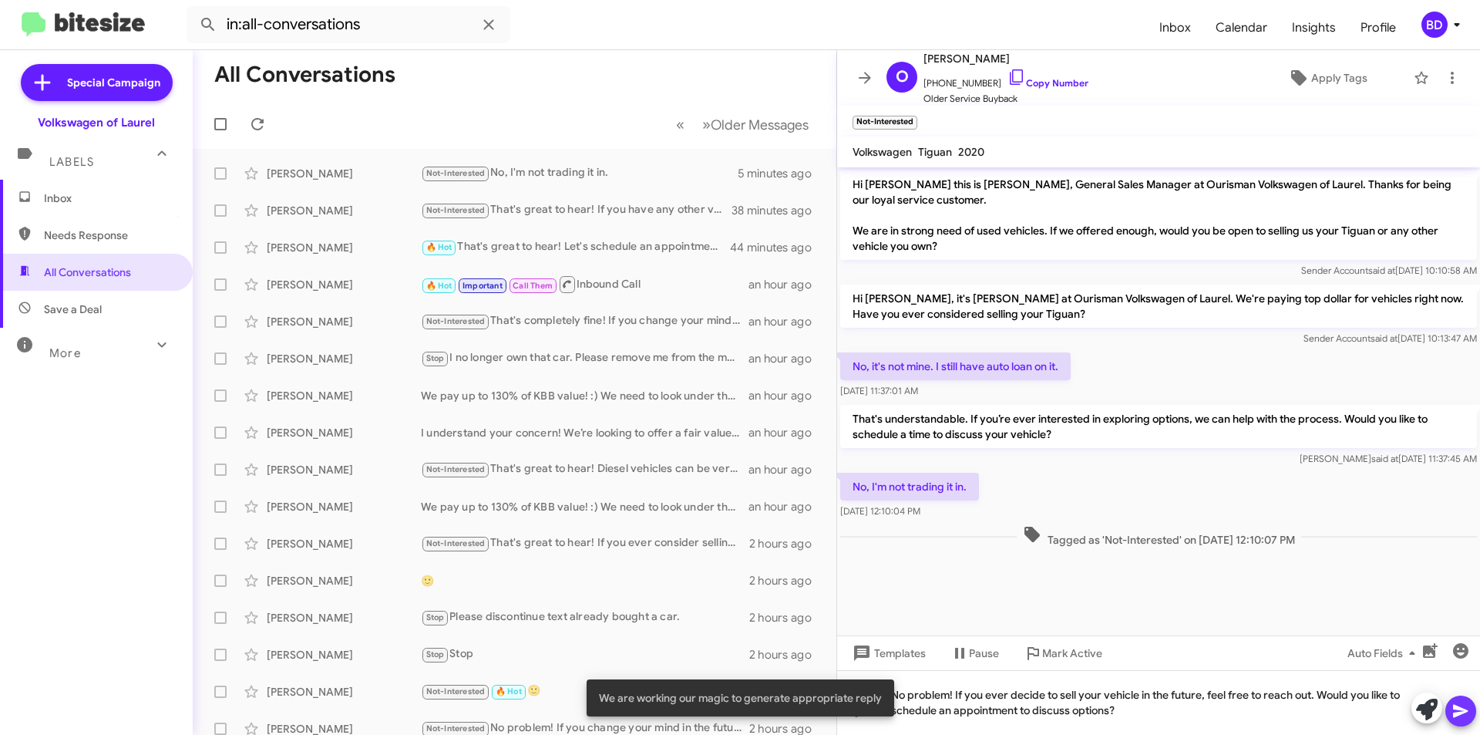
click at [1464, 702] on icon at bounding box center [1460, 710] width 18 height 18
